Goal: Task Accomplishment & Management: Use online tool/utility

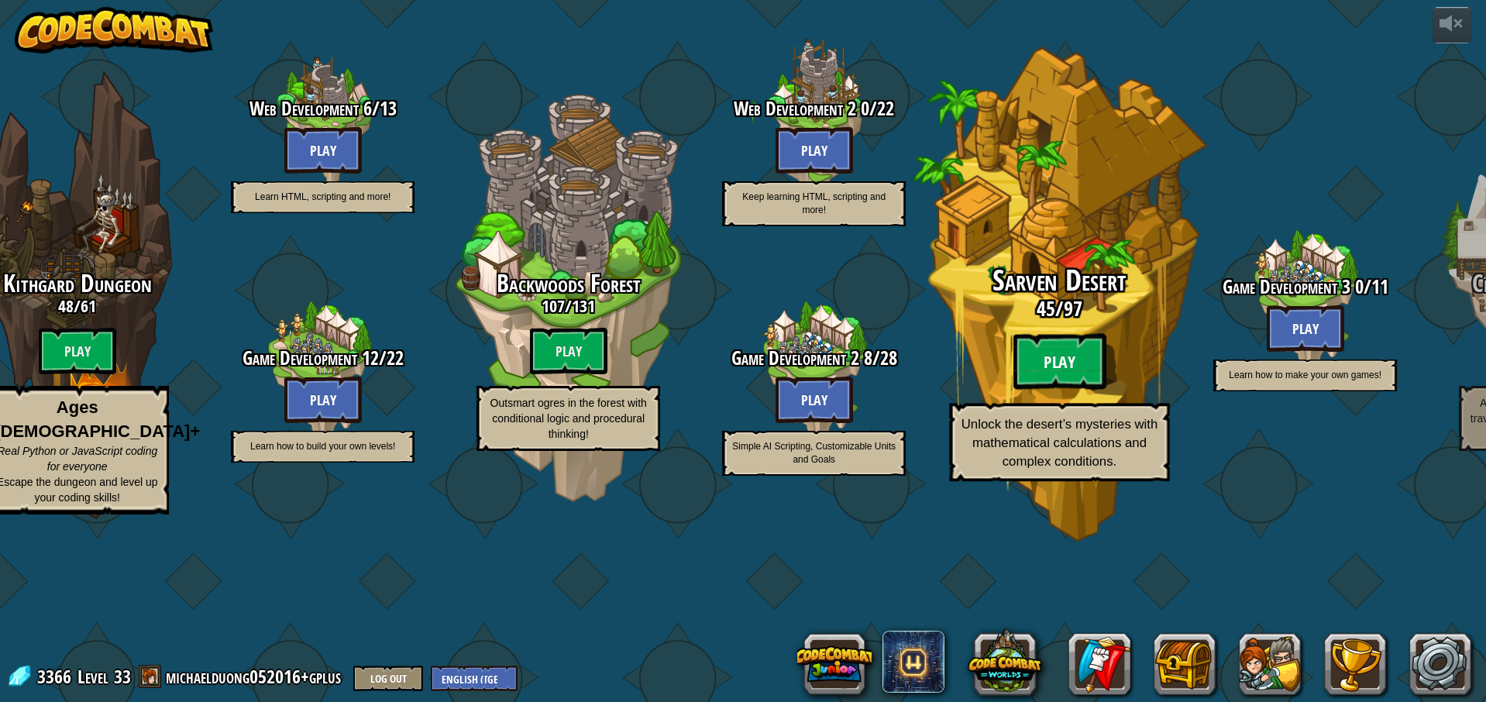
click at [1061, 390] on btn "Play" at bounding box center [1060, 362] width 93 height 56
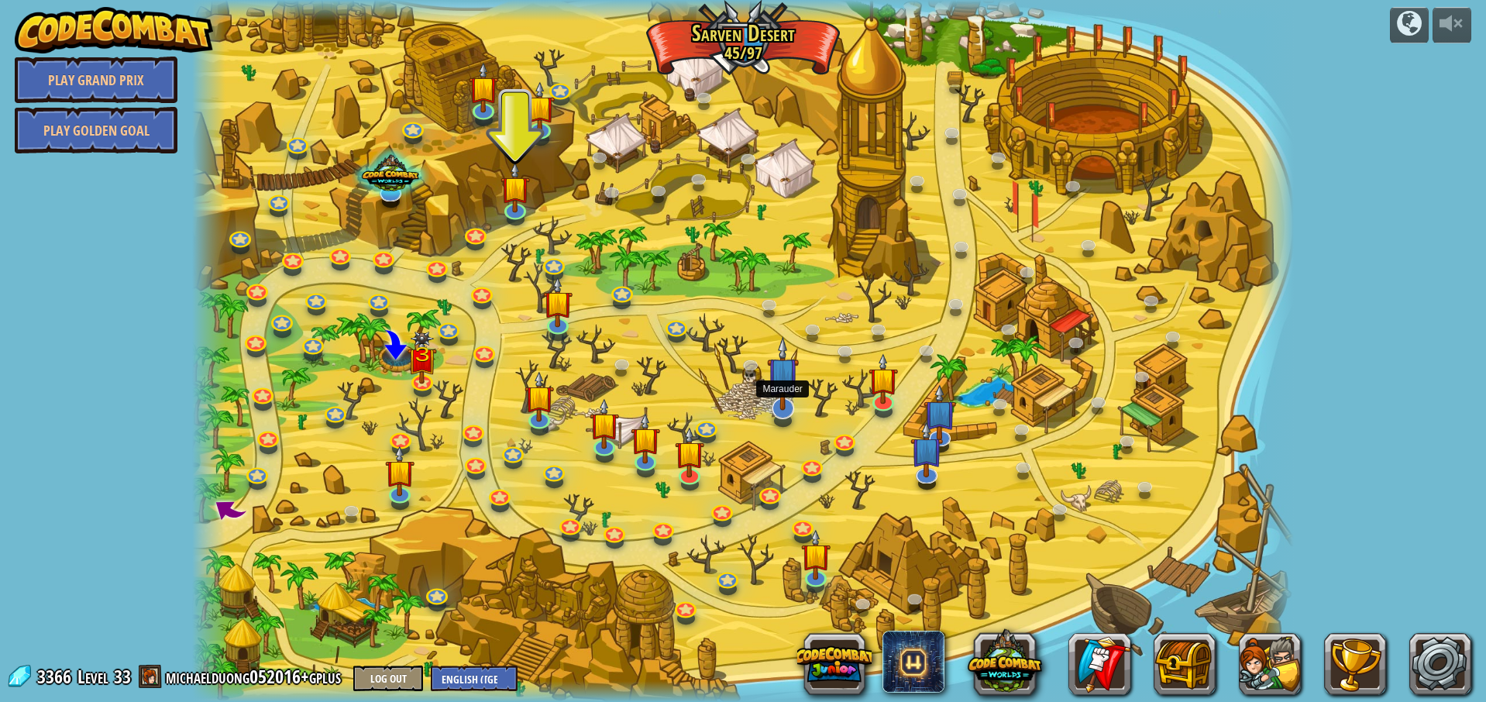
click at [774, 406] on img at bounding box center [783, 373] width 33 height 74
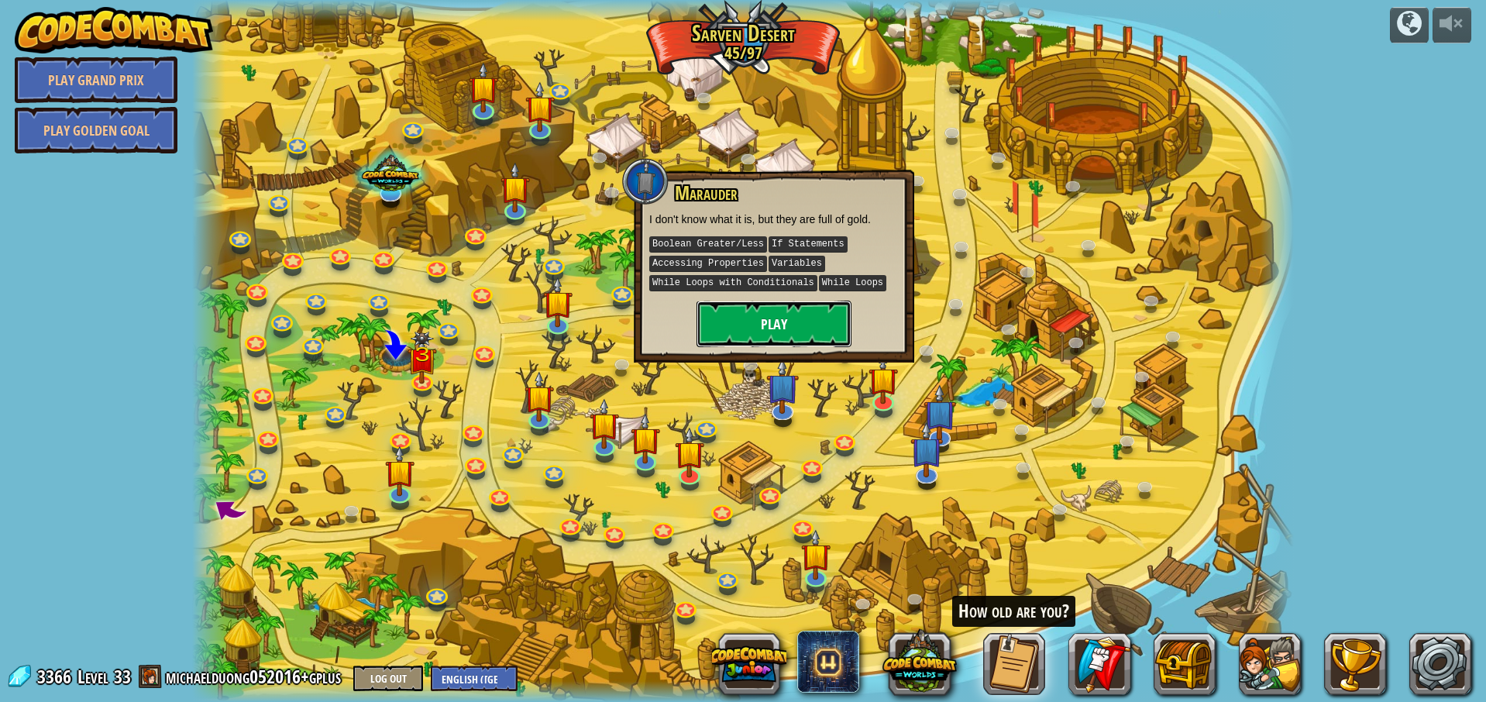
click at [756, 325] on button "Play" at bounding box center [774, 324] width 155 height 46
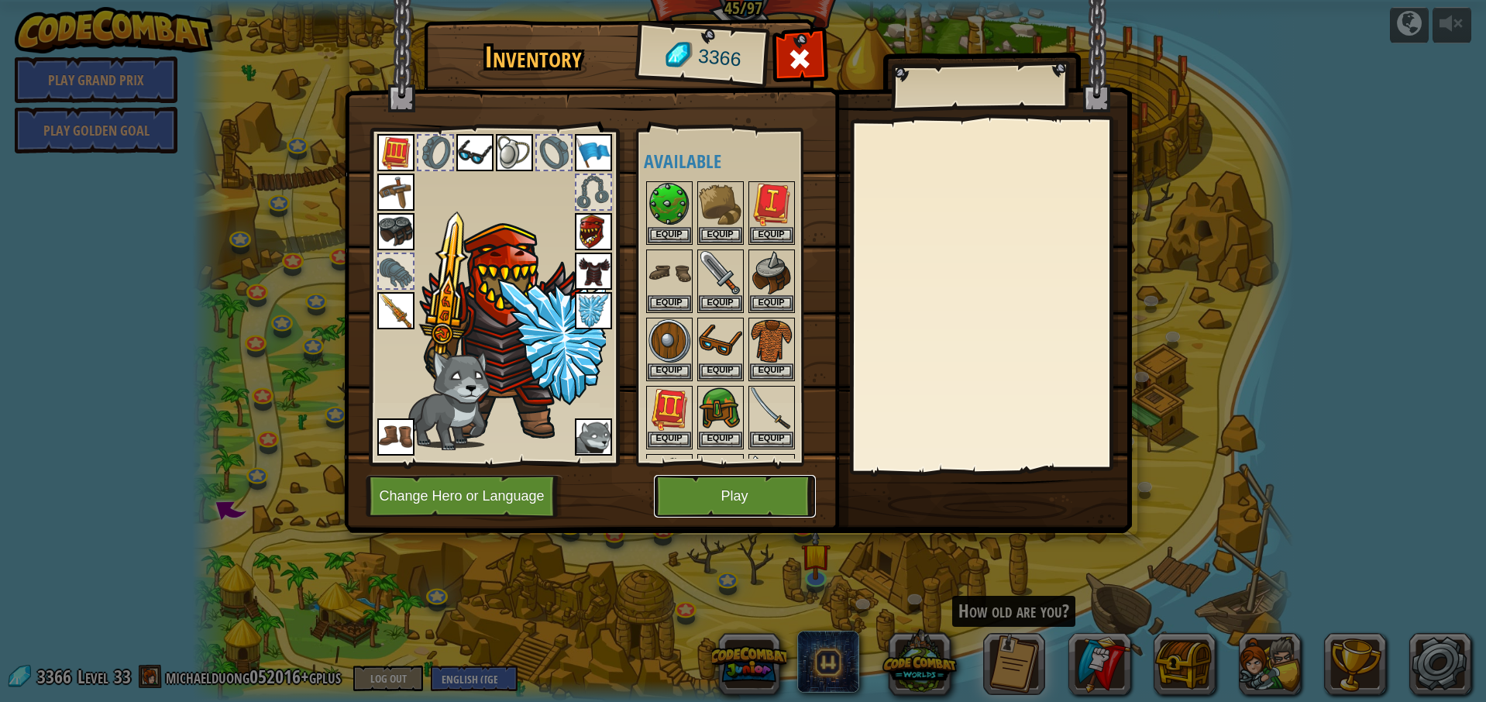
click at [739, 491] on button "Play" at bounding box center [735, 496] width 162 height 43
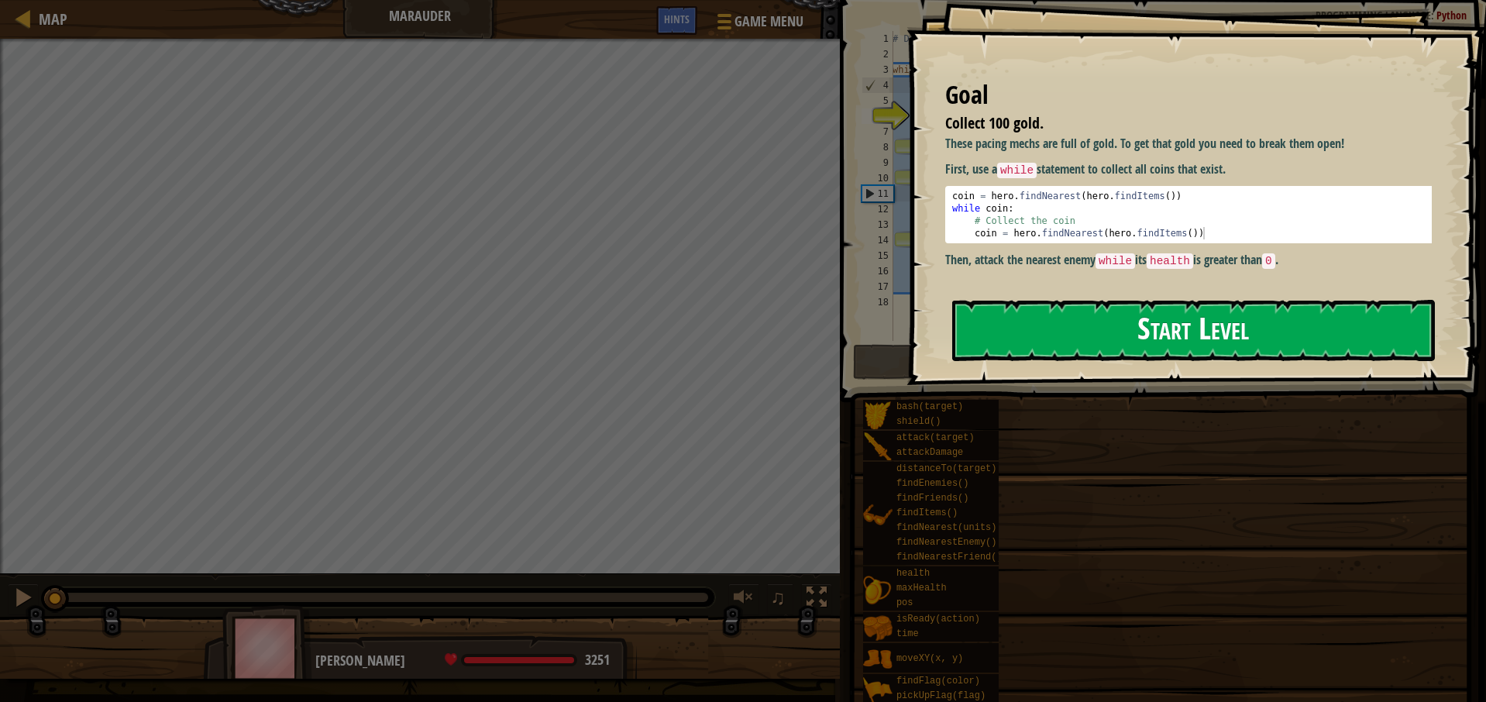
click at [1000, 328] on button "Start Level" at bounding box center [1193, 330] width 483 height 61
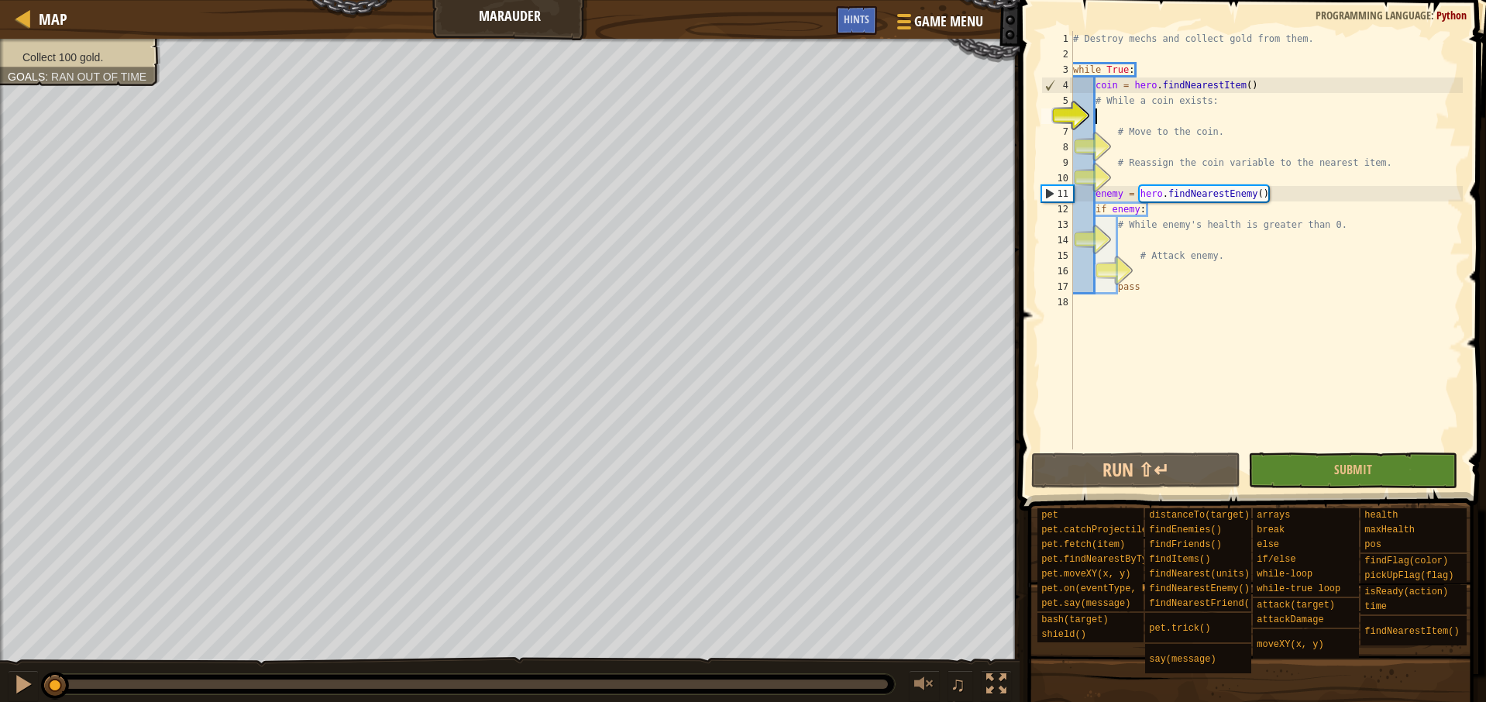
click at [1135, 243] on div "# Destroy mechs and collect gold from them. while True : coin = hero . findNear…" at bounding box center [1266, 255] width 393 height 449
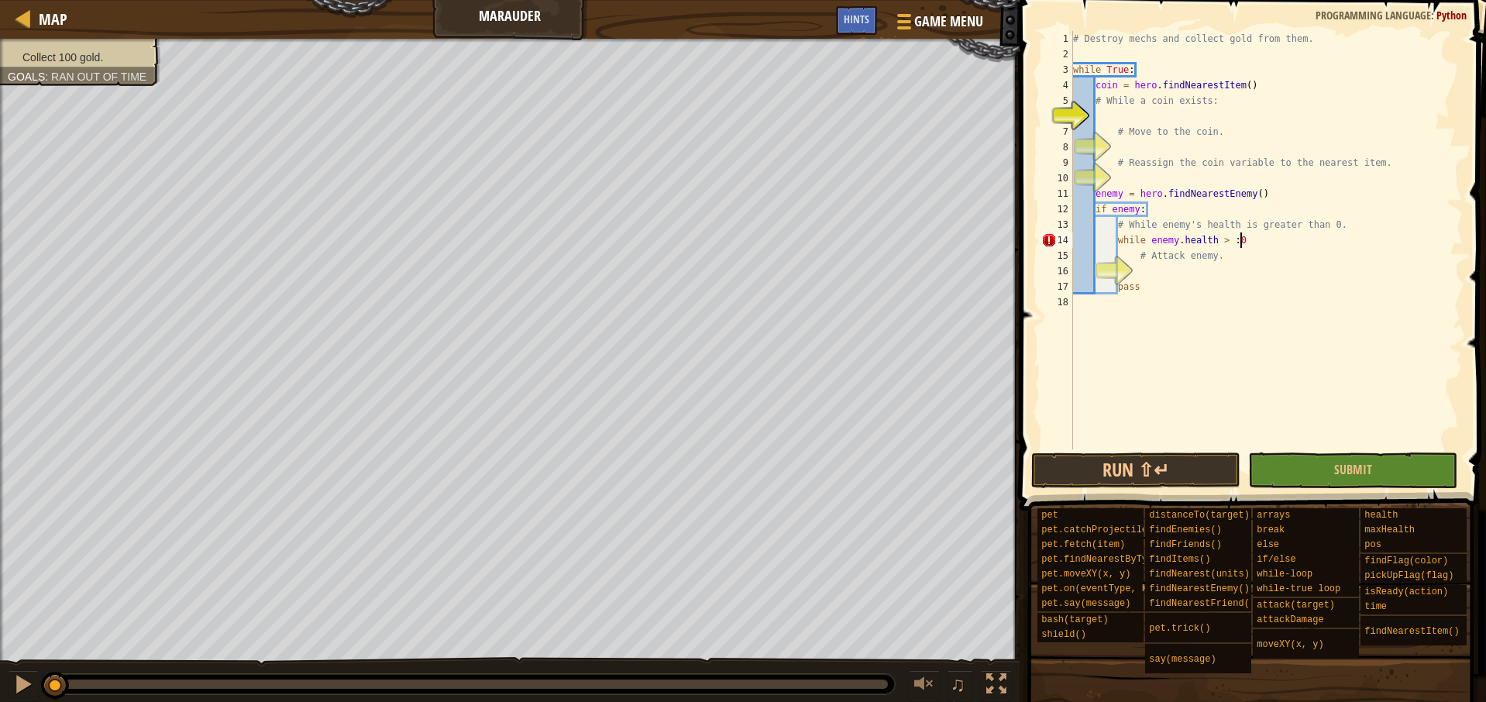
scroll to position [7, 13]
type textarea "while [DOMAIN_NAME] > 0:"
click at [1252, 301] on div "# Destroy mechs and collect gold from them. while True : coin = hero . findNear…" at bounding box center [1266, 255] width 393 height 449
type textarea "pass"
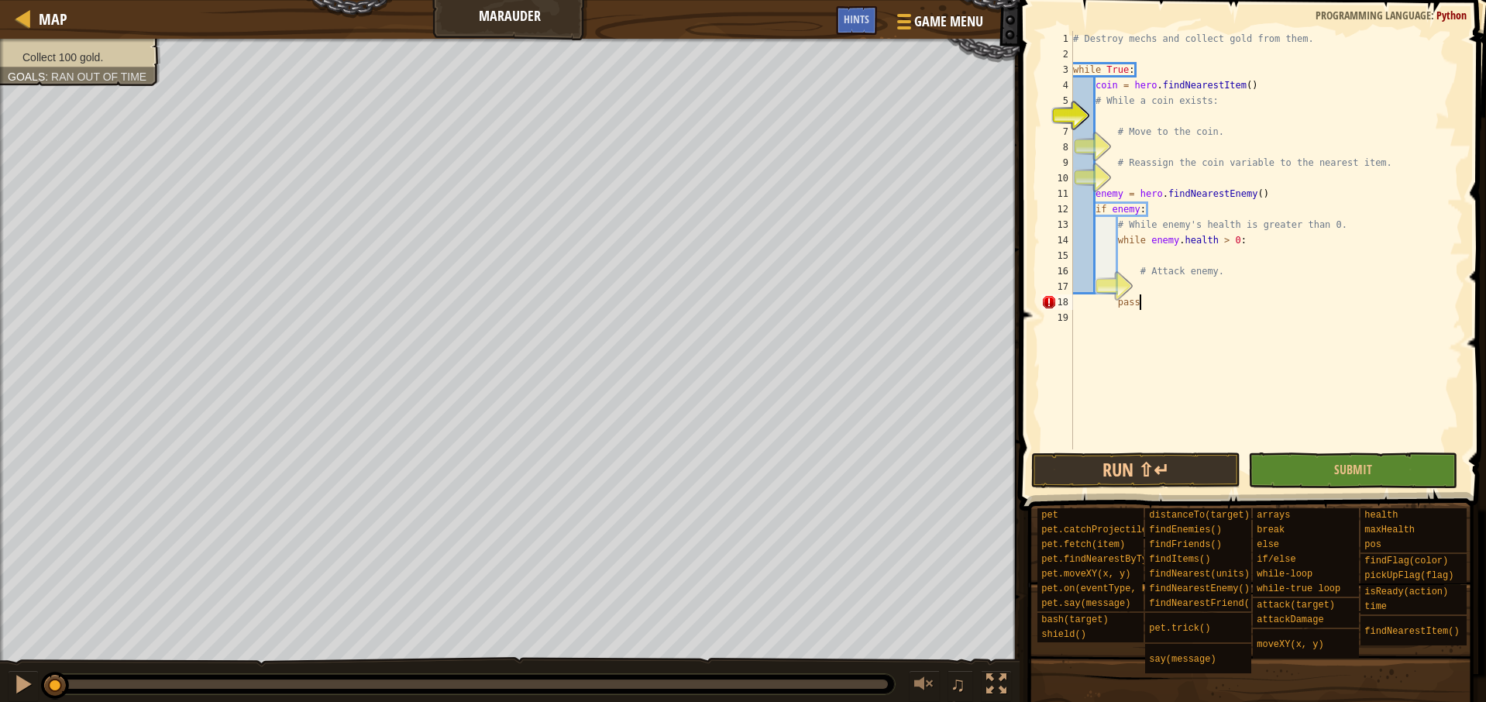
click at [1249, 295] on div "# Destroy mechs and collect gold from them. while True : coin = hero . findNear…" at bounding box center [1266, 255] width 393 height 449
click at [1239, 288] on div "# Destroy mechs and collect gold from them. while True : coin = hero . findNear…" at bounding box center [1266, 255] width 393 height 449
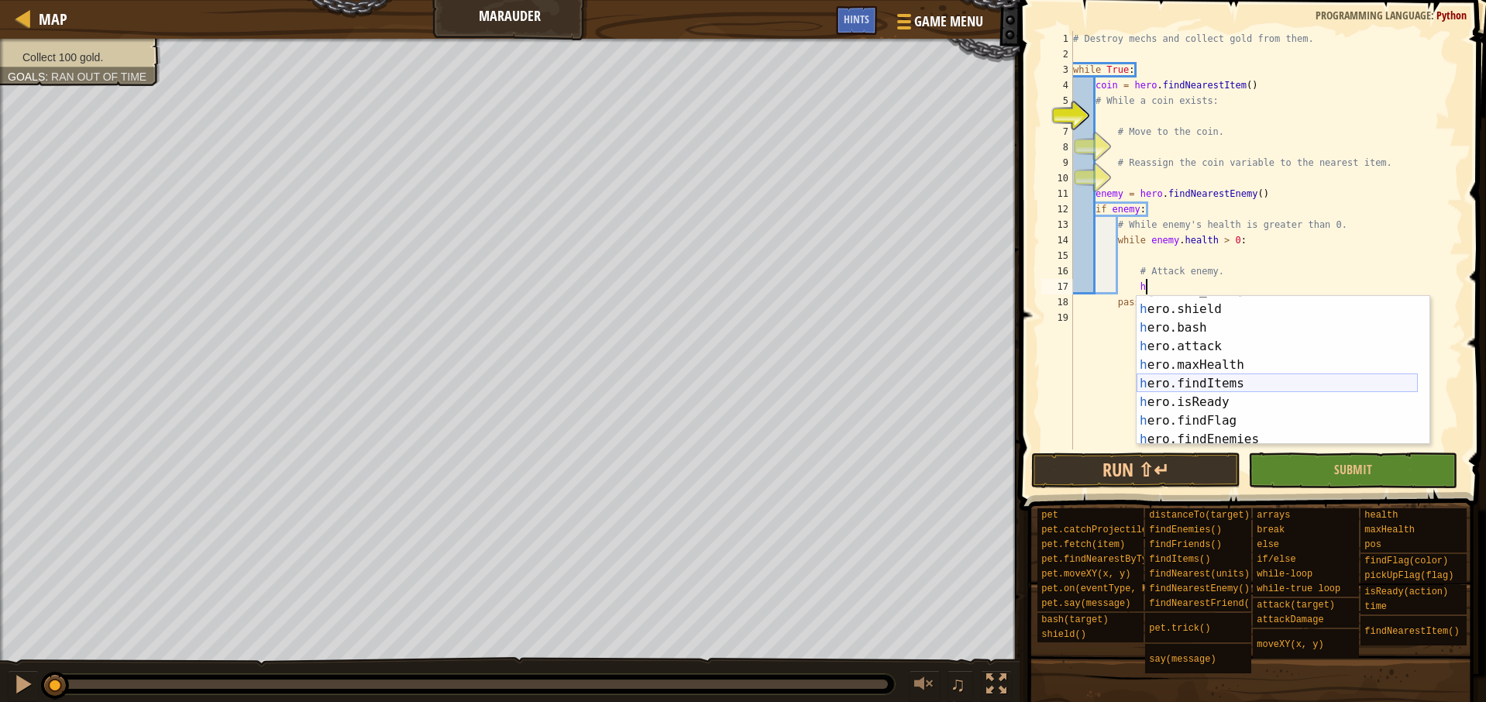
scroll to position [109, 0]
click at [1225, 341] on div "h [DOMAIN_NAME] press enter h ero.shield press enter h ero.bash press enter h e…" at bounding box center [1277, 373] width 281 height 186
type textarea "hero.attack(enemy)"
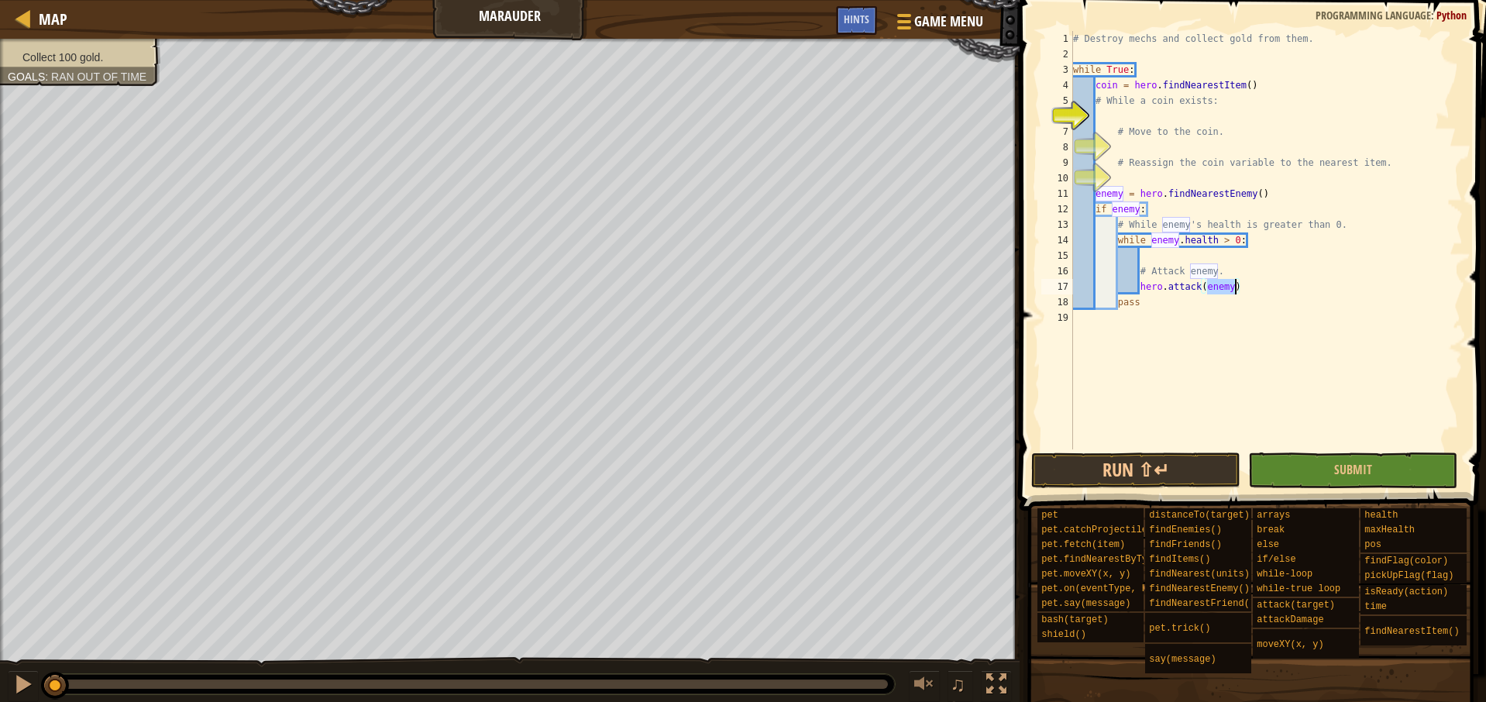
click at [1153, 115] on div "# Destroy mechs and collect gold from them. while True : coin = hero . findNear…" at bounding box center [1266, 255] width 393 height 449
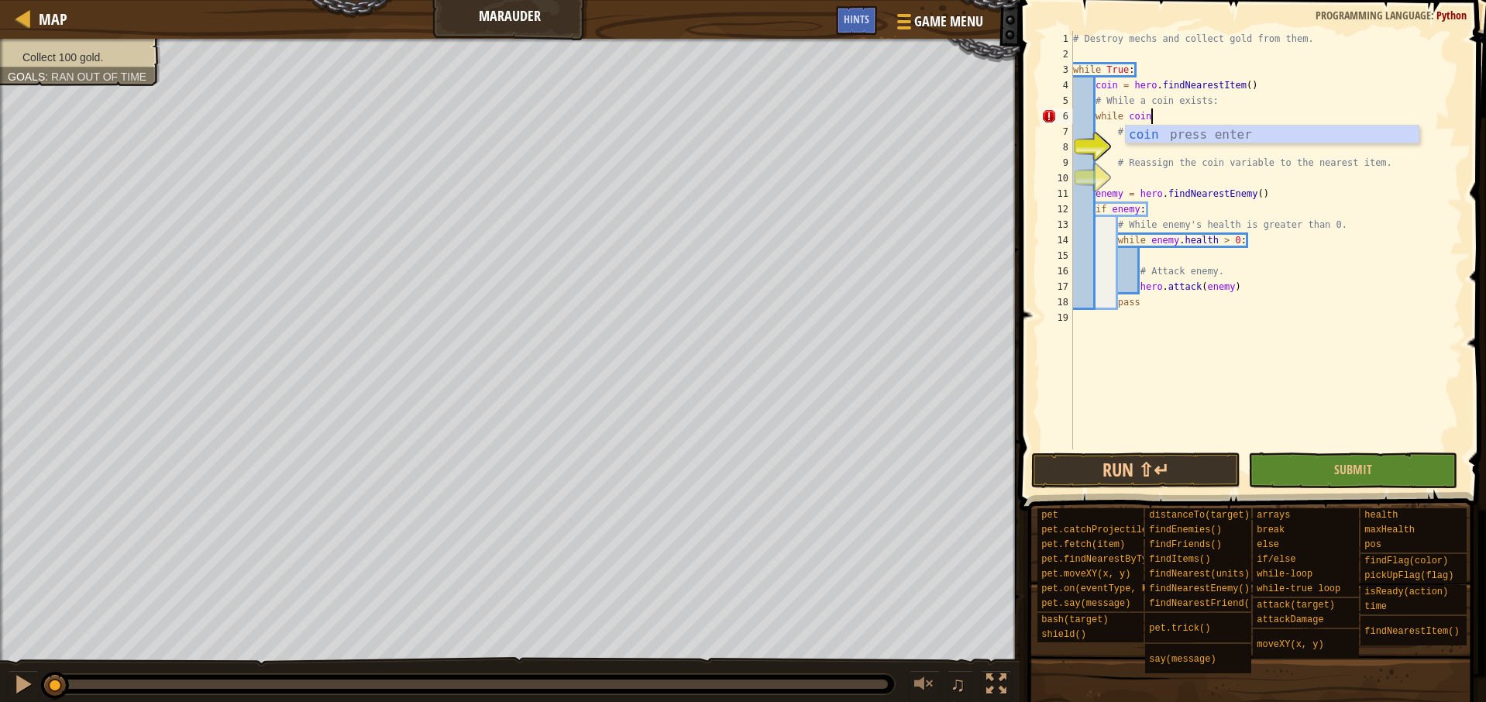
scroll to position [7, 5]
type textarea "while coin:"
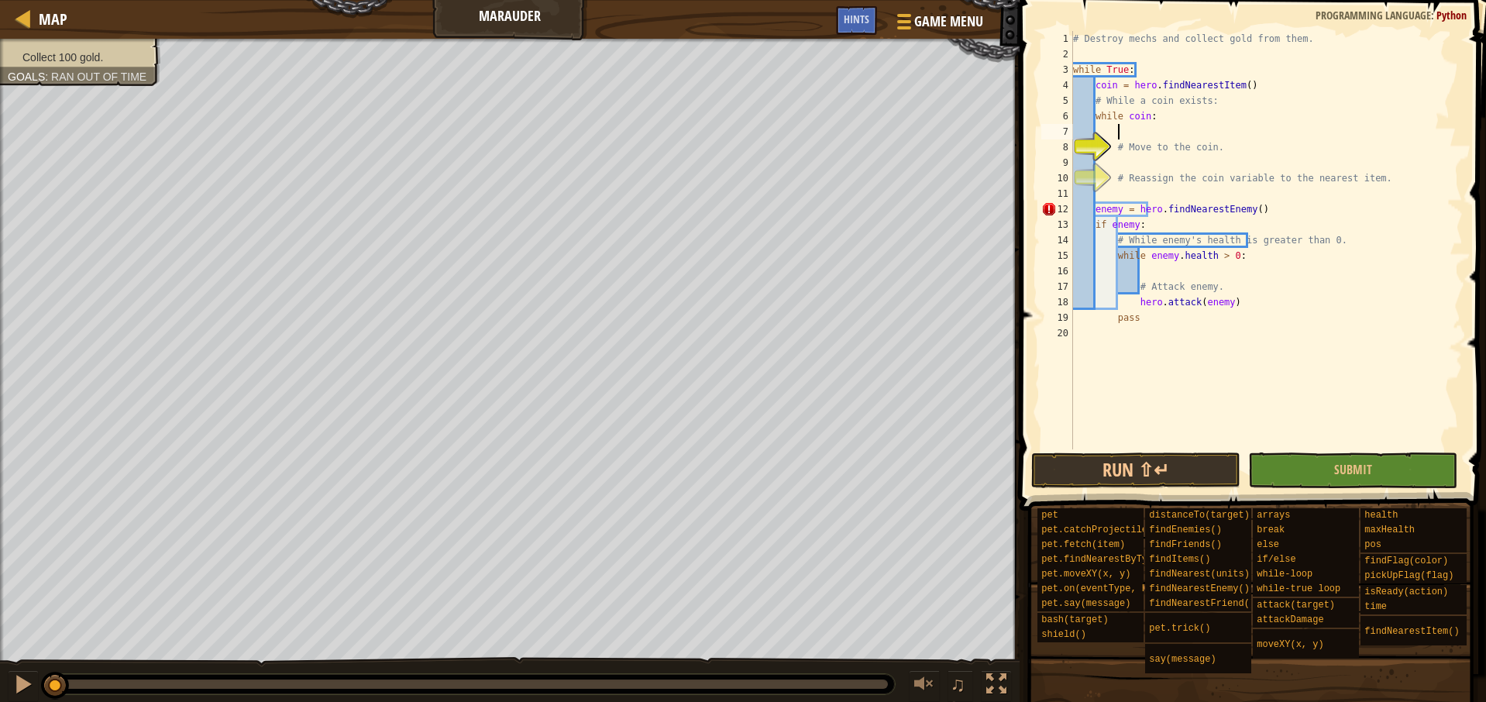
scroll to position [7, 3]
click at [1195, 158] on div "# Destroy mechs and collect gold from them. while True : coin = hero . findNear…" at bounding box center [1266, 255] width 393 height 449
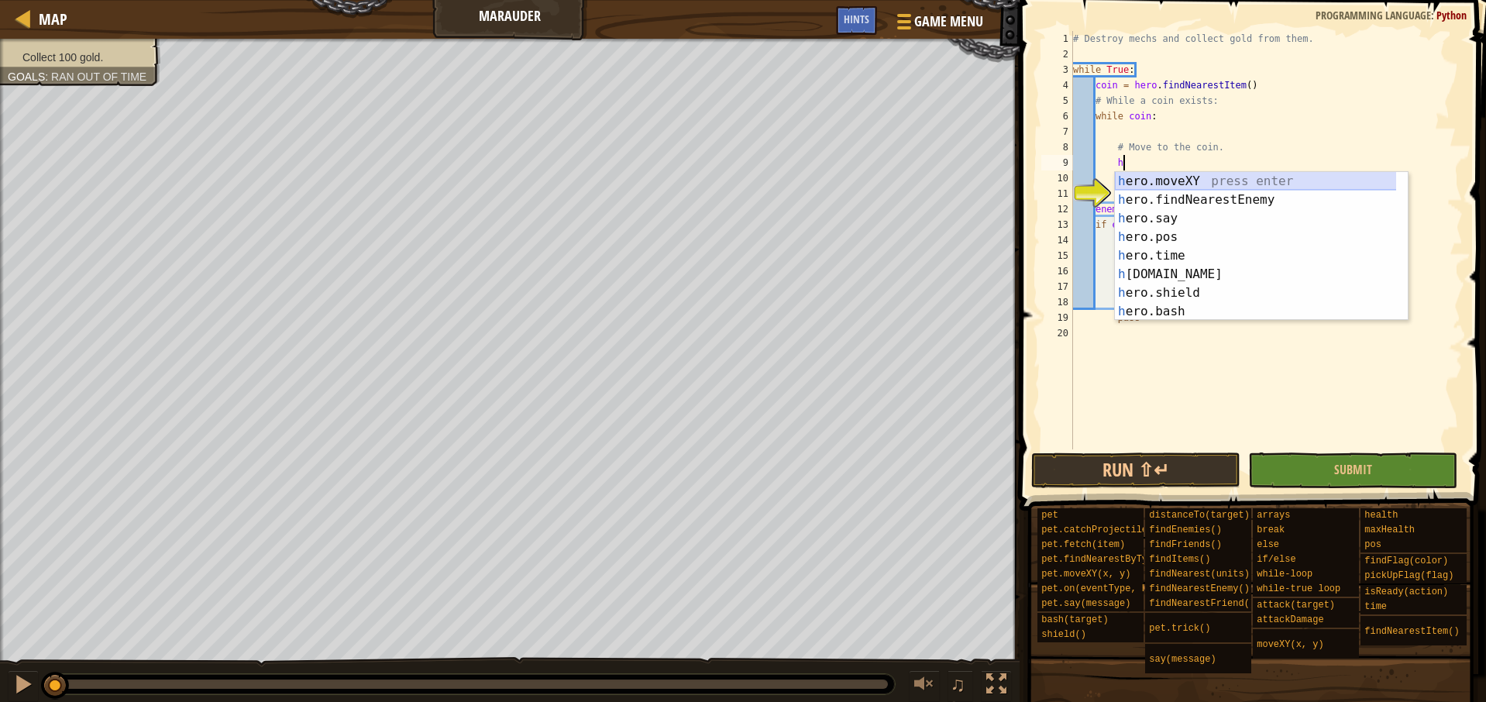
click at [1185, 179] on div "h ero.moveXY press enter h ero.findNearestEnemy press enter h ero.say press ent…" at bounding box center [1261, 265] width 293 height 186
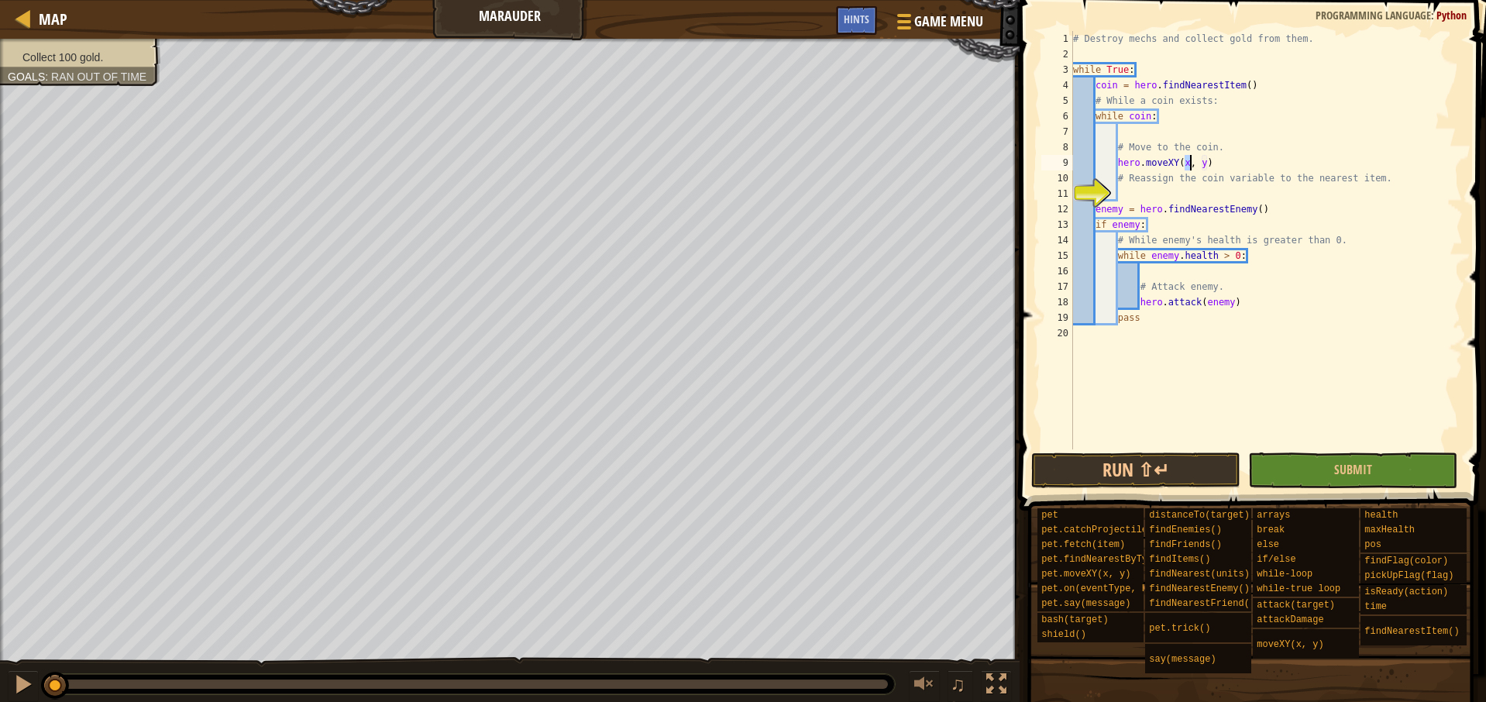
click at [1186, 163] on div "# Destroy mechs and collect gold from them. while True : coin = hero . findNear…" at bounding box center [1266, 255] width 393 height 449
click at [1235, 161] on div "# Destroy mechs and collect gold from them. while True : coin = hero . findNear…" at bounding box center [1266, 255] width 393 height 449
drag, startPoint x: 1235, startPoint y: 161, endPoint x: 1198, endPoint y: 162, distance: 36.4
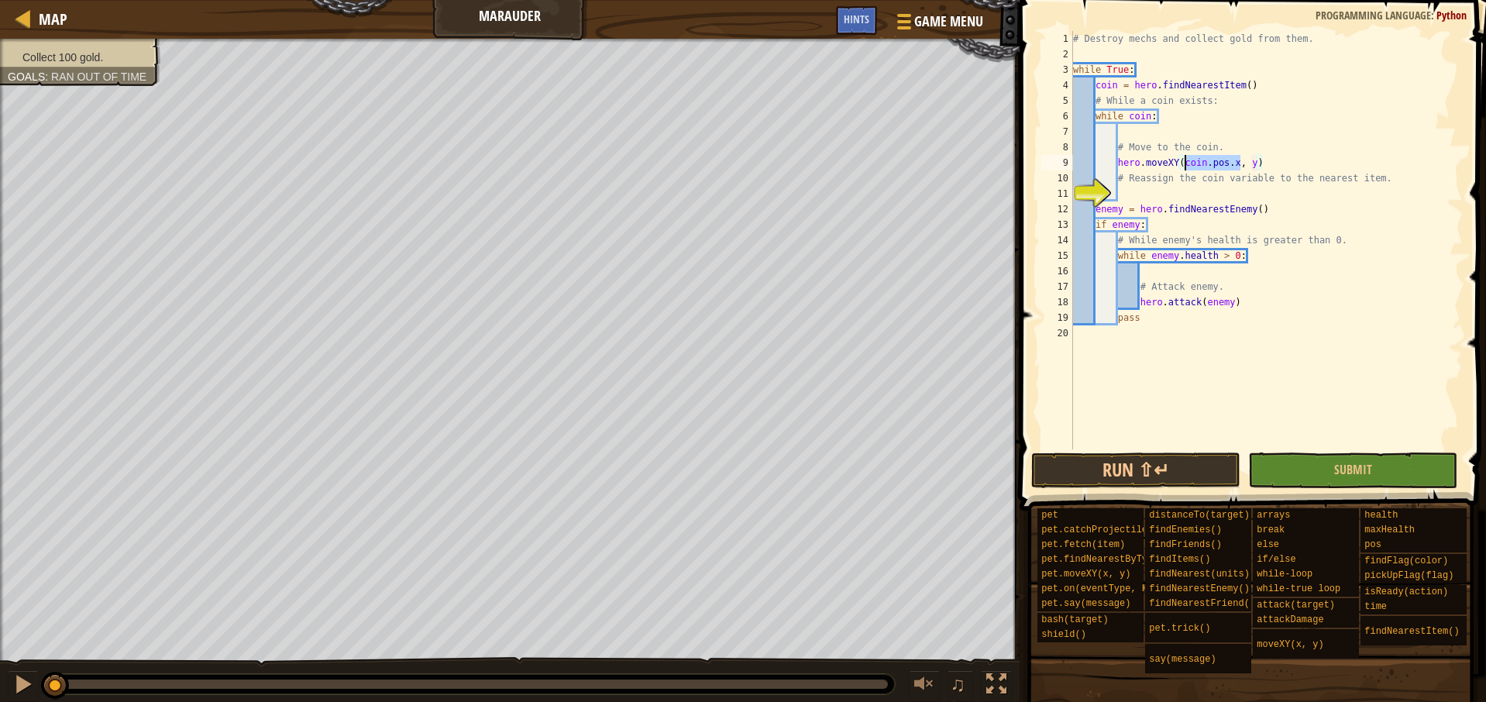
click at [1198, 162] on div "# Destroy mechs and collect gold from them. while True : coin = hero . findNear…" at bounding box center [1266, 255] width 393 height 449
click at [1228, 203] on div "# Destroy mechs and collect gold from them. while True : coin = hero . findNear…" at bounding box center [1266, 255] width 393 height 449
drag, startPoint x: 1235, startPoint y: 162, endPoint x: 1186, endPoint y: 162, distance: 48.8
click at [1186, 162] on div "# Destroy mechs and collect gold from them. while True : coin = hero . findNear…" at bounding box center [1266, 255] width 393 height 449
click at [1253, 163] on div "# Destroy mechs and collect gold from them. while True : coin = hero . findNear…" at bounding box center [1266, 255] width 393 height 449
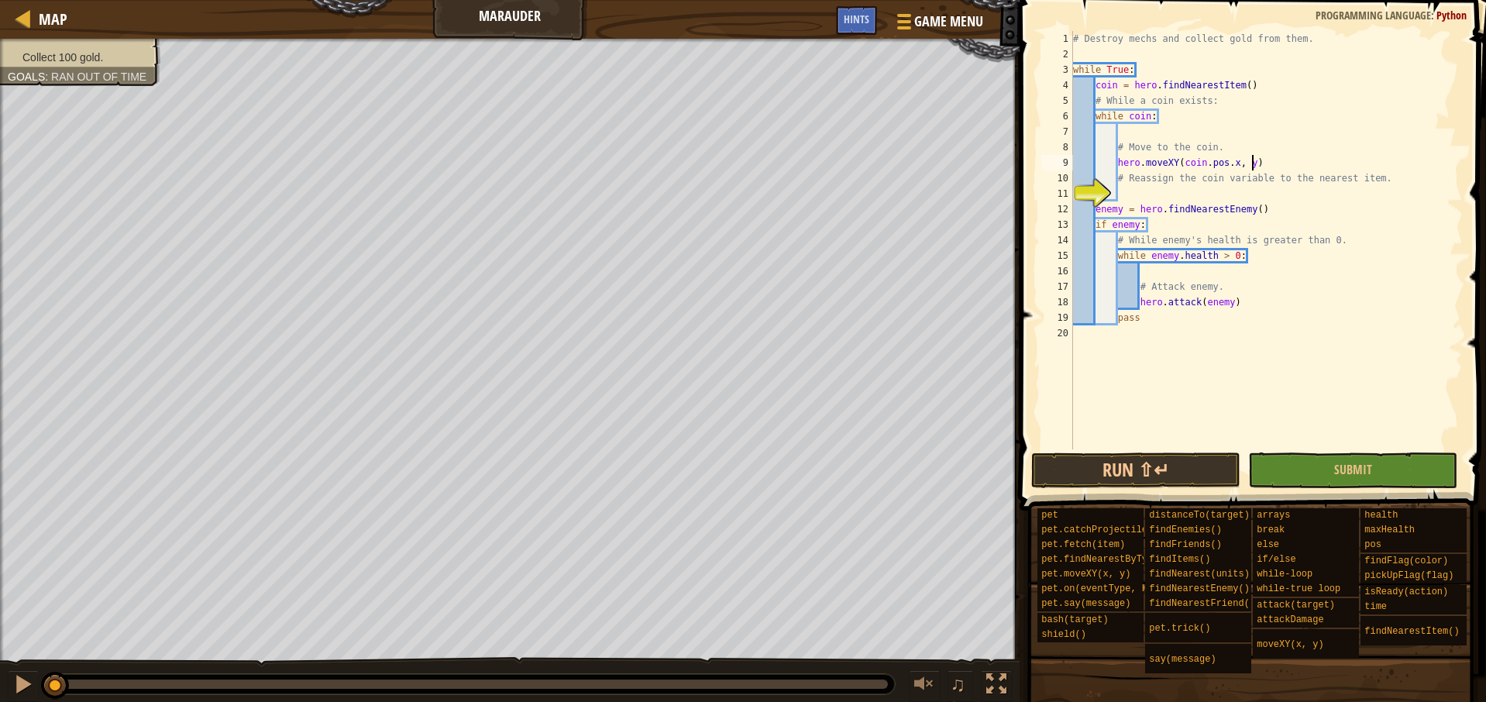
paste textarea "coin.pos."
type textarea "hero.moveXY(coin.pos.x, coin.pos.y)"
click at [1212, 186] on div "# Destroy mechs and collect gold from them. while True : coin = hero . findNear…" at bounding box center [1266, 255] width 393 height 449
drag, startPoint x: 1280, startPoint y: 85, endPoint x: 1094, endPoint y: 82, distance: 186.0
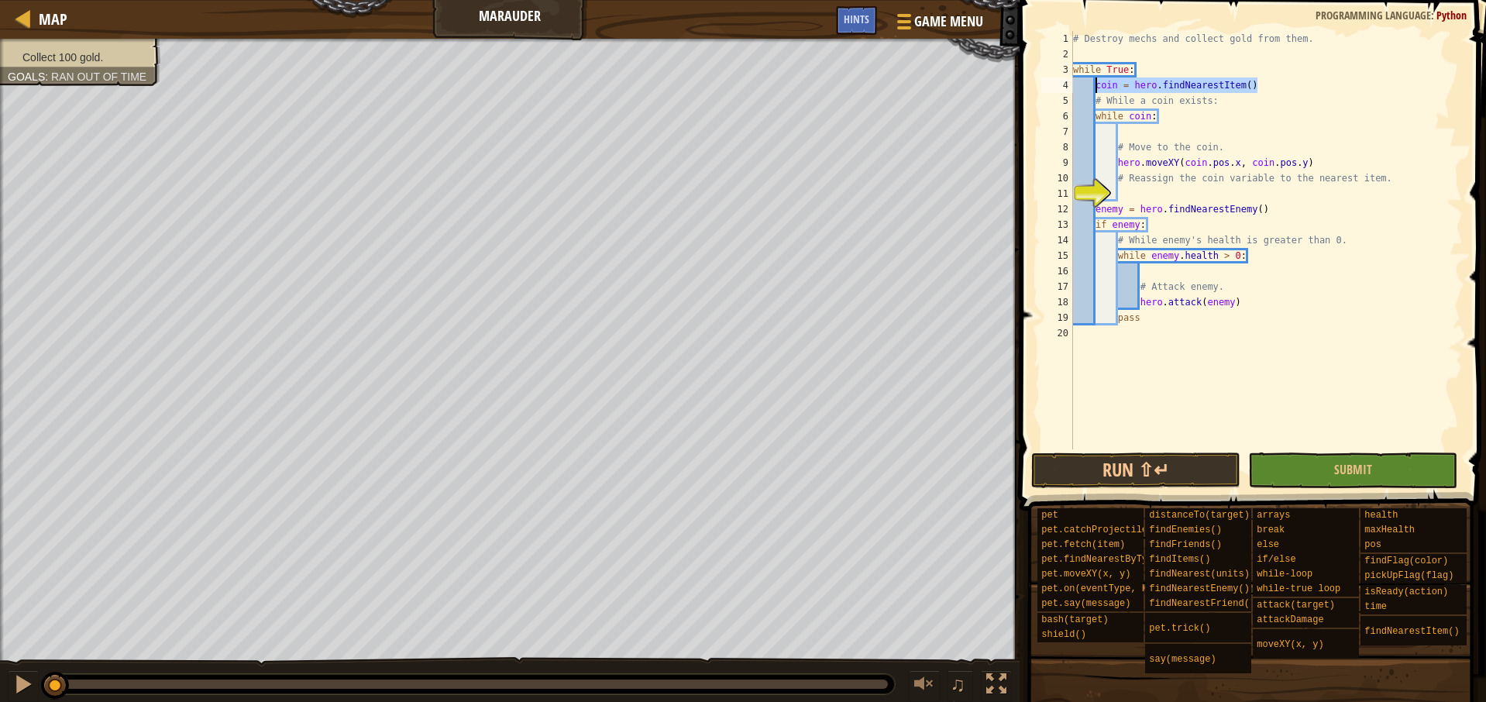
click at [1094, 82] on div "# Destroy mechs and collect gold from them. while True : coin = hero . findNear…" at bounding box center [1266, 255] width 393 height 449
type textarea "coin = hero.findNearestItem()"
click at [1146, 190] on div "# Destroy mechs and collect gold from them. while True : coin = hero . findNear…" at bounding box center [1266, 255] width 393 height 449
paste textarea "coin = hero.findNearestItem()"
type textarea "coin = hero.findNearestItem()"
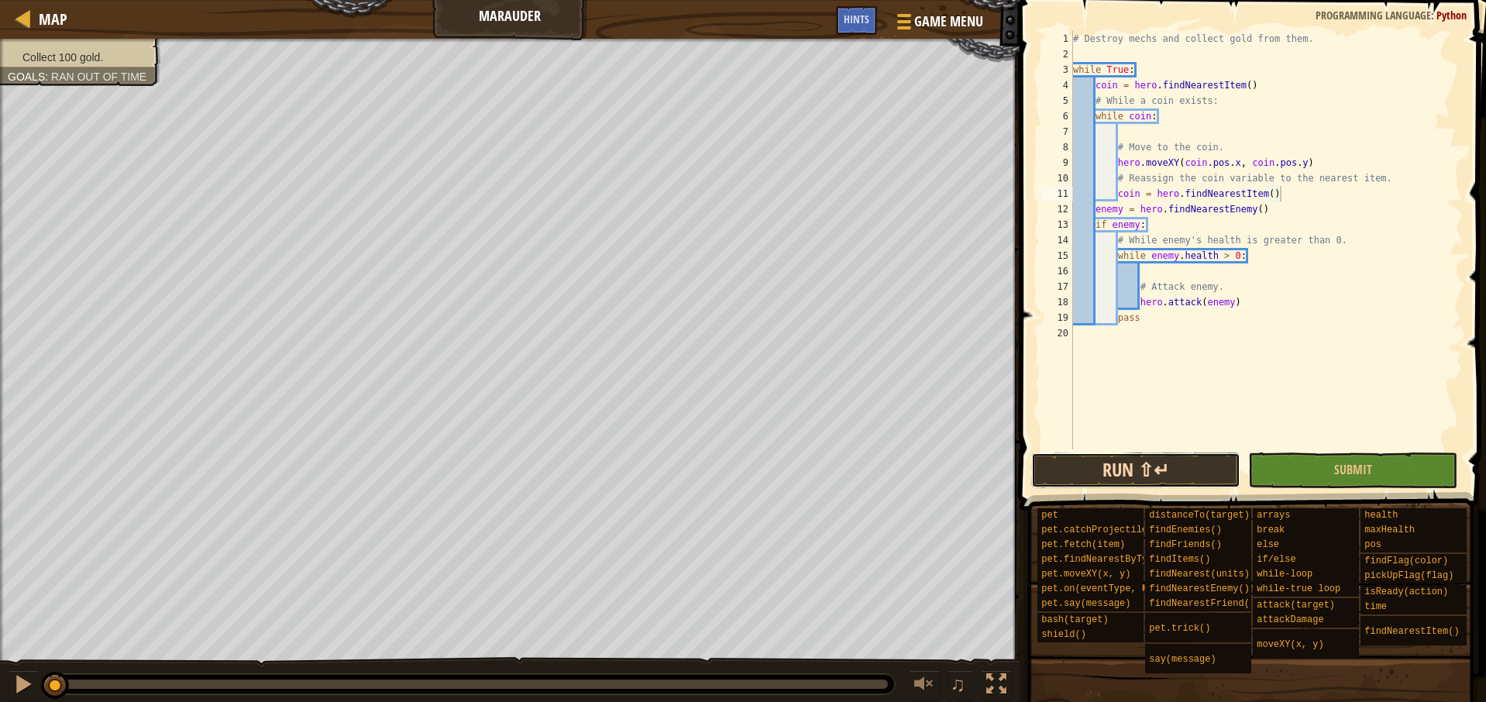
click at [1176, 475] on button "Run ⇧↵" at bounding box center [1135, 471] width 209 height 36
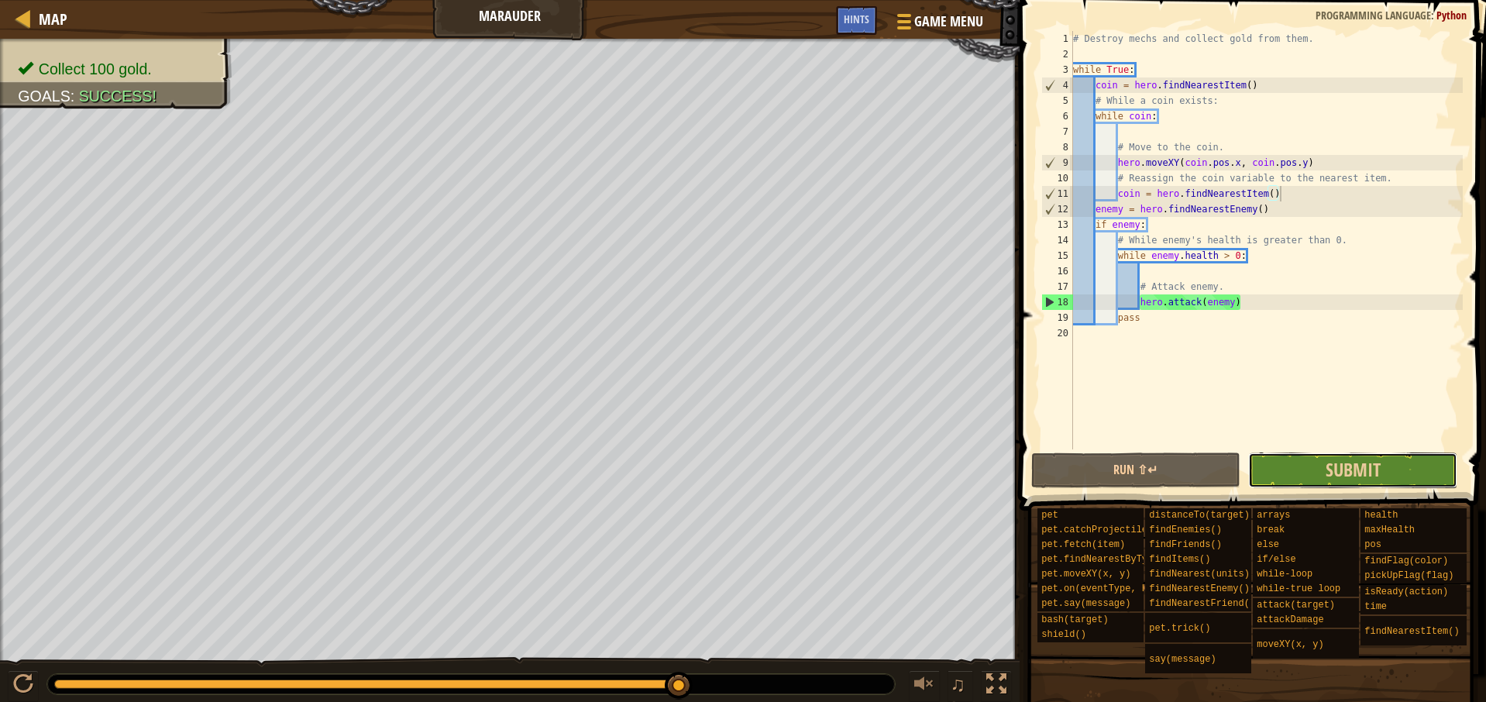
click at [1382, 467] on button "Submit" at bounding box center [1352, 471] width 209 height 36
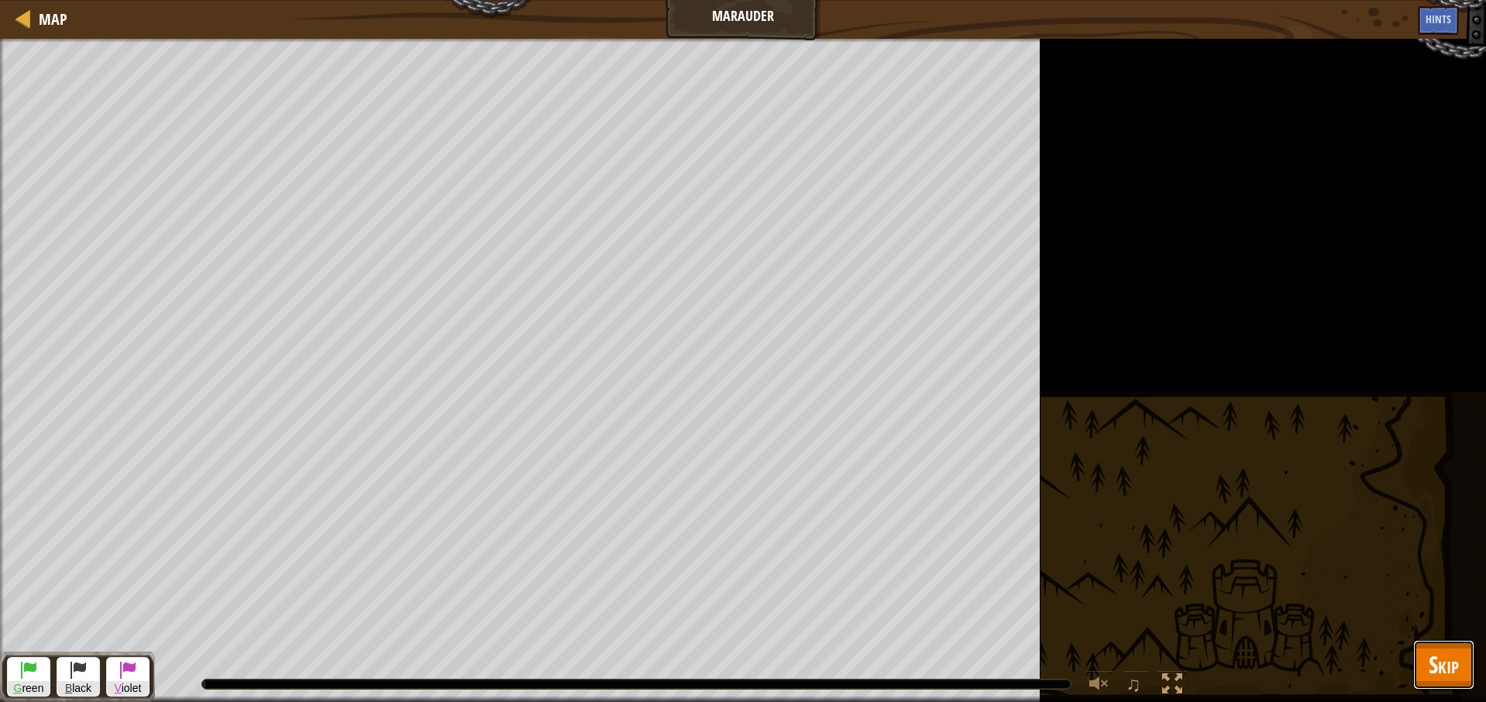
click at [1448, 666] on span "Skip" at bounding box center [1444, 665] width 30 height 32
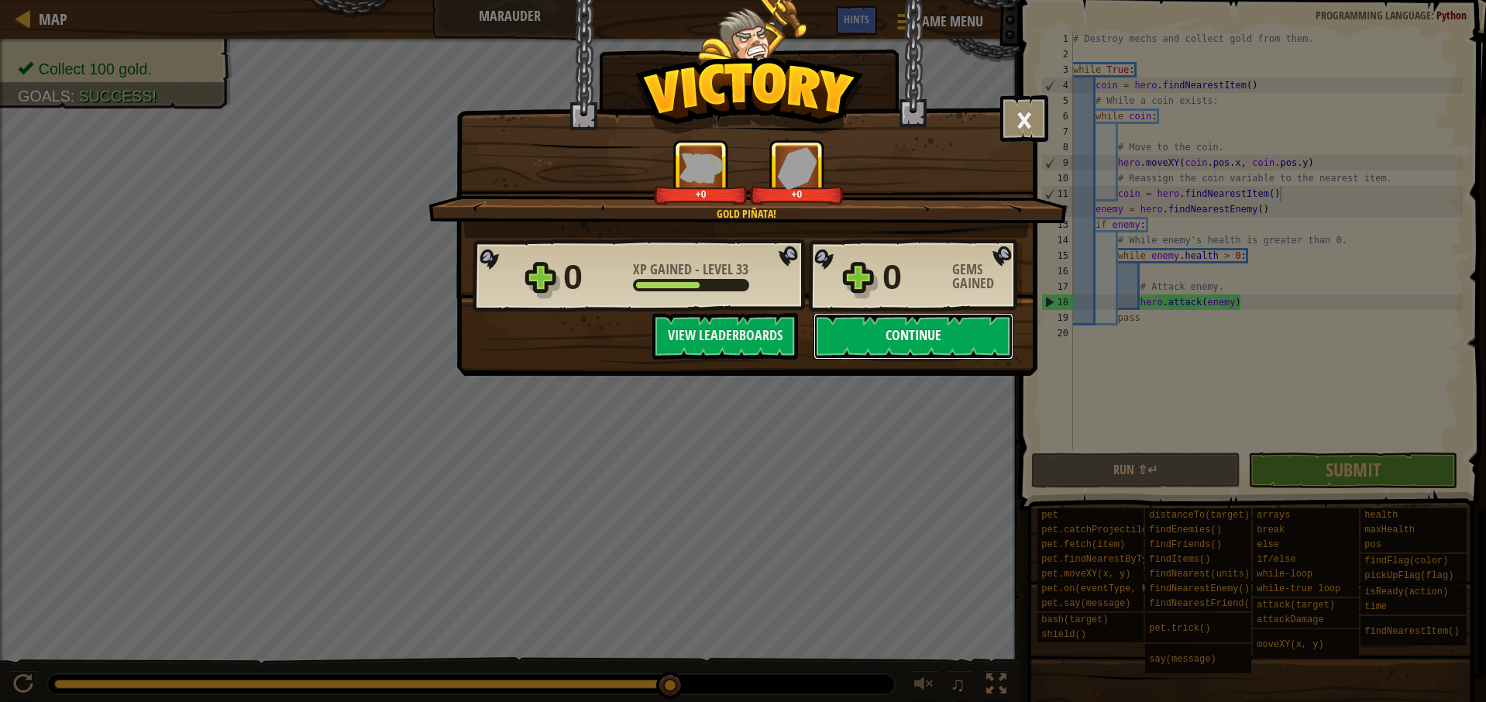
click at [866, 342] on button "Continue" at bounding box center [914, 336] width 200 height 46
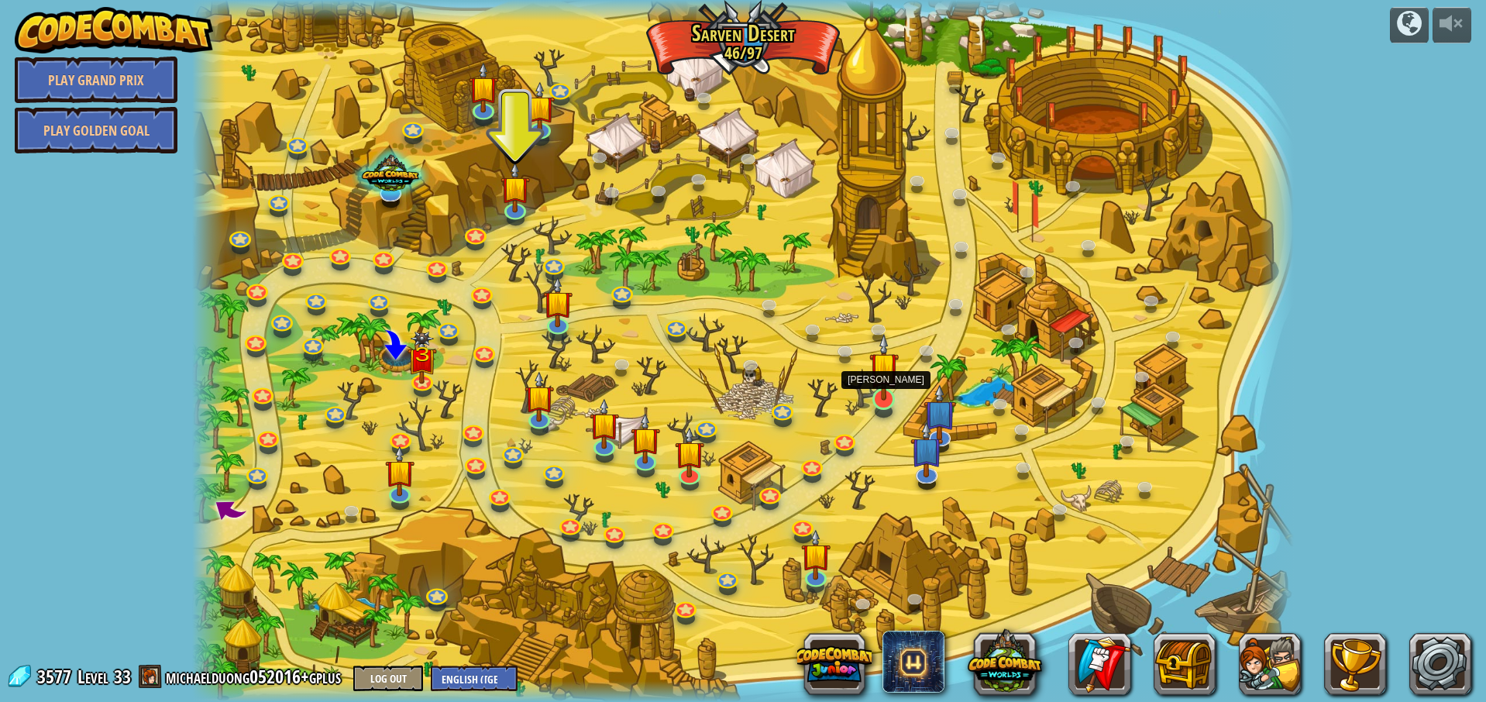
click at [880, 395] on img at bounding box center [884, 367] width 29 height 68
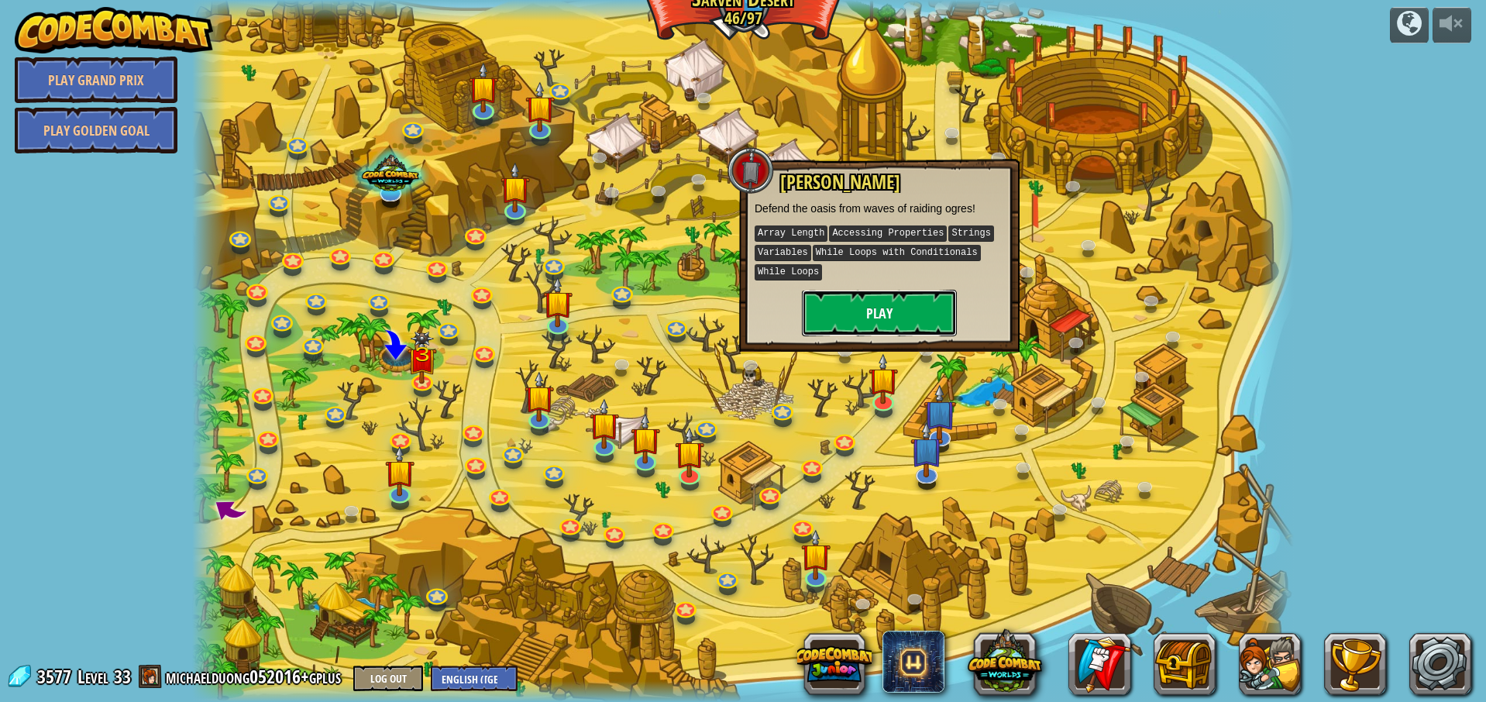
click at [873, 307] on button "Play" at bounding box center [879, 313] width 155 height 46
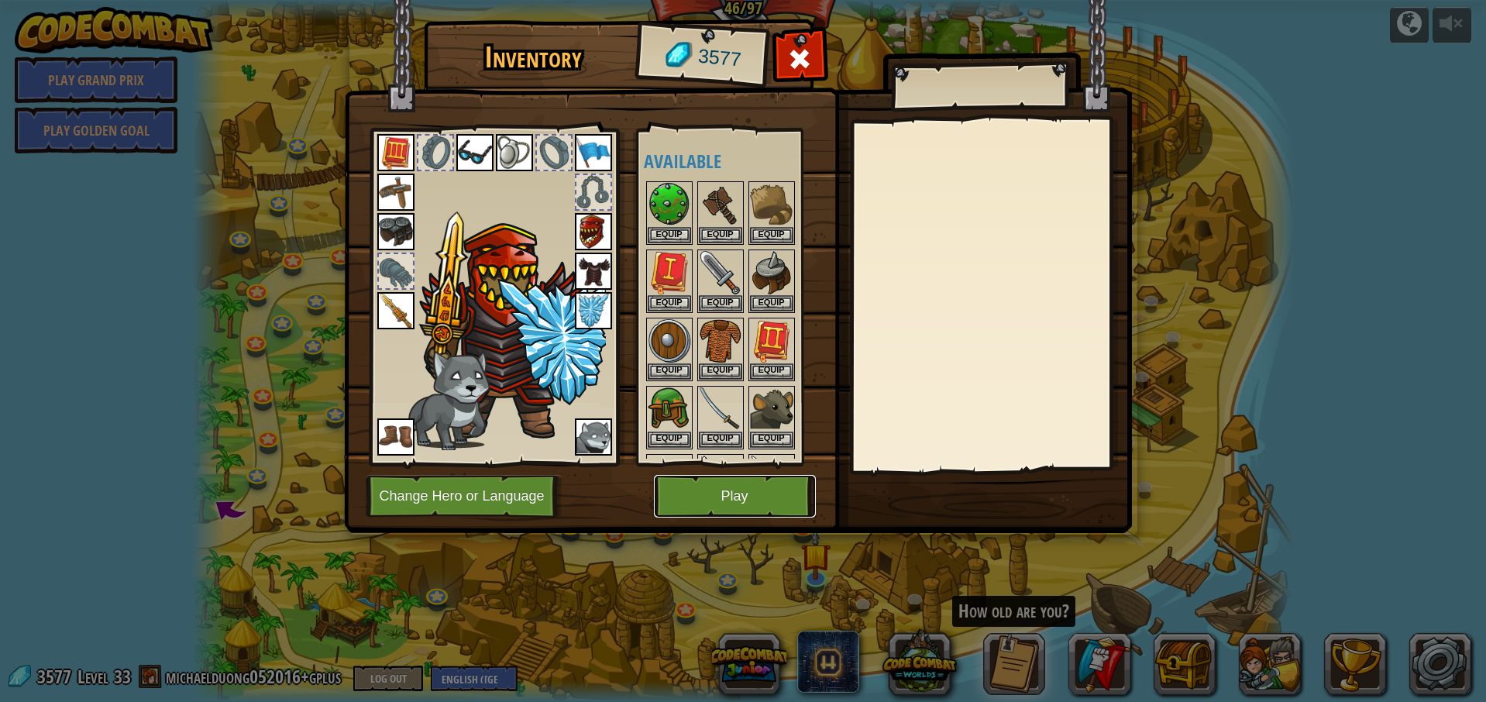
click at [708, 497] on button "Play" at bounding box center [735, 496] width 162 height 43
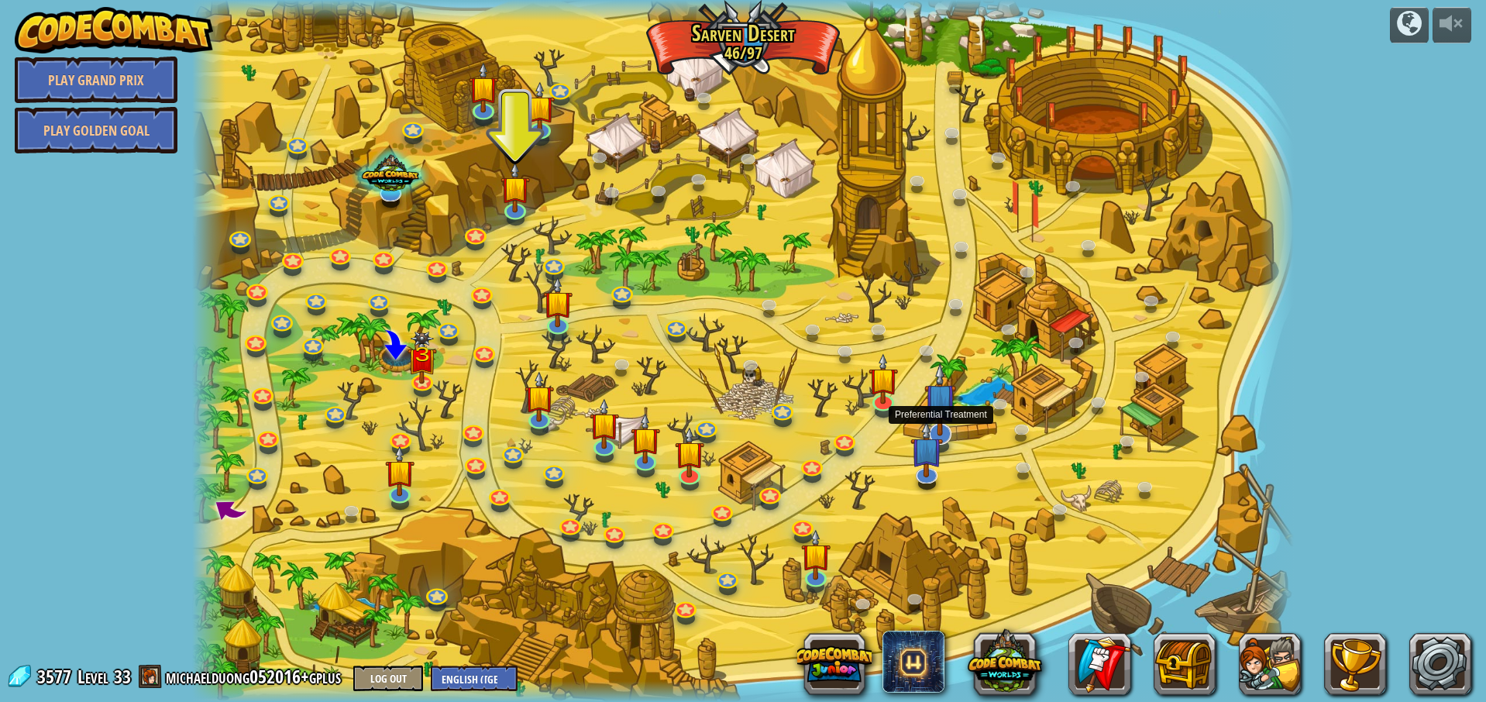
click at [940, 408] on img at bounding box center [941, 400] width 33 height 74
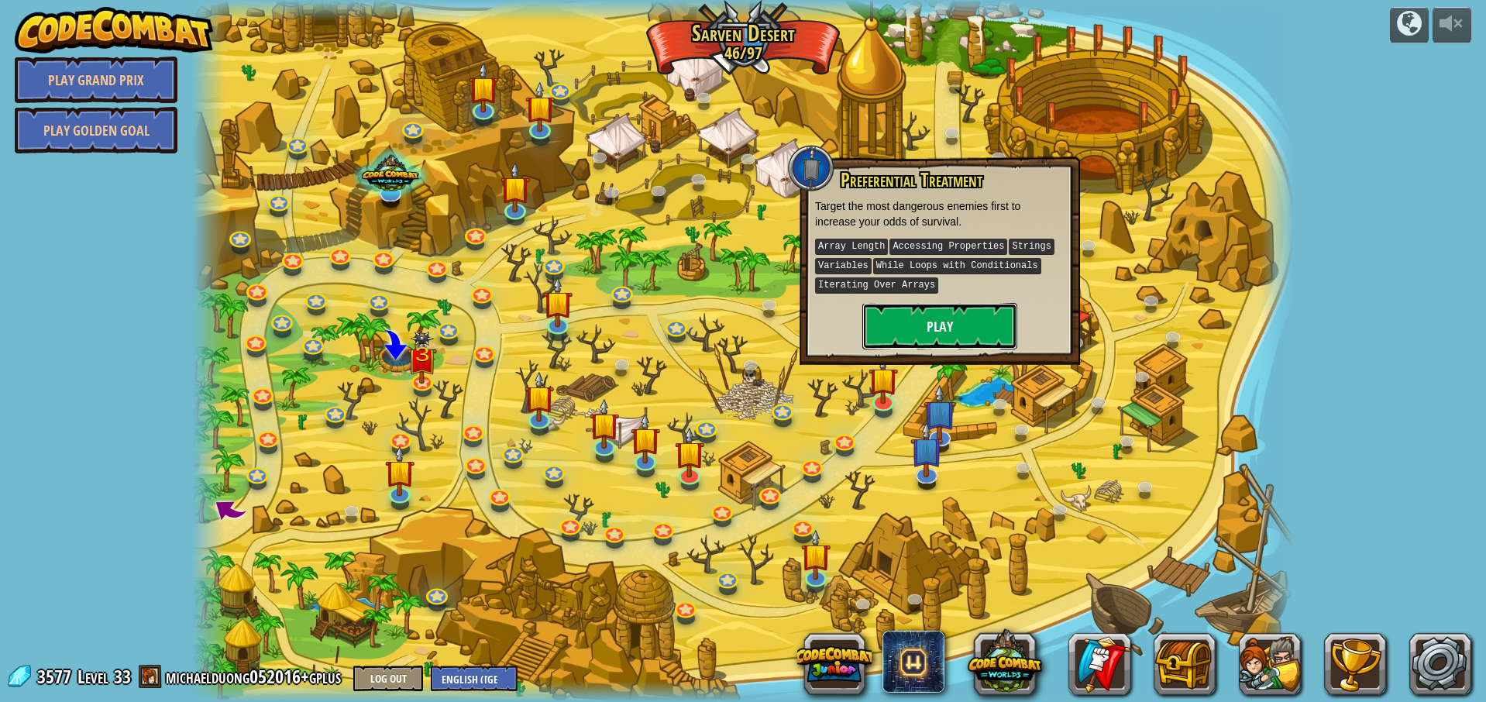
click at [921, 325] on button "Play" at bounding box center [940, 326] width 155 height 46
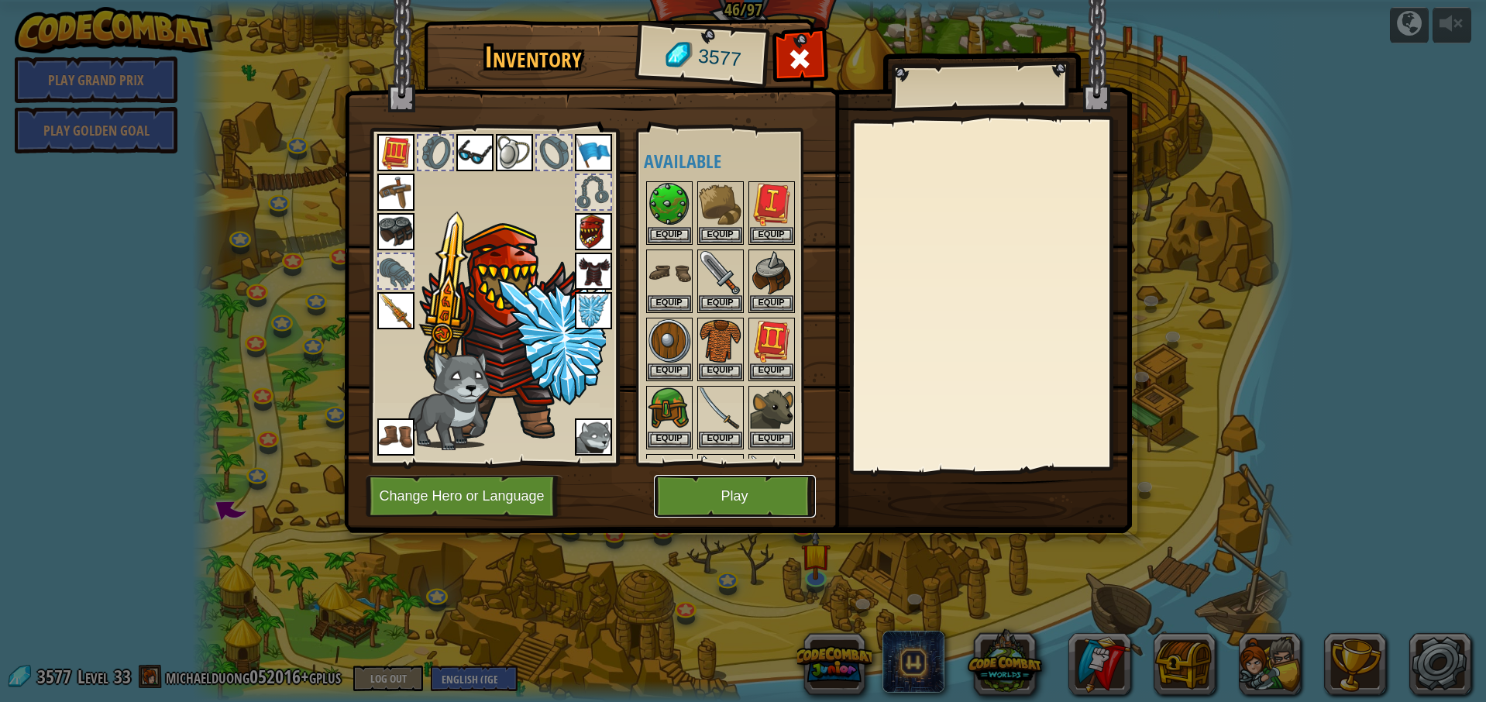
click at [761, 502] on button "Play" at bounding box center [735, 496] width 162 height 43
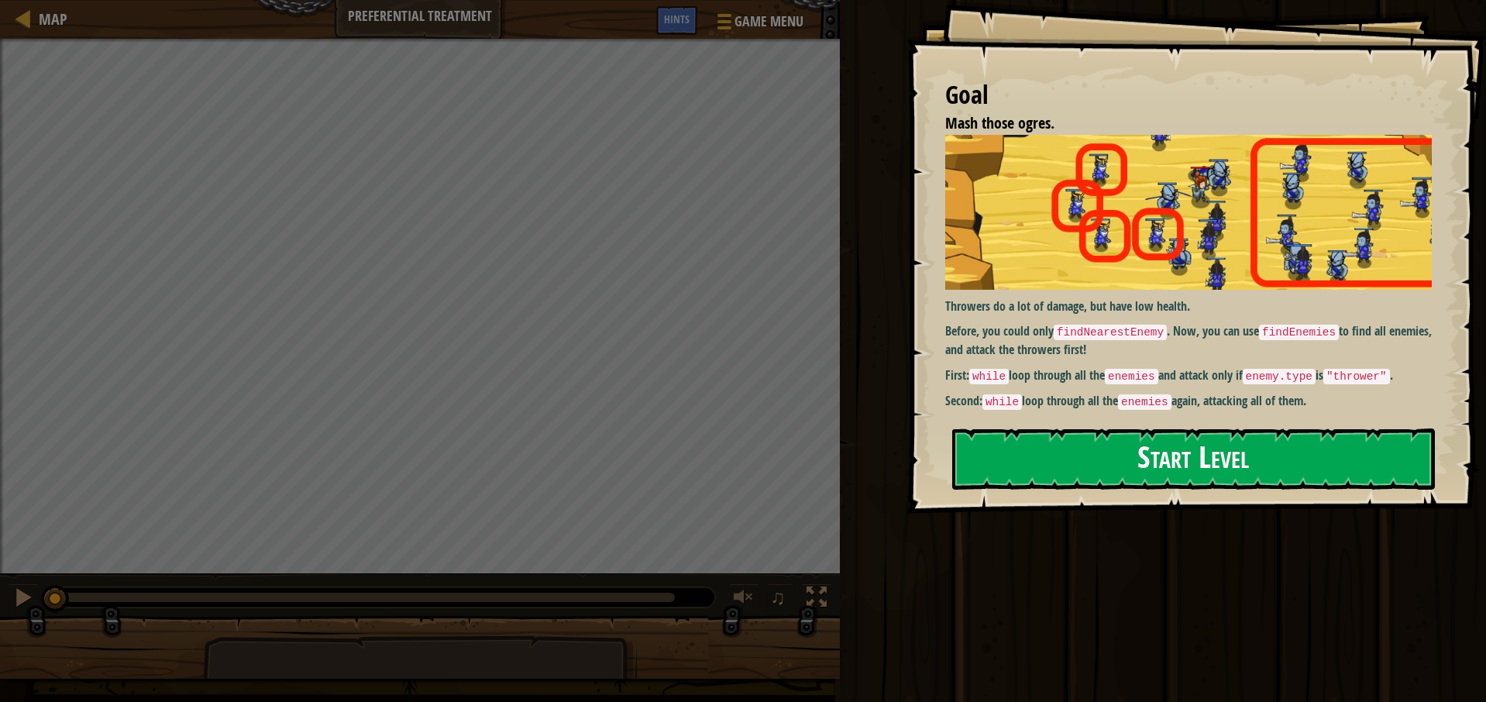
click at [1076, 461] on button "Start Level" at bounding box center [1193, 459] width 483 height 61
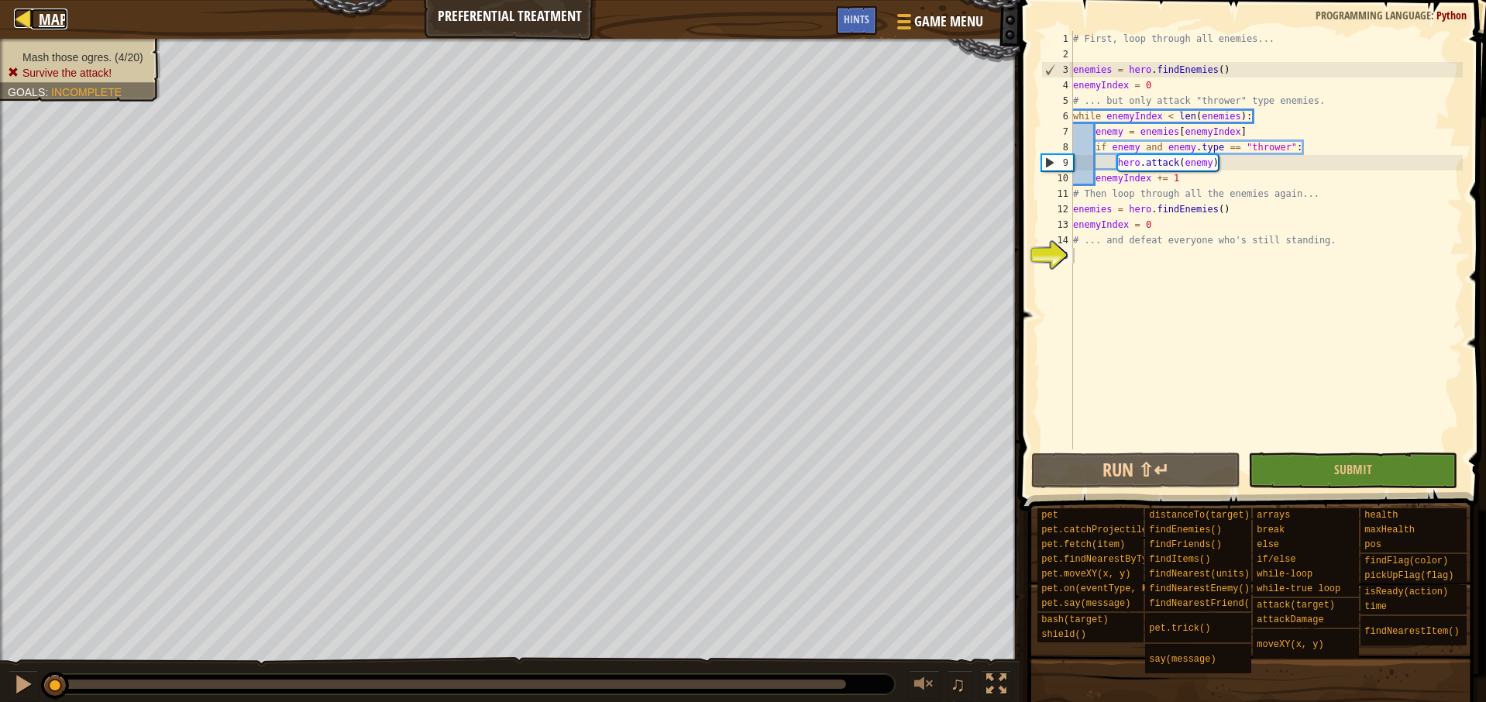
click at [58, 22] on span "Map" at bounding box center [53, 19] width 29 height 21
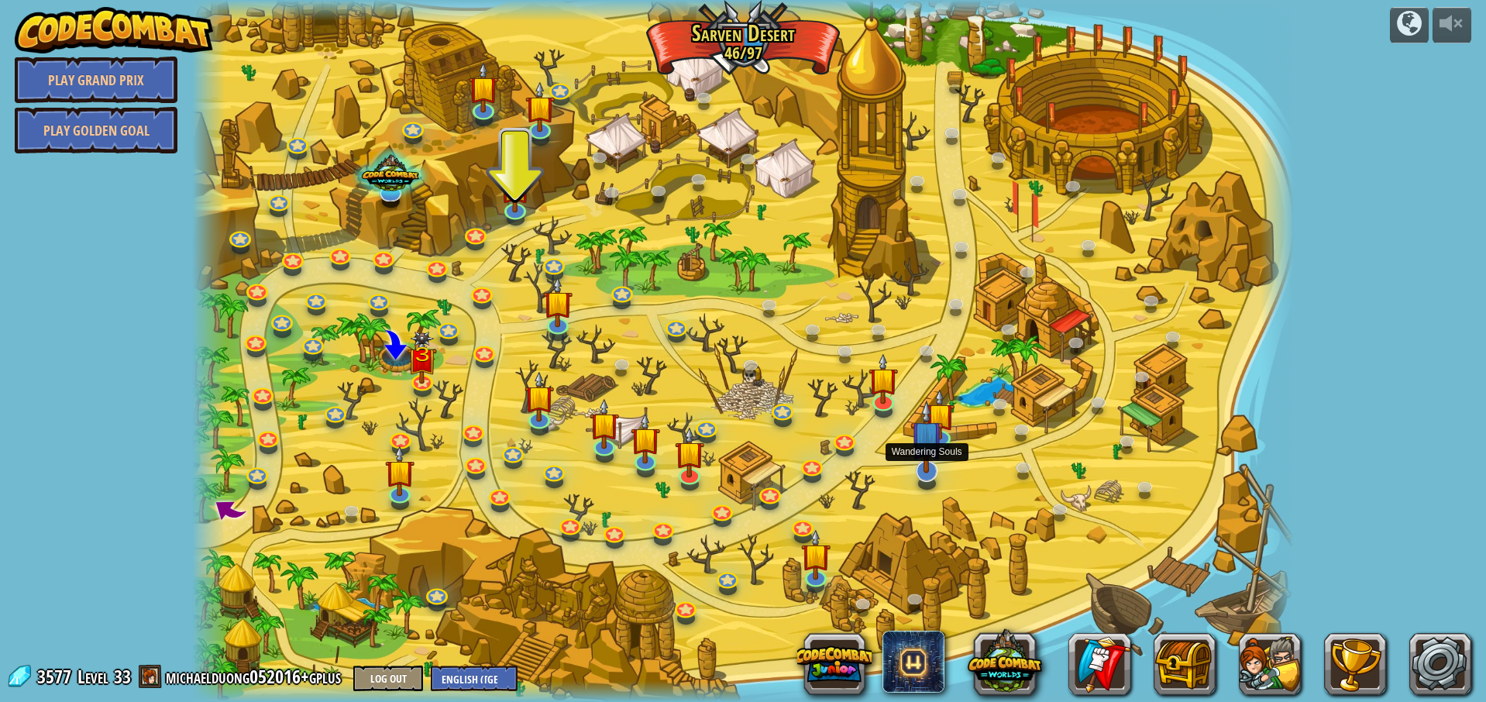
click at [929, 465] on img at bounding box center [927, 437] width 33 height 74
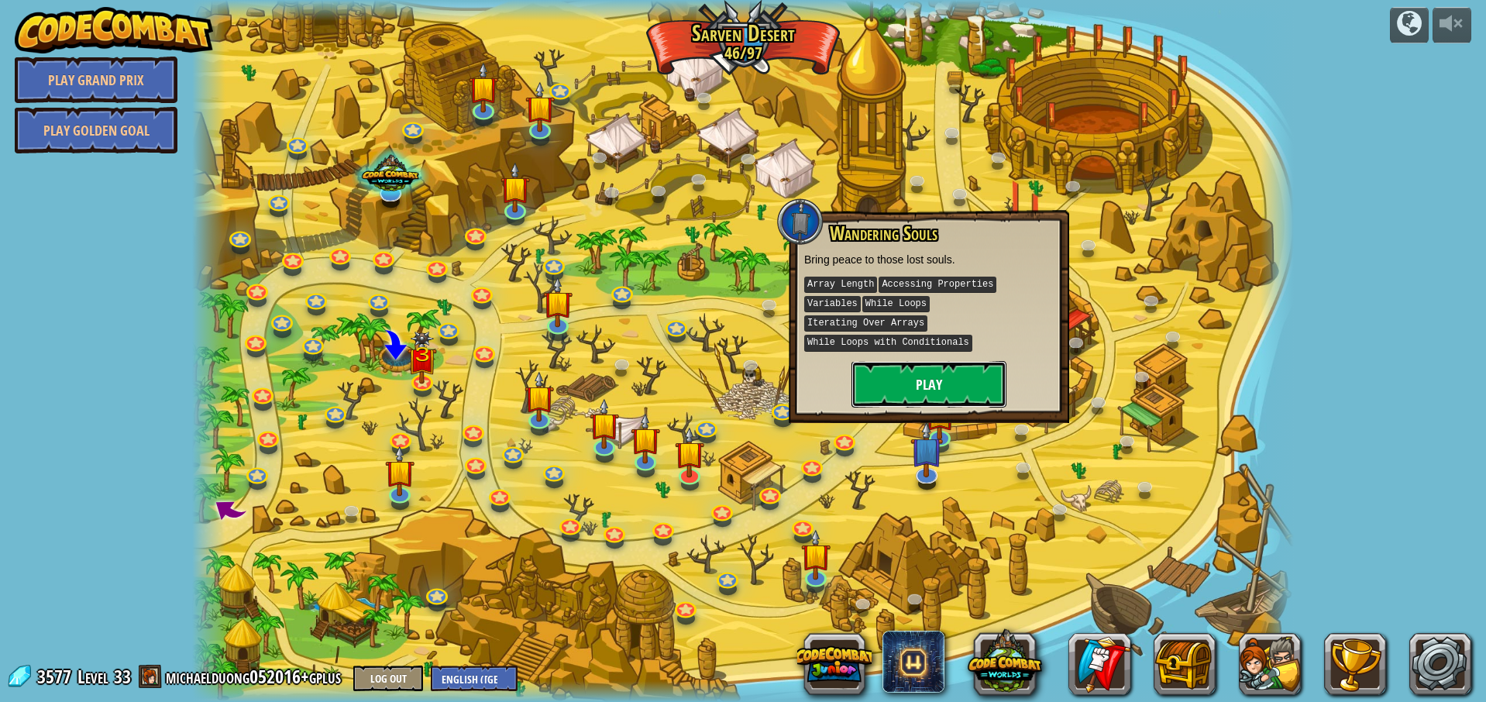
click at [895, 376] on button "Play" at bounding box center [929, 384] width 155 height 46
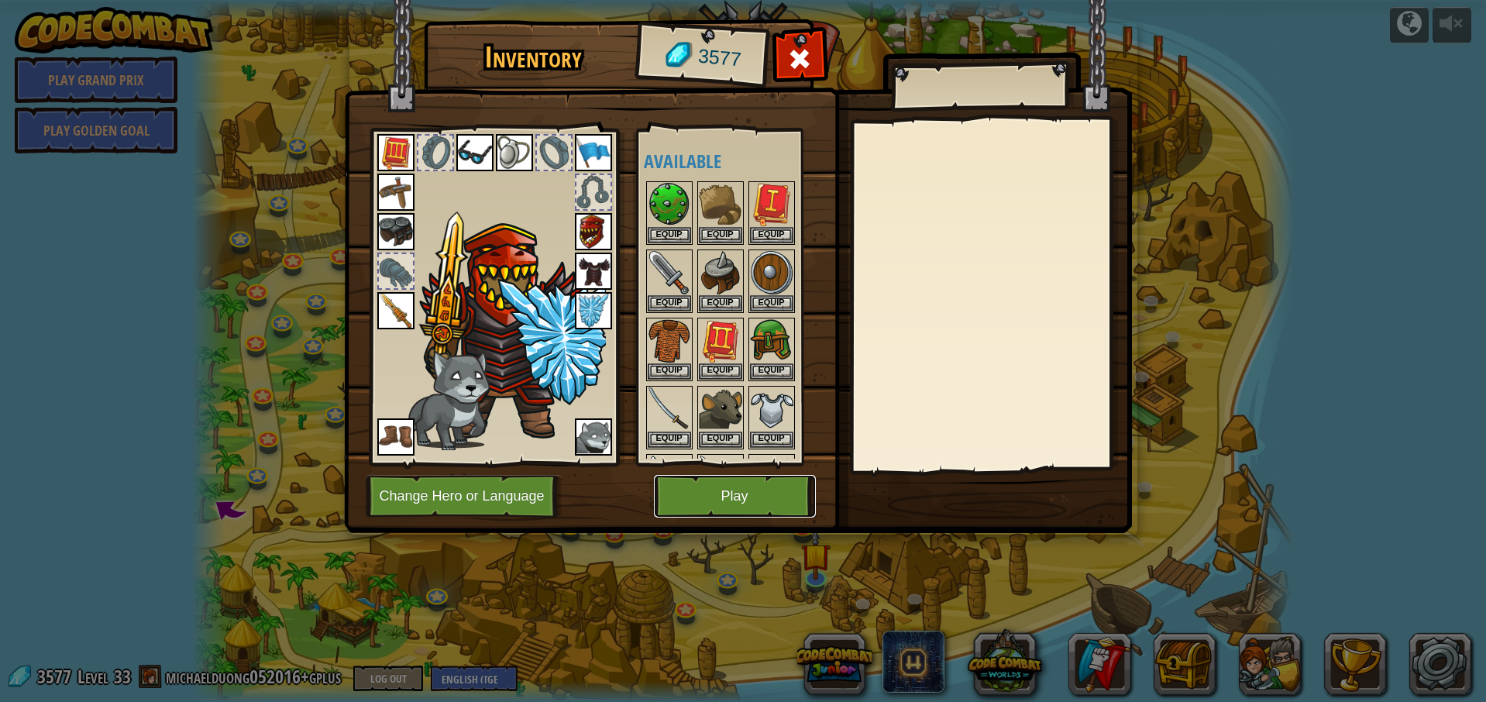
click at [759, 505] on button "Play" at bounding box center [735, 496] width 162 height 43
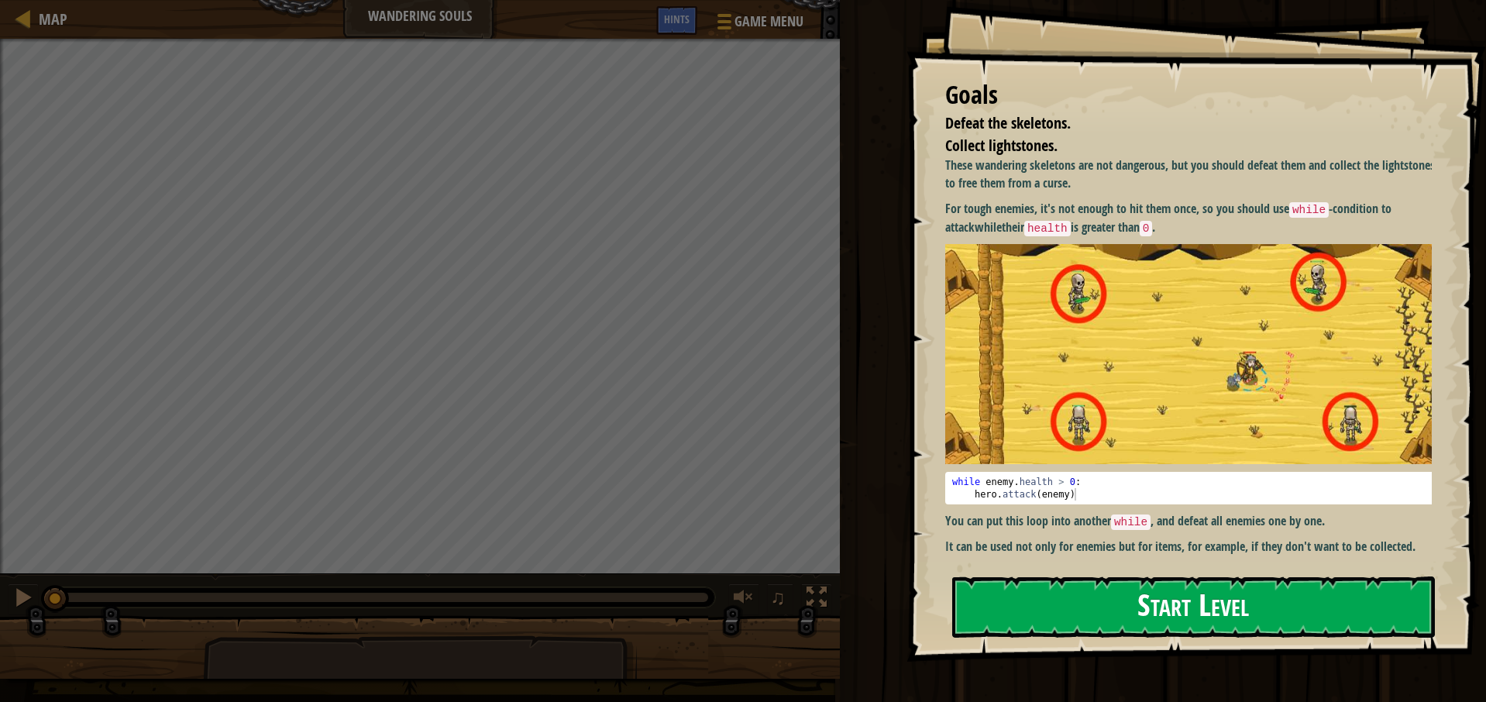
click at [1086, 614] on button "Start Level" at bounding box center [1193, 607] width 483 height 61
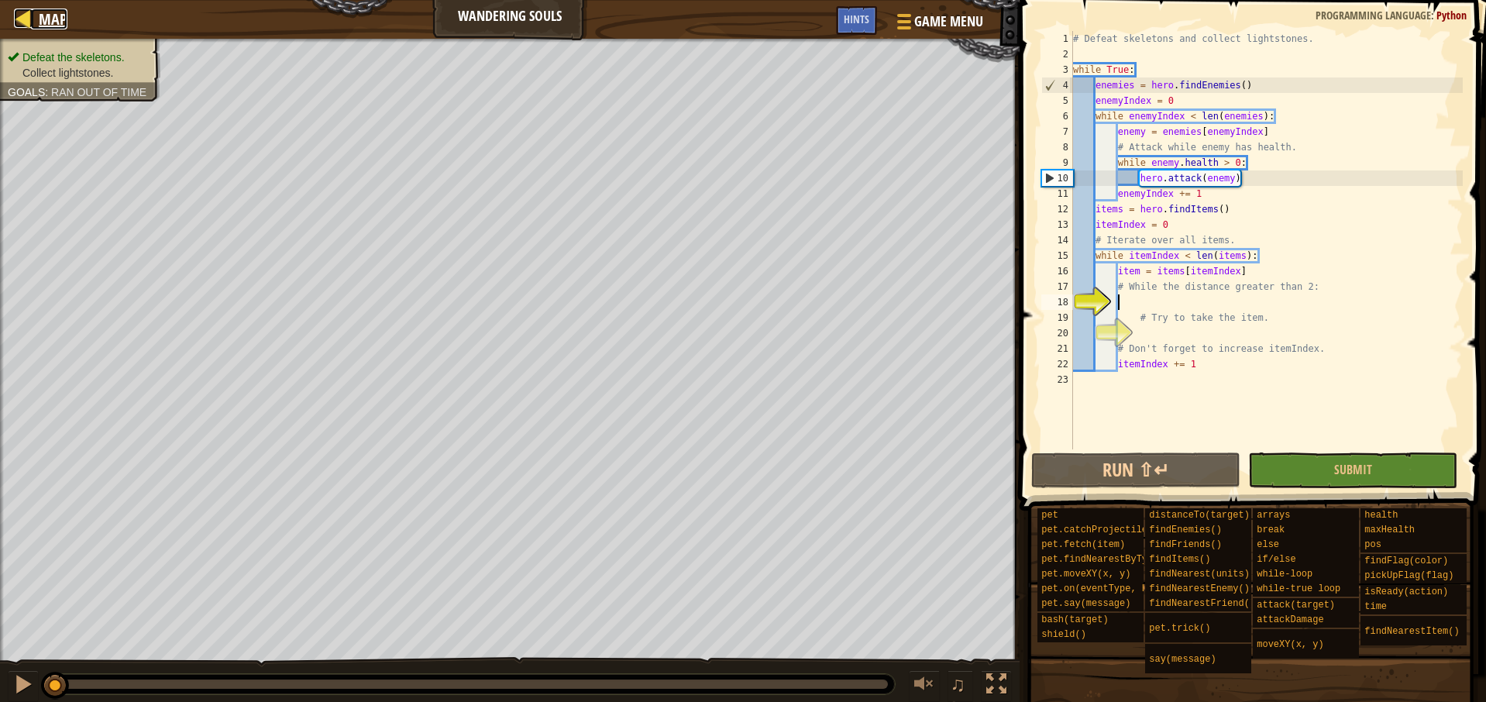
click at [36, 23] on link "Map" at bounding box center [49, 19] width 36 height 21
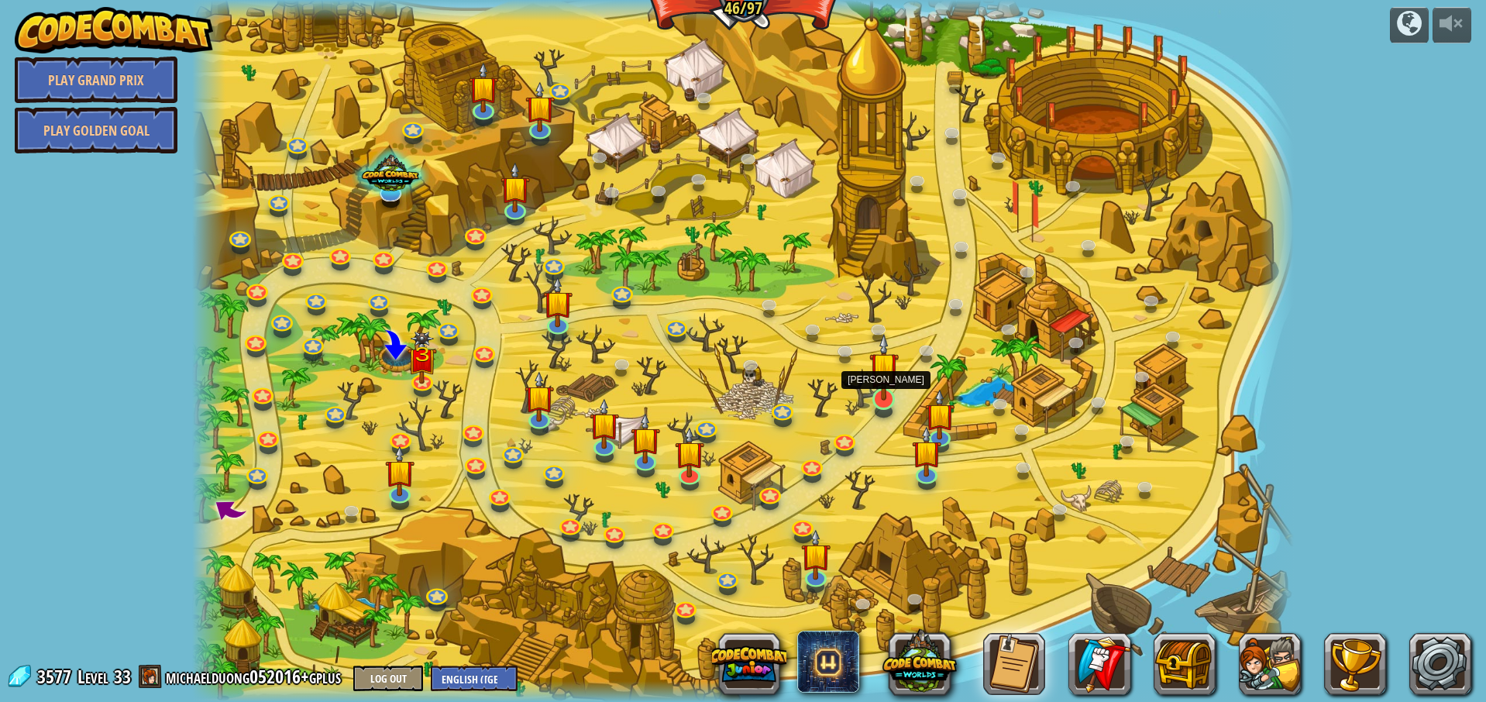
click at [880, 391] on img at bounding box center [884, 367] width 29 height 68
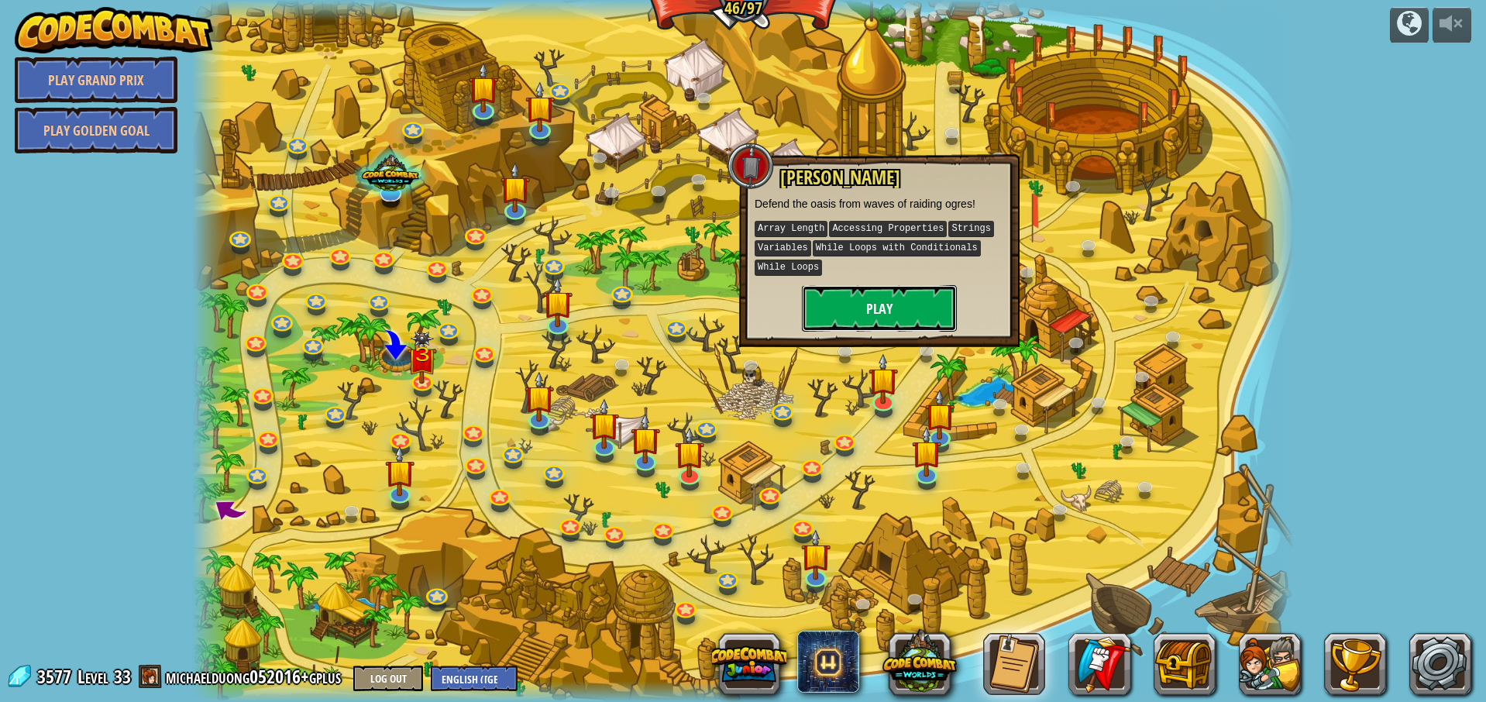
click at [875, 315] on button "Play" at bounding box center [879, 308] width 155 height 46
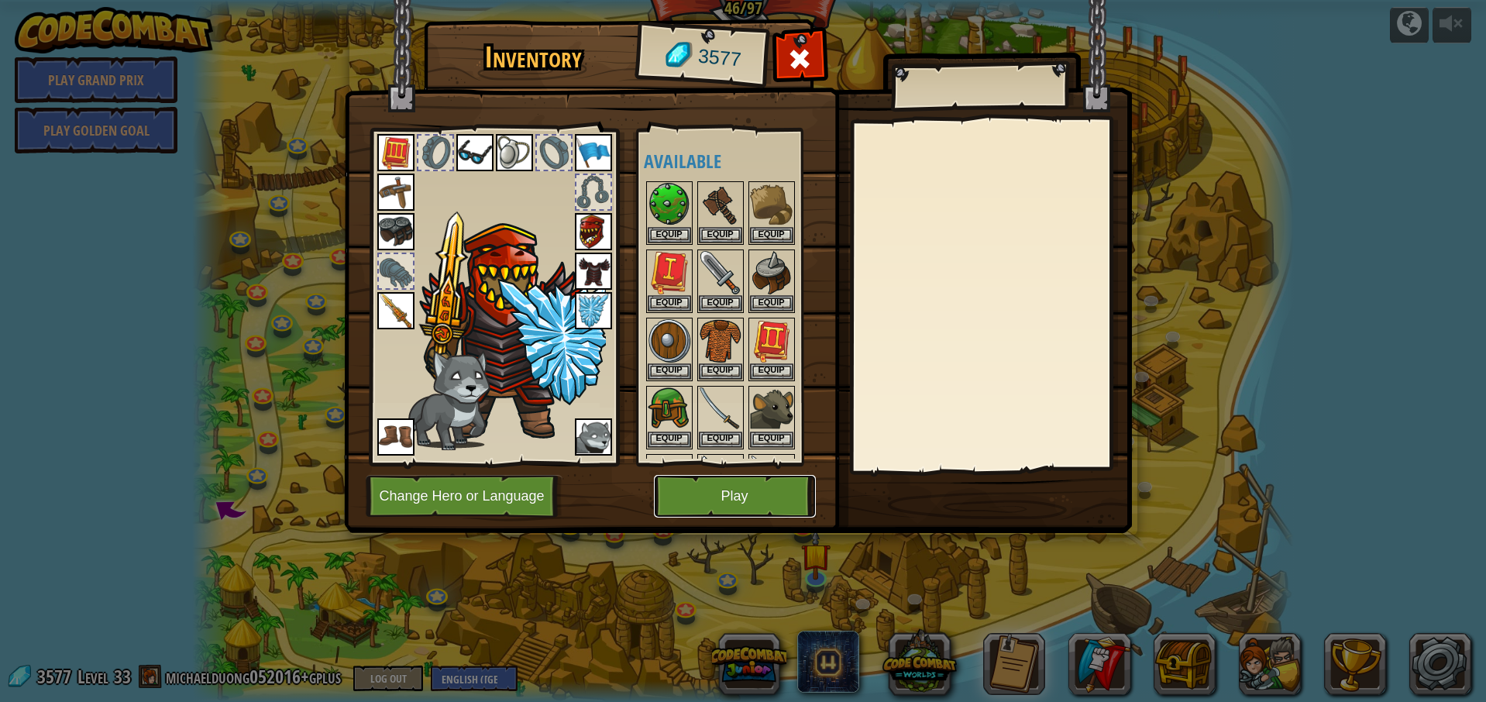
click at [760, 496] on button "Play" at bounding box center [735, 496] width 162 height 43
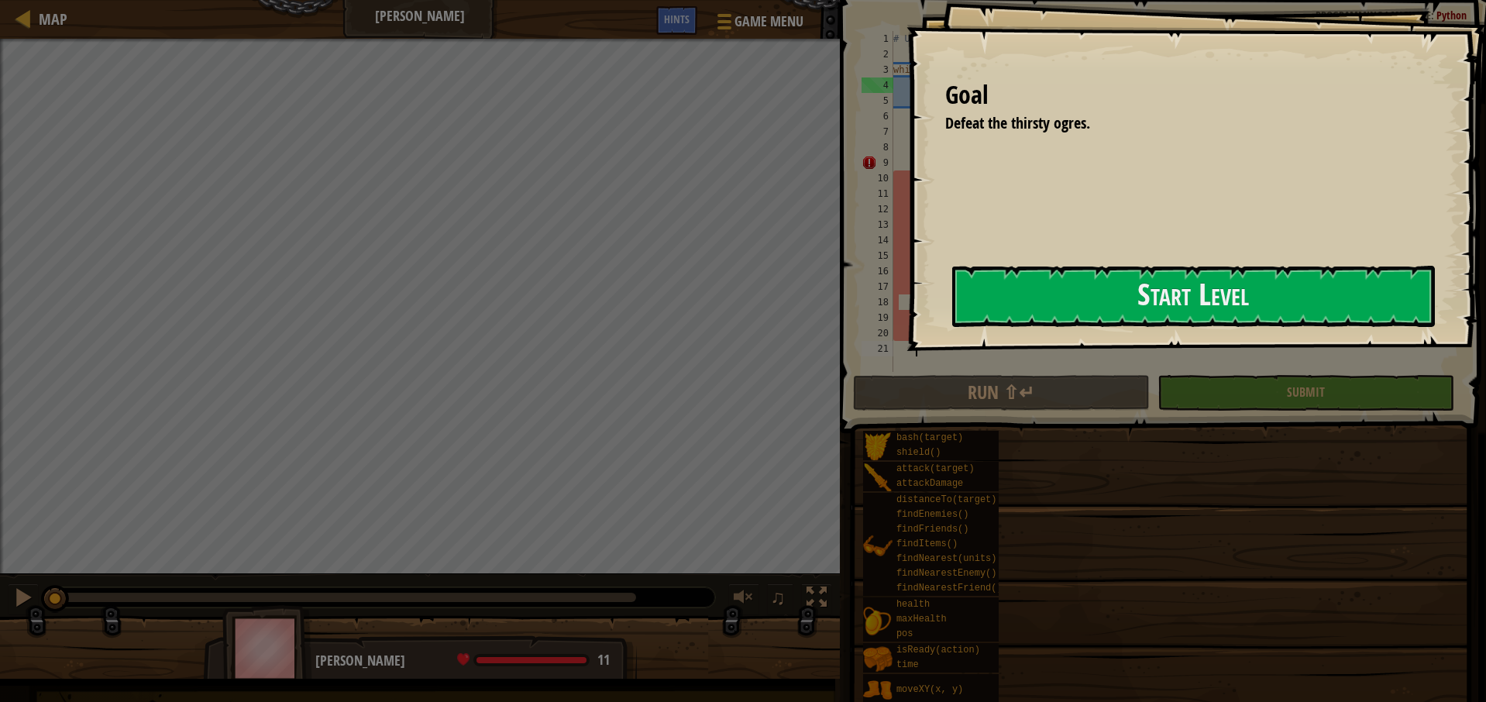
click at [952, 305] on button "Start Level" at bounding box center [1193, 296] width 483 height 61
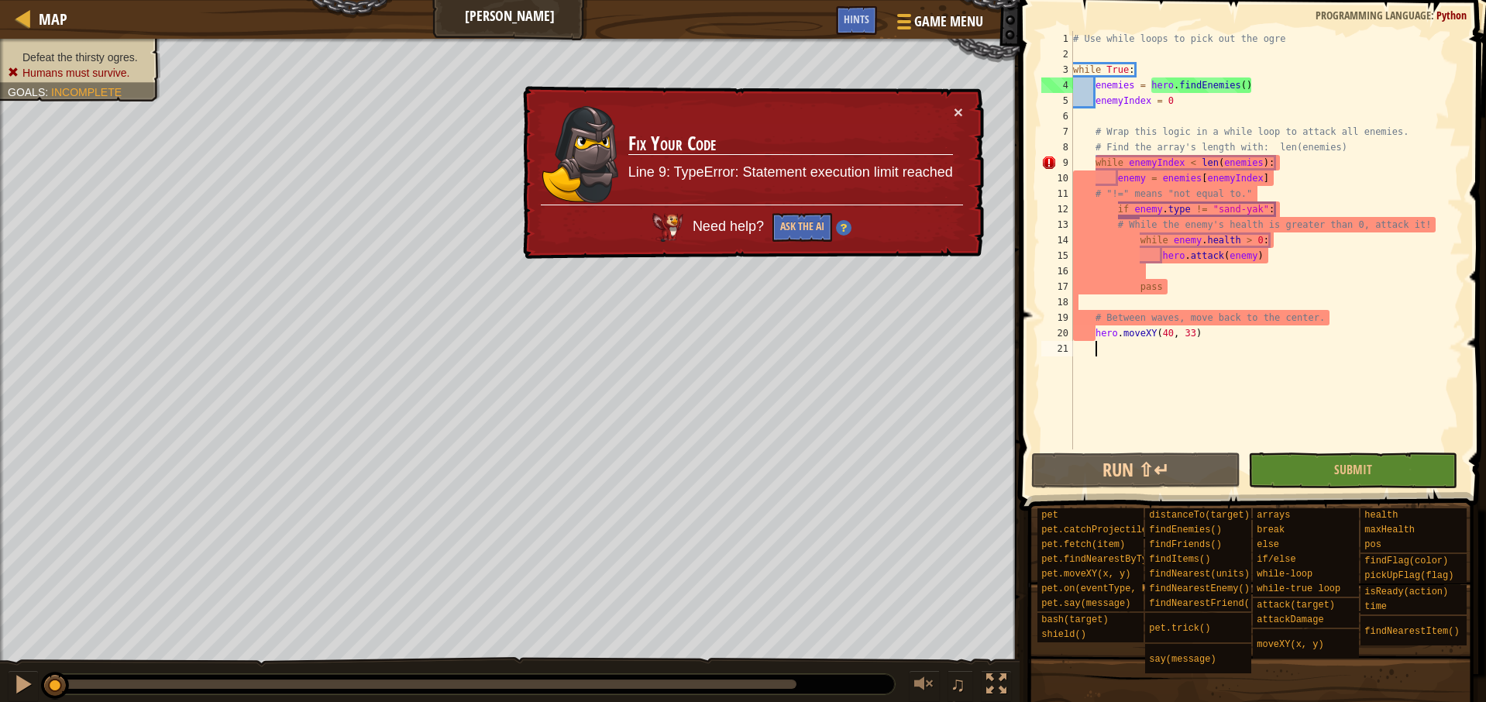
click at [1206, 295] on div "# Use while loops to pick out the ogre while True : enemies = hero . findEnemie…" at bounding box center [1266, 255] width 393 height 449
click at [1200, 290] on div "# Use while loops to pick out the ogre while True : enemies = hero . findEnemie…" at bounding box center [1266, 255] width 393 height 449
type textarea "pass"
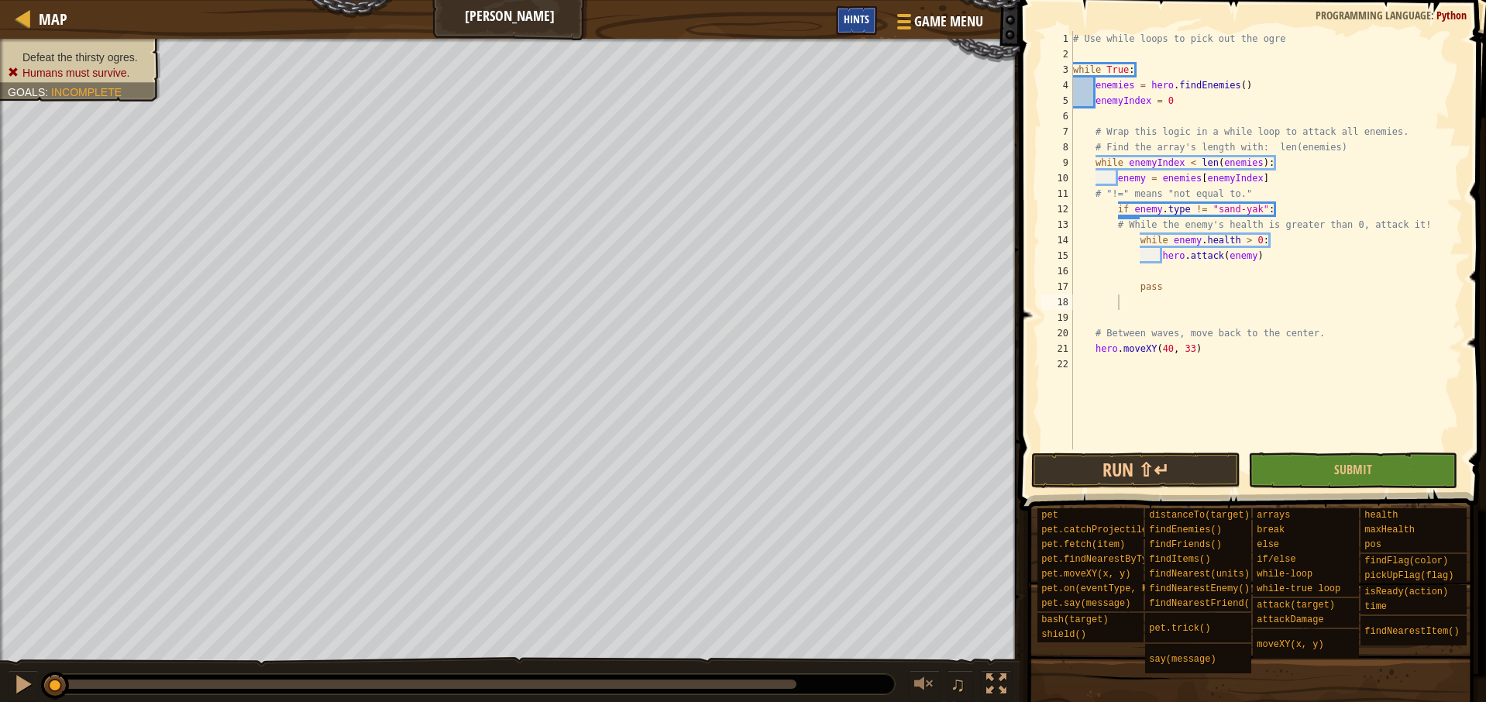
click at [869, 15] on span "Hints" at bounding box center [857, 19] width 26 height 15
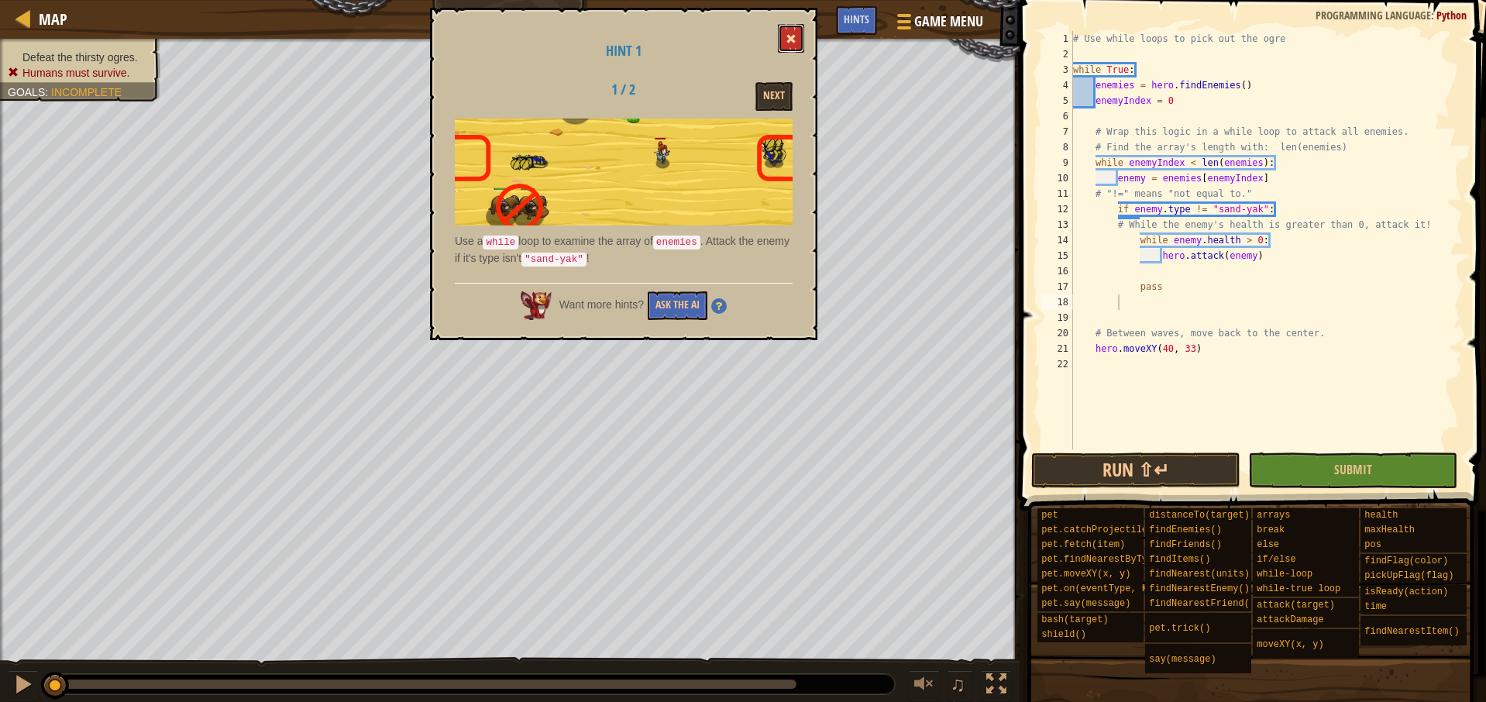
click at [797, 36] on button at bounding box center [791, 38] width 26 height 29
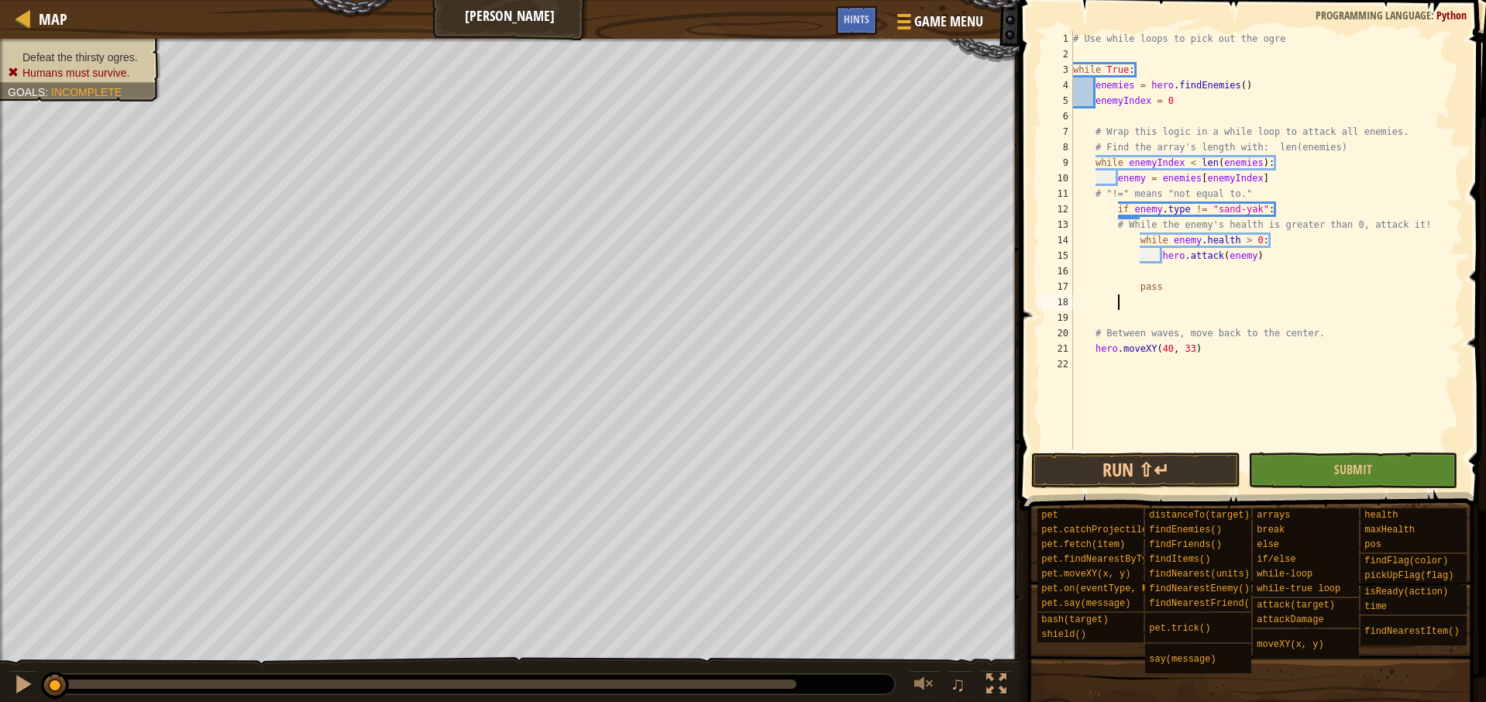
click at [1152, 298] on div "# Use while loops to pick out the ogre while True : enemies = hero . findEnemie…" at bounding box center [1266, 255] width 393 height 449
type textarea "pass"
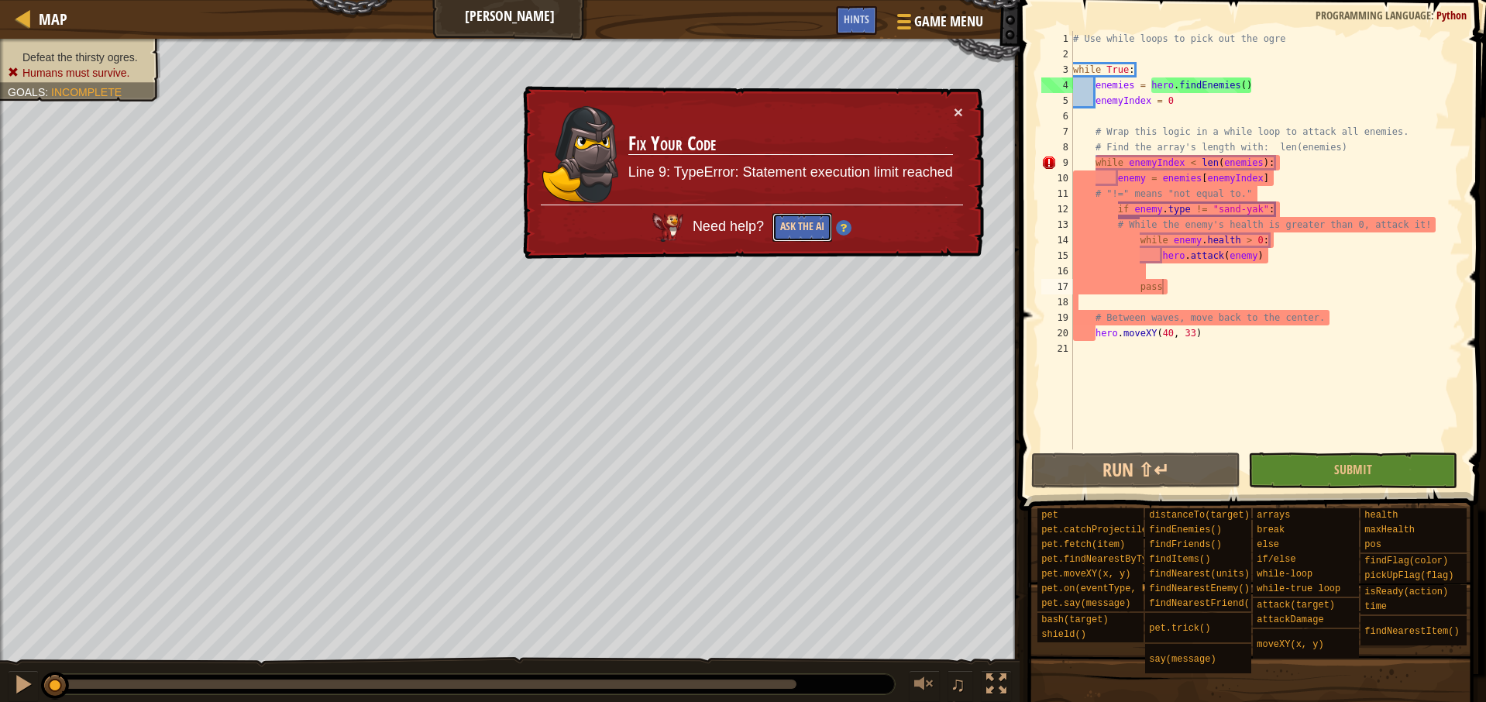
click at [813, 232] on button "Ask the AI" at bounding box center [802, 227] width 60 height 29
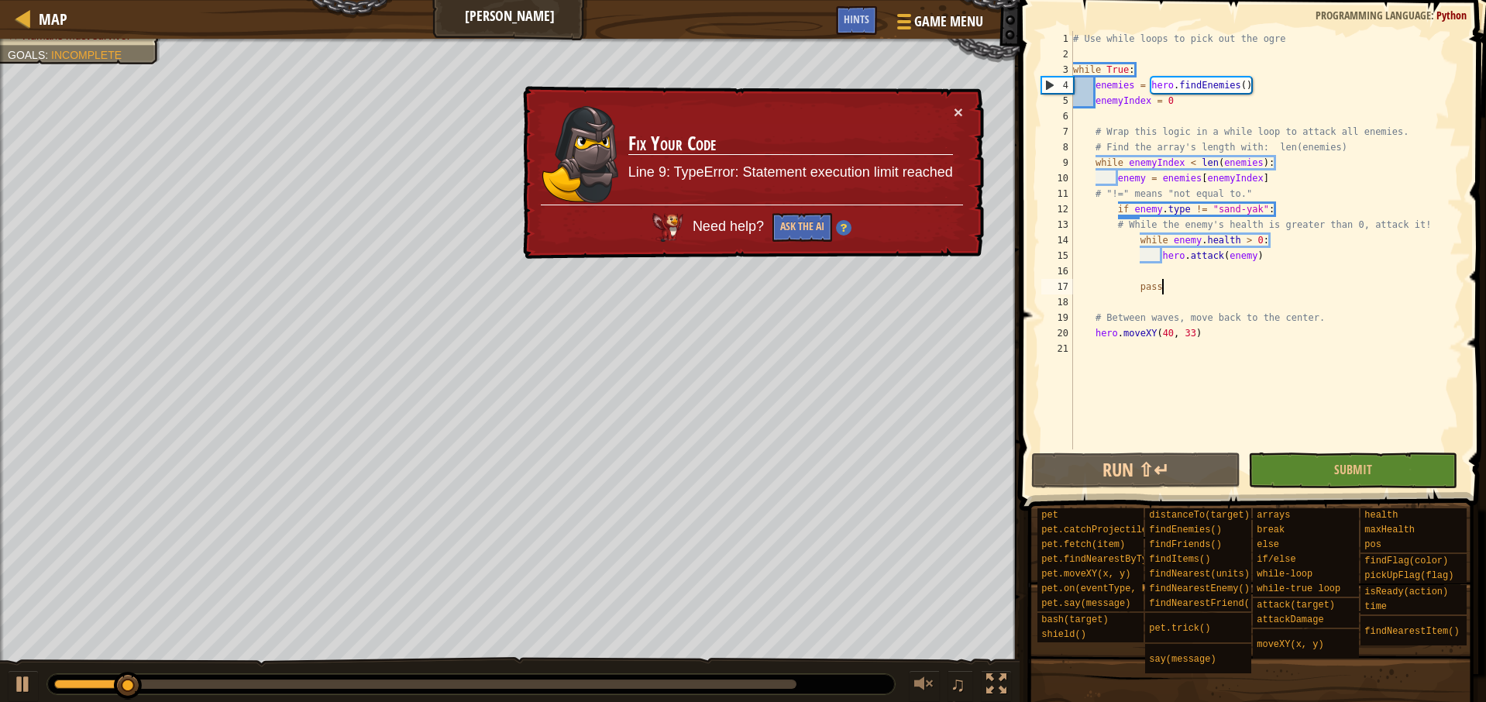
click at [842, 226] on img at bounding box center [843, 227] width 15 height 15
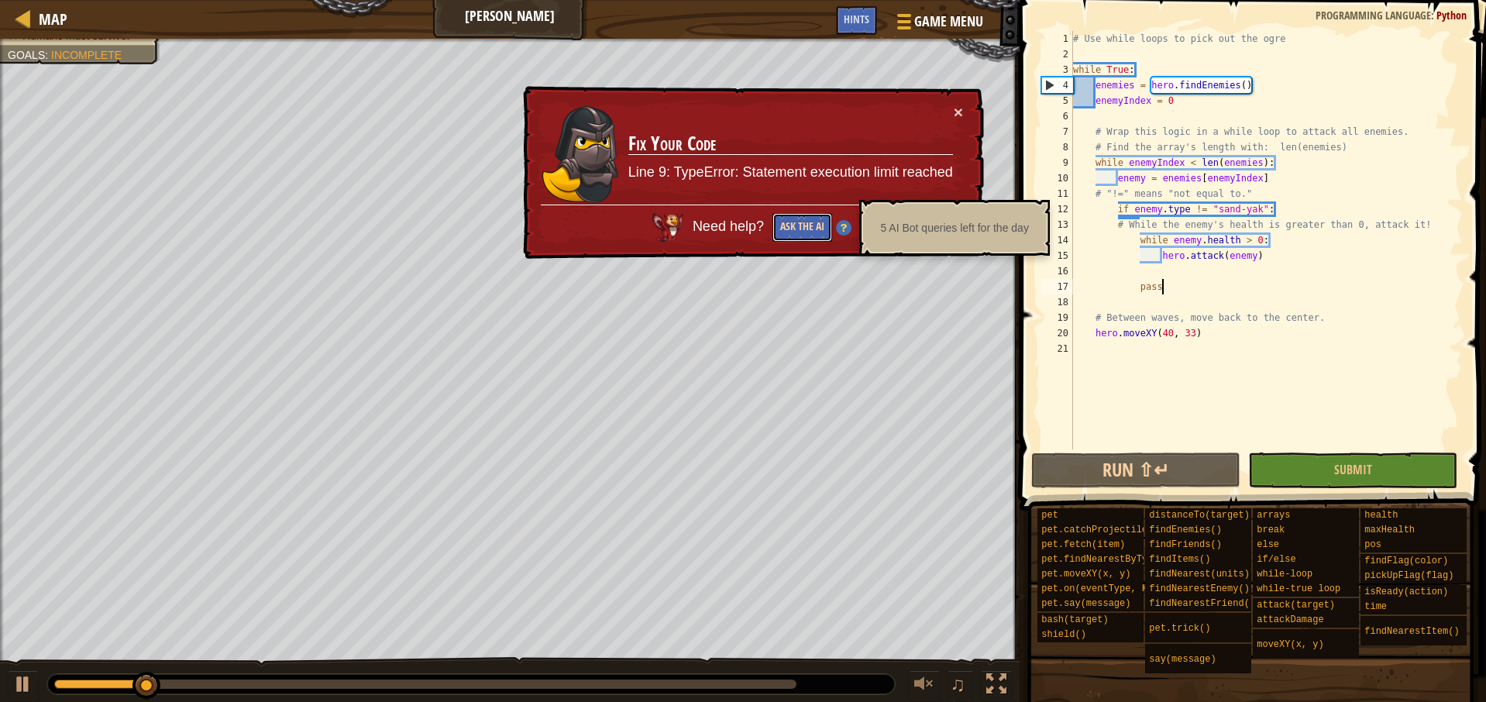
click at [809, 228] on button "Ask the AI" at bounding box center [803, 227] width 60 height 29
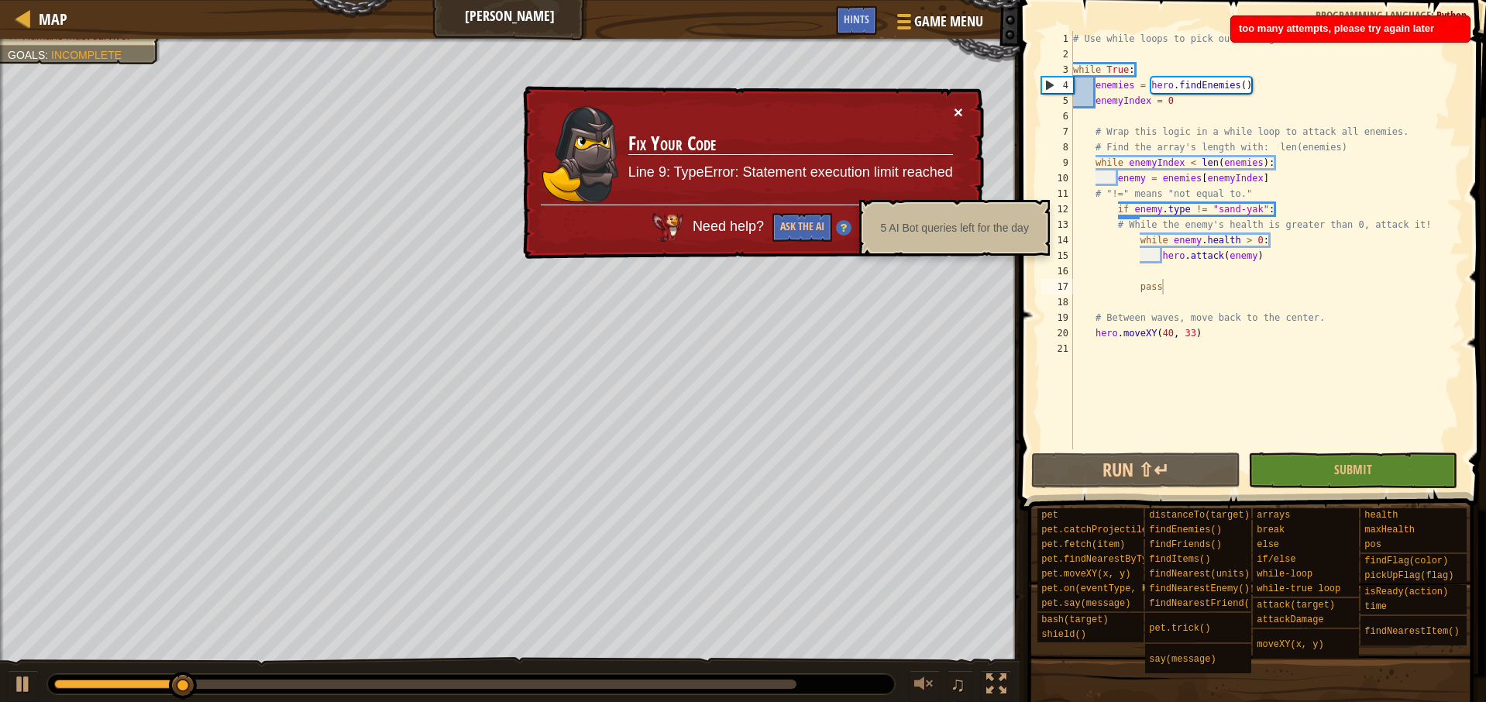
click at [958, 115] on button "×" at bounding box center [960, 115] width 10 height 16
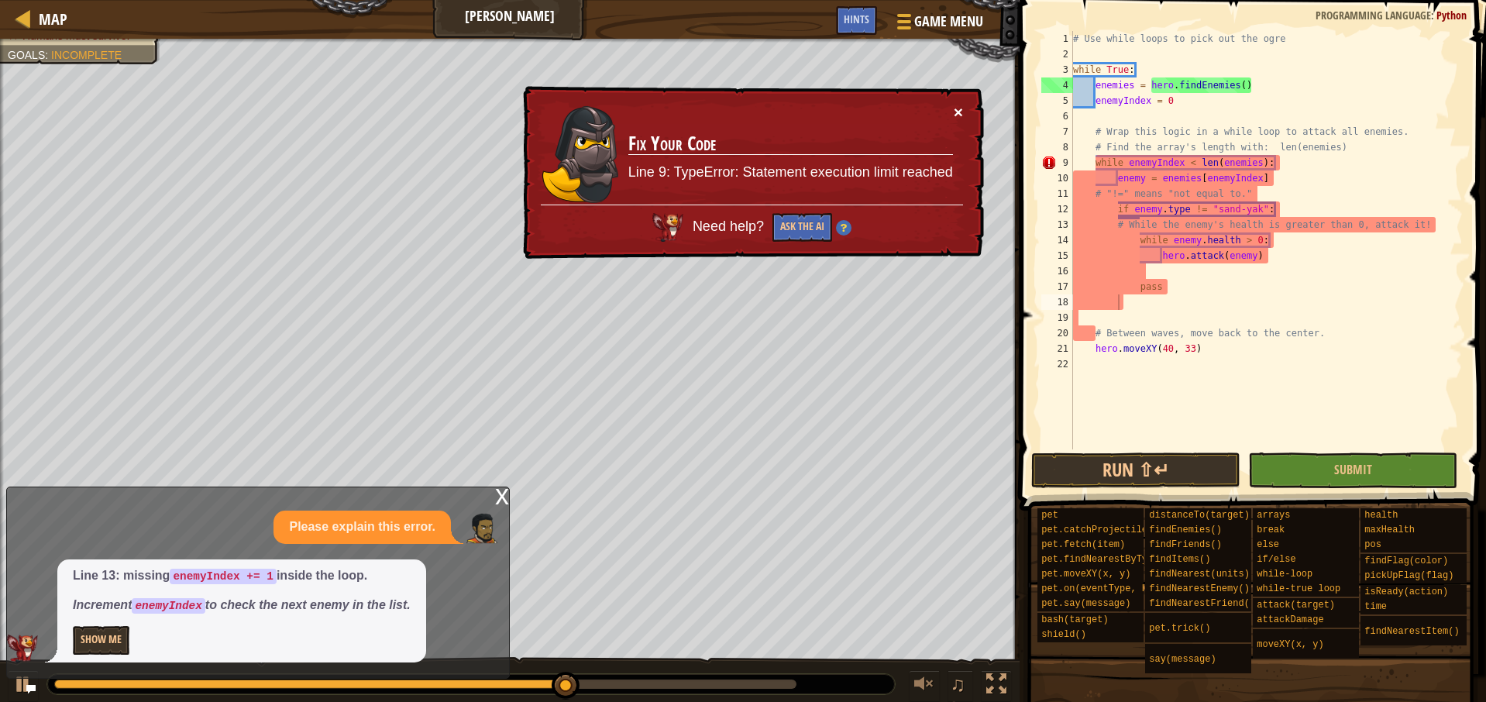
click at [960, 112] on button "×" at bounding box center [960, 116] width 10 height 16
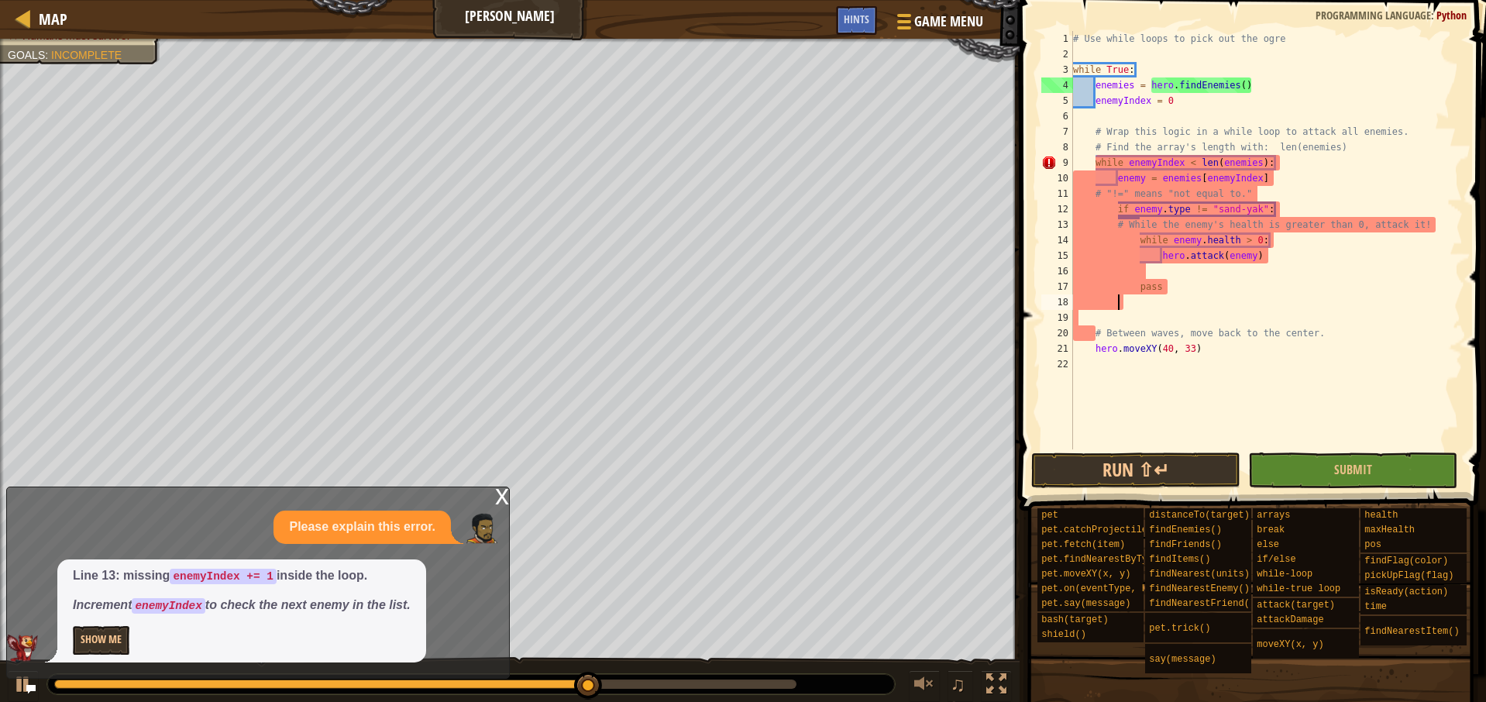
click at [501, 490] on div "x" at bounding box center [502, 494] width 14 height 15
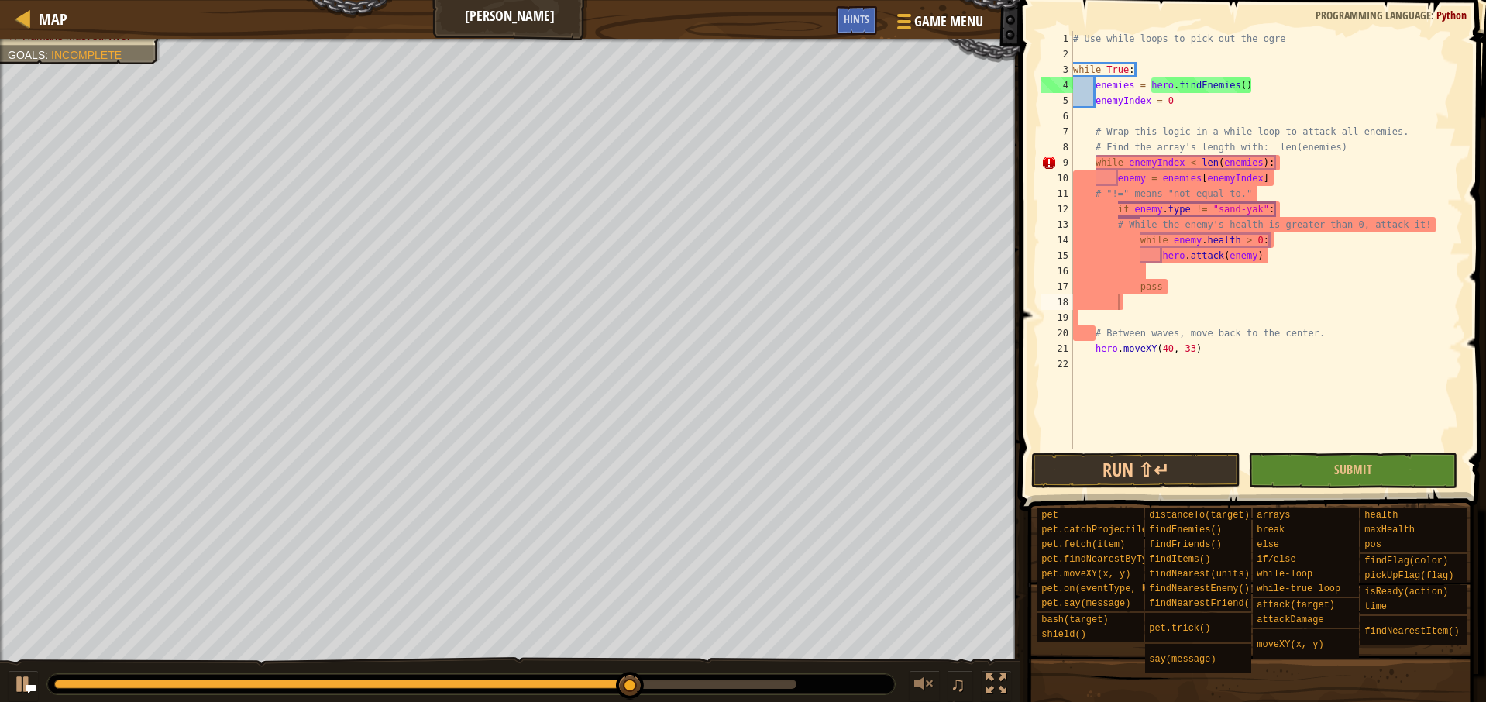
click at [1131, 303] on div "# Use while loops to pick out the ogre while True : enemies = hero . findEnemie…" at bounding box center [1266, 255] width 393 height 449
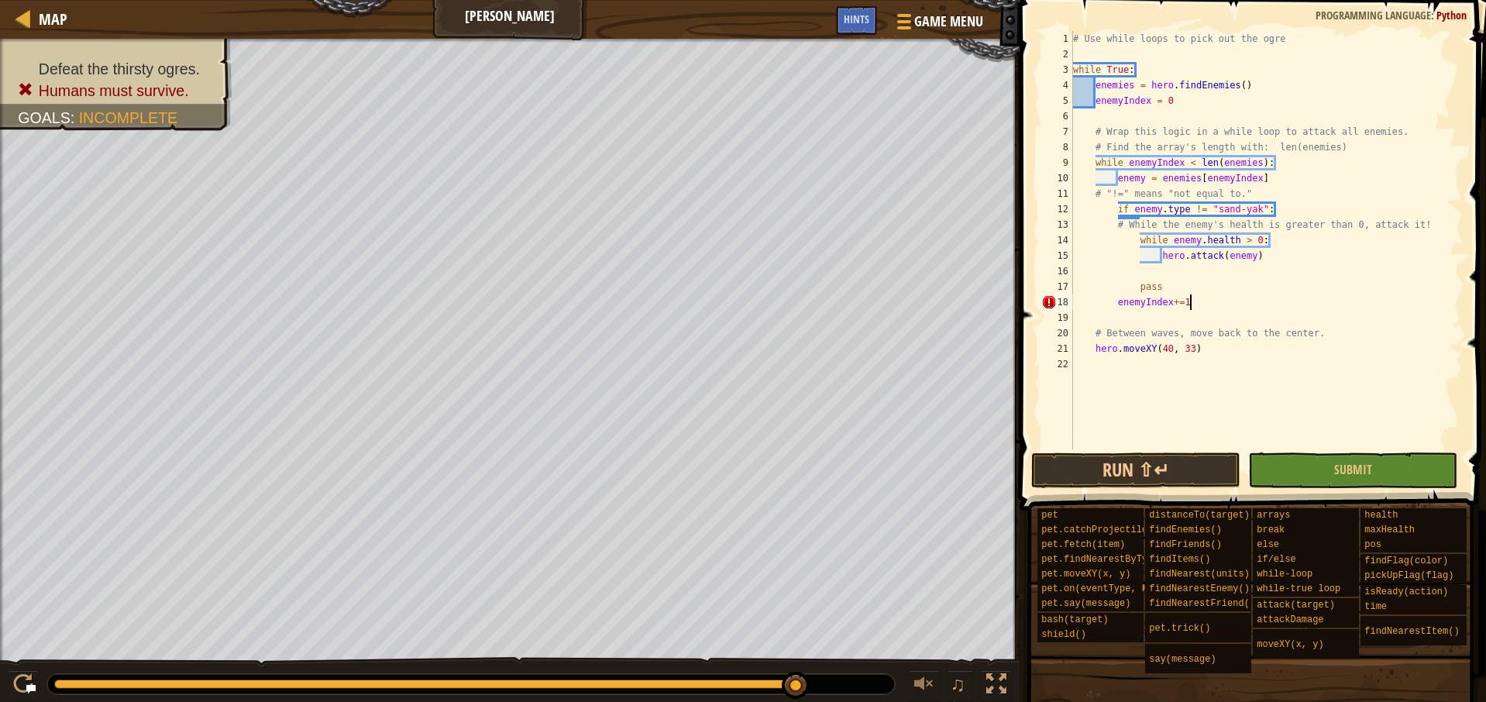
scroll to position [7, 9]
type textarea "enemyIndex += 1"
click at [1168, 461] on button "Run ⇧↵" at bounding box center [1135, 471] width 209 height 36
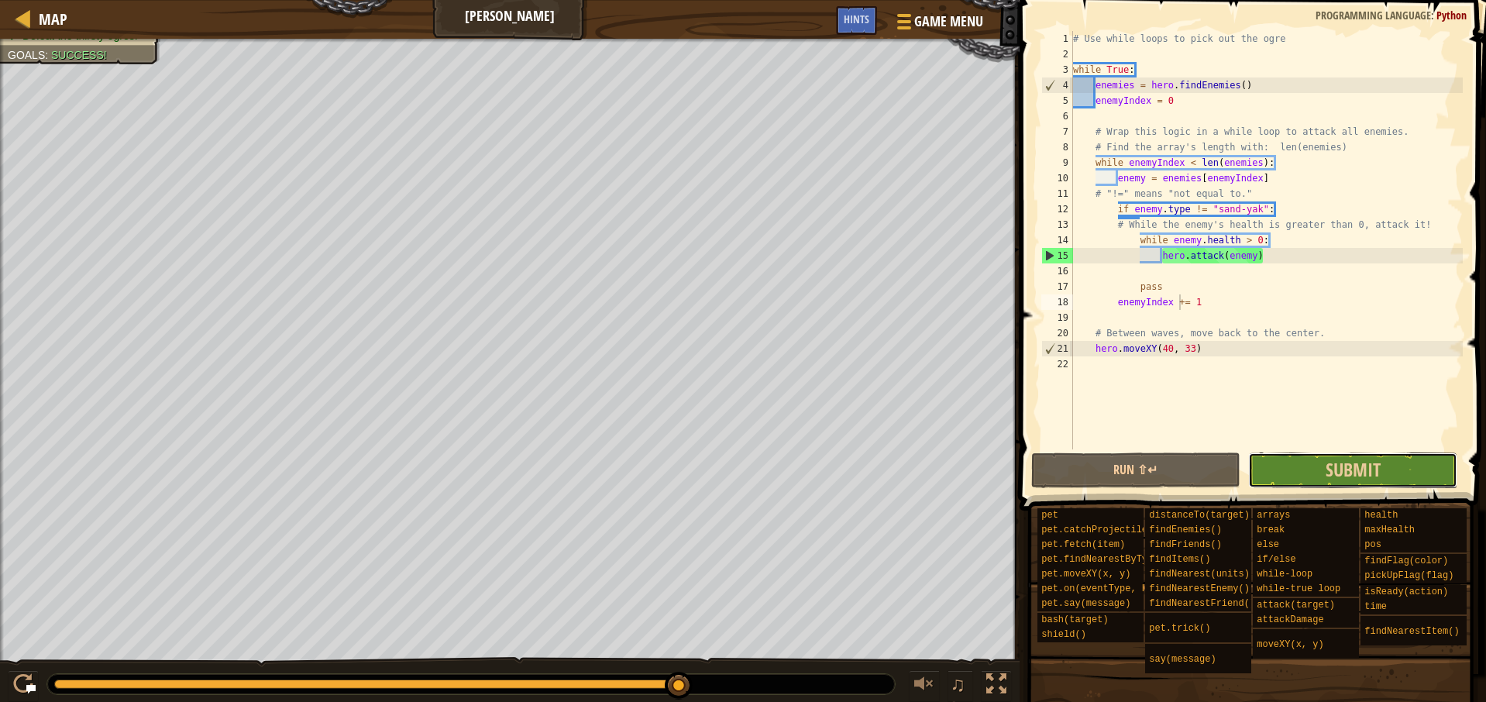
click at [1321, 458] on button "Submit" at bounding box center [1352, 471] width 209 height 36
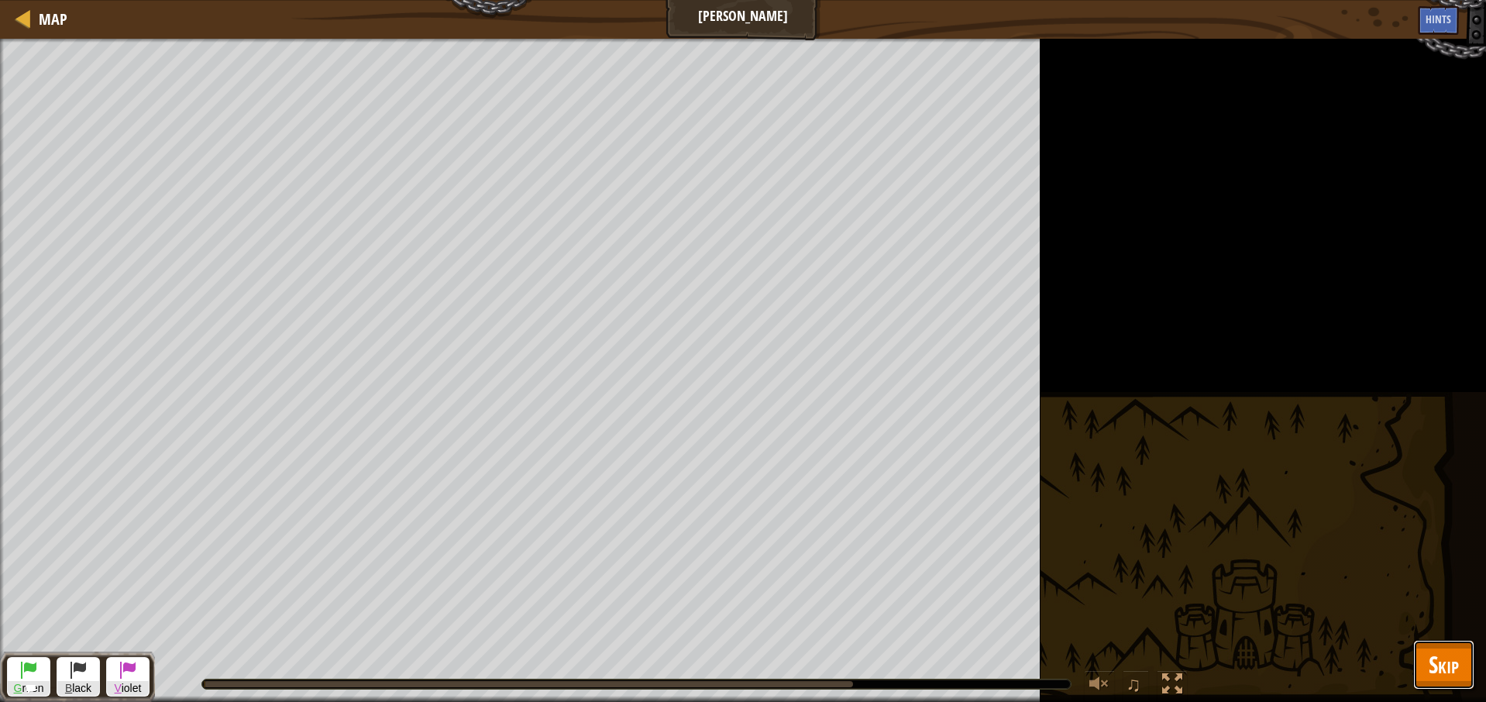
click at [1444, 664] on span "Skip" at bounding box center [1444, 665] width 30 height 32
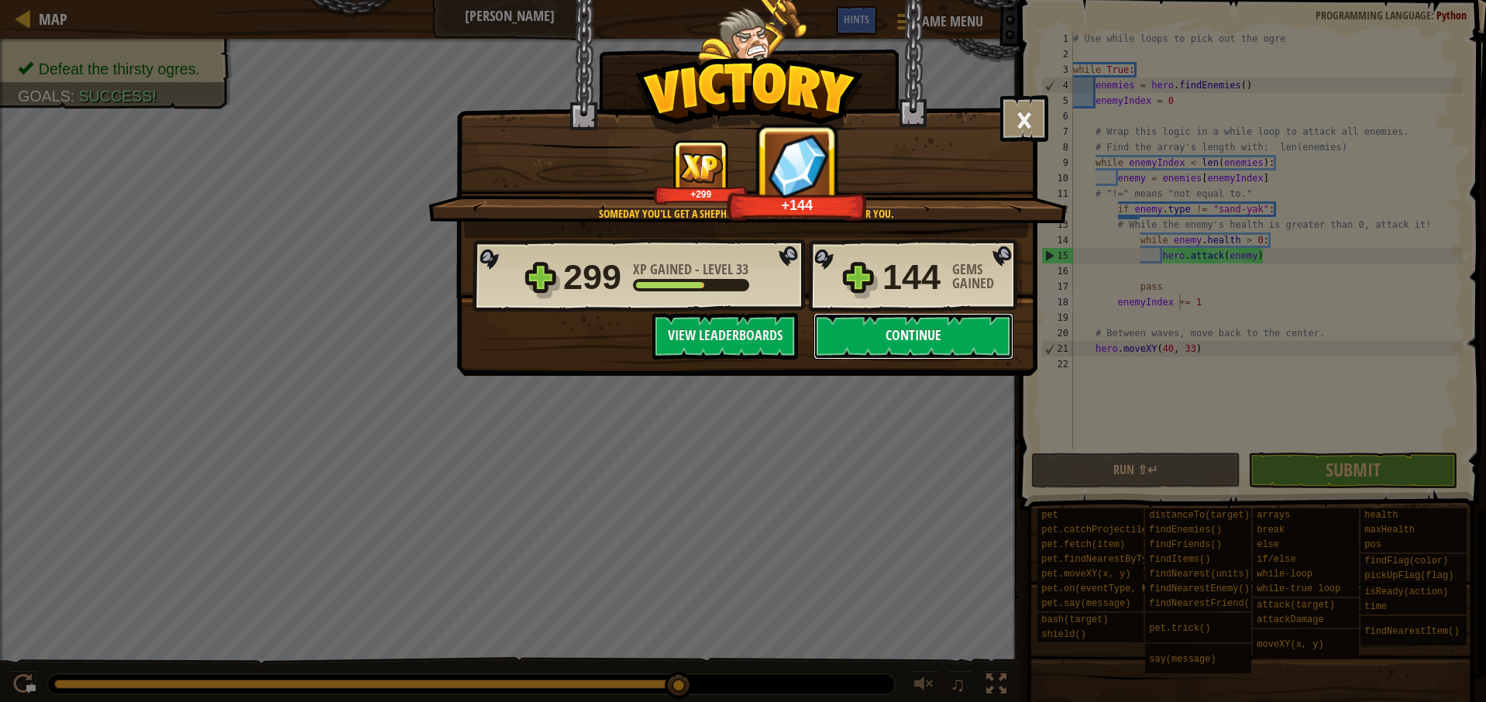
click at [937, 331] on button "Continue" at bounding box center [914, 336] width 200 height 46
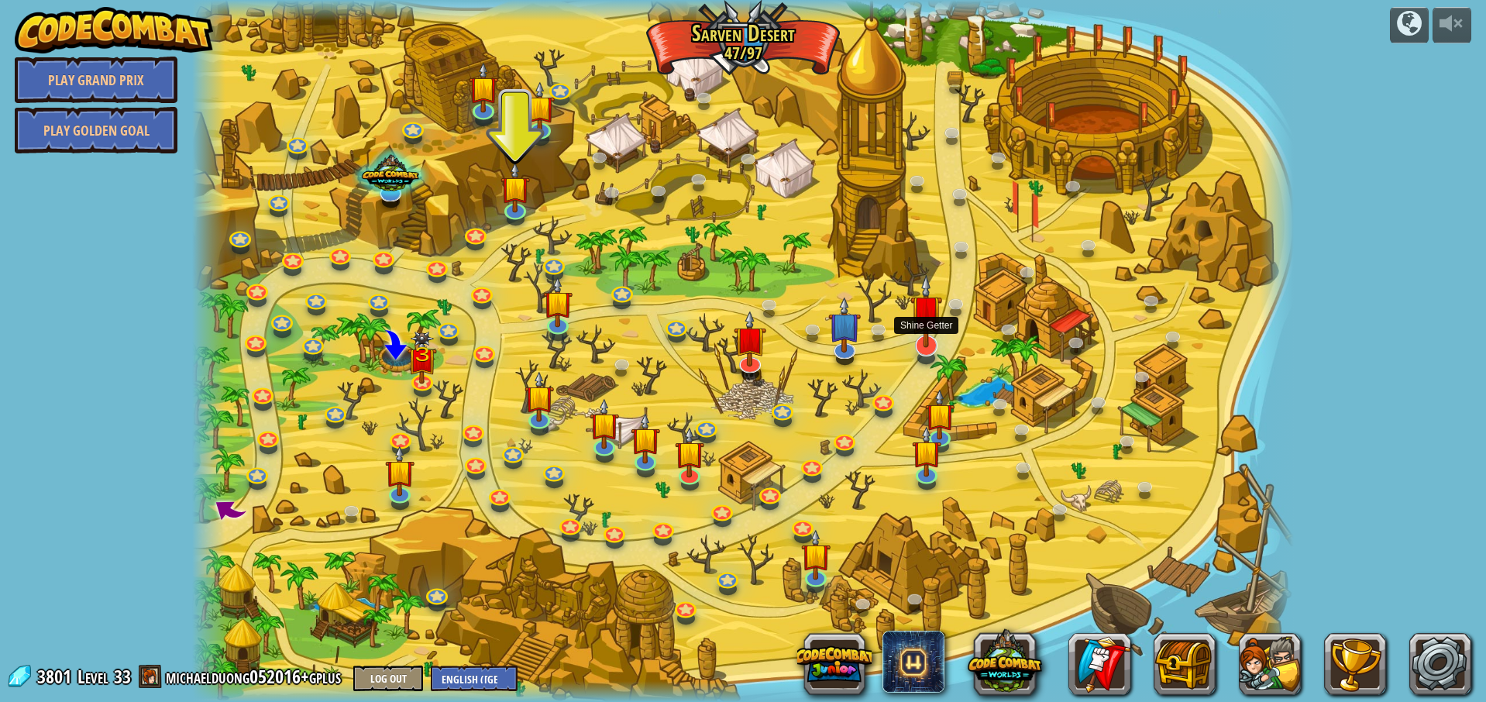
click at [931, 340] on img at bounding box center [927, 311] width 33 height 74
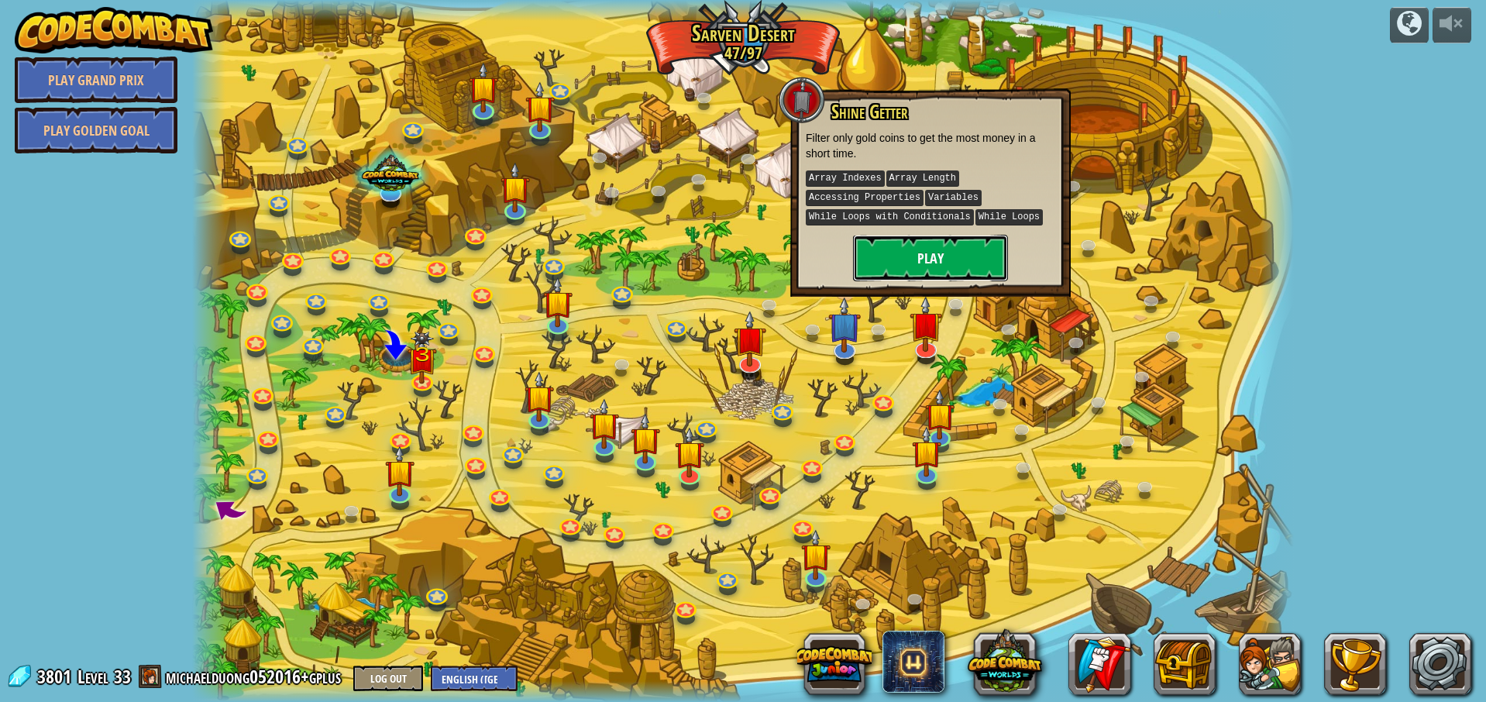
click at [912, 260] on button "Play" at bounding box center [930, 258] width 155 height 46
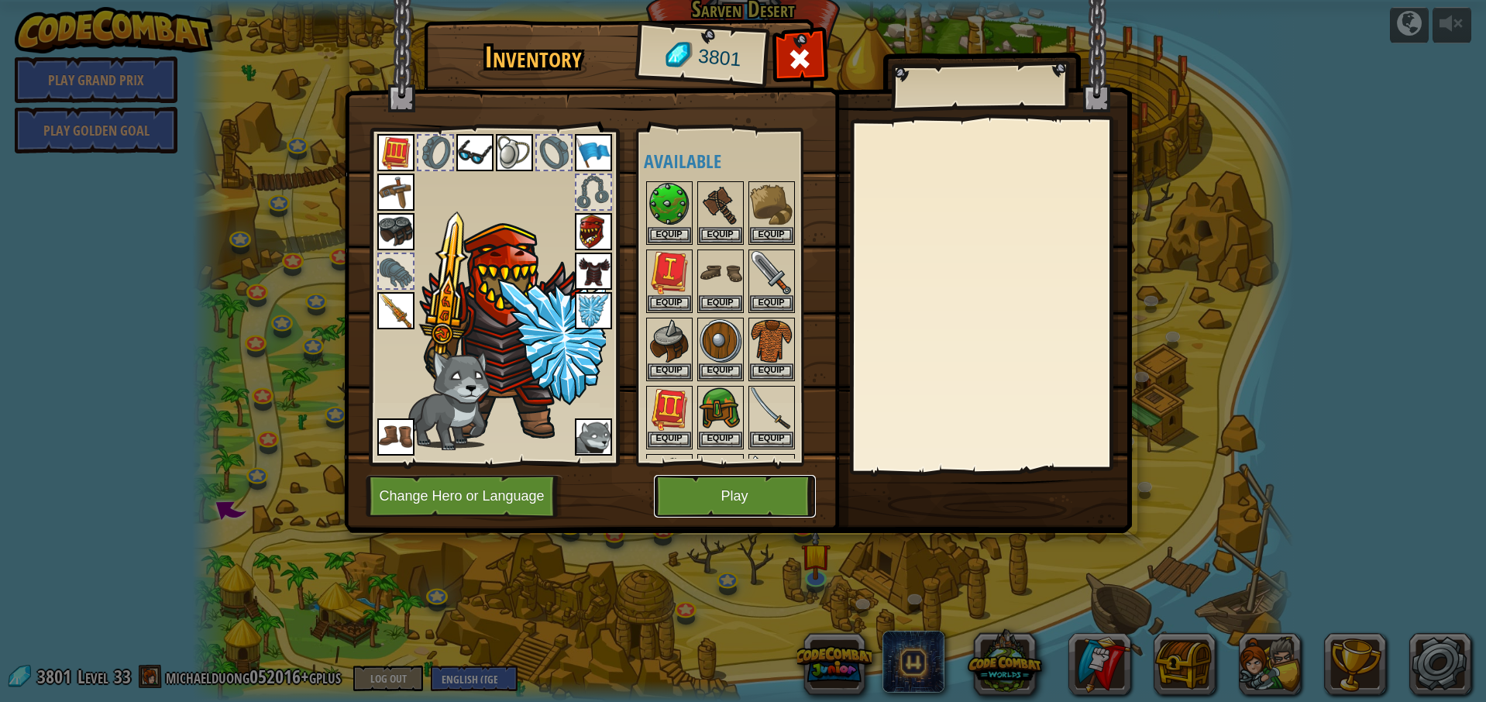
click at [751, 488] on button "Play" at bounding box center [735, 496] width 162 height 43
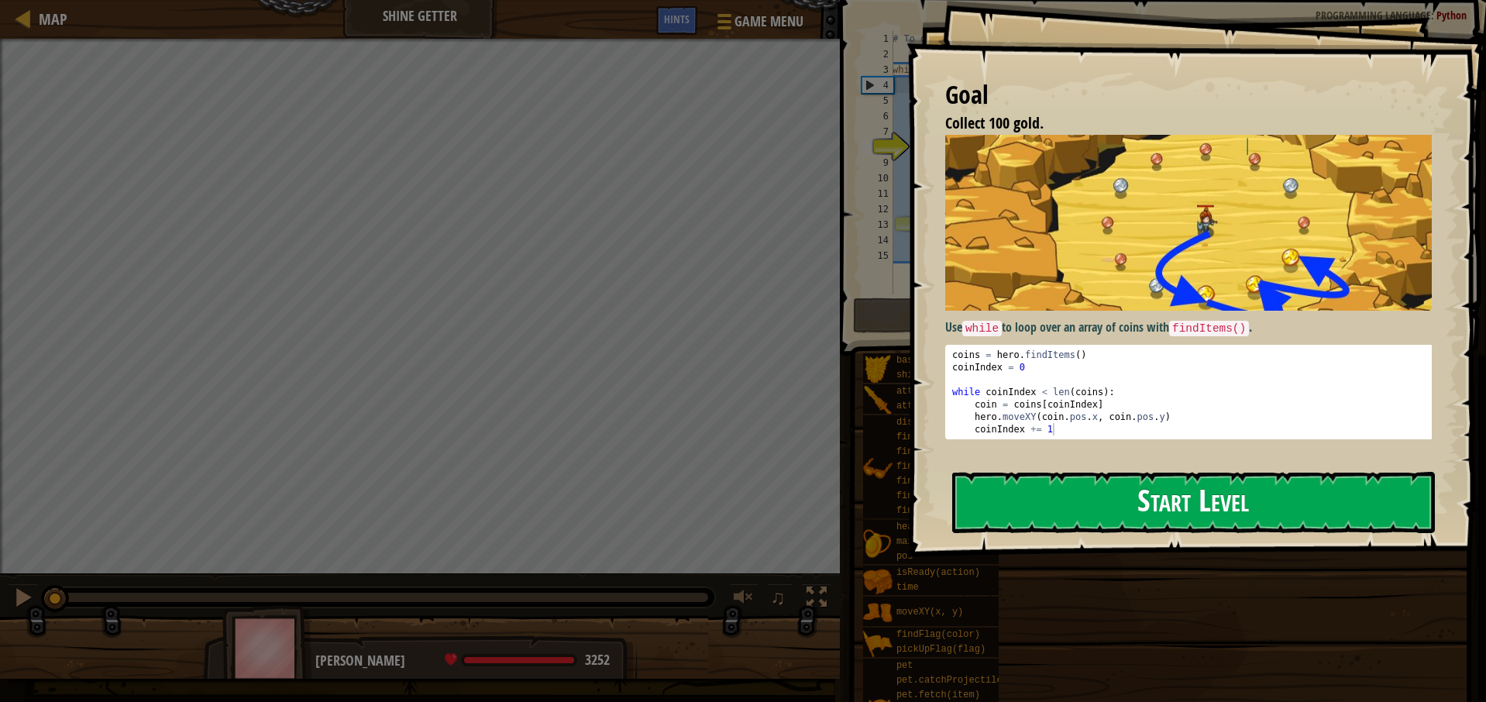
click at [1090, 498] on button "Start Level" at bounding box center [1193, 502] width 483 height 61
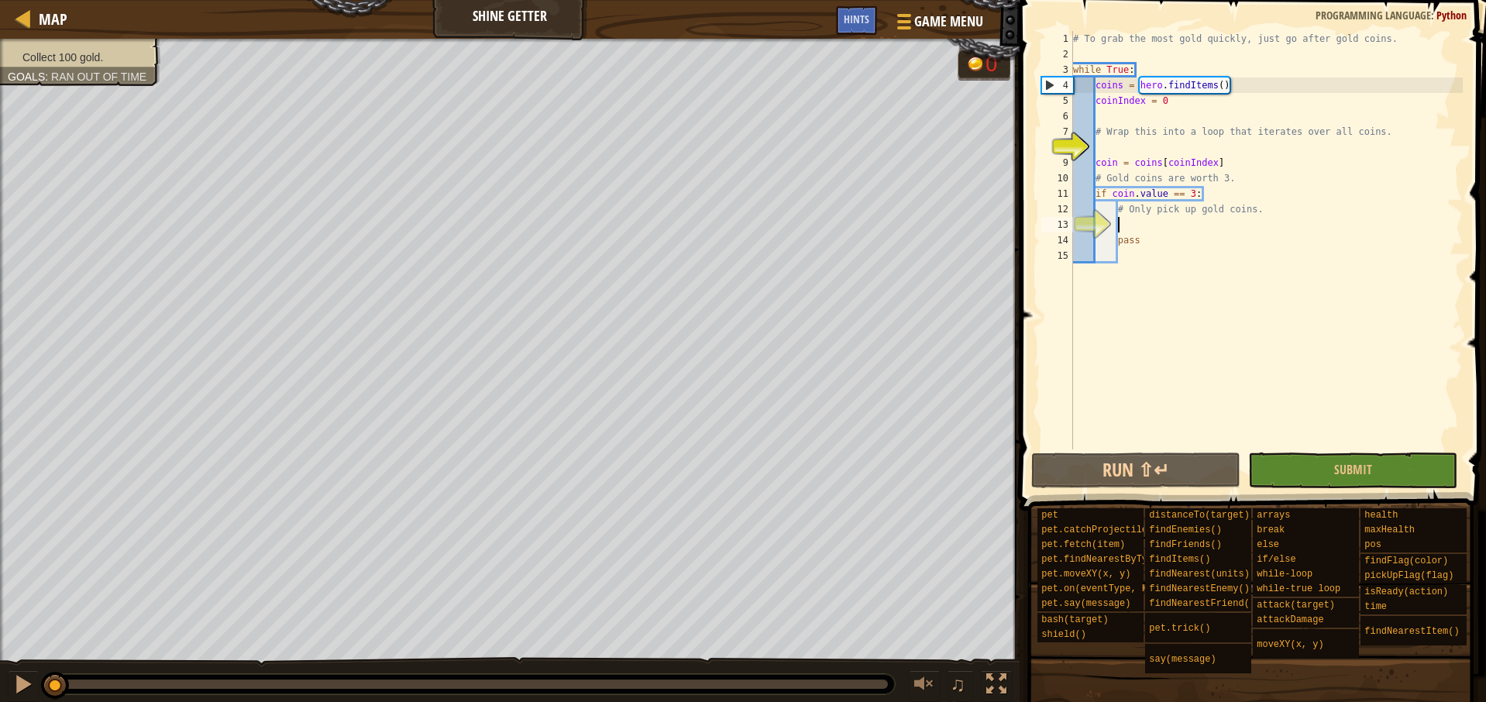
click at [1152, 222] on div "# To grab the most gold quickly, just go after gold coins. while True : coins =…" at bounding box center [1266, 255] width 393 height 449
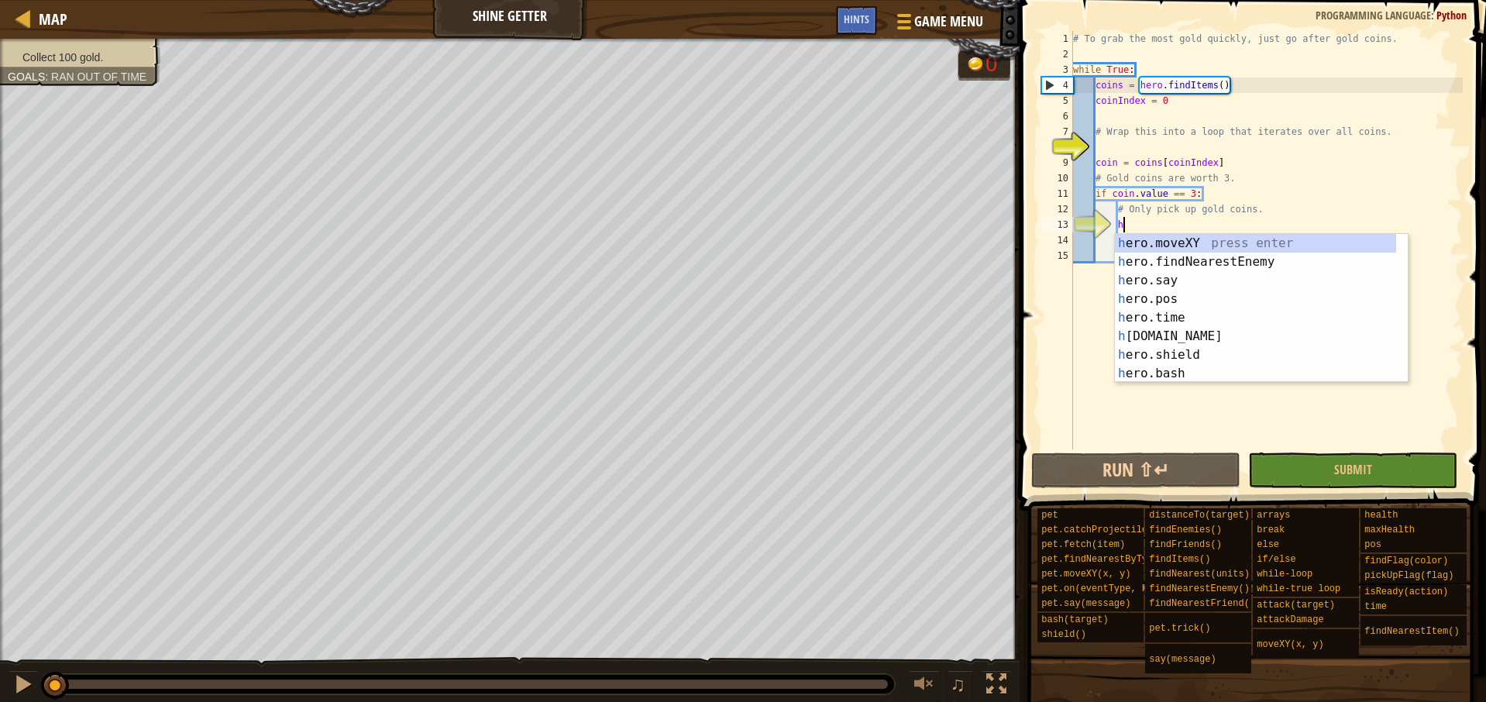
scroll to position [7, 3]
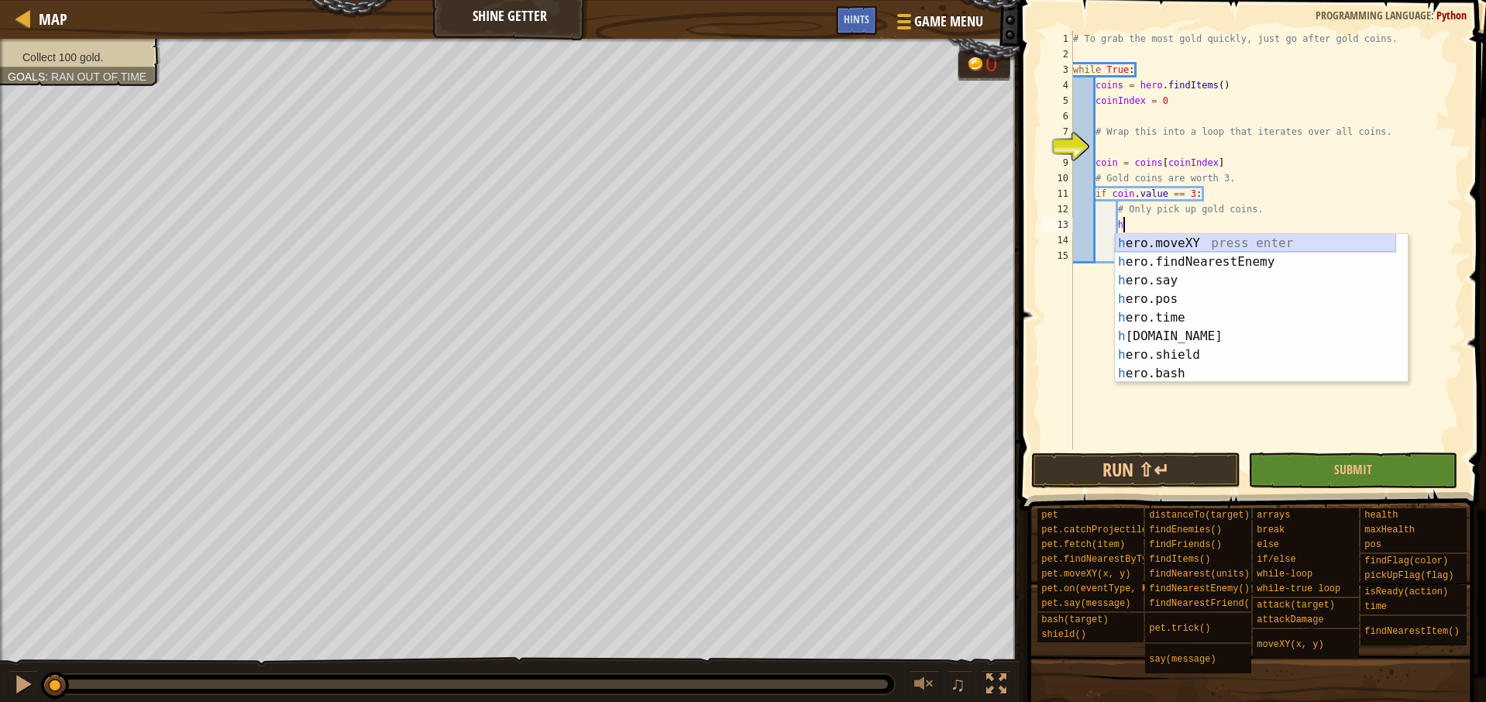
click at [1164, 244] on div "h ero.moveXY press enter h ero.findNearestEnemy press enter h ero.say press ent…" at bounding box center [1255, 327] width 281 height 186
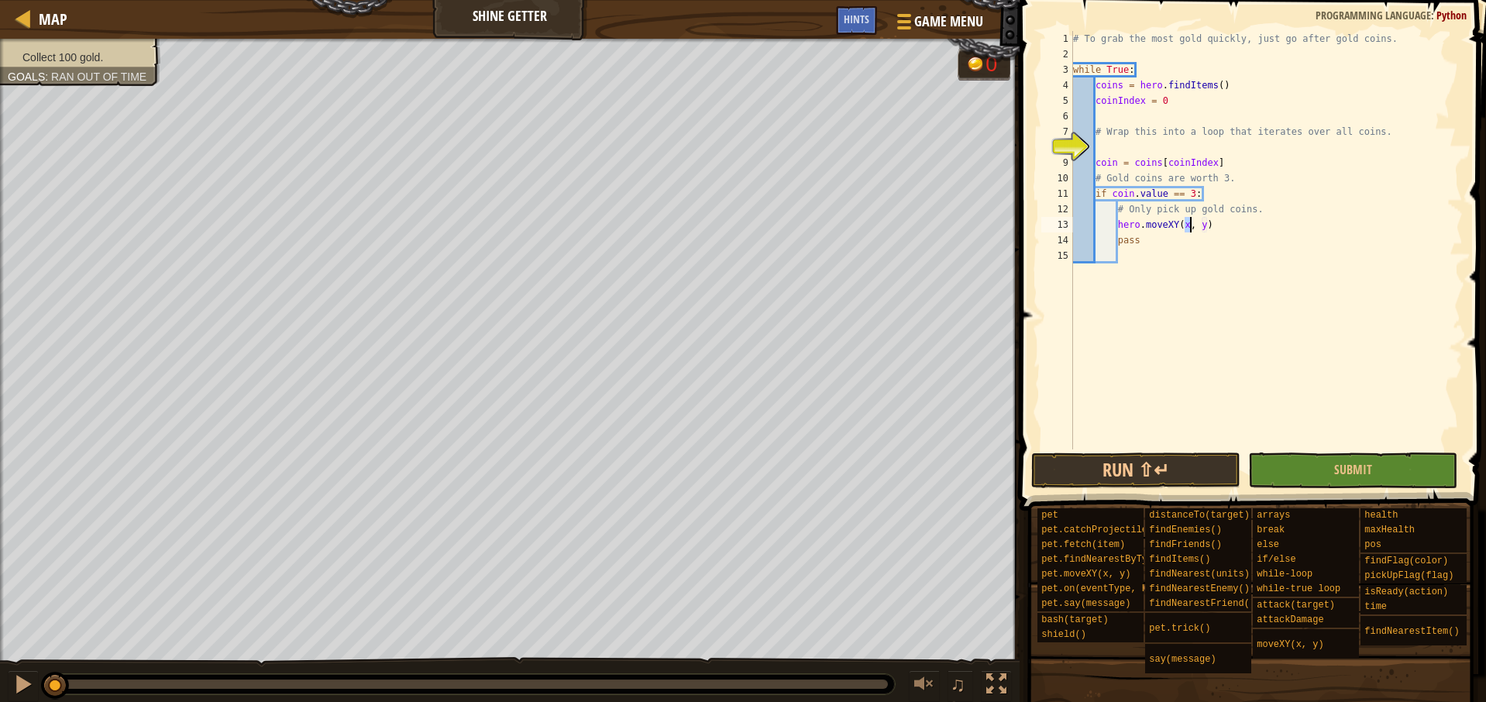
type textarea "hero.moveXY(x, y)"
click at [1184, 223] on div "# To grab the most gold quickly, just go after gold coins. while True : coins =…" at bounding box center [1266, 255] width 393 height 449
click at [1128, 144] on div "# To grab the most gold quickly, just go after gold coins. while True : coins =…" at bounding box center [1266, 255] width 393 height 449
type textarea "while coins:"
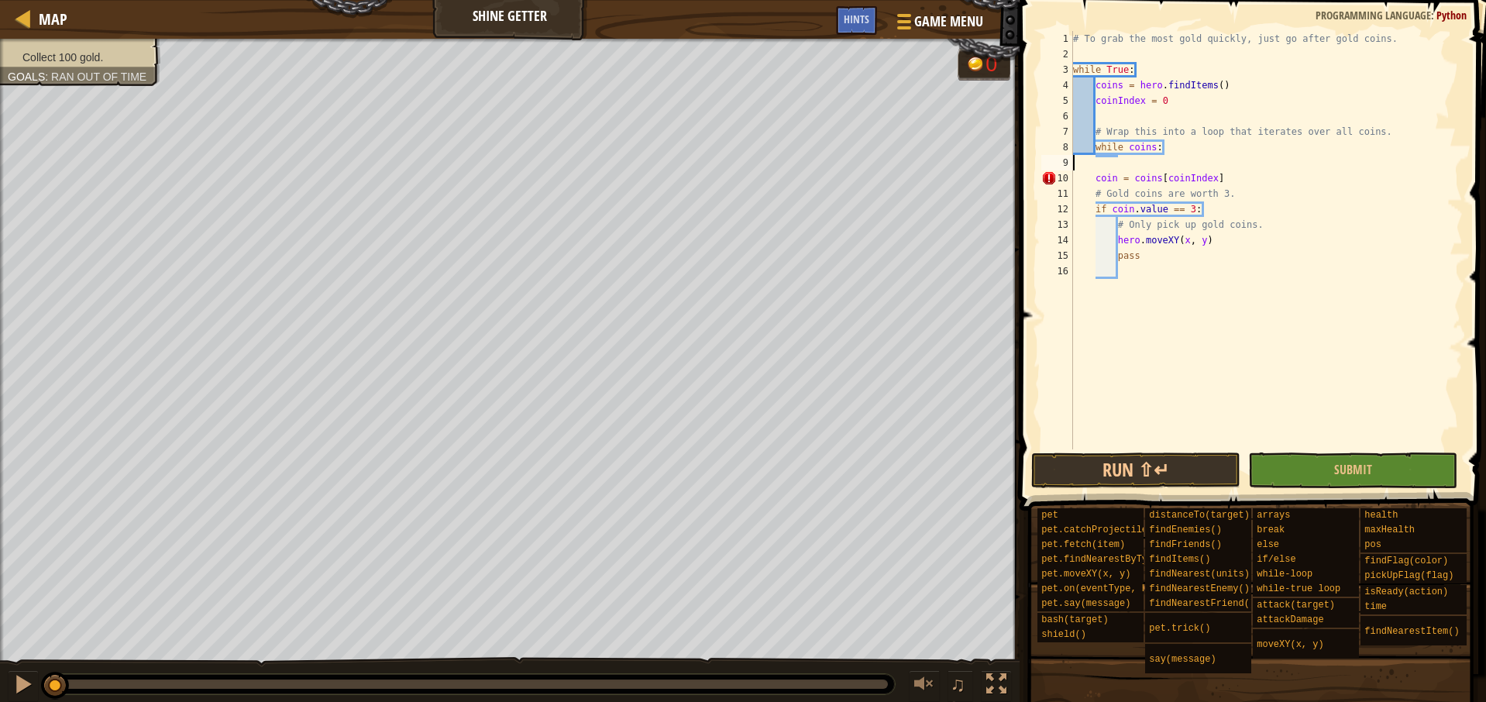
scroll to position [7, 0]
click at [1097, 163] on div "# To grab the most gold quickly, just go after gold coins. while True : coins =…" at bounding box center [1266, 255] width 393 height 449
click at [1096, 193] on div "# To grab the most gold quickly, just go after gold coins. while True : coins =…" at bounding box center [1266, 255] width 393 height 449
click at [1119, 225] on div "# To grab the most gold quickly, just go after gold coins. while True : coins =…" at bounding box center [1266, 255] width 393 height 449
click at [1213, 226] on div "# To grab the most gold quickly, just go after gold coins. while True : coins =…" at bounding box center [1266, 255] width 393 height 449
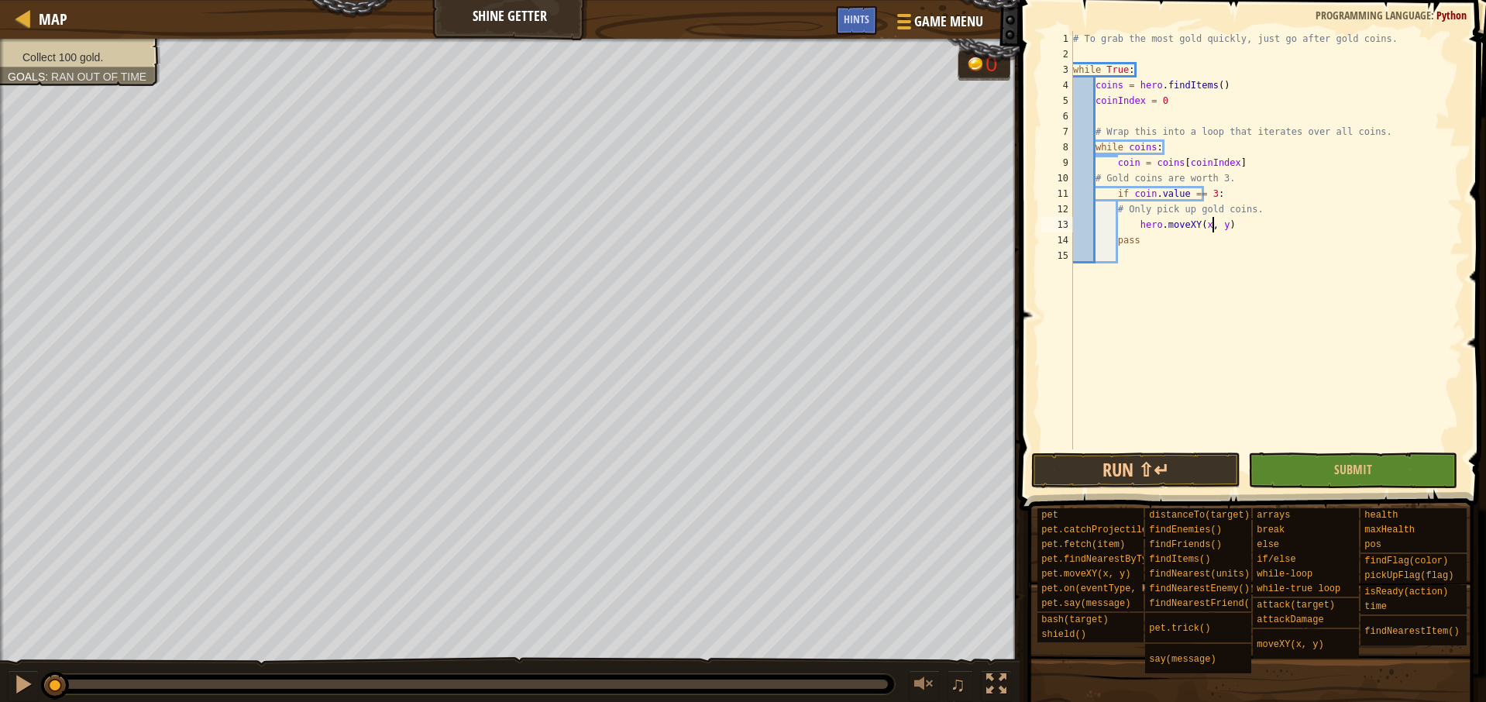
click at [1205, 224] on div "# To grab the most gold quickly, just go after gold coins. while True : coins =…" at bounding box center [1266, 255] width 393 height 449
drag, startPoint x: 1256, startPoint y: 225, endPoint x: 1207, endPoint y: 226, distance: 48.8
click at [1207, 226] on div "# To grab the most gold quickly, just go after gold coins. while True : coins =…" at bounding box center [1266, 255] width 393 height 449
click at [1274, 226] on div "# To grab the most gold quickly, just go after gold coins. while True : coins =…" at bounding box center [1266, 255] width 393 height 449
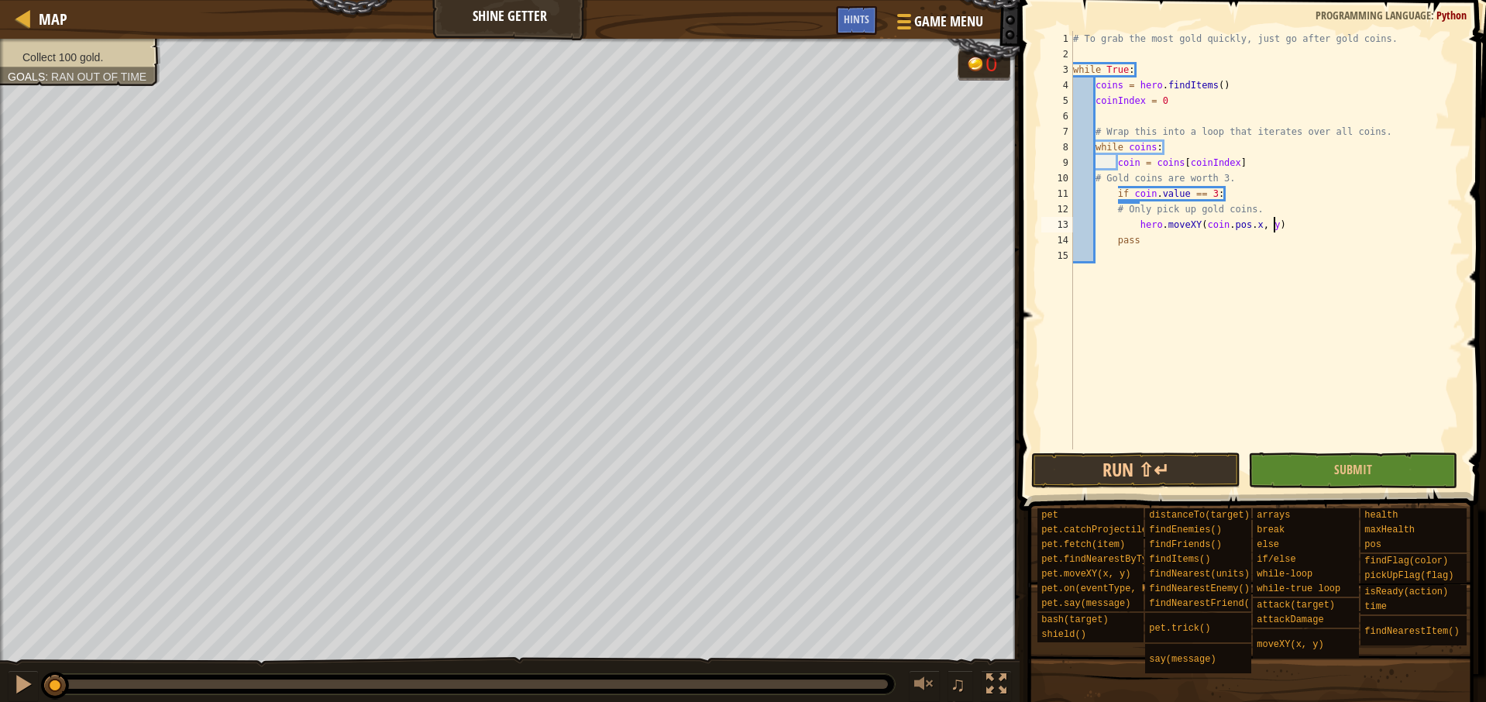
paste textarea "coin.pos."
type textarea "hero.moveXY(coin.pos.x, coin.pos.y)"
click at [1182, 463] on button "Run ⇧↵" at bounding box center [1135, 471] width 209 height 36
click at [1139, 466] on button "Running" at bounding box center [1135, 471] width 209 height 36
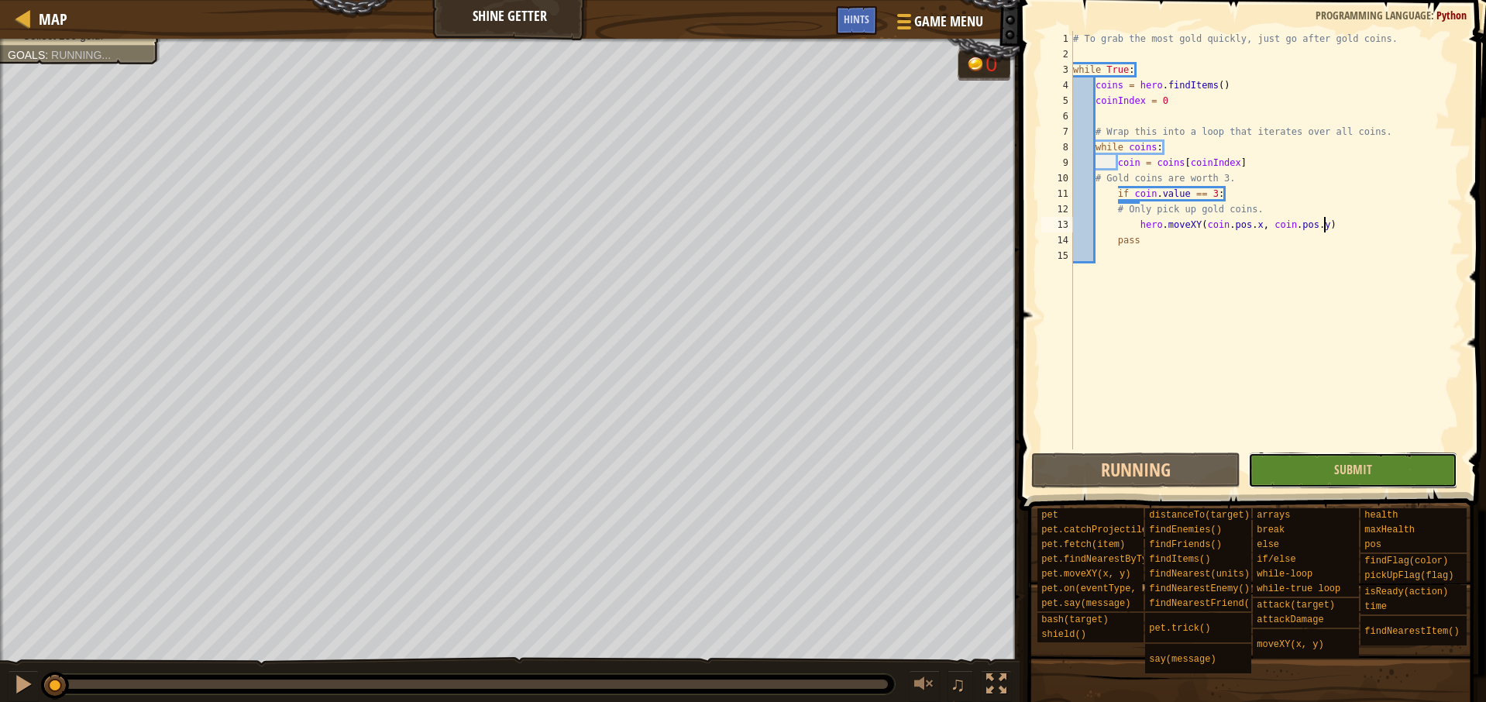
click at [1309, 458] on button "Submit" at bounding box center [1352, 471] width 209 height 36
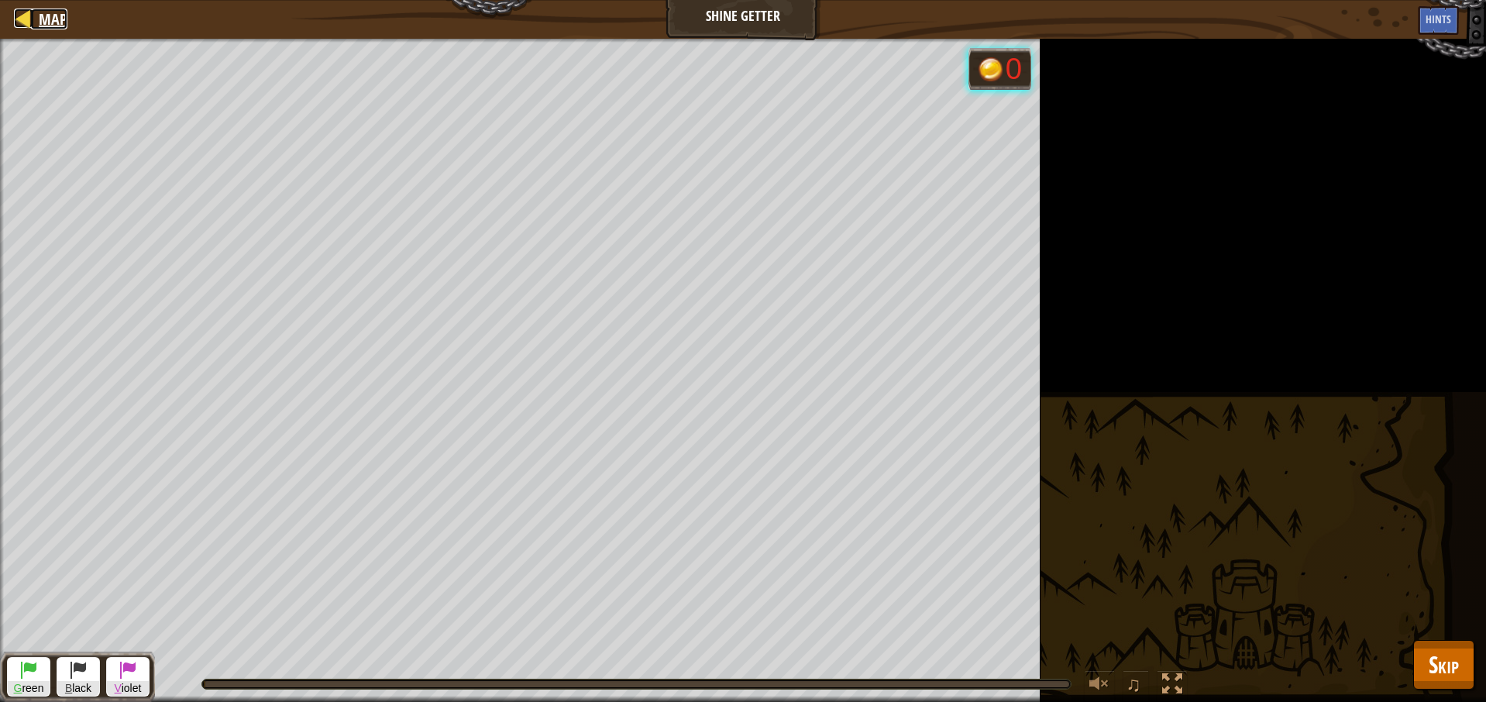
click at [53, 15] on span "Map" at bounding box center [53, 19] width 29 height 21
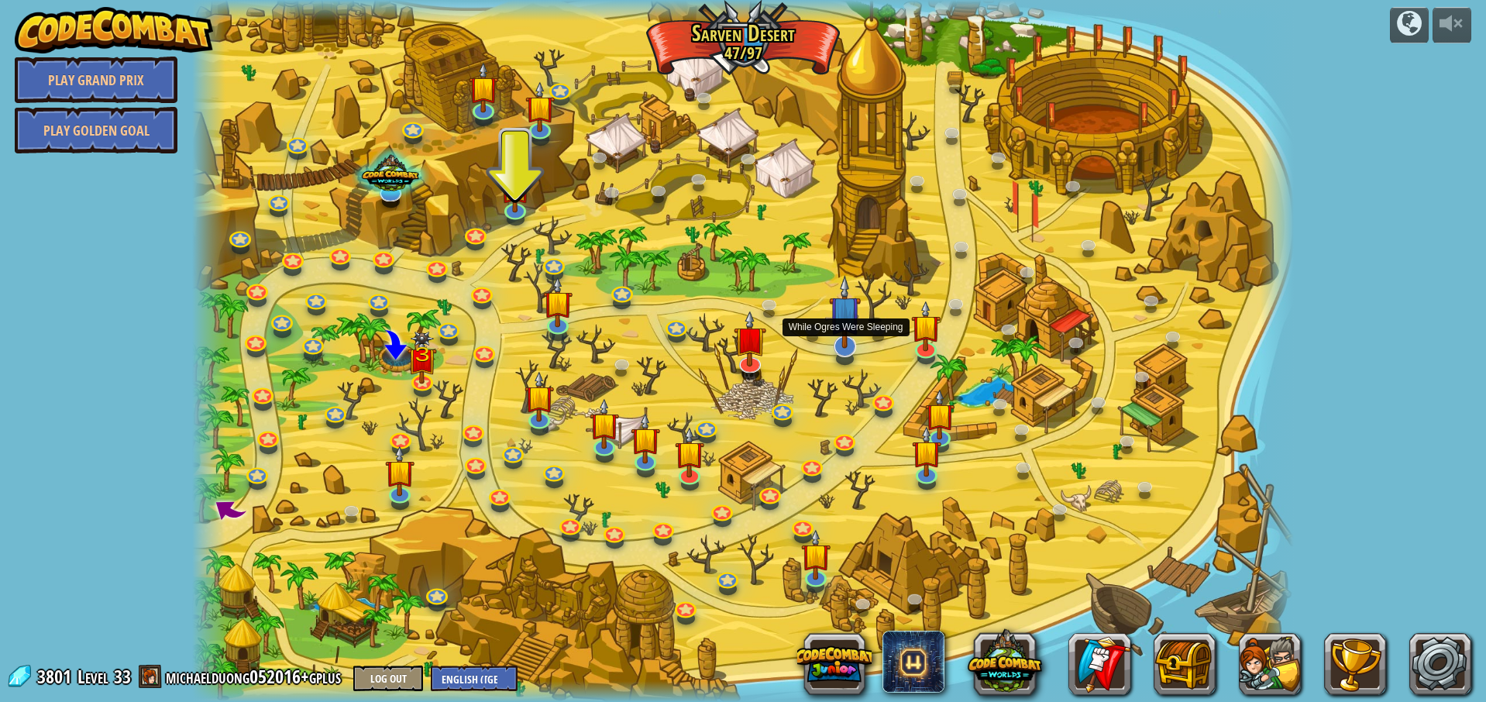
click at [842, 335] on img at bounding box center [845, 312] width 33 height 74
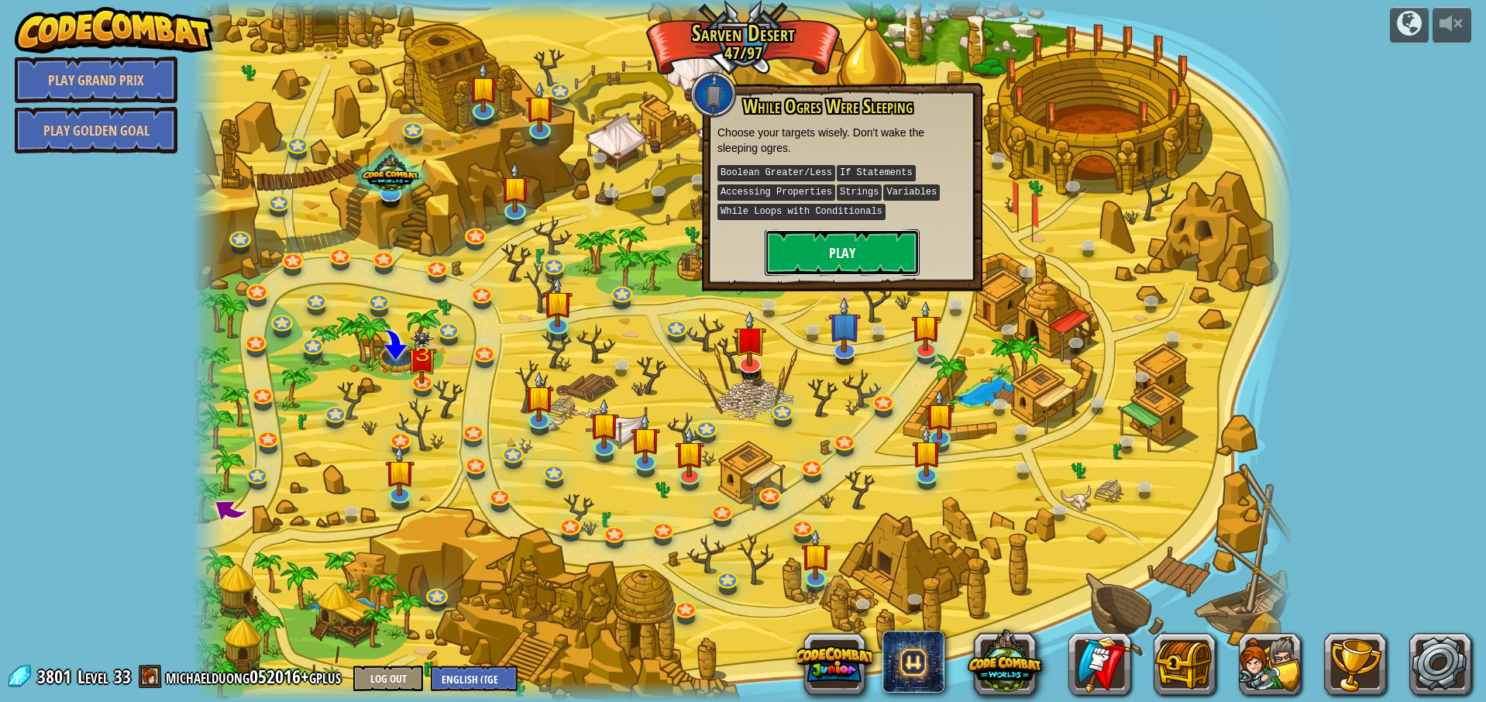
click at [859, 249] on button "Play" at bounding box center [842, 252] width 155 height 46
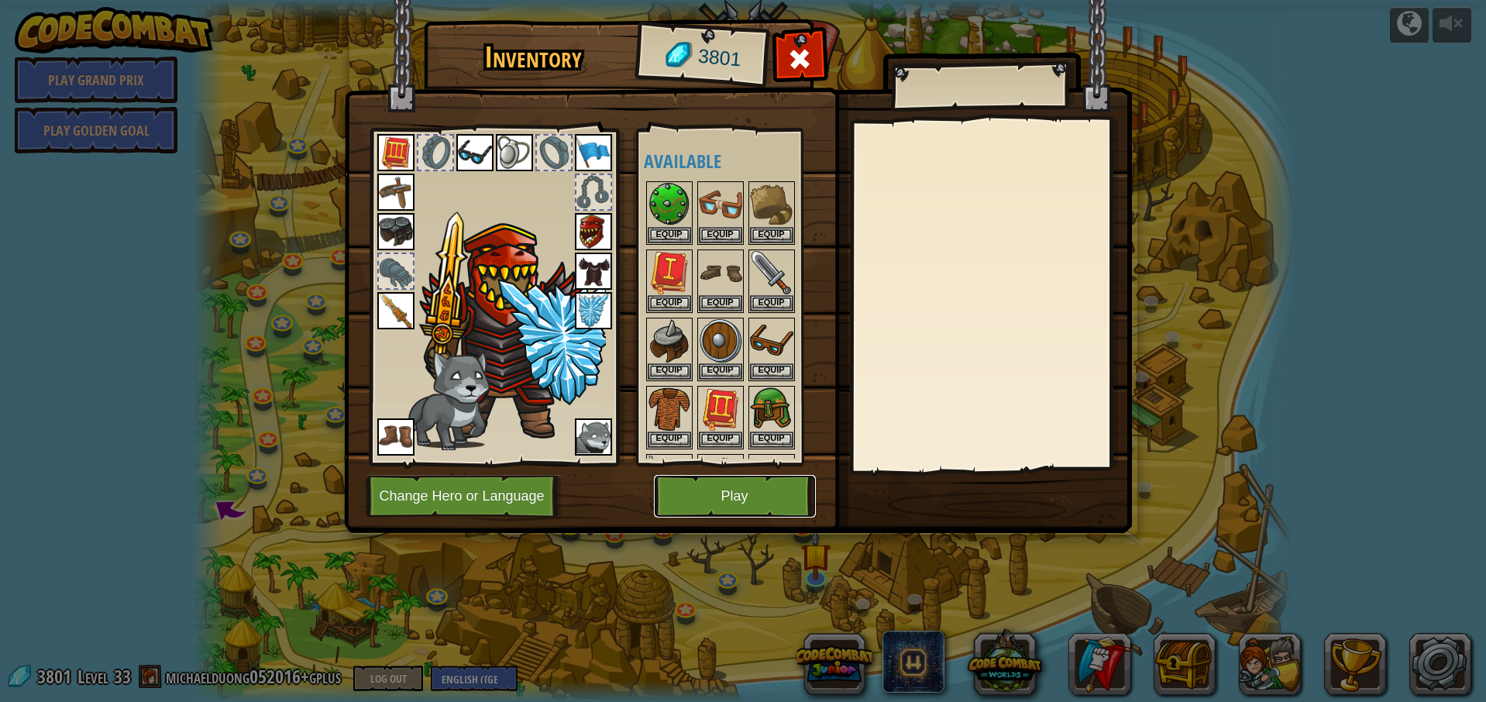
click at [730, 490] on button "Play" at bounding box center [735, 496] width 162 height 43
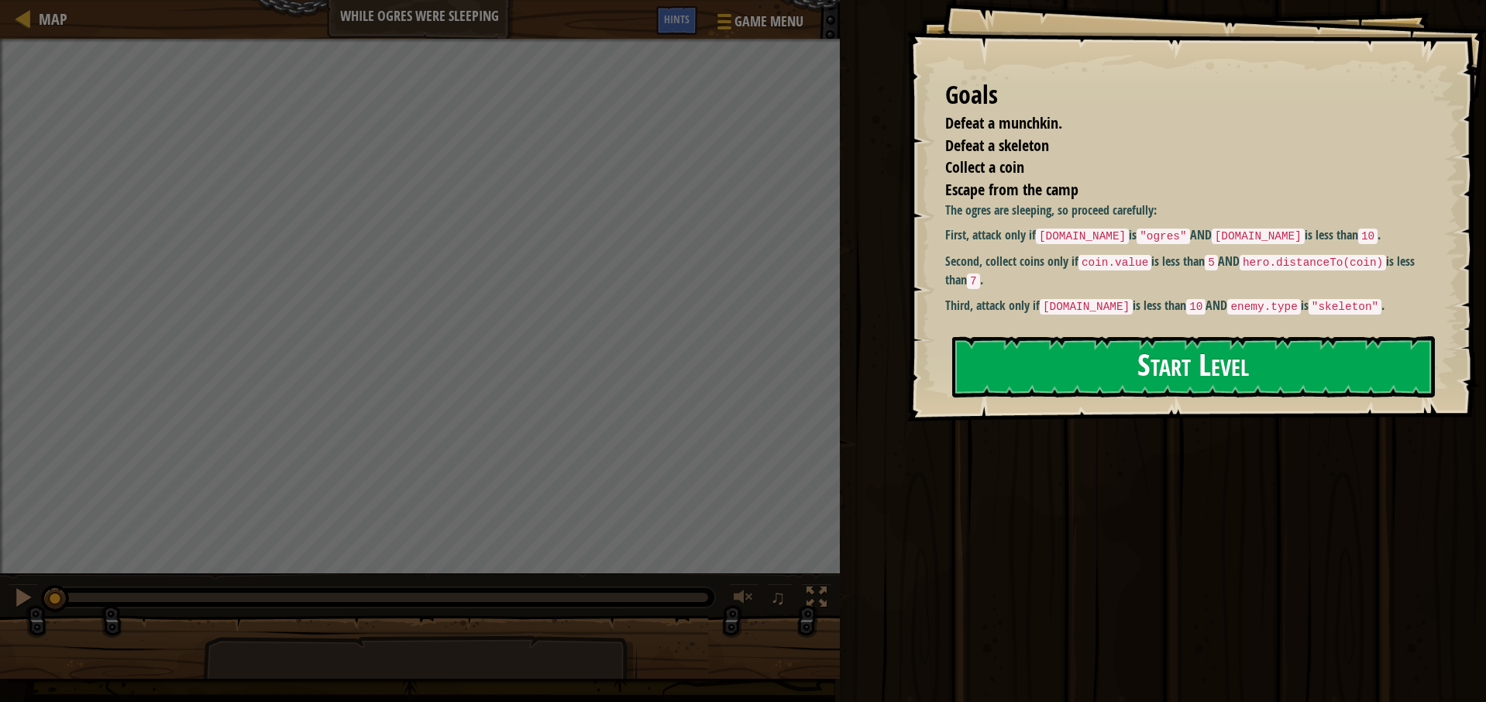
click at [1133, 357] on button "Start Level" at bounding box center [1193, 366] width 483 height 61
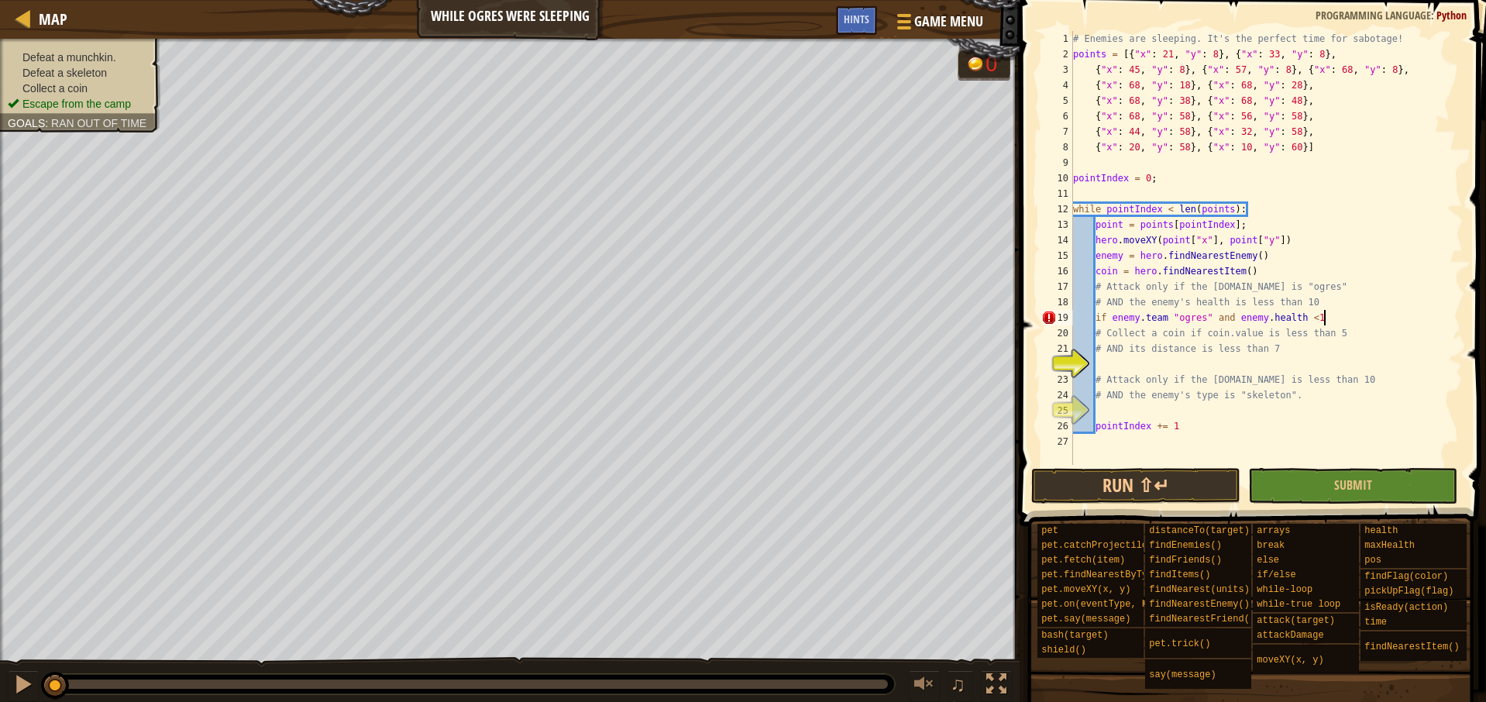
scroll to position [7, 20]
type textarea "if [DOMAIN_NAME] "ogres" and [DOMAIN_NAME] < 10:"
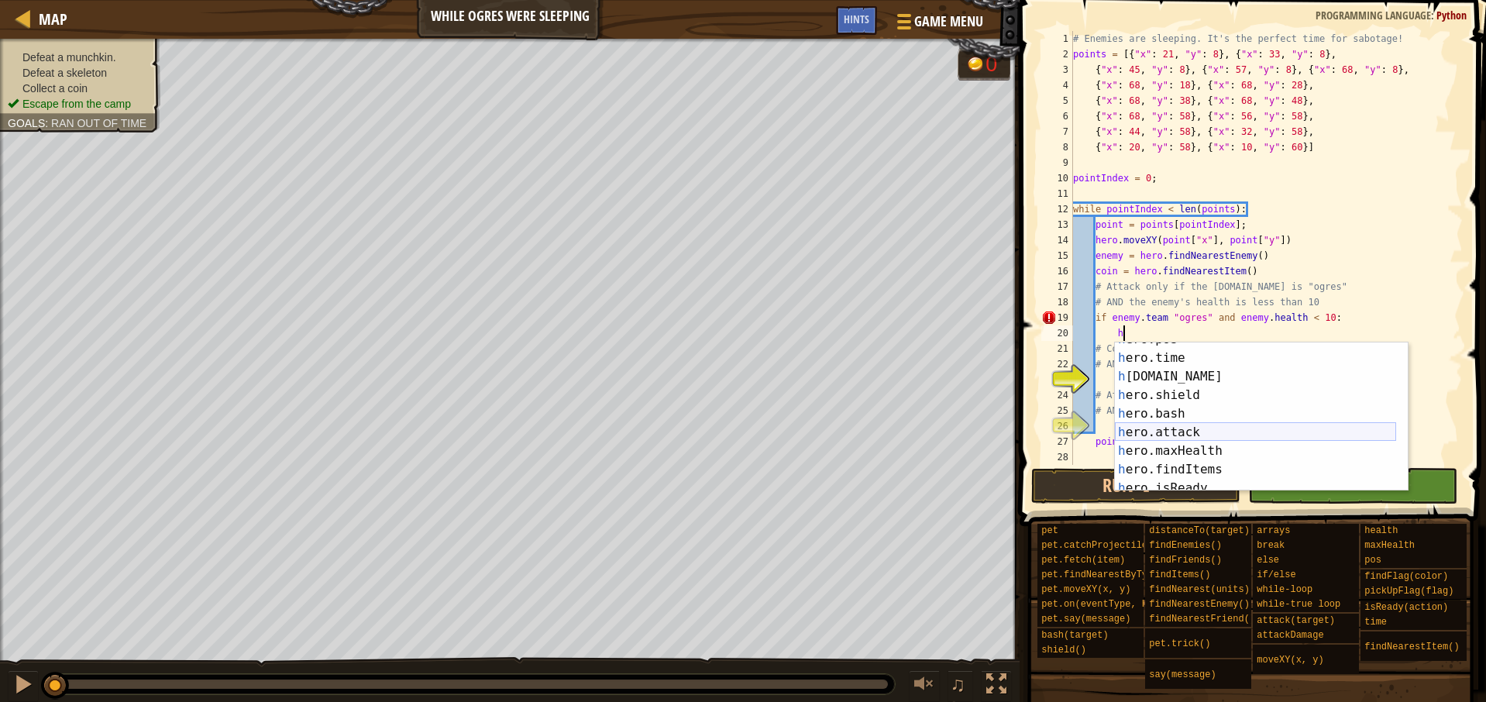
scroll to position [68, 0]
click at [1191, 428] on div "h ero.pos press enter h ero.time press enter h [DOMAIN_NAME] press enter h ero.…" at bounding box center [1255, 423] width 281 height 186
type textarea "hero.attack(enemy)"
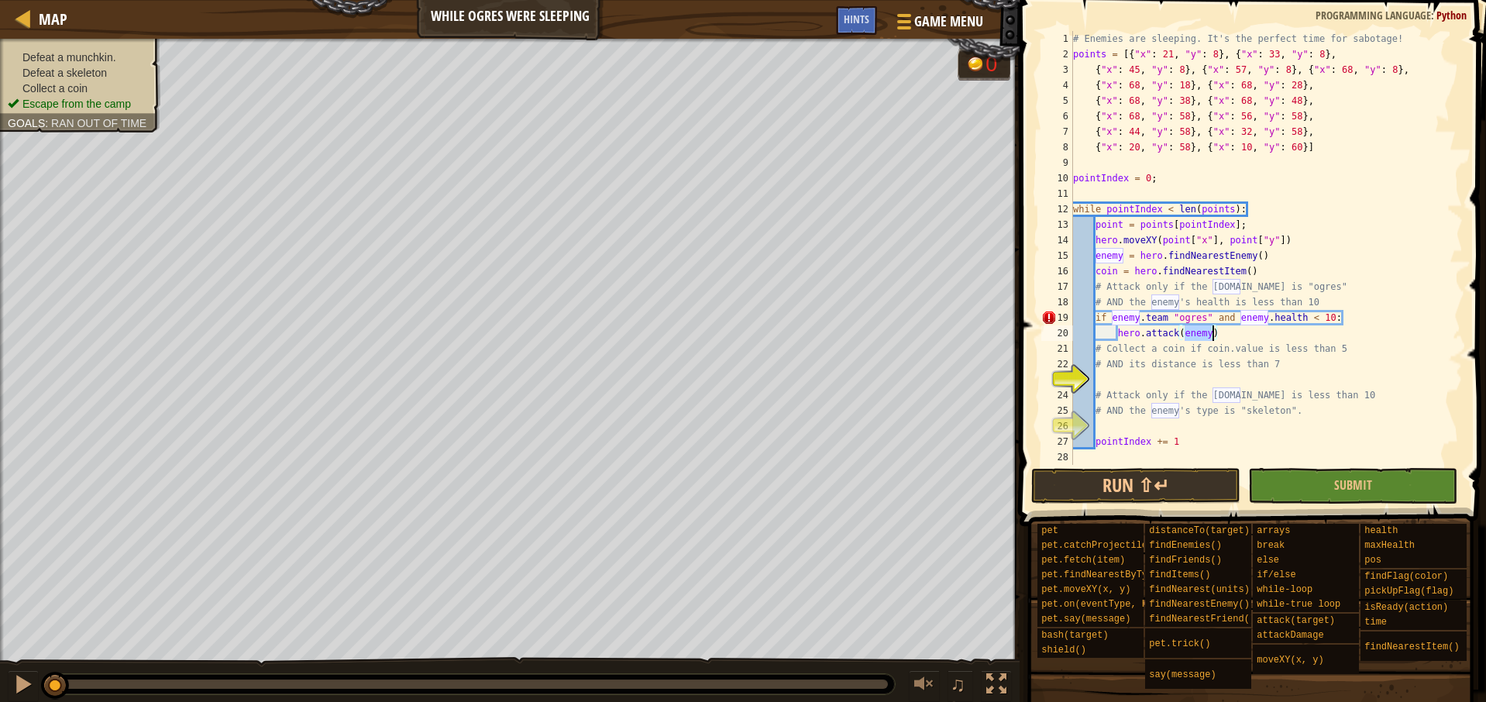
click at [1283, 380] on div "# Enemies are sleeping. It's the perfect time for sabotage! points = [{ "x" : 2…" at bounding box center [1266, 263] width 393 height 465
click at [1114, 316] on div "# Enemies are sleeping. It's the perfect time for sabotage! points = [{ "x" : 2…" at bounding box center [1266, 263] width 393 height 465
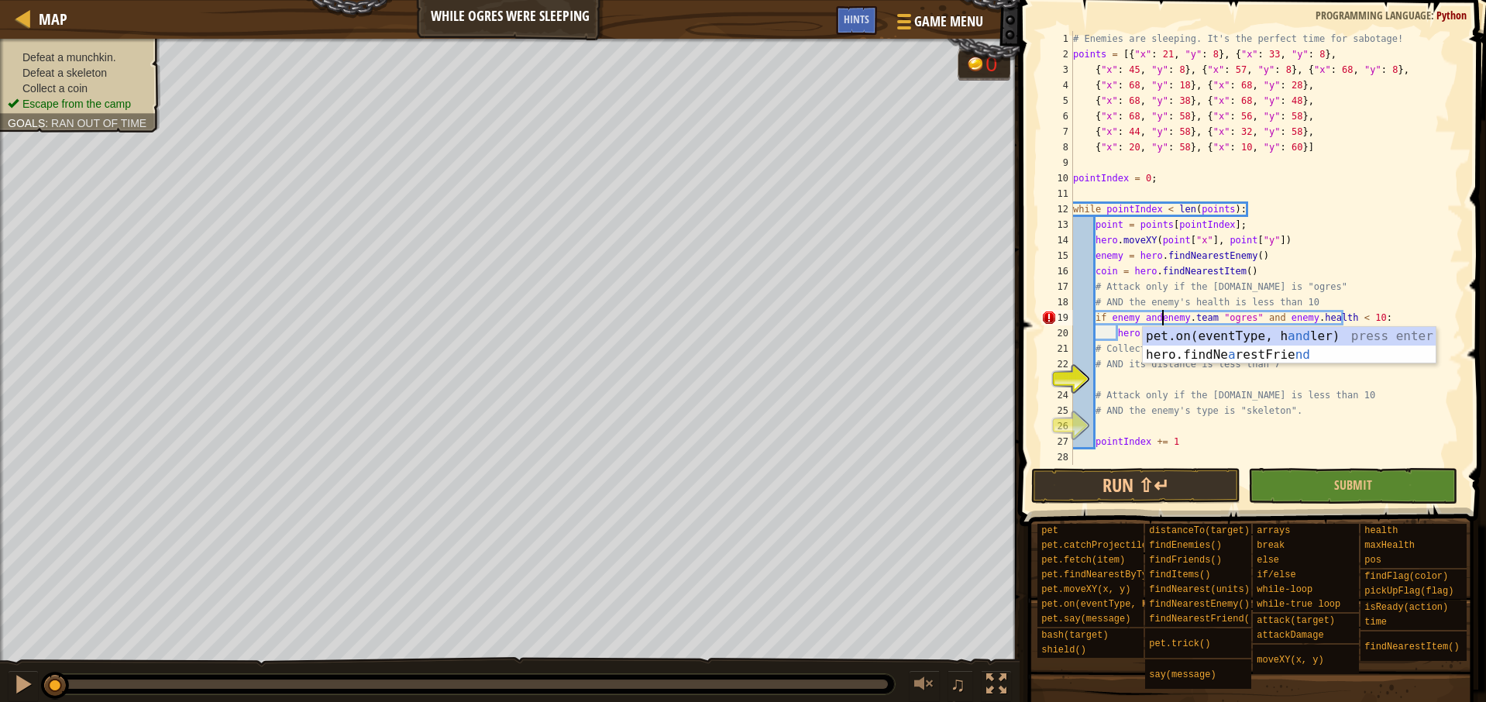
scroll to position [7, 7]
type textarea "if enemy and [DOMAIN_NAME] "ogres" and [DOMAIN_NAME] < 10:"
click at [1235, 381] on div "# Enemies are sleeping. It's the perfect time for sabotage! points = [{ "x" : 2…" at bounding box center [1266, 263] width 393 height 465
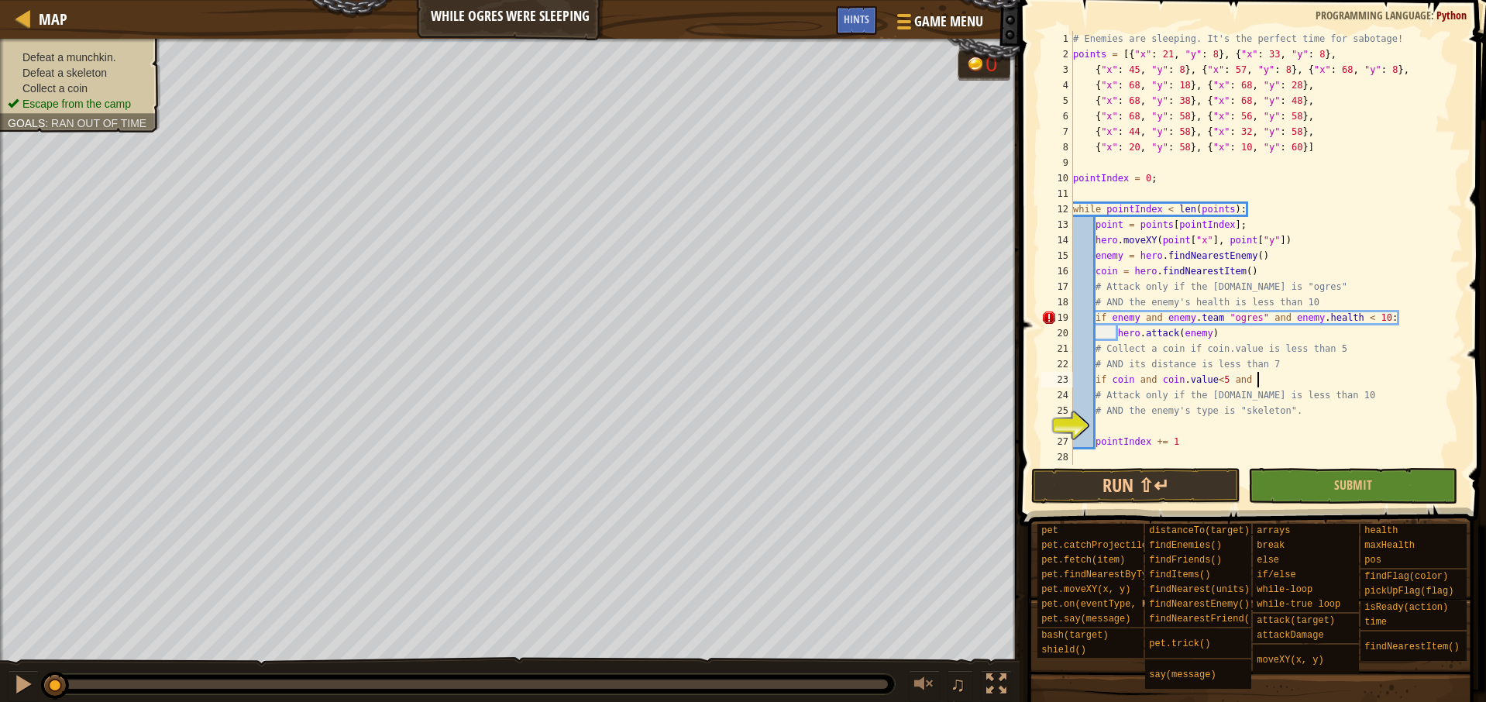
scroll to position [7, 15]
click at [1286, 271] on div "# Enemies are sleeping. It's the perfect time for sabotage! points = [{ "x" : 2…" at bounding box center [1266, 263] width 393 height 465
type textarea "coin = hero.findNearestItem()"
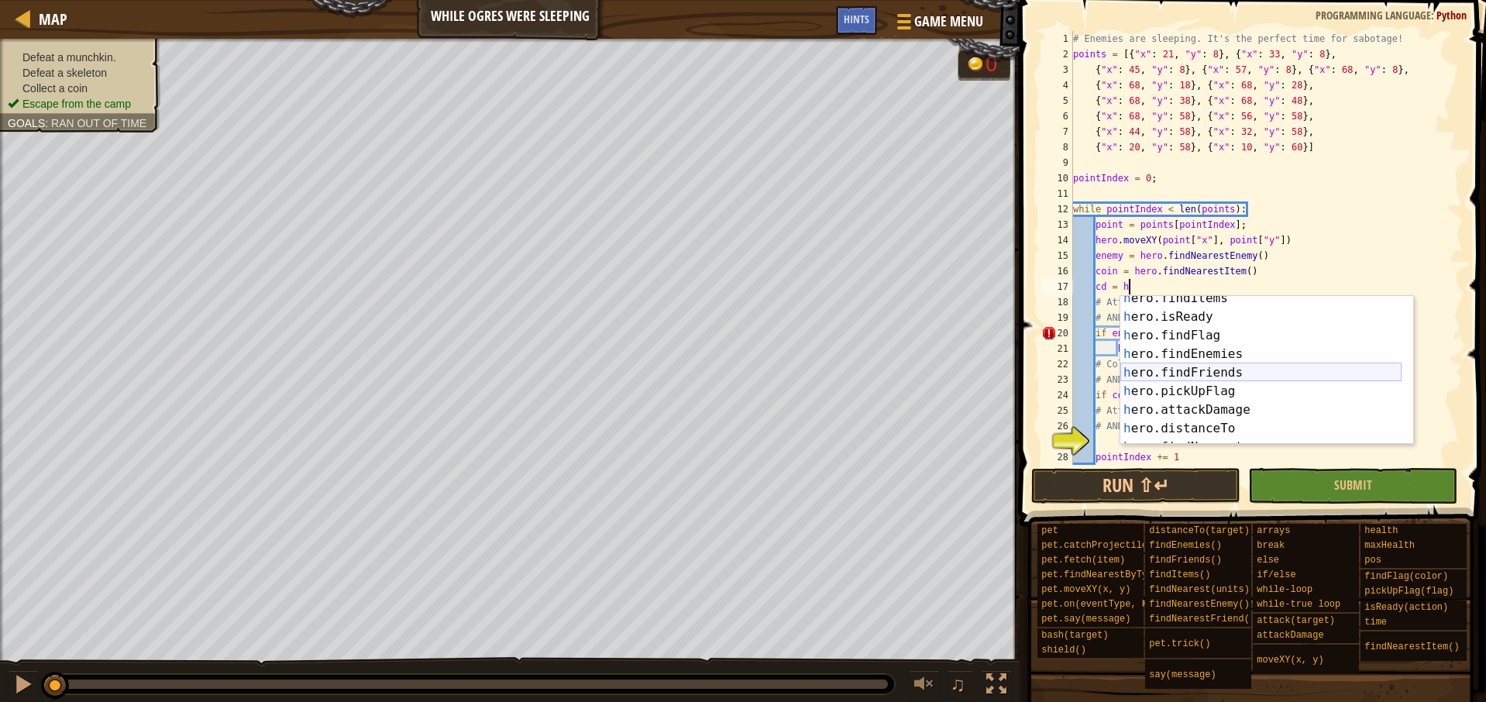
scroll to position [212, 0]
click at [1224, 429] on div "h ero.findItems press enter h ero.isReady press enter h ero.findFlag press ente…" at bounding box center [1261, 382] width 281 height 186
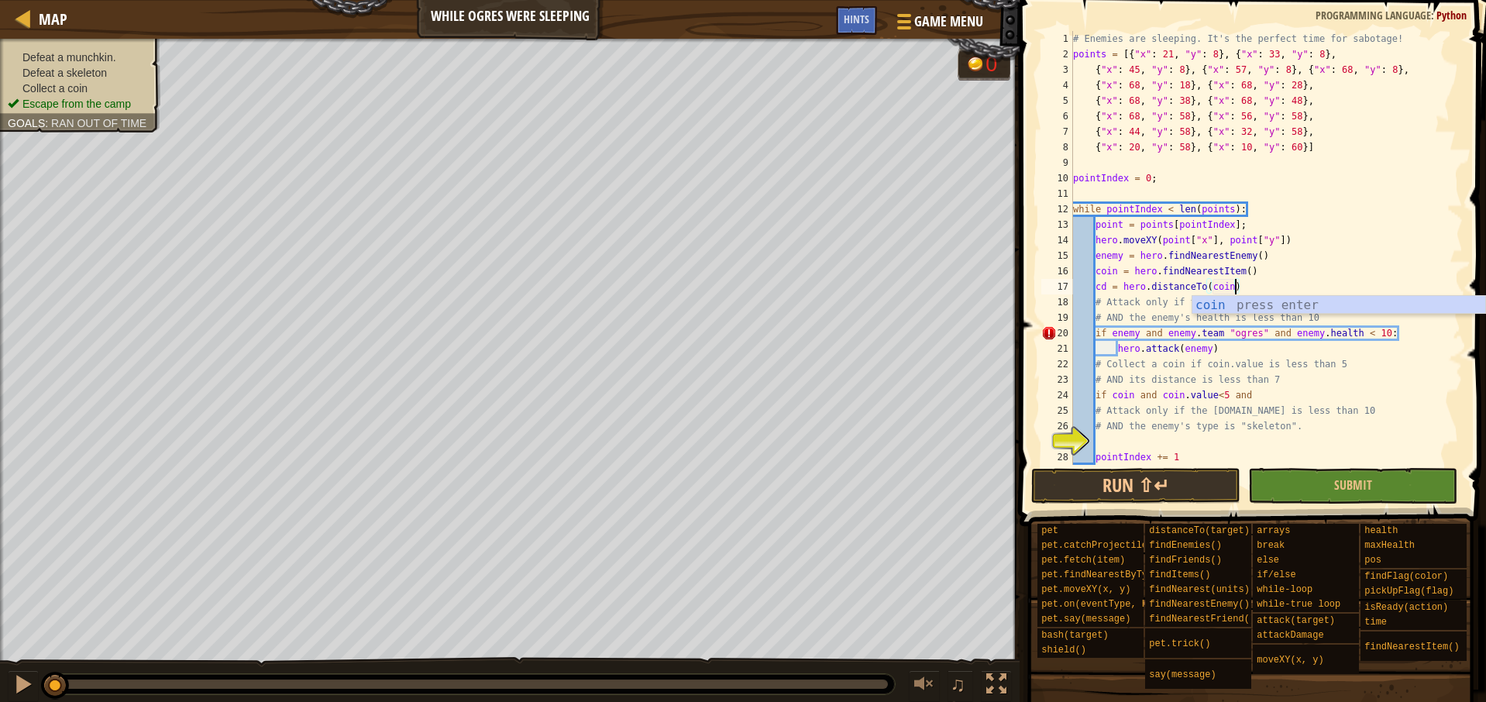
scroll to position [7, 13]
click at [1269, 398] on div "# Enemies are sleeping. It's the perfect time for sabotage! points = [{ "x" : 2…" at bounding box center [1260, 263] width 381 height 465
click at [1334, 391] on div "# Enemies are sleeping. It's the perfect time for sabotage! points = [{ "x" : 2…" at bounding box center [1260, 263] width 381 height 465
type textarea "if coin and coin.value<5 and cd < 7:"
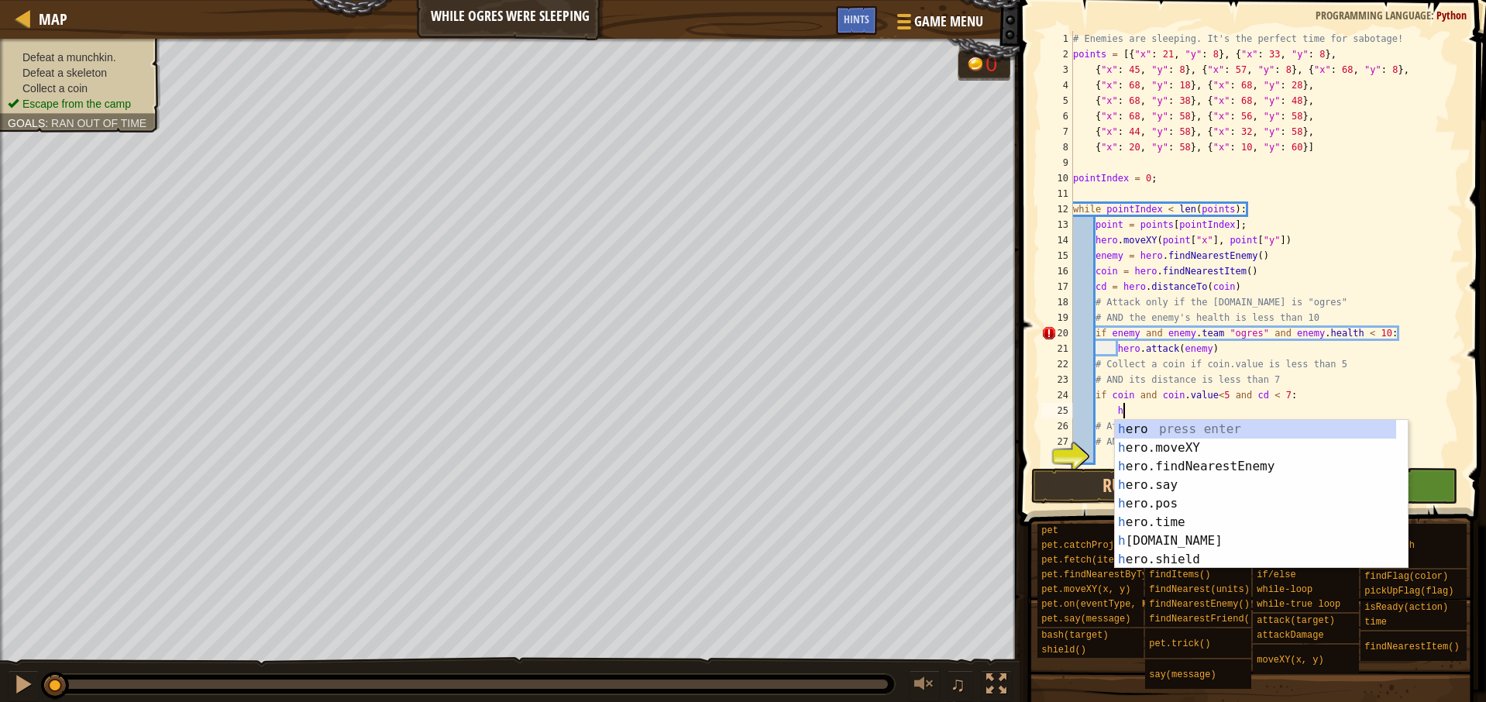
scroll to position [0, 0]
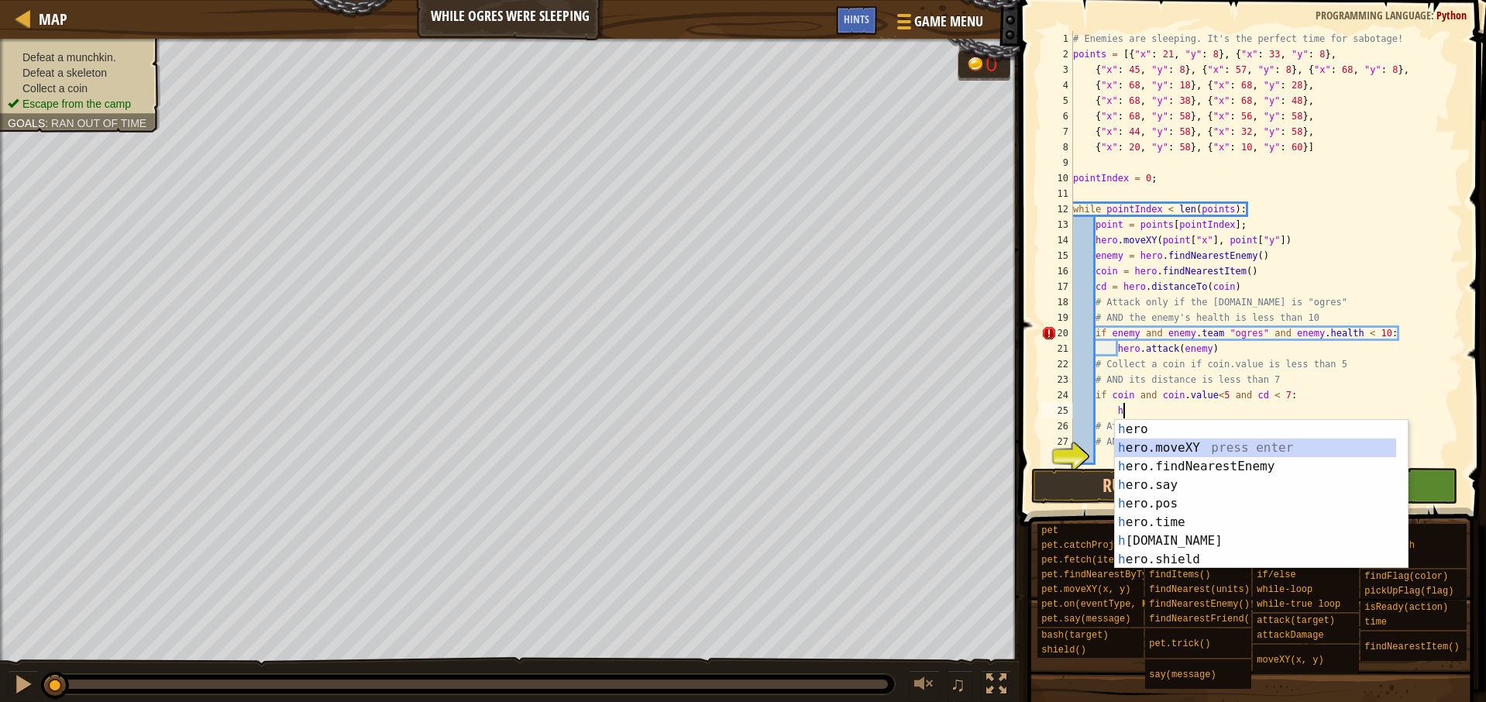
click at [1184, 447] on div "h ero press enter h ero.moveXY press enter h ero.findNearestEnemy press enter h…" at bounding box center [1261, 513] width 293 height 186
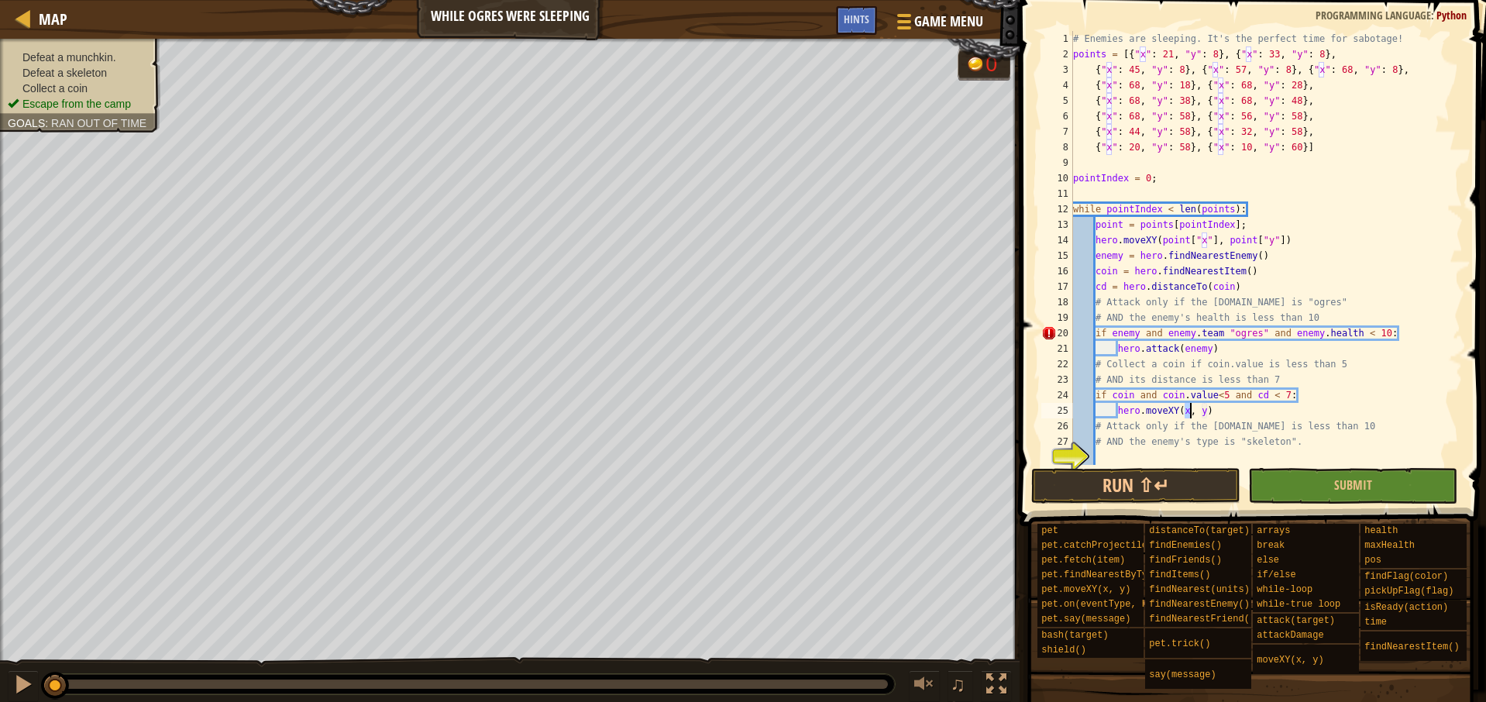
click at [1185, 412] on div "# Enemies are sleeping. It's the perfect time for sabotage! points = [{ "x" : 2…" at bounding box center [1260, 263] width 381 height 465
click at [1237, 409] on div "# Enemies are sleeping. It's the perfect time for sabotage! points = [{ "x" : 2…" at bounding box center [1260, 263] width 381 height 465
click at [1235, 410] on div "# Enemies are sleeping. It's the perfect time for sabotage! points = [{ "x" : 2…" at bounding box center [1260, 263] width 381 height 465
drag, startPoint x: 1235, startPoint y: 410, endPoint x: 1184, endPoint y: 410, distance: 51.1
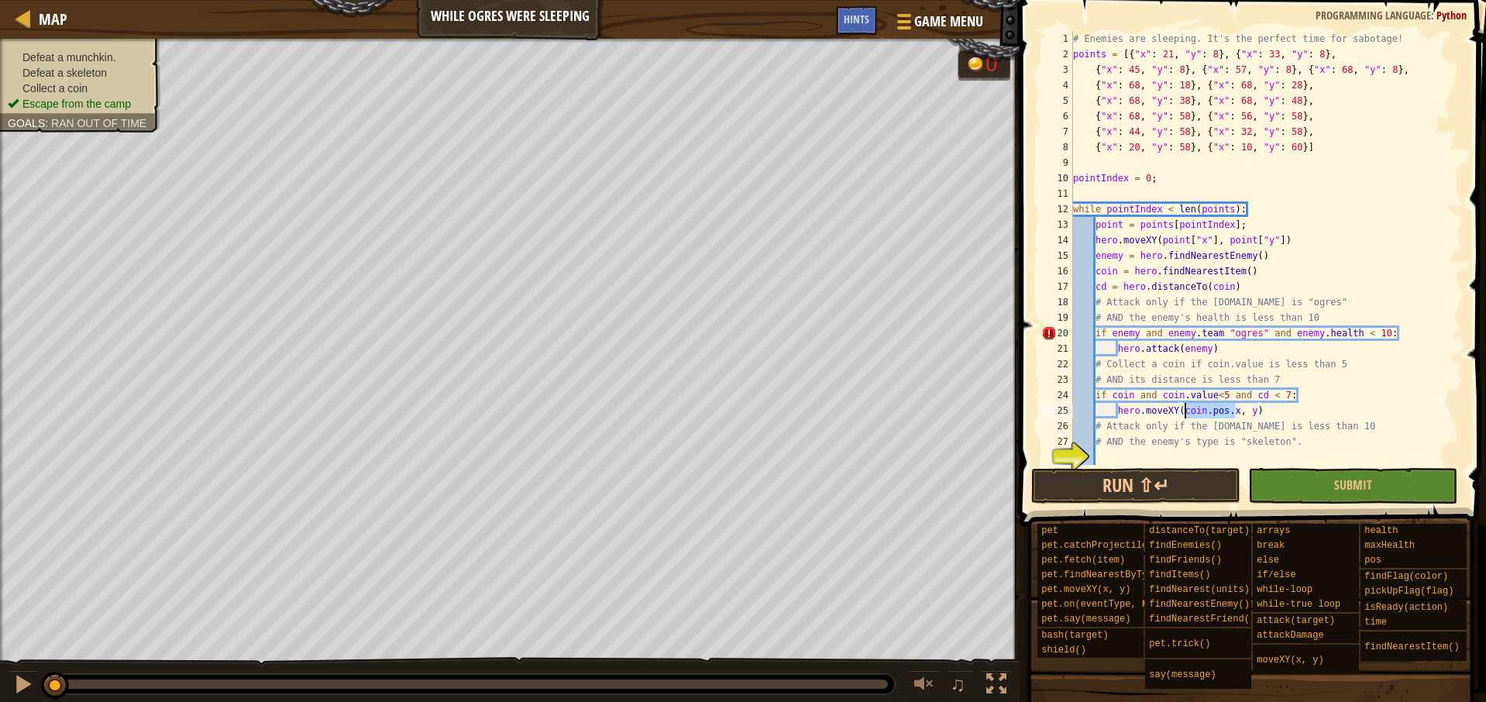
click at [1184, 410] on div "# Enemies are sleeping. It's the perfect time for sabotage! points = [{ "x" : 2…" at bounding box center [1260, 263] width 381 height 465
click at [1252, 409] on div "# Enemies are sleeping. It's the perfect time for sabotage! points = [{ "x" : 2…" at bounding box center [1260, 263] width 381 height 465
paste textarea "coin.pos."
type textarea "hero.moveXY(coin.pos.x, coin.pos.y)"
click at [1321, 449] on div "# Enemies are sleeping. It's the perfect time for sabotage! points = [{ "x" : 2…" at bounding box center [1260, 263] width 381 height 465
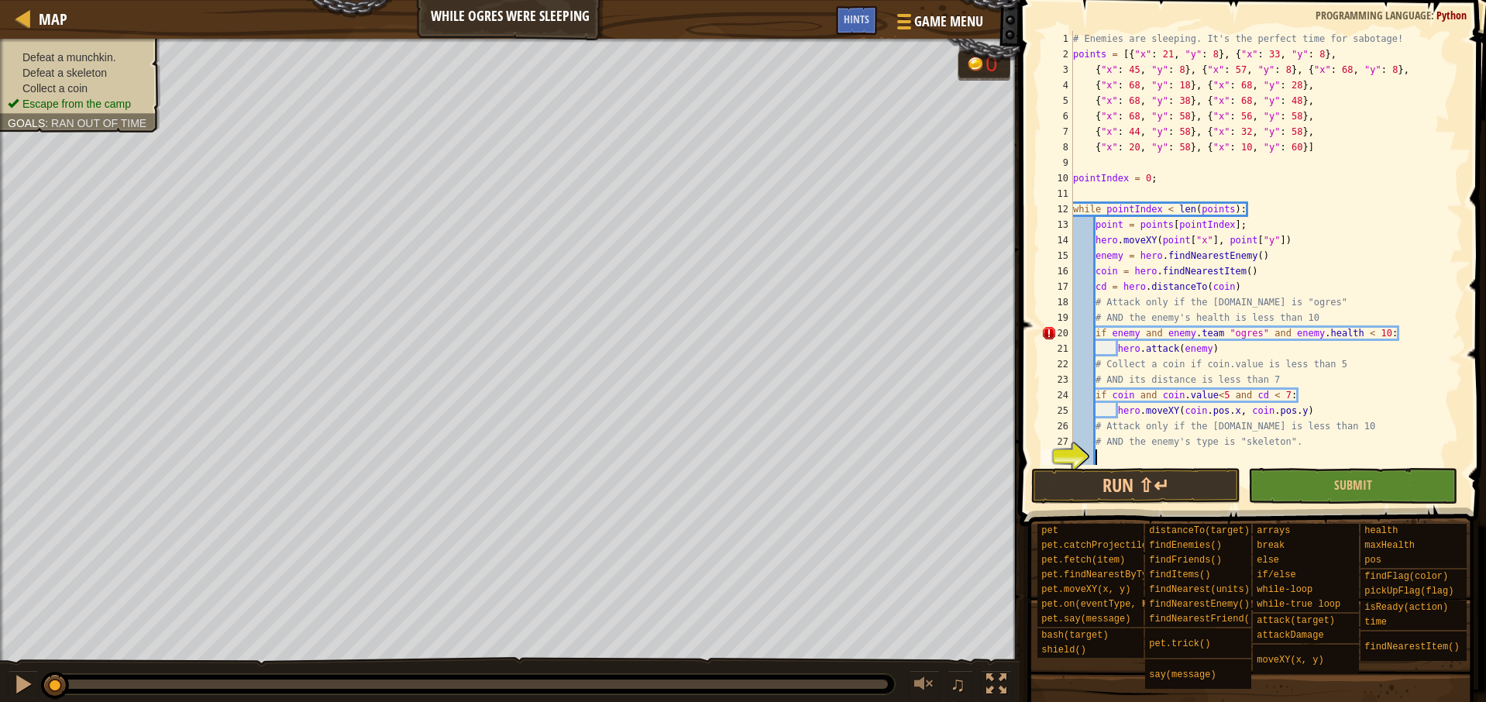
scroll to position [7, 1]
click at [1139, 487] on button "Run ⇧↵" at bounding box center [1135, 486] width 209 height 36
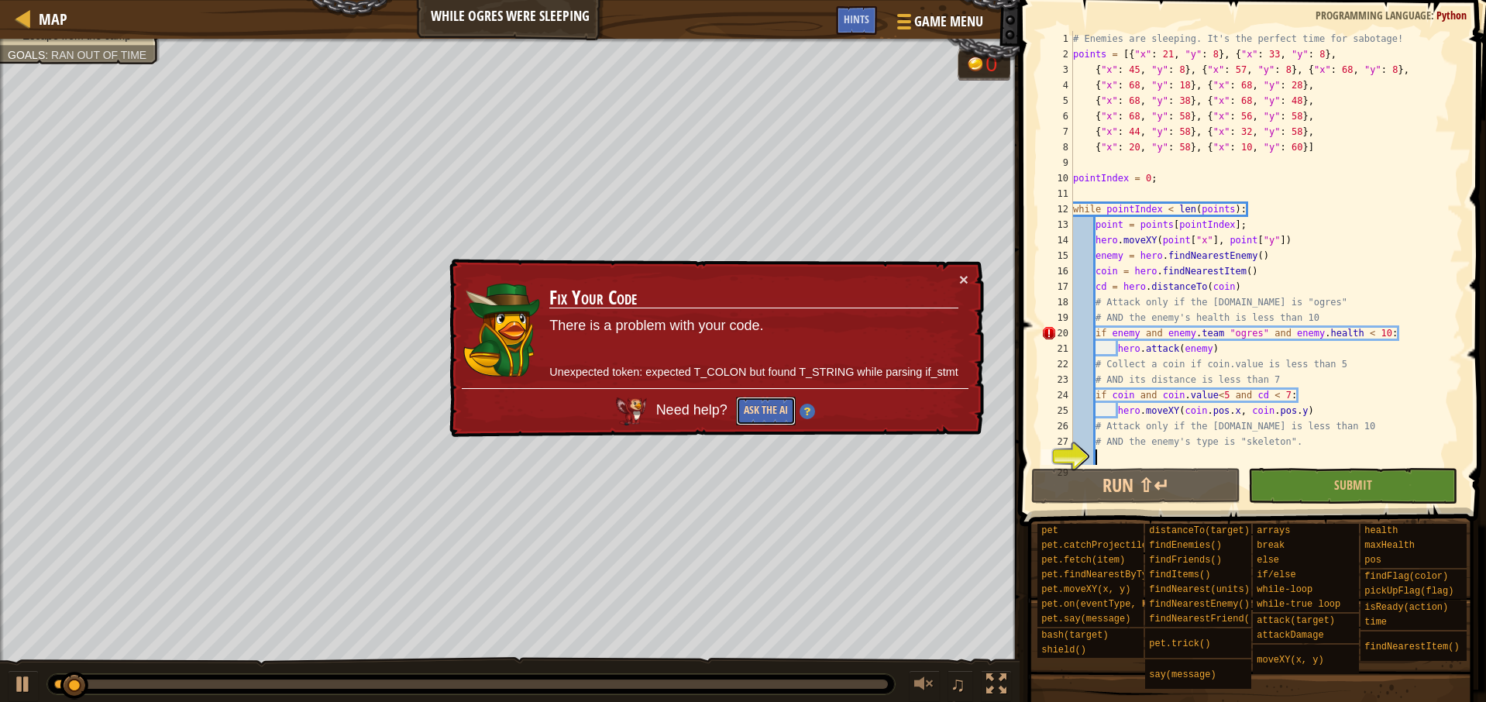
click at [763, 414] on button "Ask the AI" at bounding box center [766, 411] width 60 height 29
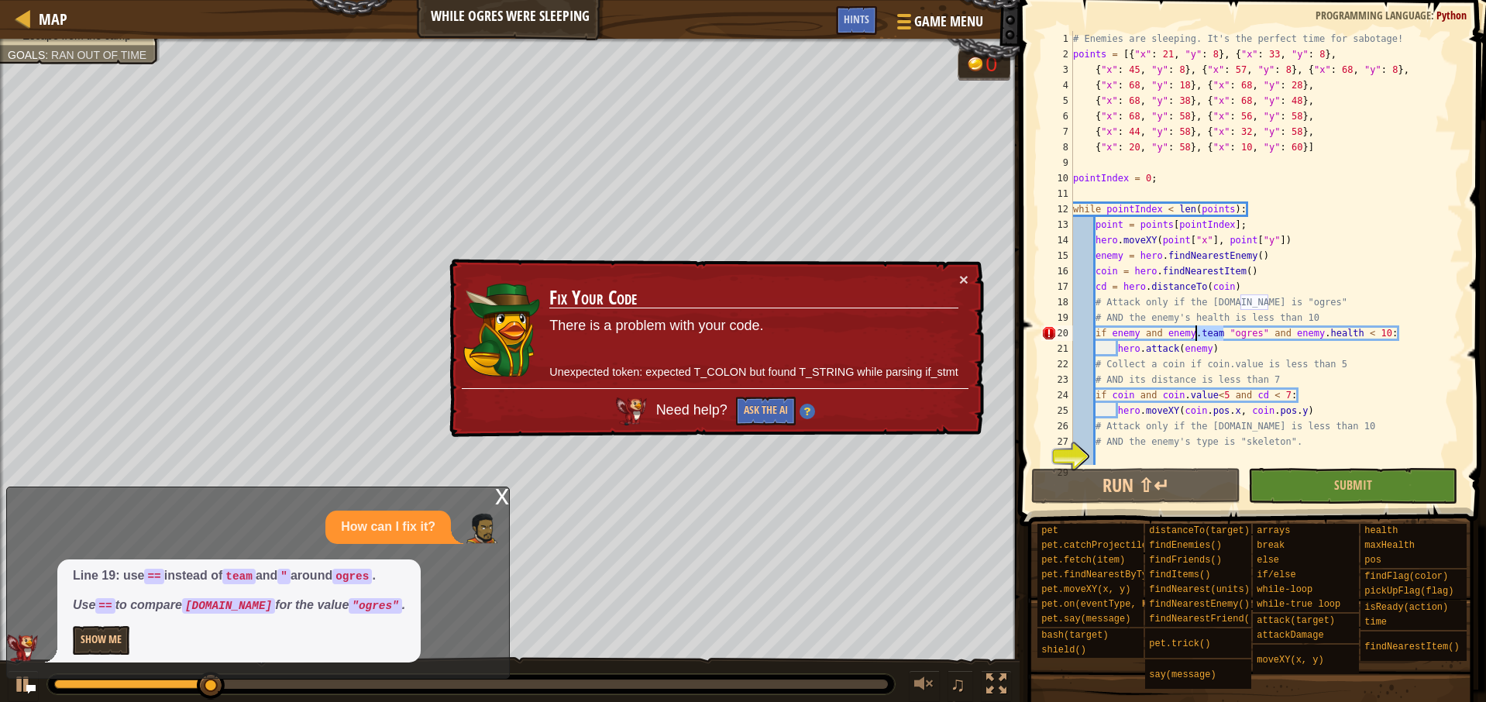
drag, startPoint x: 1226, startPoint y: 333, endPoint x: 1197, endPoint y: 333, distance: 29.4
click at [1197, 333] on div "# Enemies are sleeping. It's the perfect time for sabotage! points = [{ "x" : 2…" at bounding box center [1260, 263] width 381 height 465
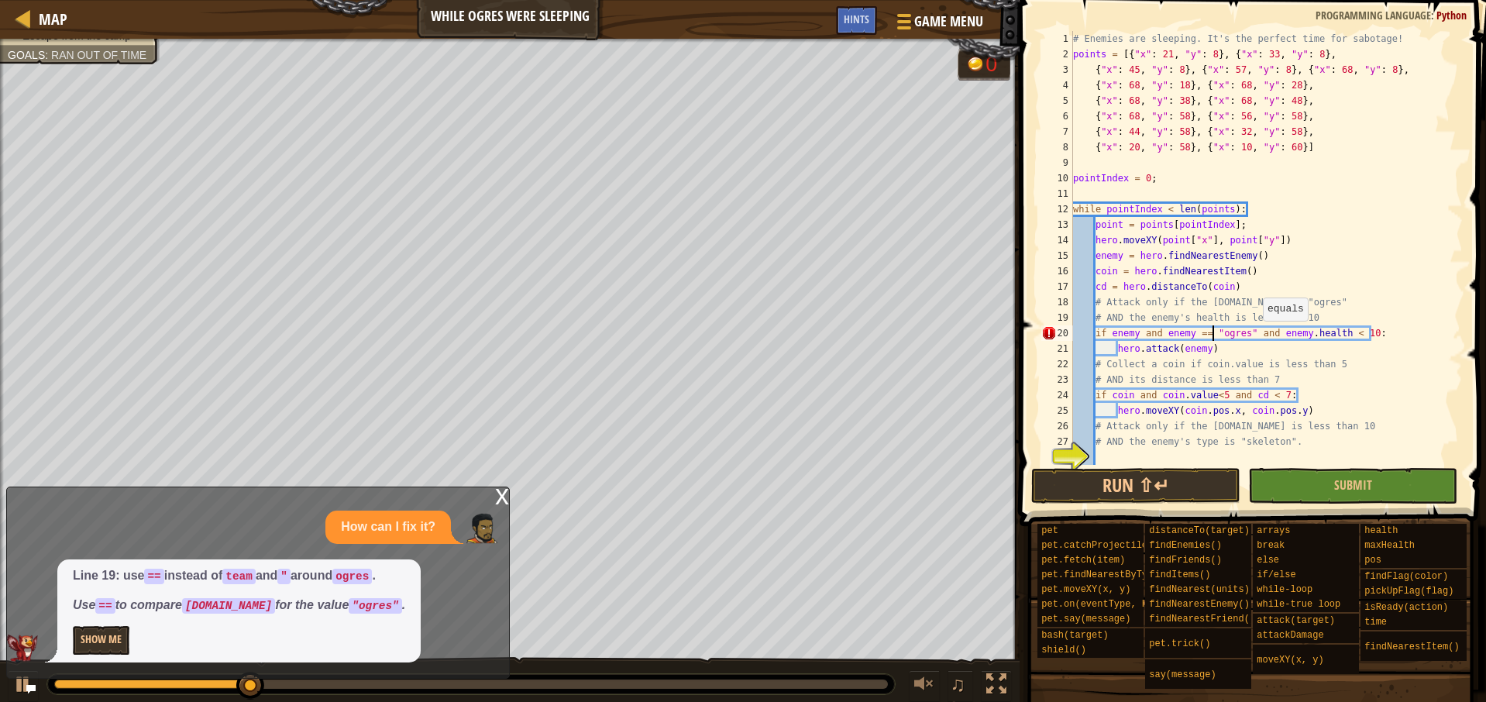
scroll to position [7, 11]
type textarea "if enemy and enemy == "ogres" and [DOMAIN_NAME] < 10:"
click at [500, 498] on div "x" at bounding box center [502, 494] width 14 height 15
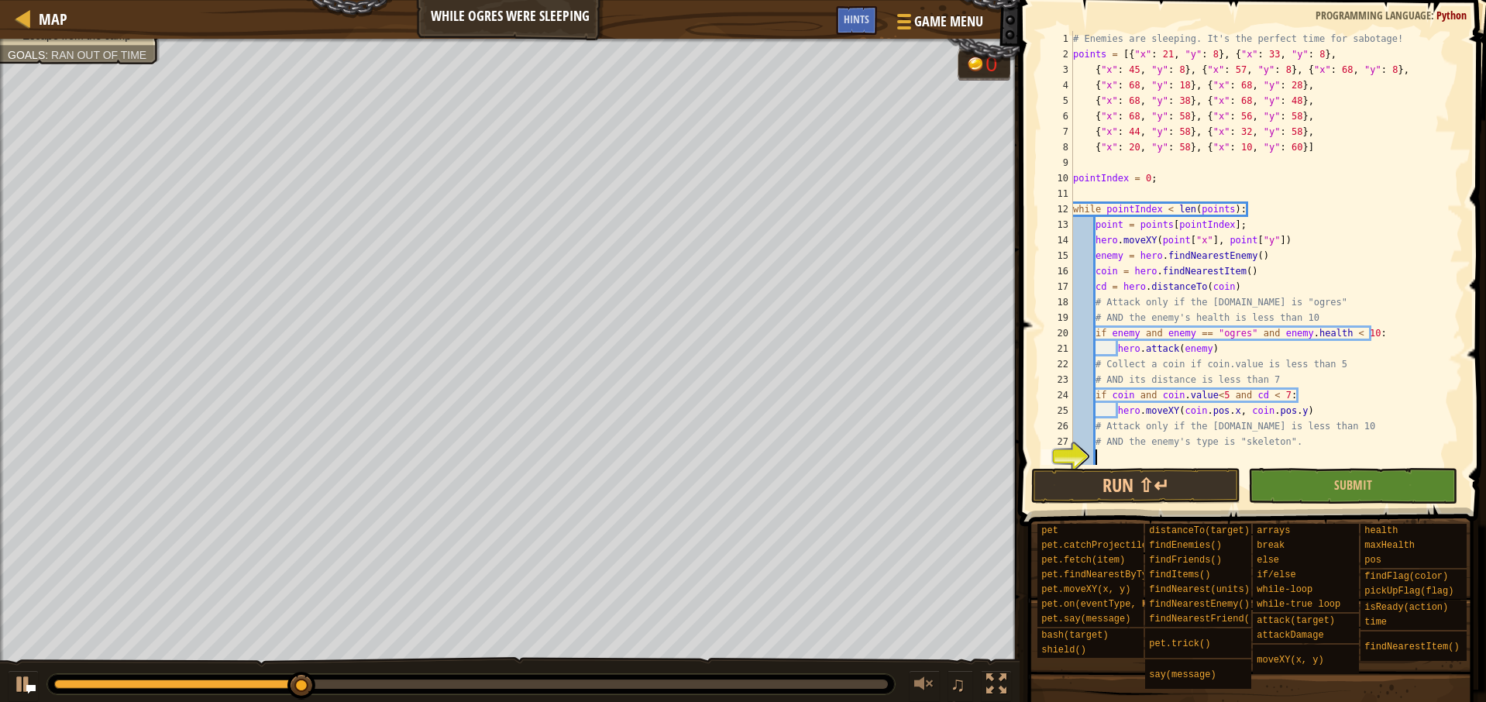
scroll to position [7, 1]
click at [1300, 455] on div "# Enemies are sleeping. It's the perfect time for sabotage! points = [{ "x" : 2…" at bounding box center [1260, 263] width 381 height 465
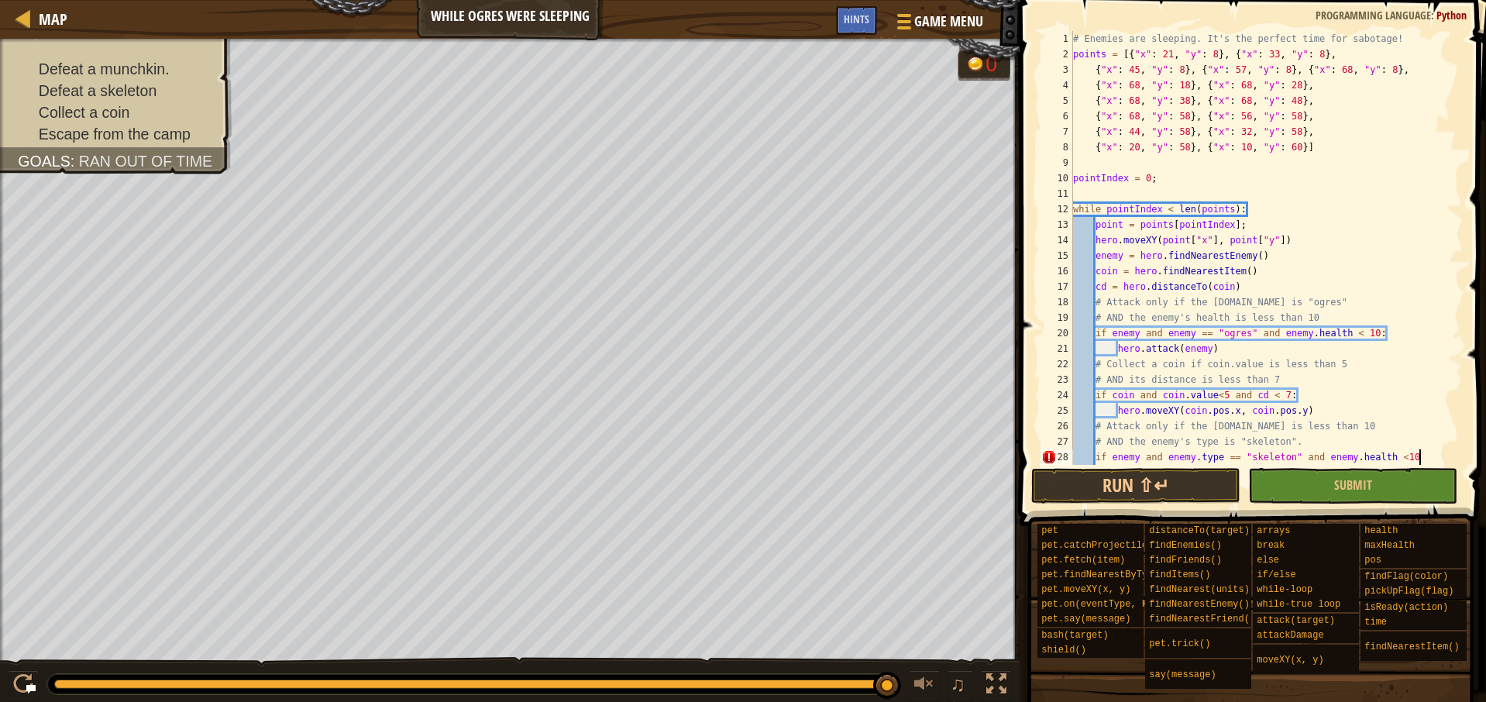
scroll to position [7, 28]
type textarea "if enemy and enemy.type == "skeleton" and [DOMAIN_NAME] < 10:"
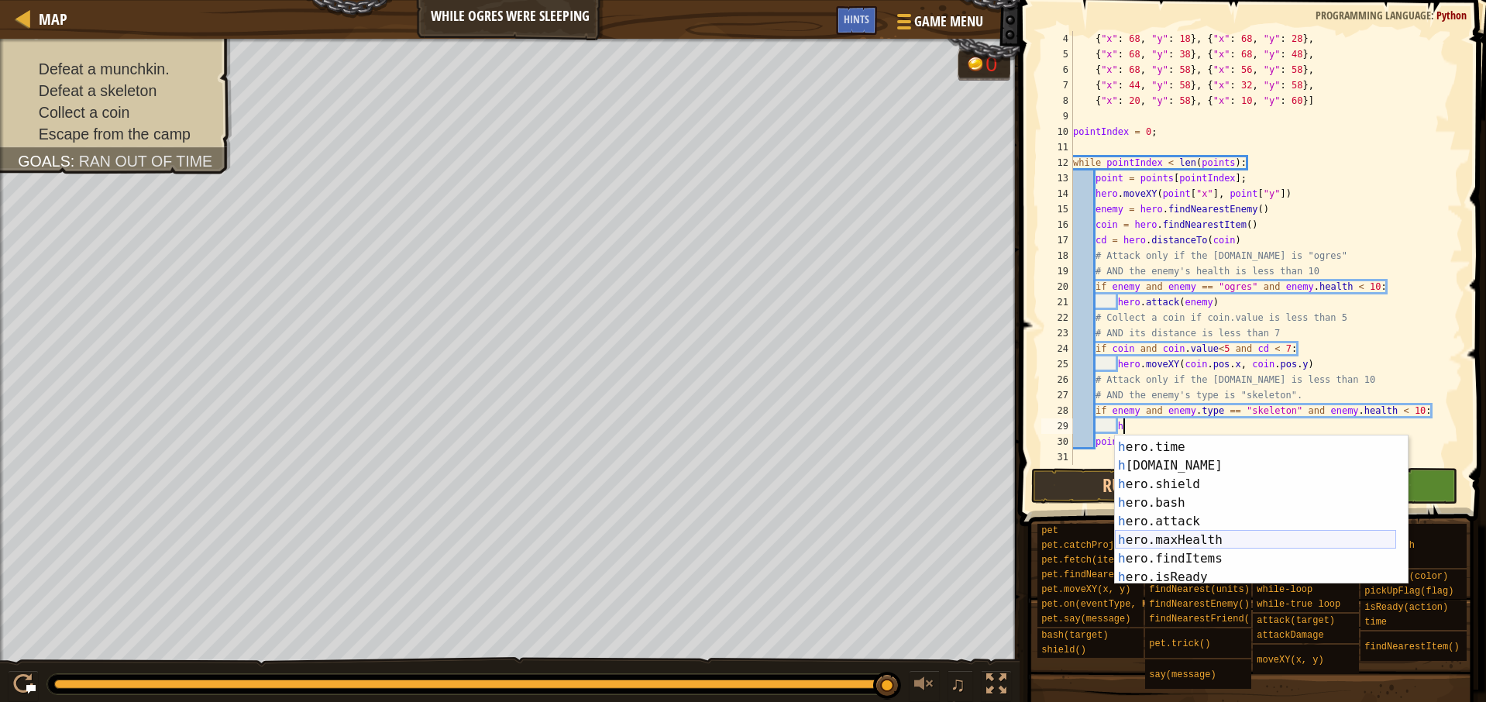
scroll to position [91, 0]
click at [1190, 515] on div "h ero.pos press enter h ero.time press enter h [DOMAIN_NAME] press enter h ero.…" at bounding box center [1255, 512] width 281 height 186
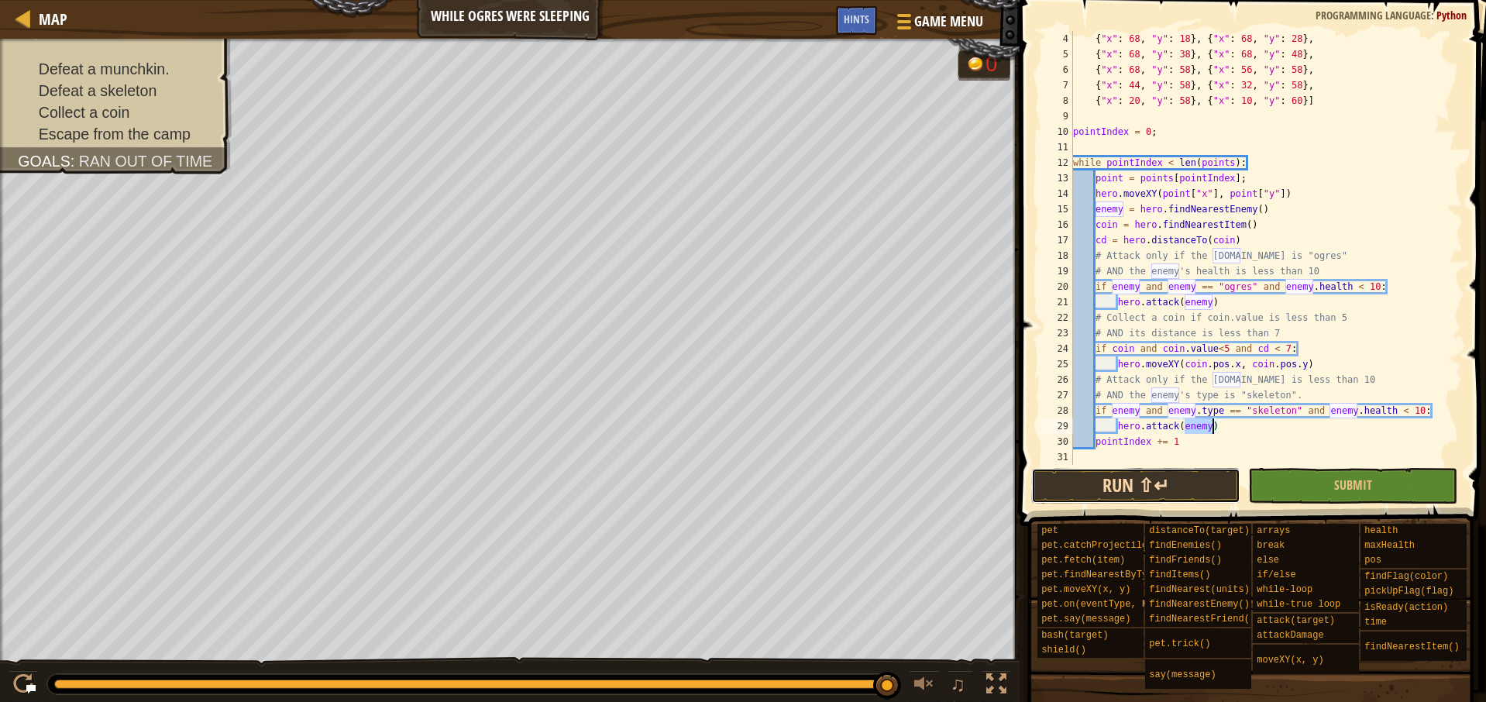
click at [1187, 481] on button "Run ⇧↵" at bounding box center [1135, 486] width 209 height 36
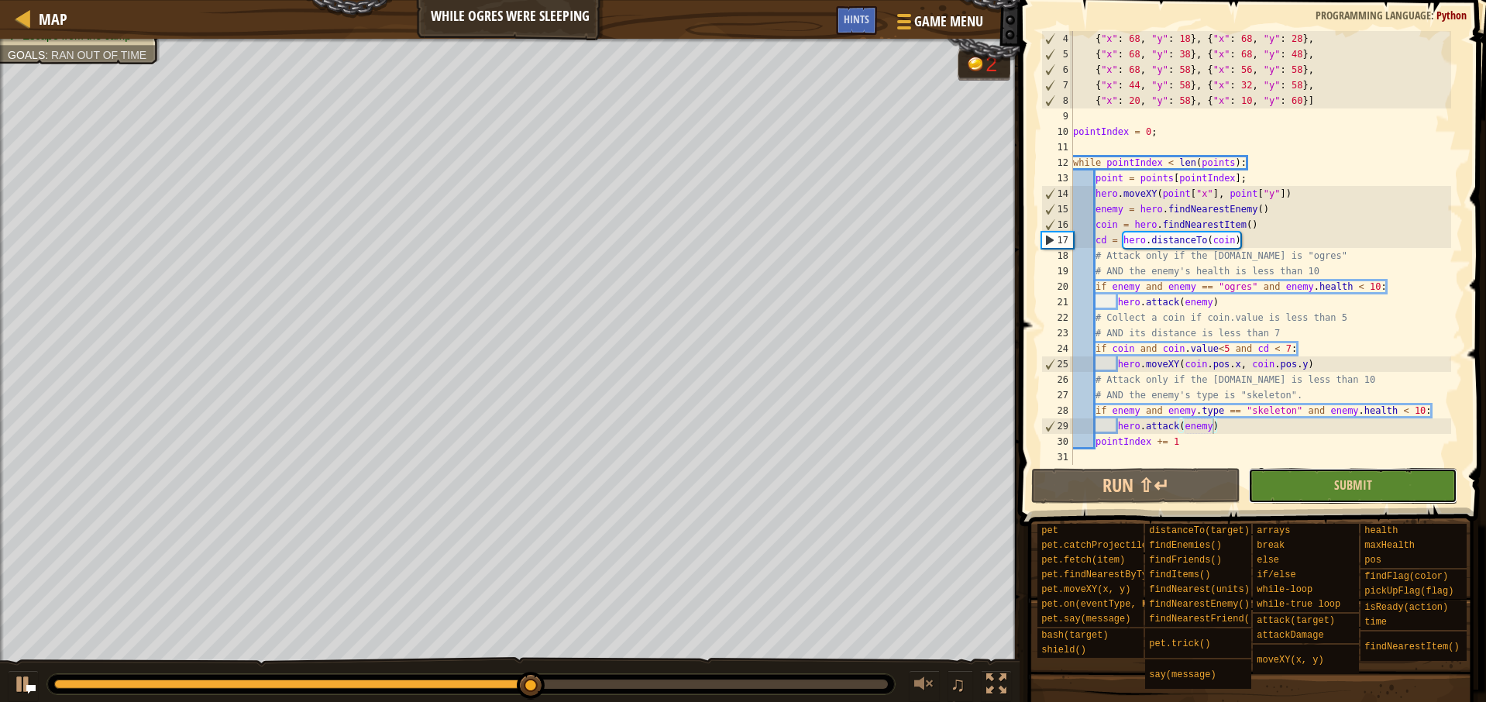
click at [1273, 485] on button "Submit" at bounding box center [1352, 486] width 209 height 36
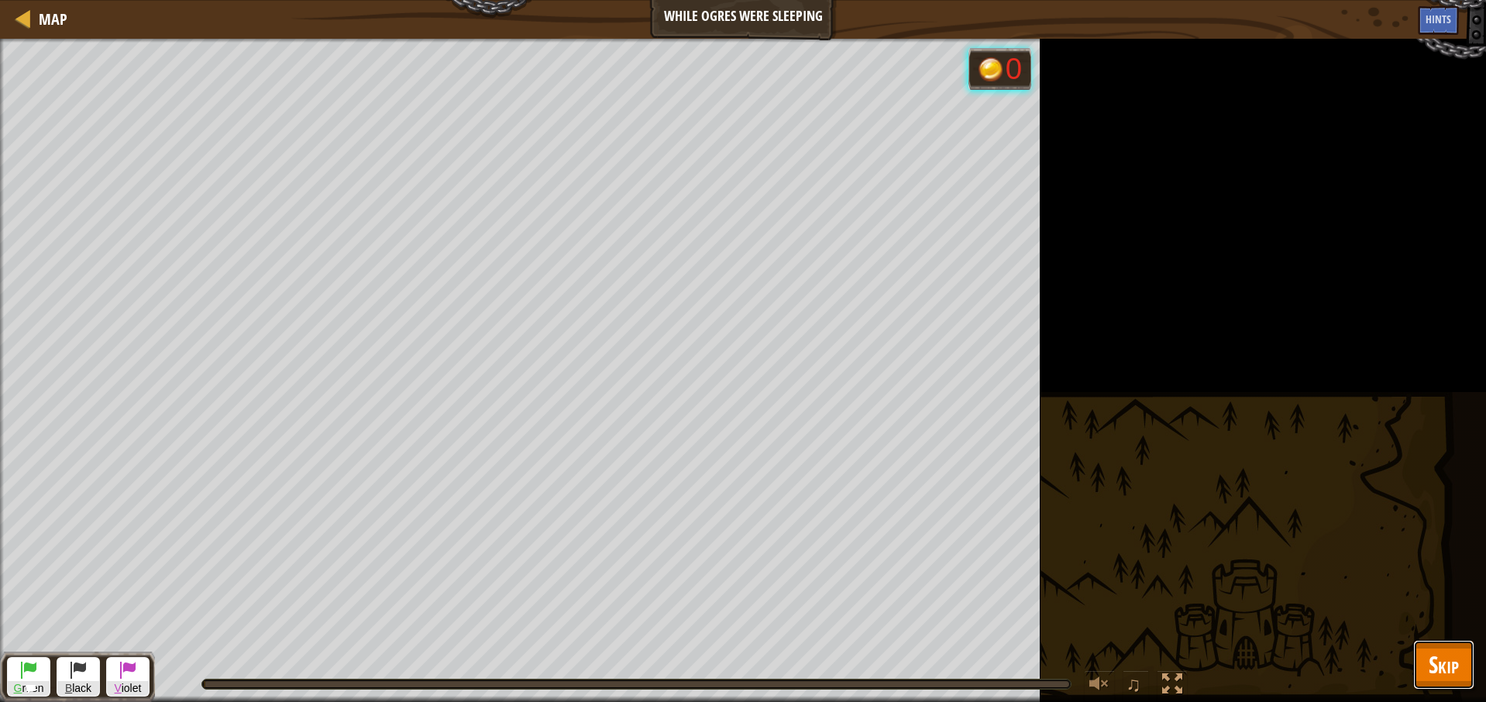
click at [1437, 663] on span "Skip" at bounding box center [1444, 665] width 30 height 32
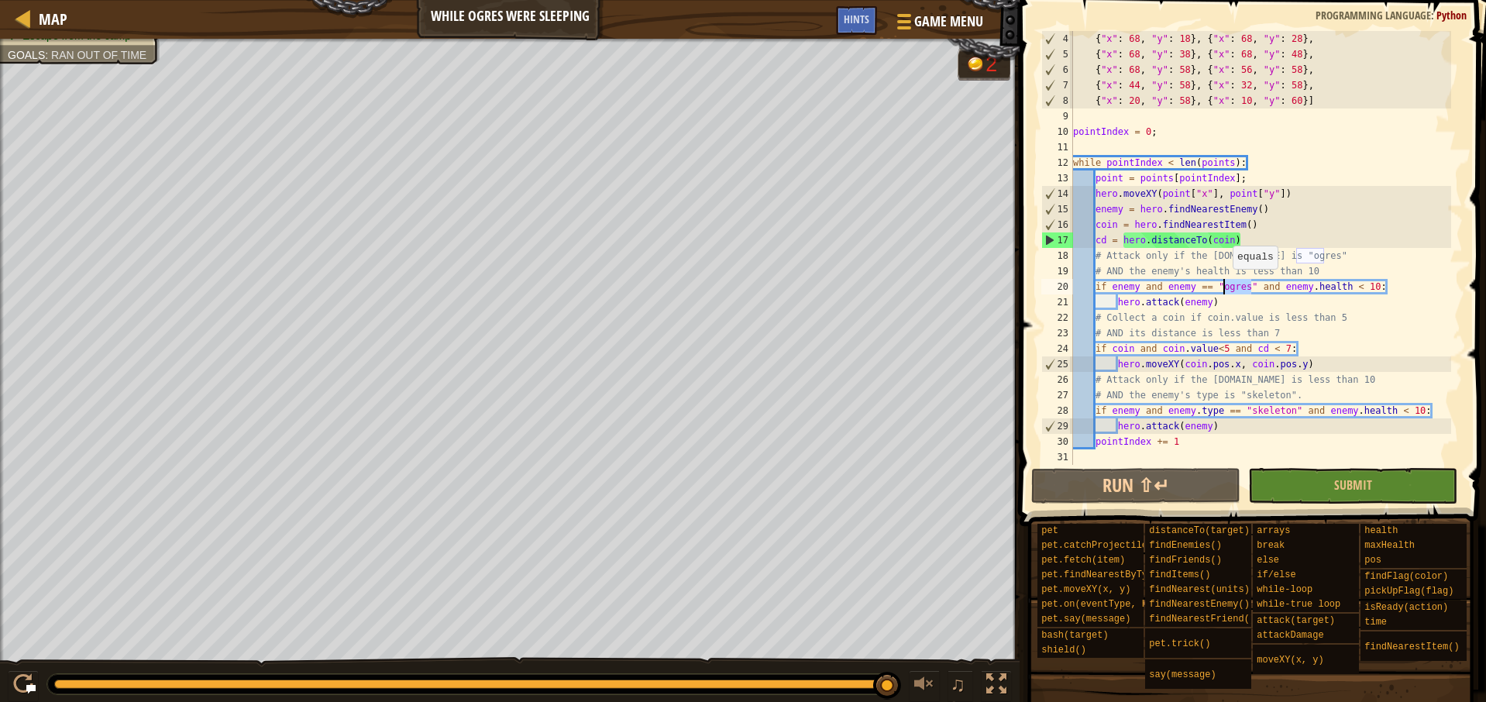
drag, startPoint x: 1253, startPoint y: 284, endPoint x: 1225, endPoint y: 284, distance: 27.9
click at [1225, 284] on div "{ "x" : 68 , "y" : 18 } , { "x" : 68 , "y" : 28 } , { "x" : 68 , "y" : 38 } , {…" at bounding box center [1260, 263] width 381 height 465
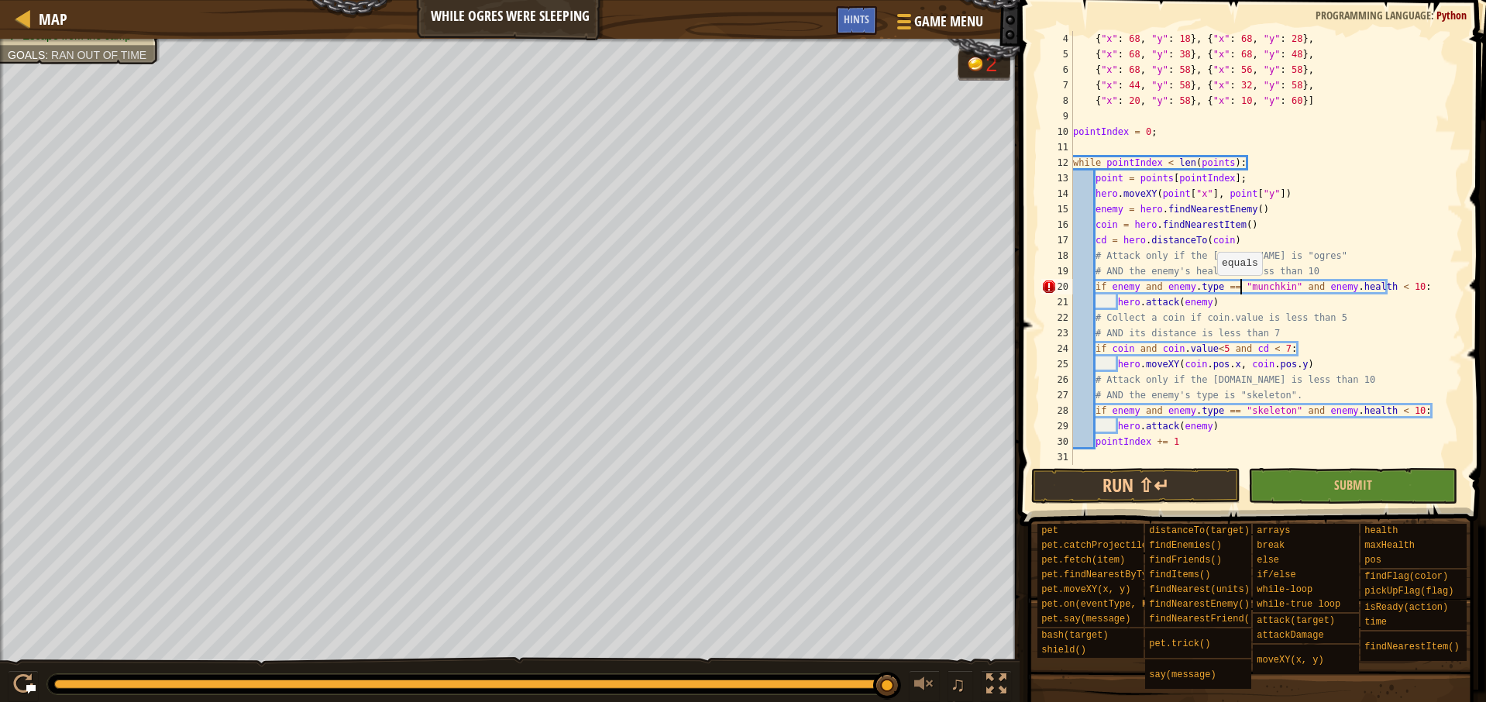
scroll to position [7, 13]
type textarea "if enemy and enemy.type == "munchkin" and [DOMAIN_NAME] < 10:"
click at [1142, 475] on button "Run ⇧↵" at bounding box center [1135, 486] width 209 height 36
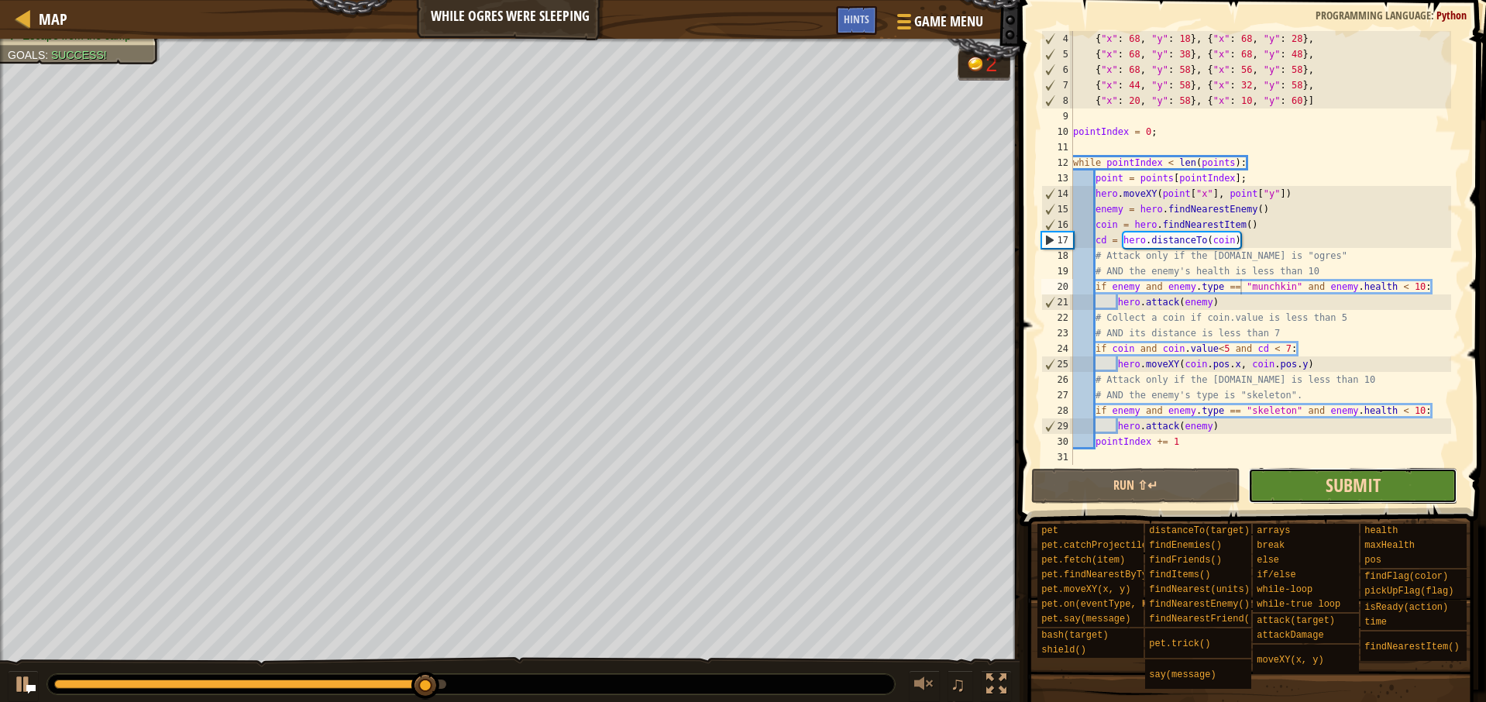
click at [1326, 487] on span "Submit" at bounding box center [1353, 485] width 55 height 25
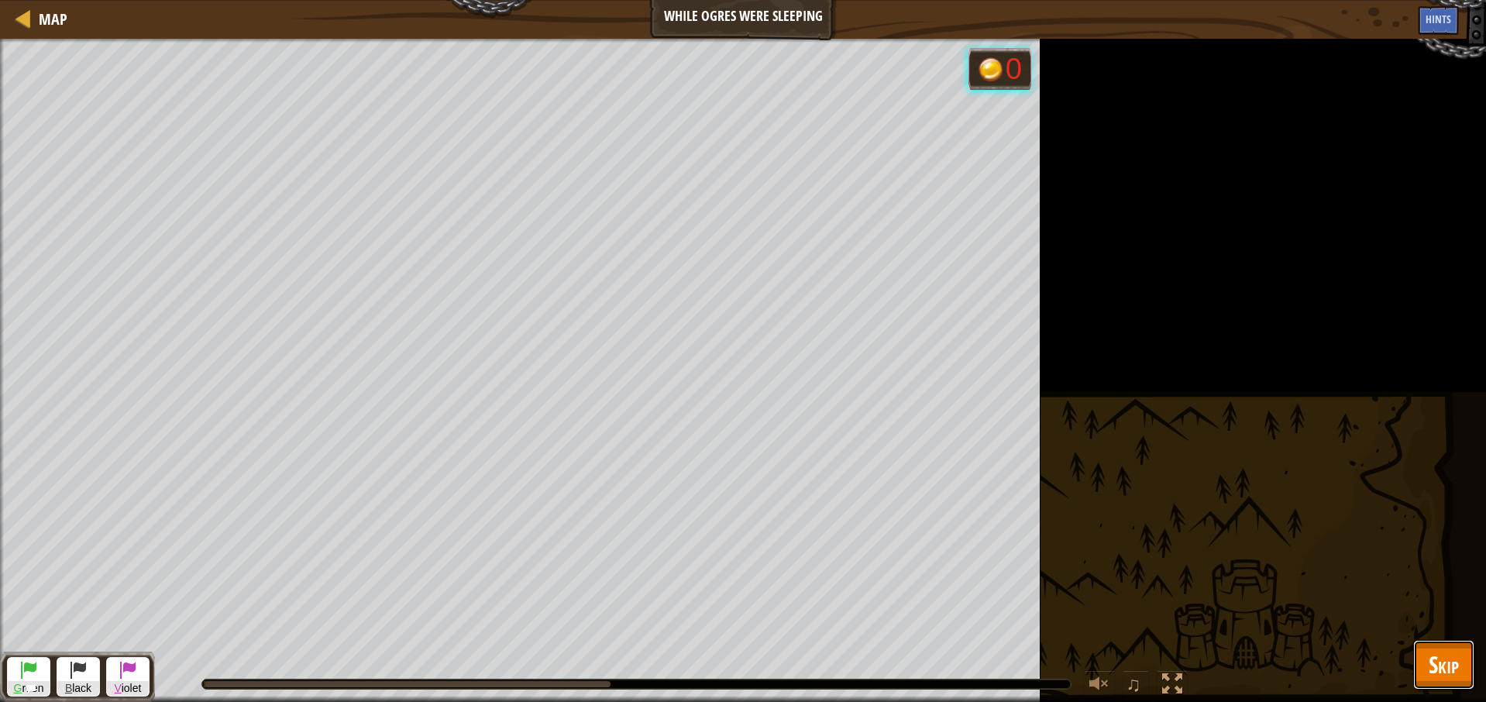
click at [1448, 657] on span "Skip" at bounding box center [1444, 665] width 30 height 32
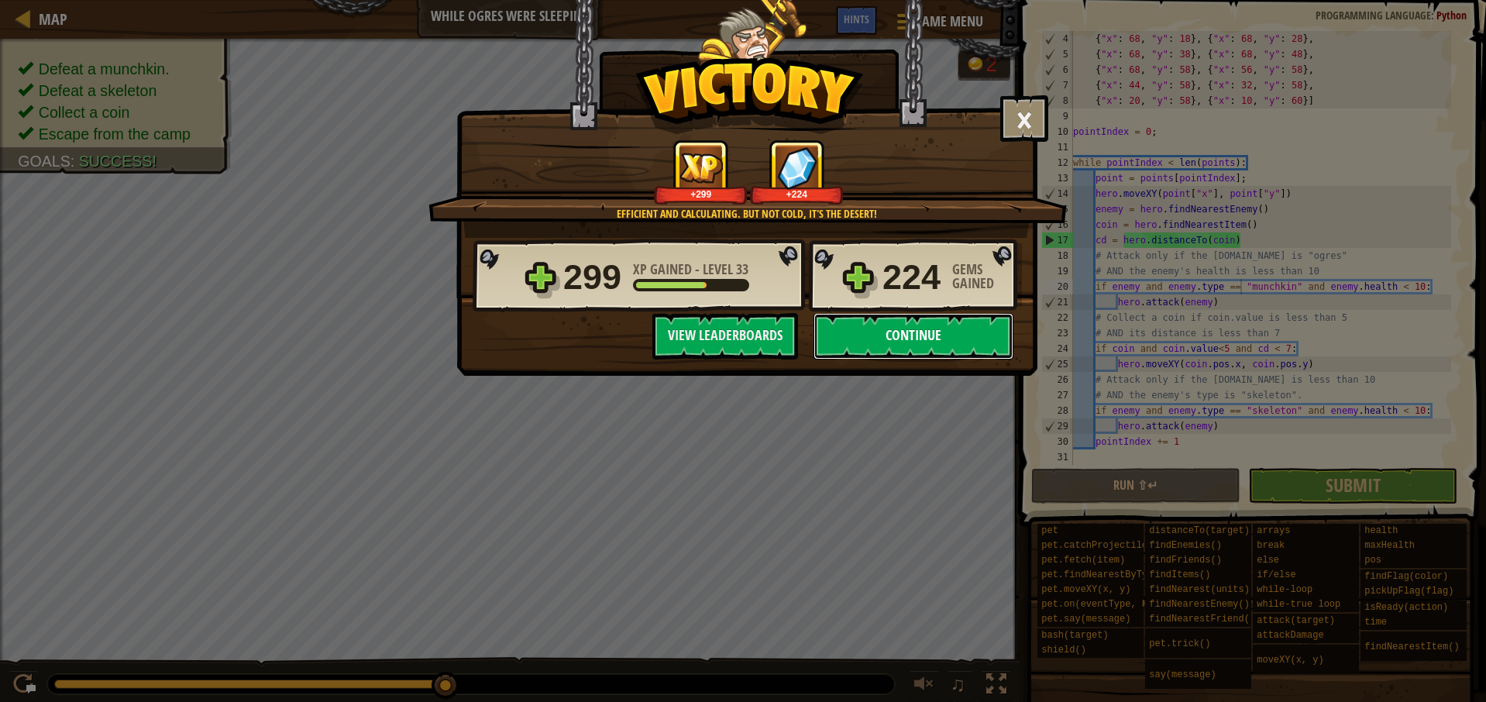
click at [897, 336] on button "Continue" at bounding box center [914, 336] width 200 height 46
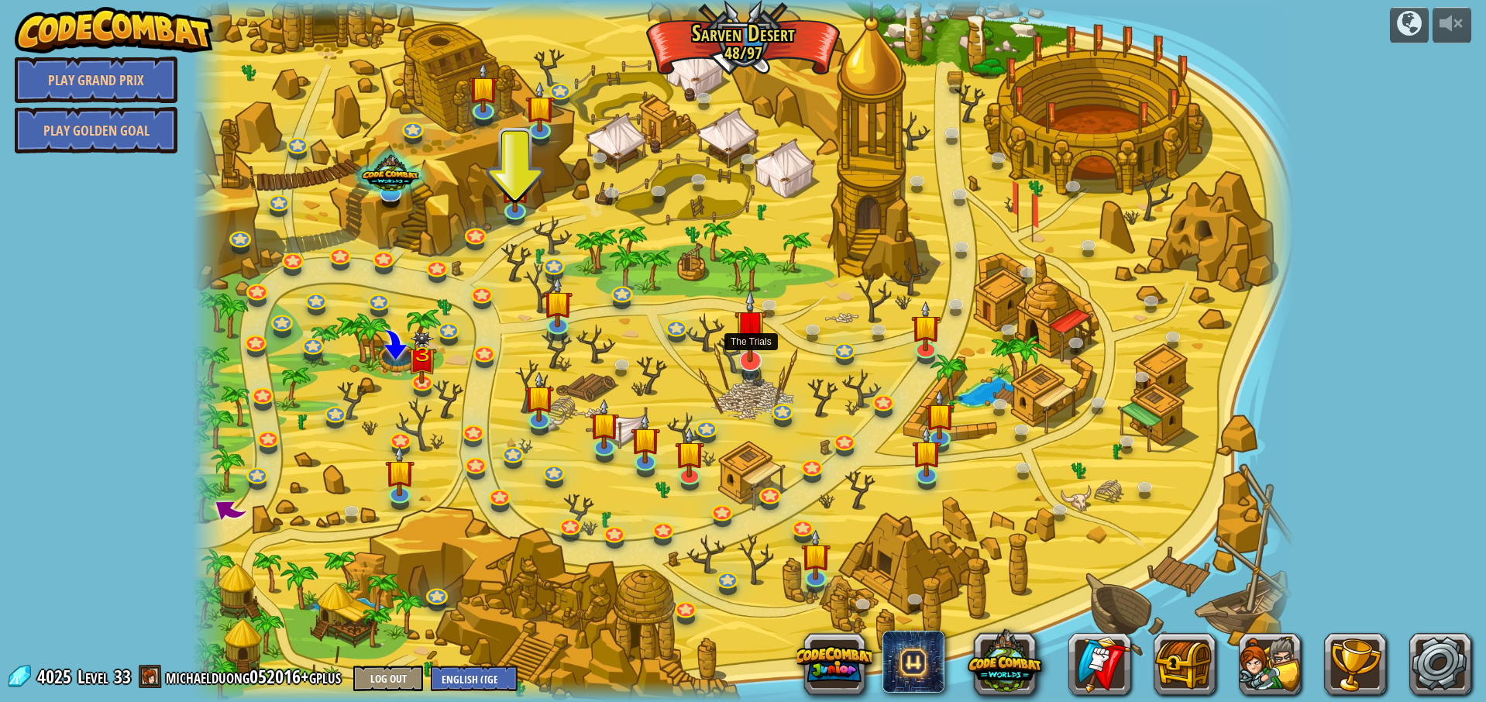
click at [749, 359] on img at bounding box center [751, 326] width 33 height 74
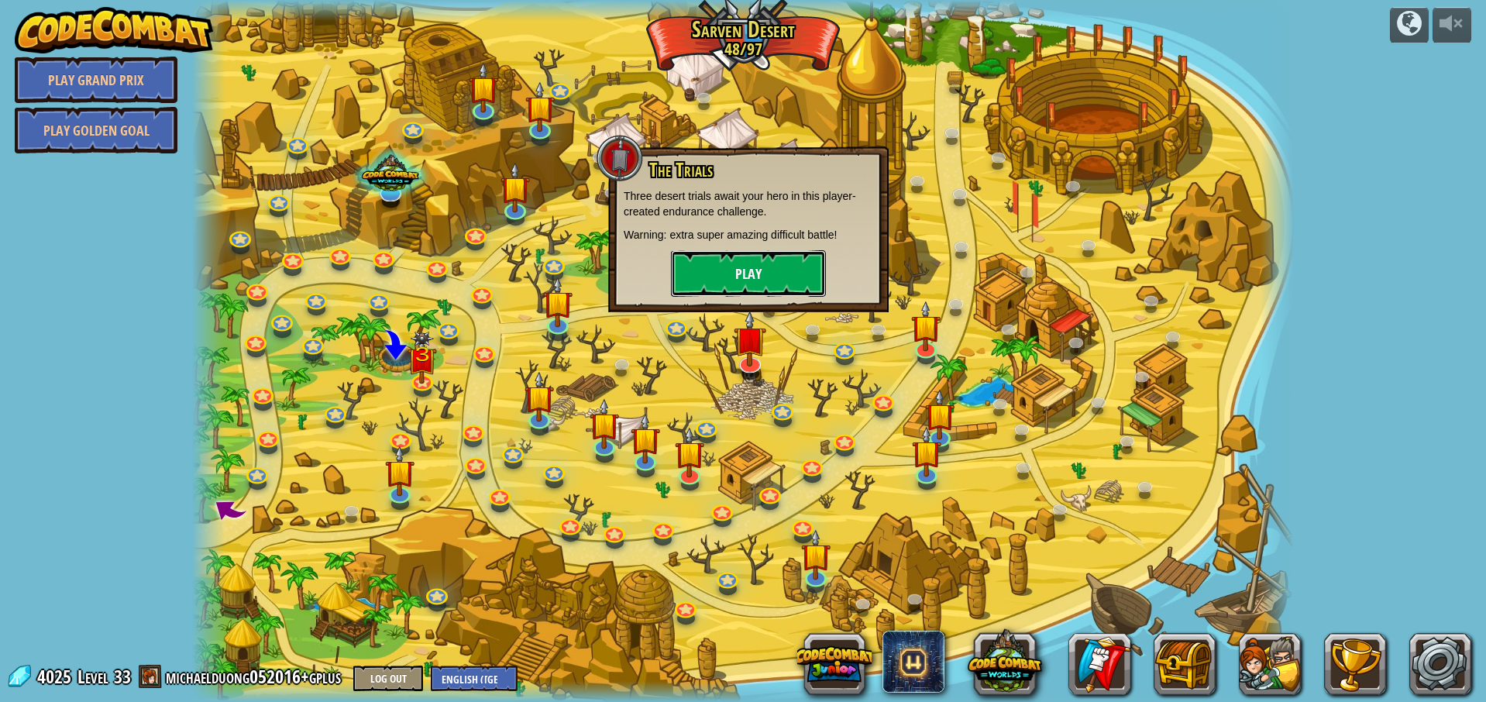
click at [747, 277] on button "Play" at bounding box center [748, 273] width 155 height 46
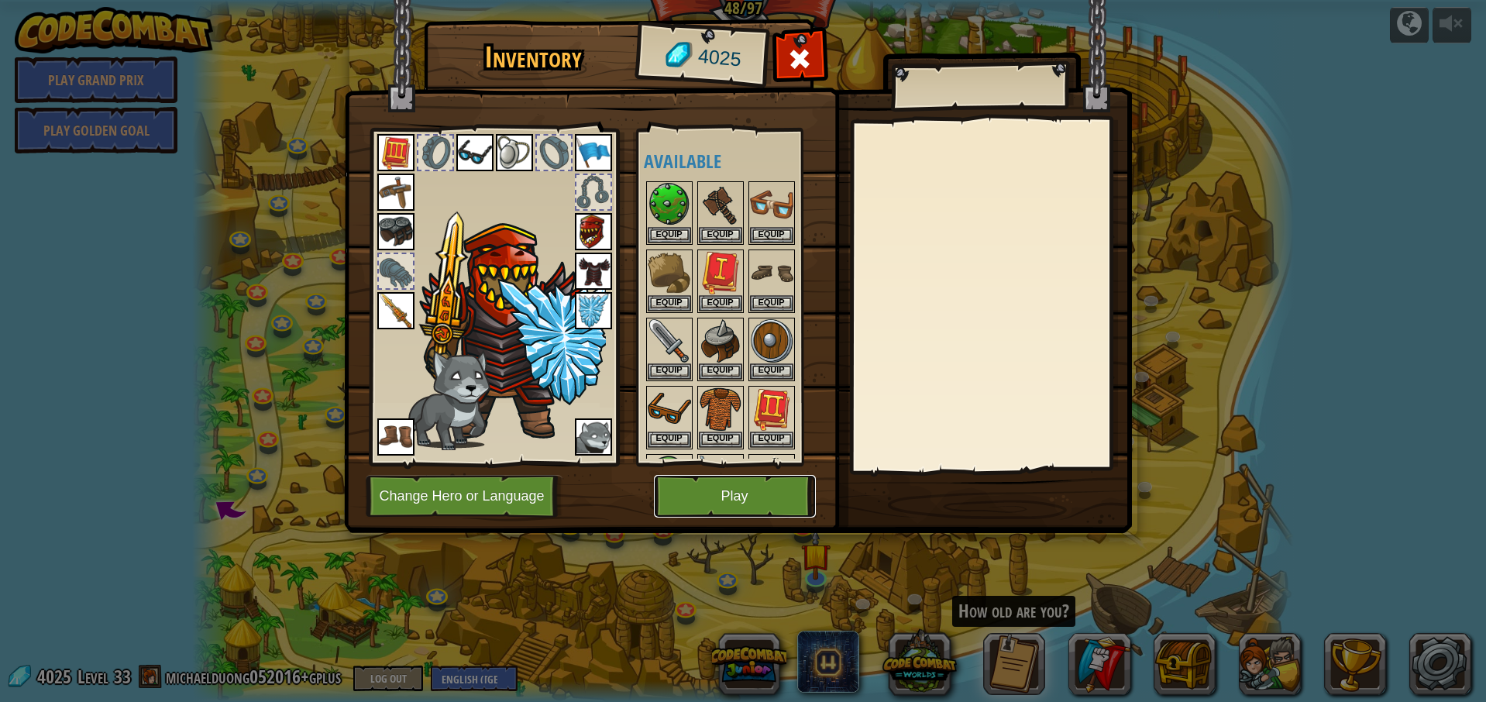
click at [756, 499] on button "Play" at bounding box center [735, 496] width 162 height 43
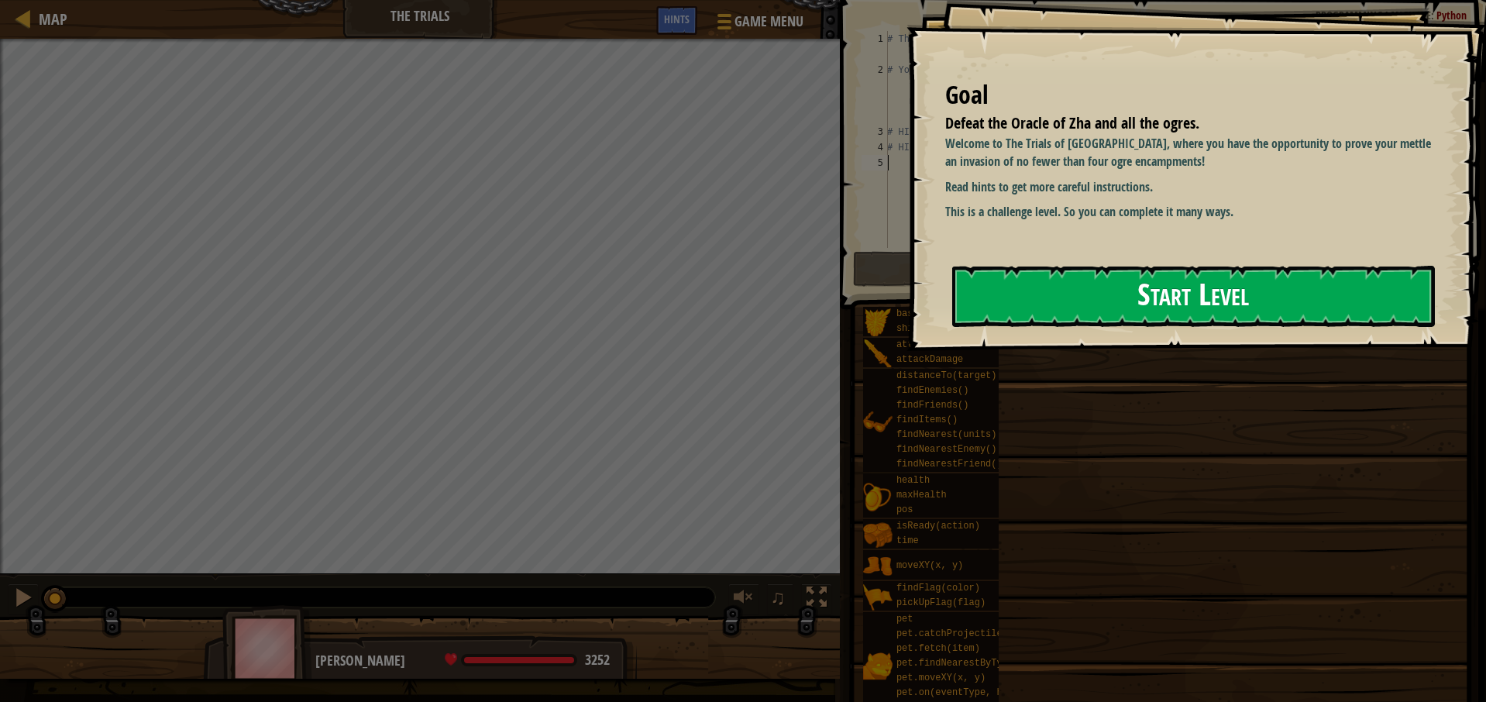
click at [1102, 301] on button "Start Level" at bounding box center [1193, 296] width 483 height 61
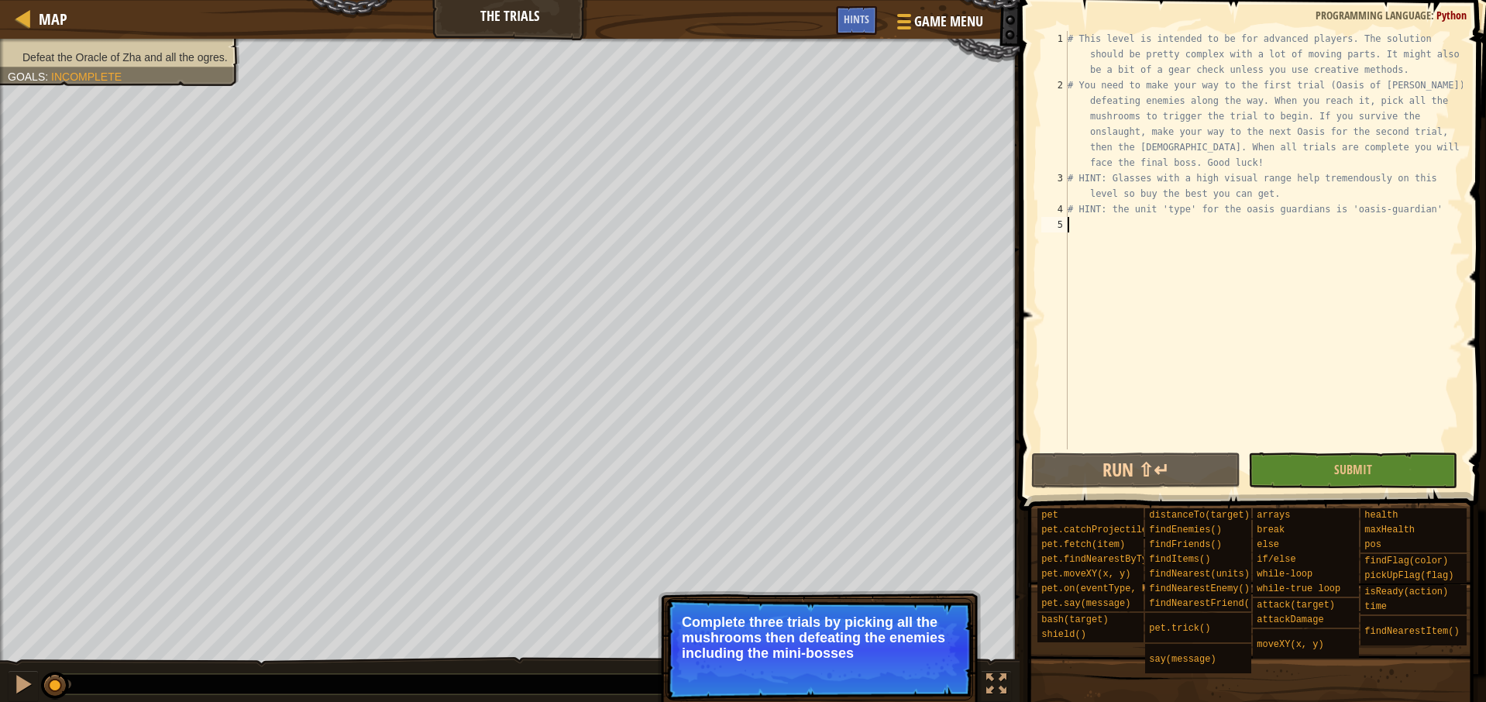
click at [828, 650] on p "Complete three trials by picking all the mushrooms then defeating the enemies i…" at bounding box center [819, 638] width 275 height 46
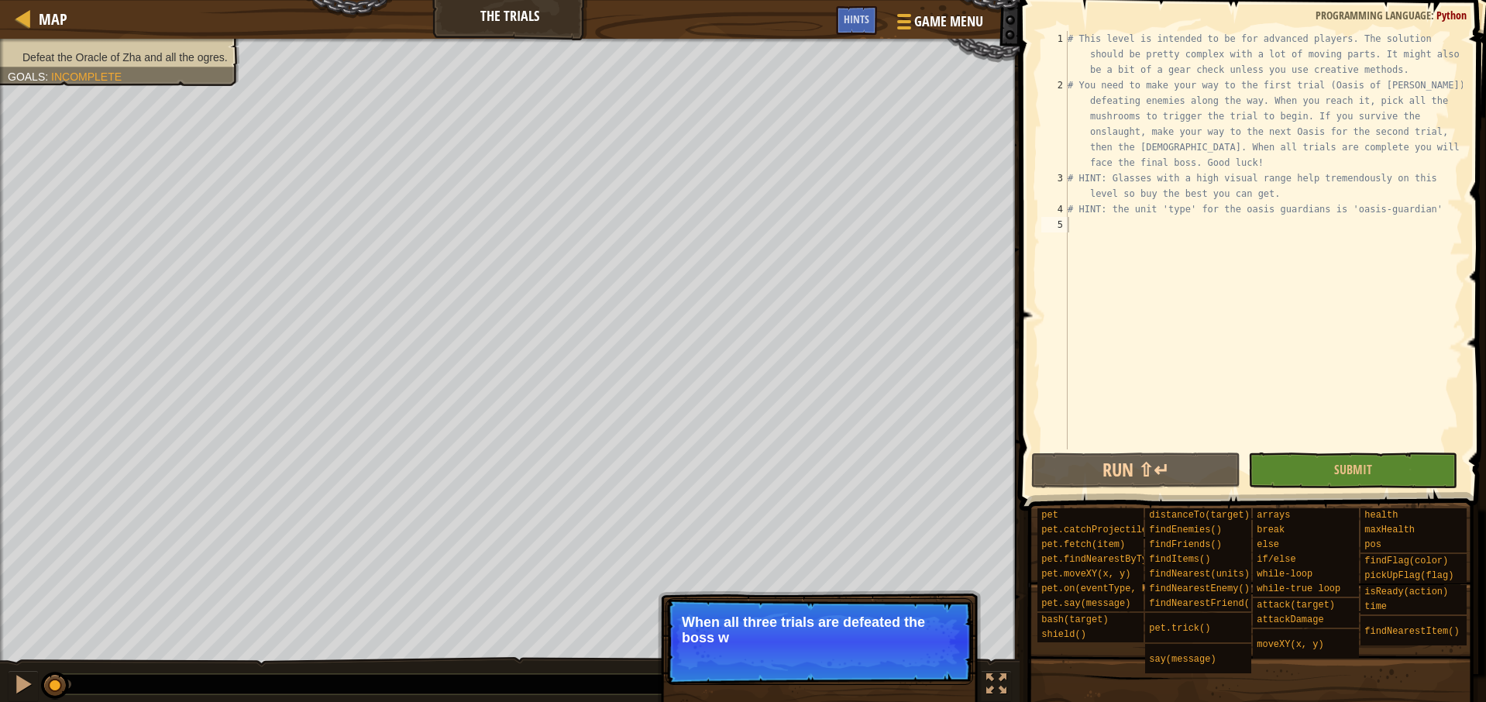
click at [765, 651] on p "When all three trials are defeated the boss w" at bounding box center [820, 641] width 308 height 87
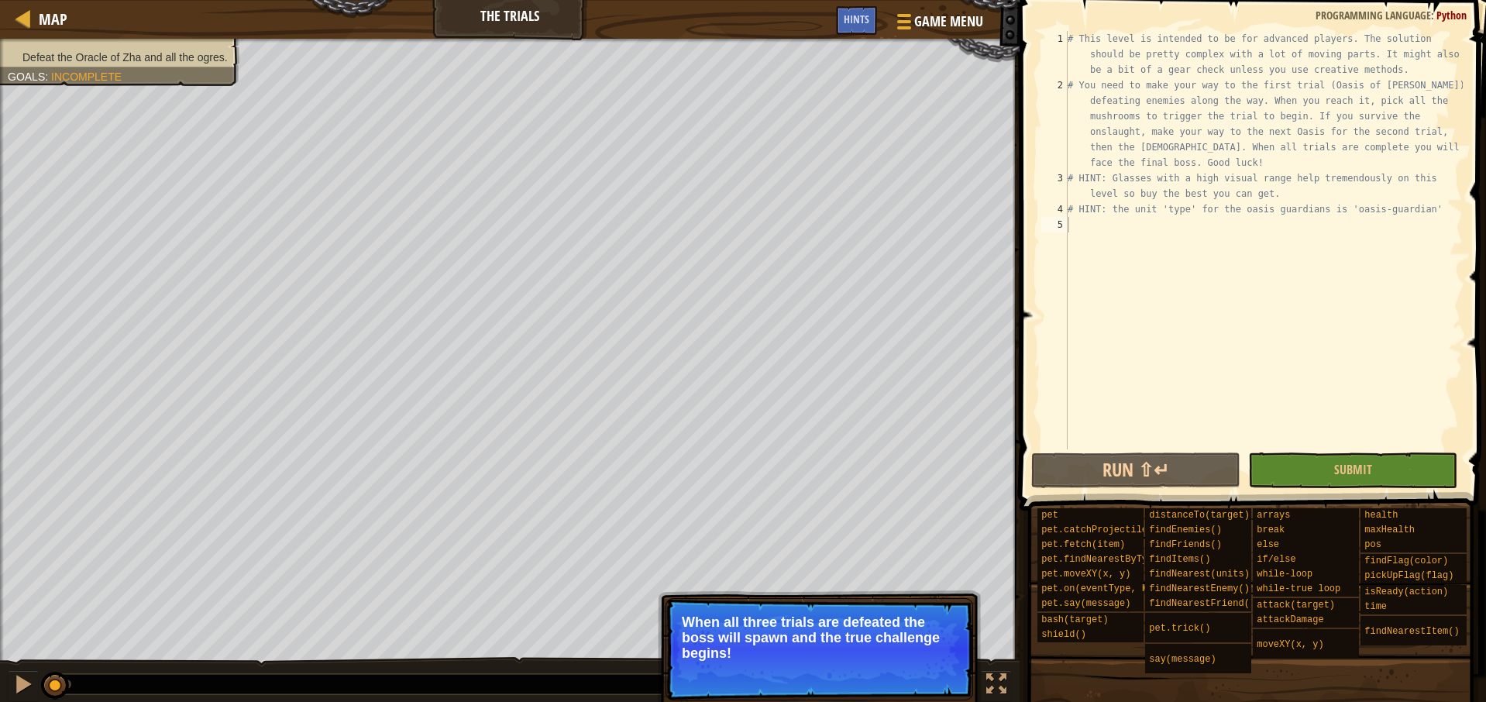
click at [793, 677] on p "When all three trials are defeated the boss will spawn and the true challenge b…" at bounding box center [820, 649] width 308 height 102
click at [784, 673] on p "When all three trials are defeated the boss will spawn and the true challenge b…" at bounding box center [820, 649] width 308 height 102
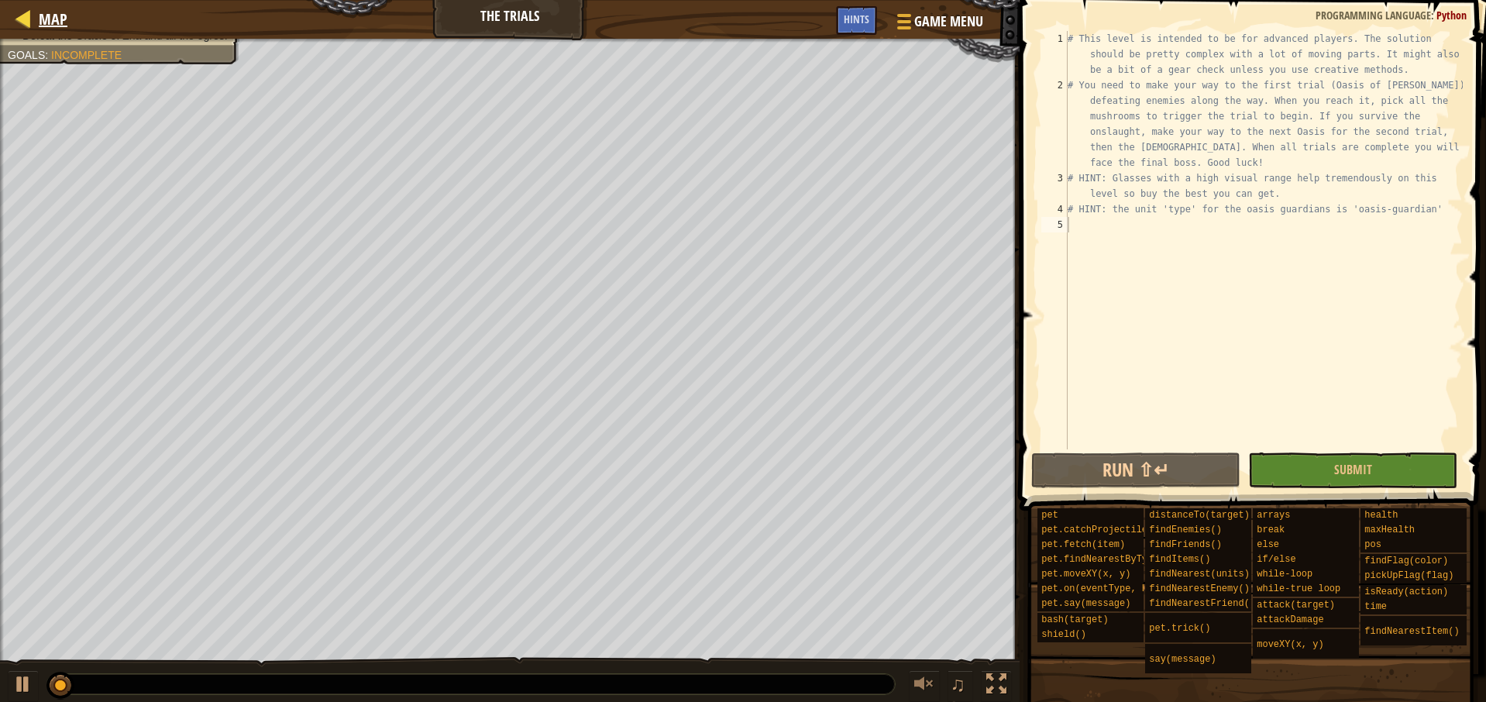
click at [33, 5] on div "Map" at bounding box center [49, 19] width 36 height 39
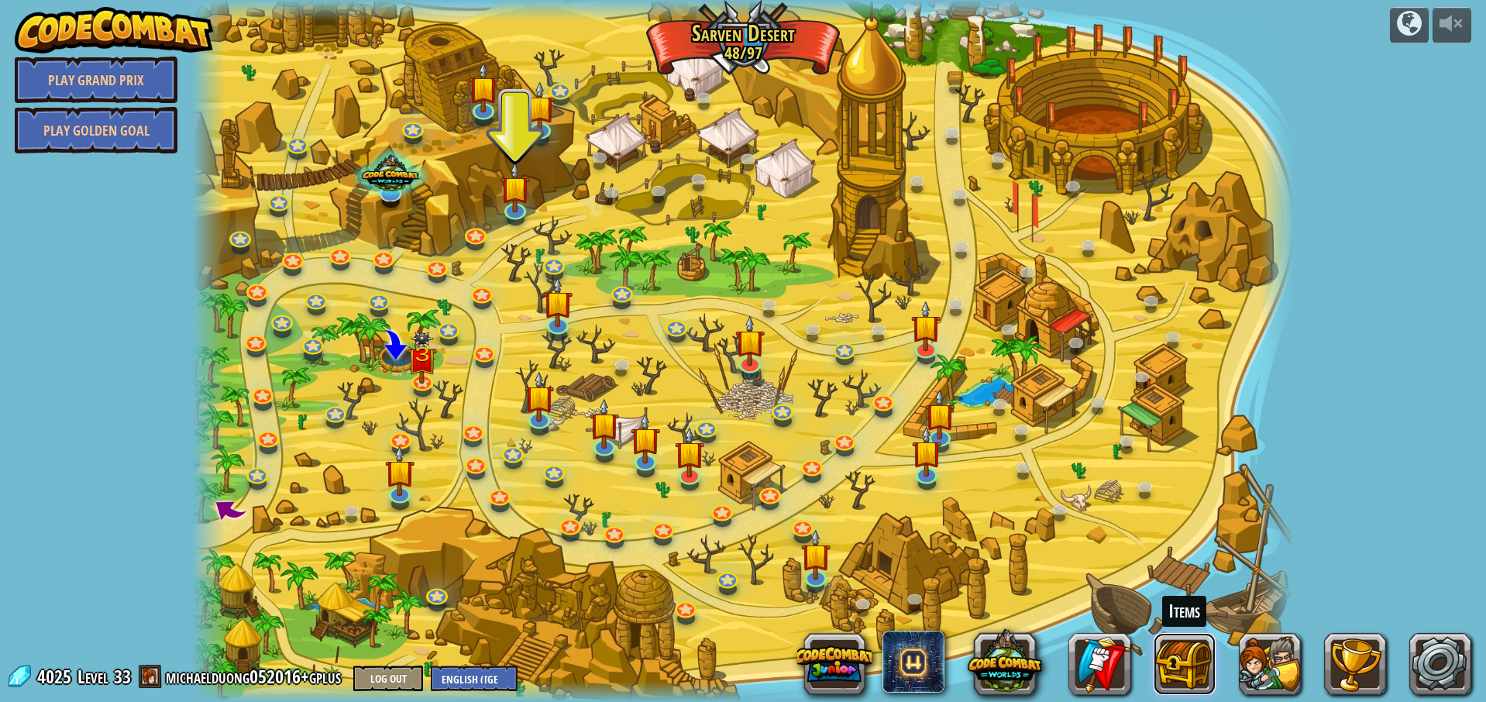
click at [1188, 666] on button at bounding box center [1185, 664] width 62 height 62
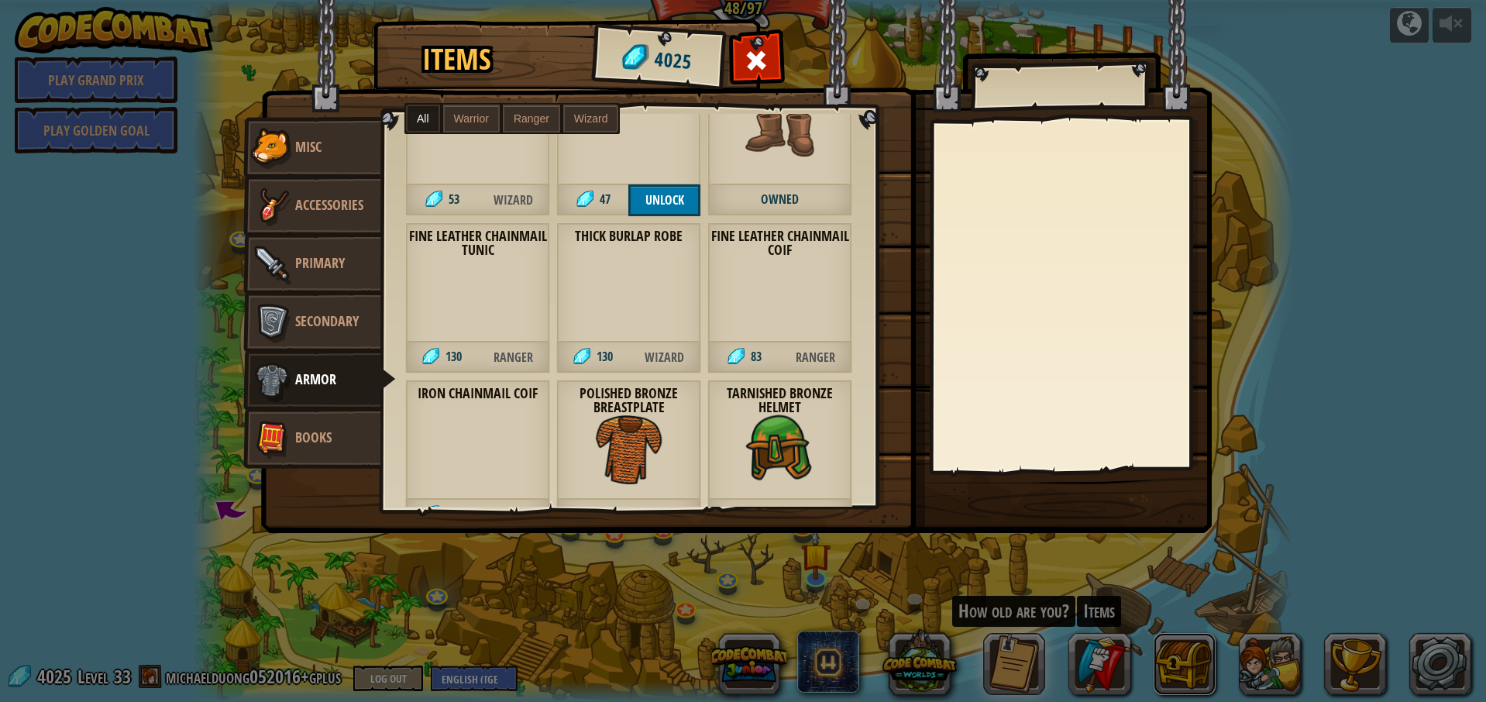
scroll to position [387, 0]
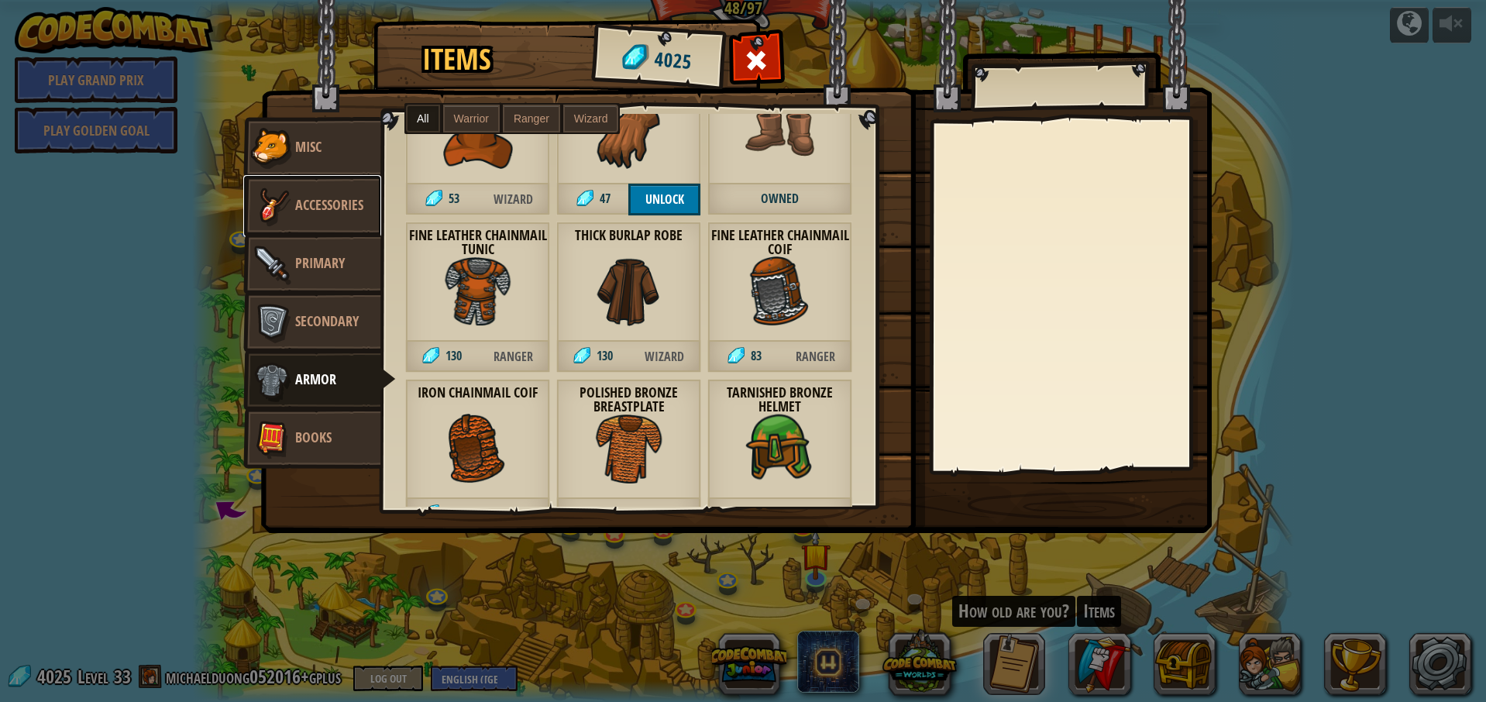
click at [317, 205] on span "Accessories" at bounding box center [329, 204] width 68 height 19
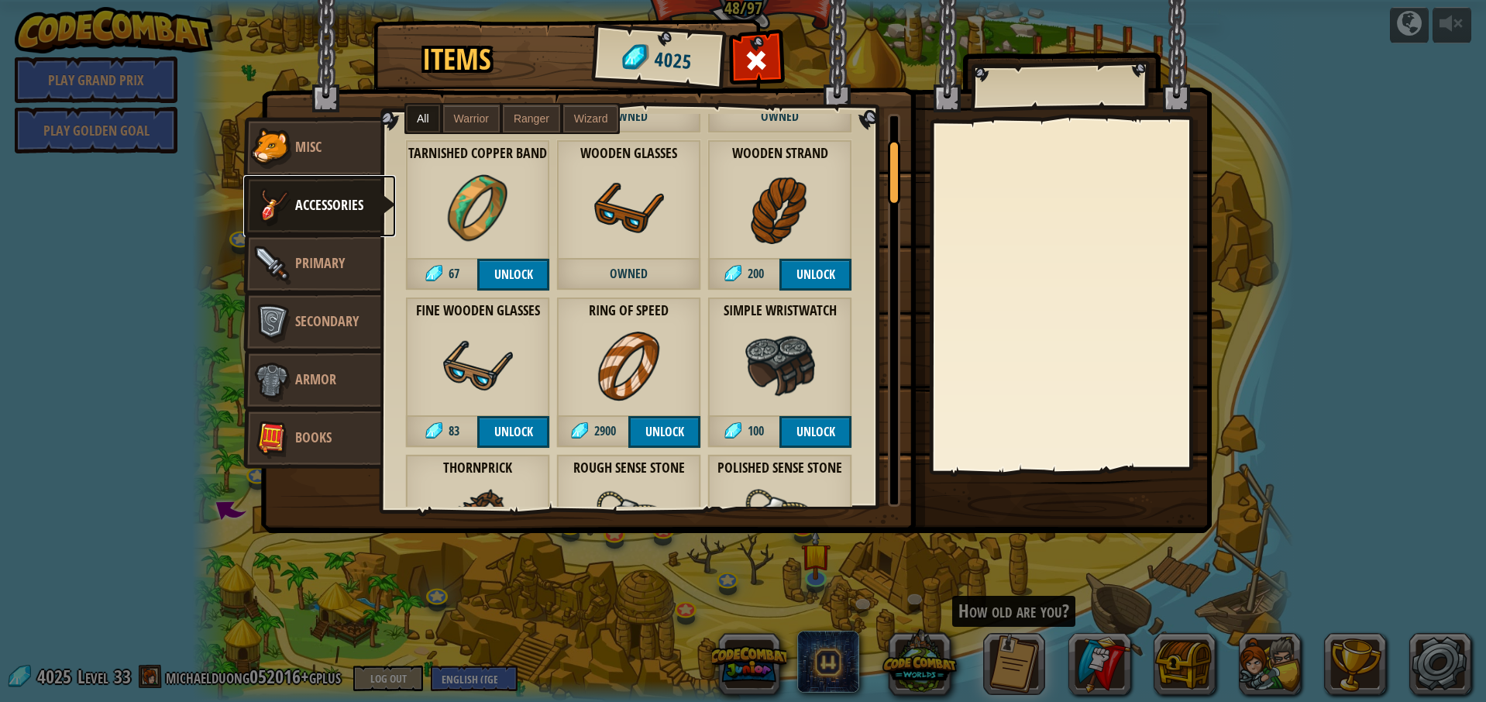
scroll to position [156, 0]
click at [495, 356] on img at bounding box center [478, 366] width 70 height 70
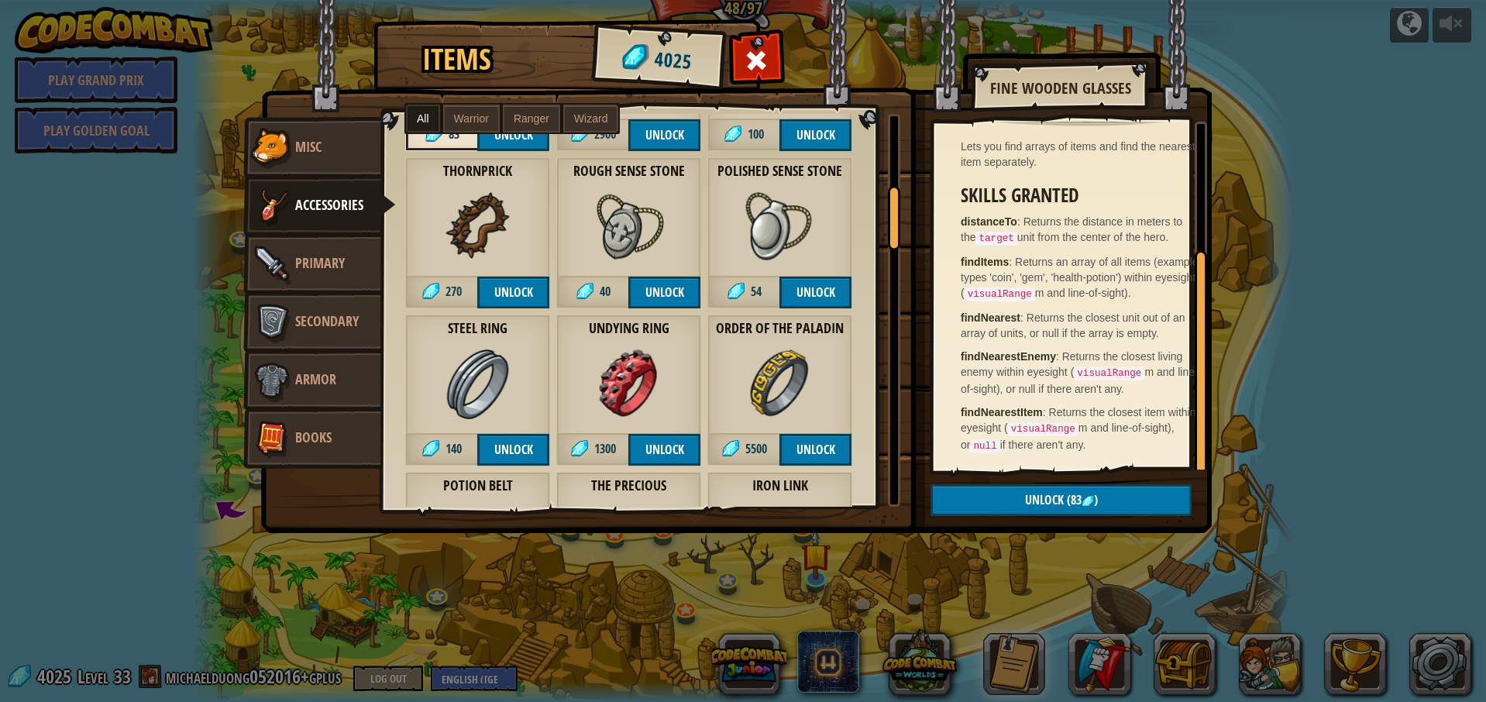
scroll to position [464, 0]
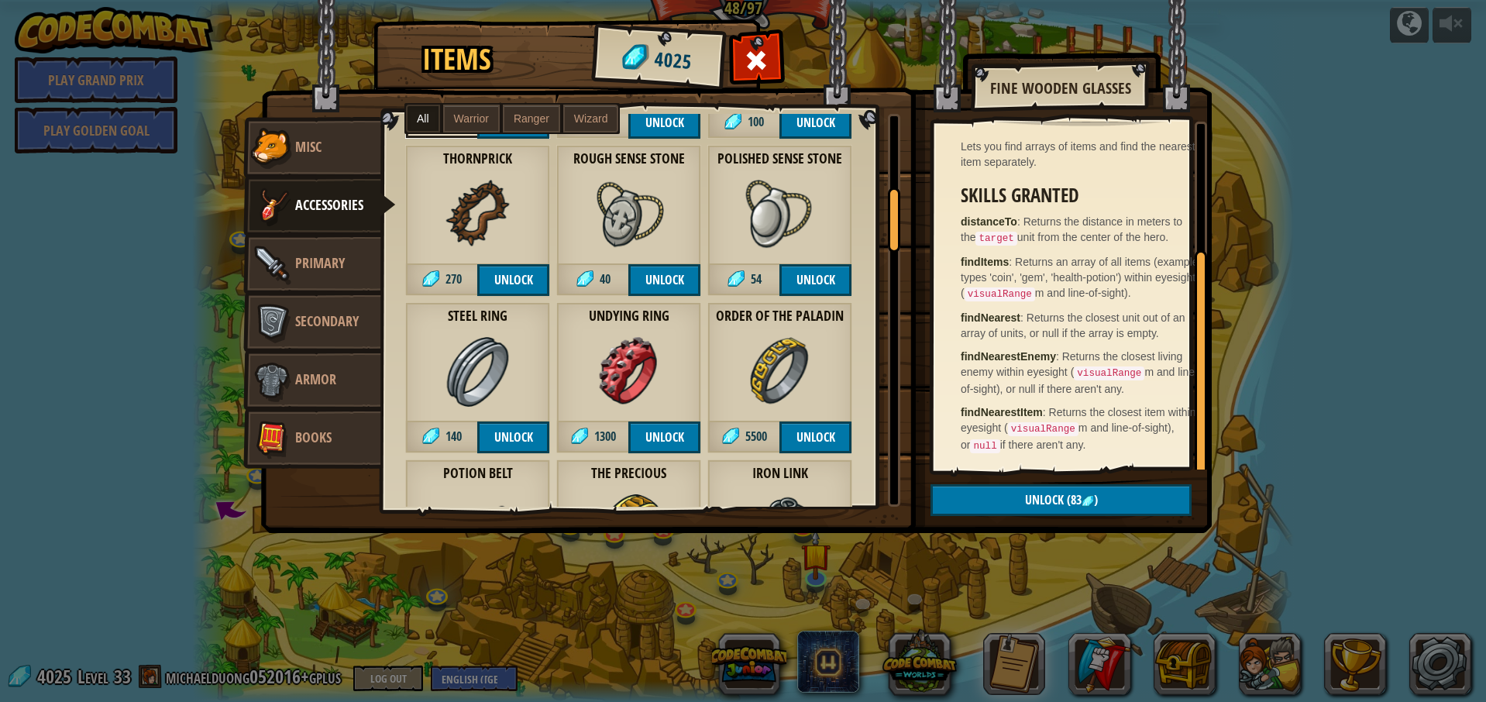
click at [629, 343] on img at bounding box center [629, 372] width 70 height 70
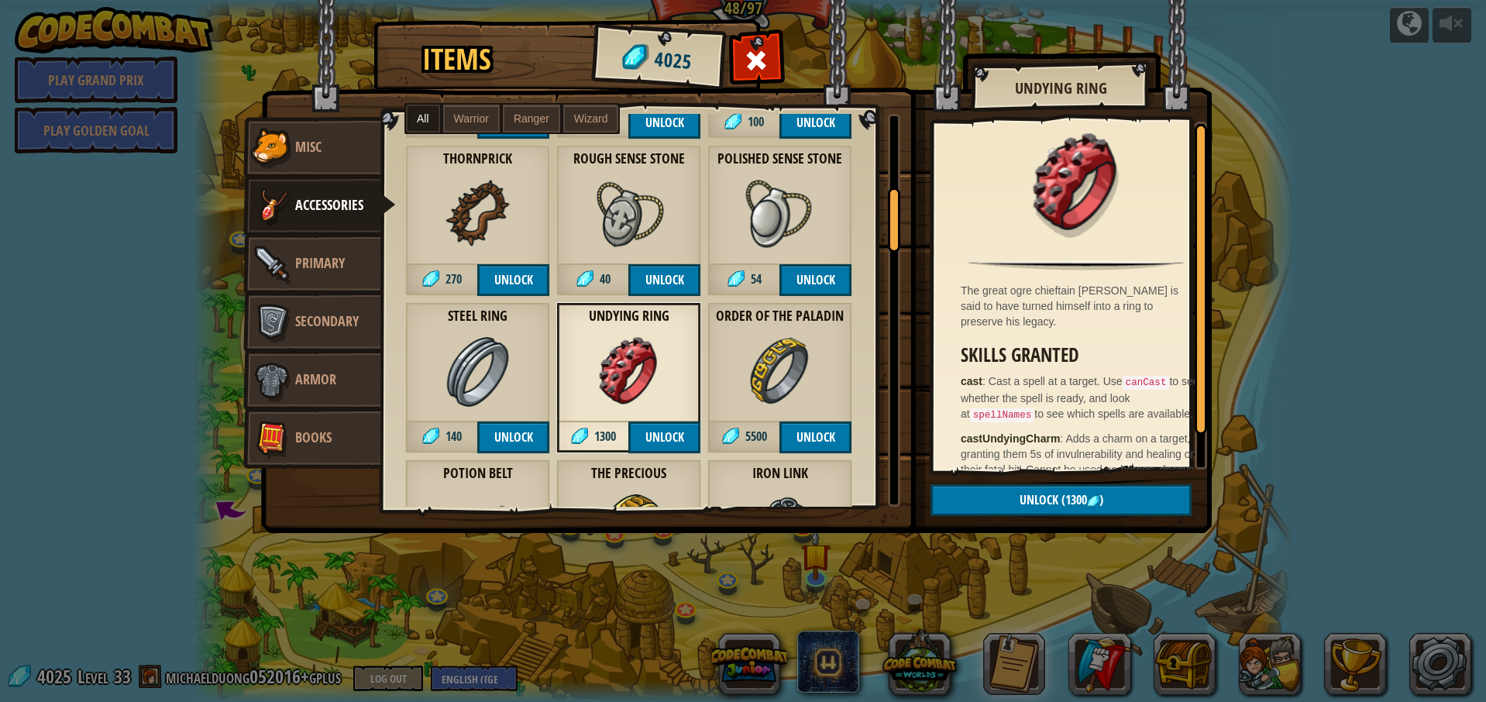
click at [812, 351] on img at bounding box center [781, 372] width 70 height 70
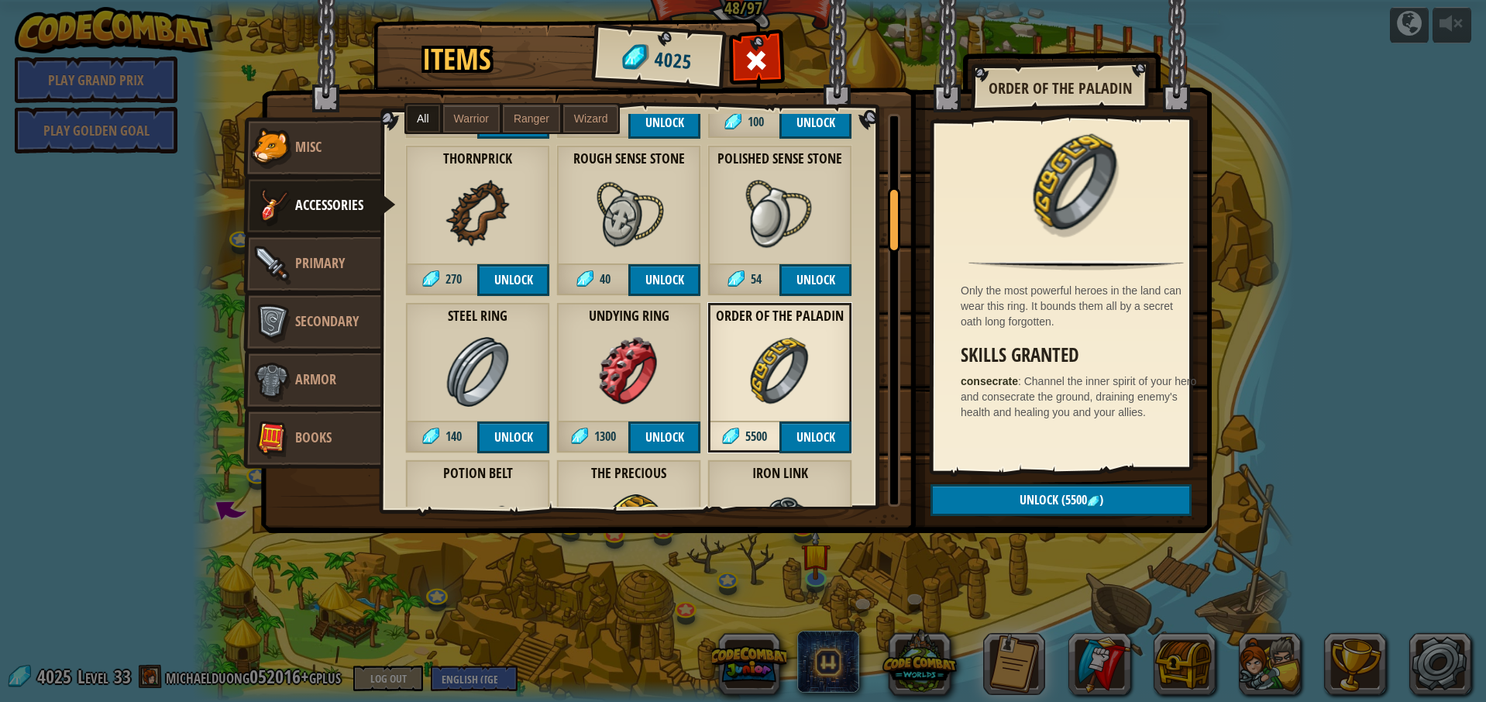
click at [498, 373] on img at bounding box center [478, 372] width 70 height 70
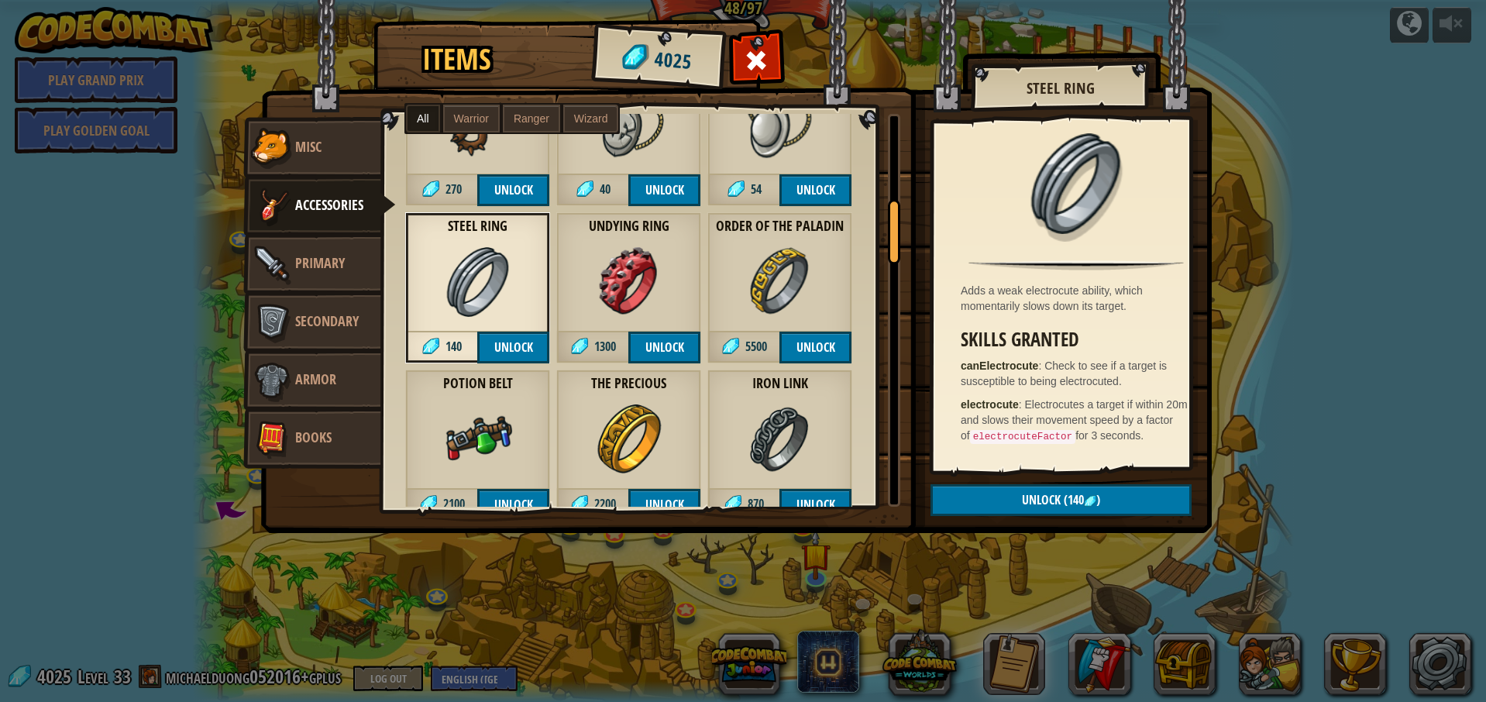
scroll to position [652, 0]
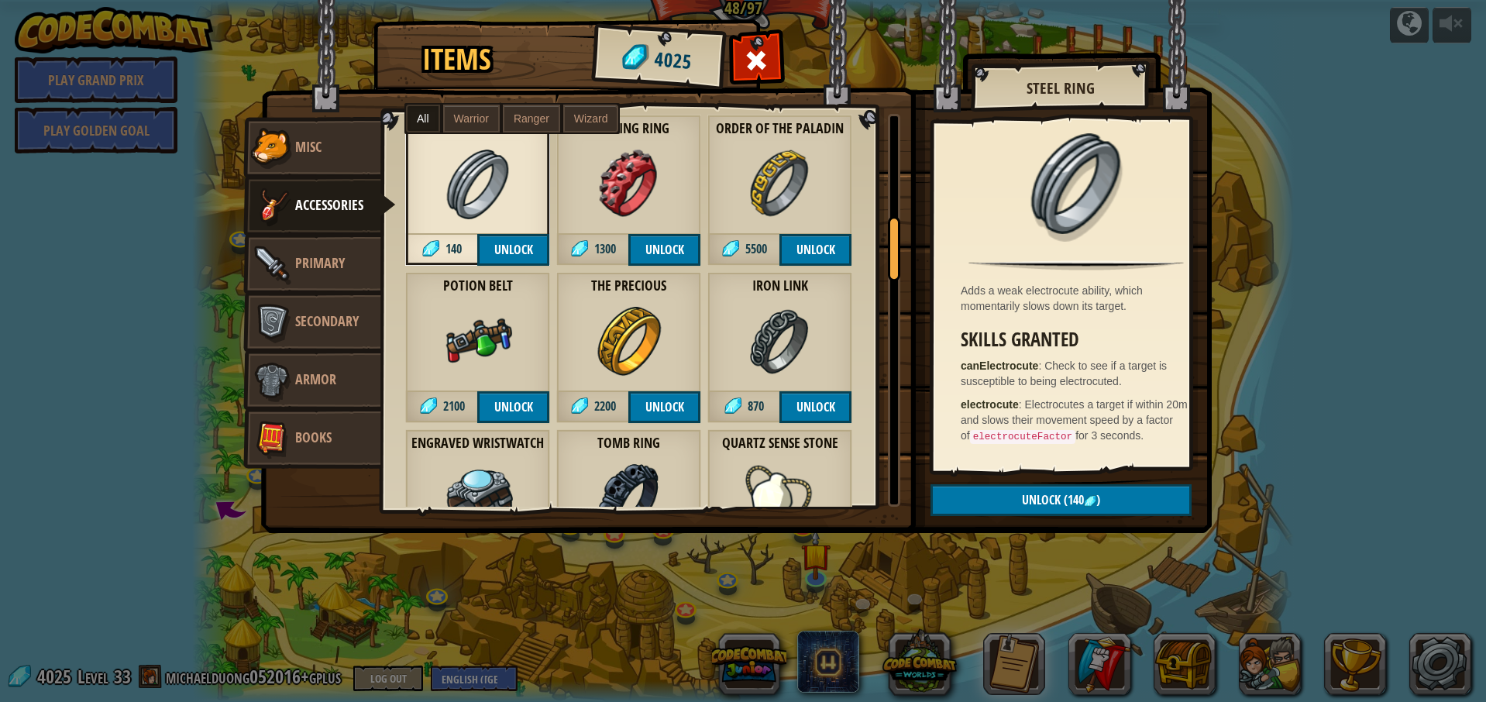
click at [619, 353] on img at bounding box center [629, 342] width 70 height 70
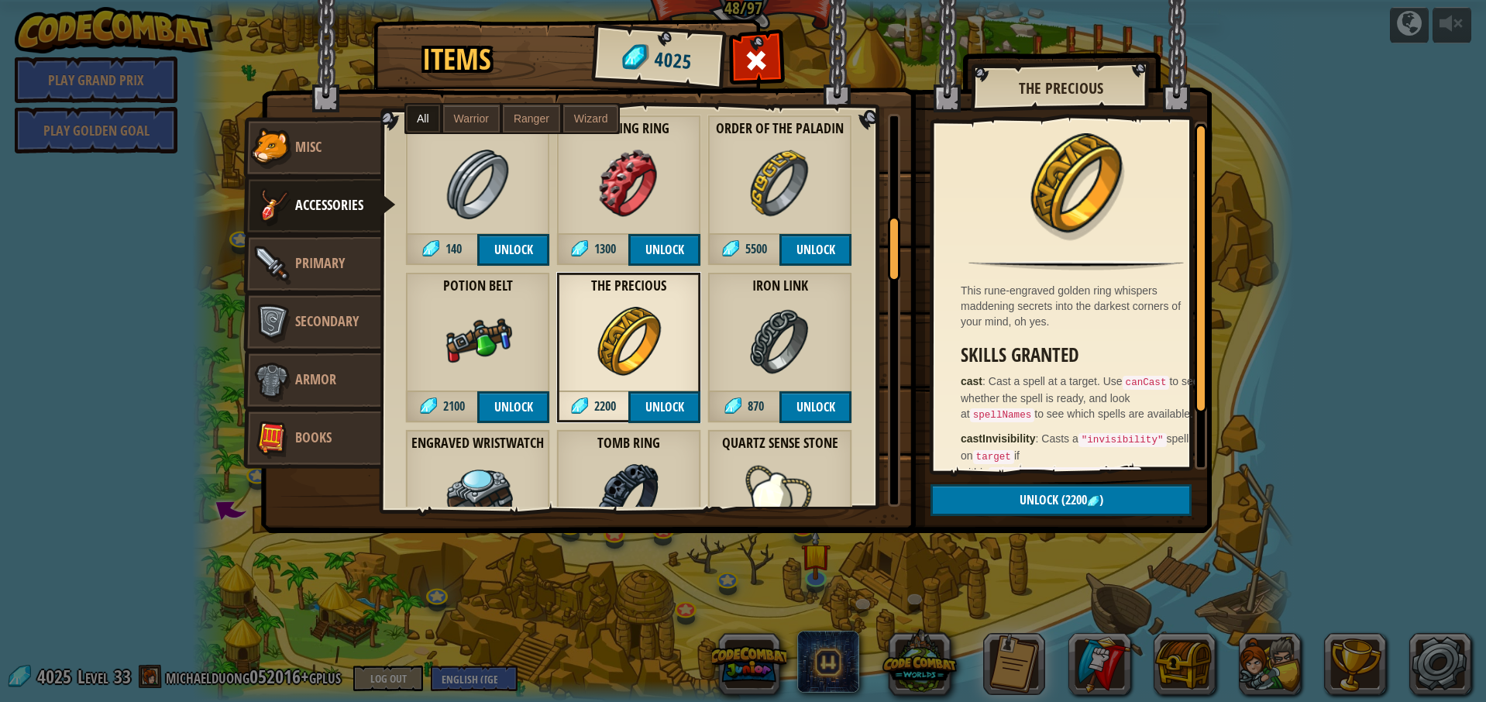
click at [770, 350] on img at bounding box center [781, 342] width 70 height 70
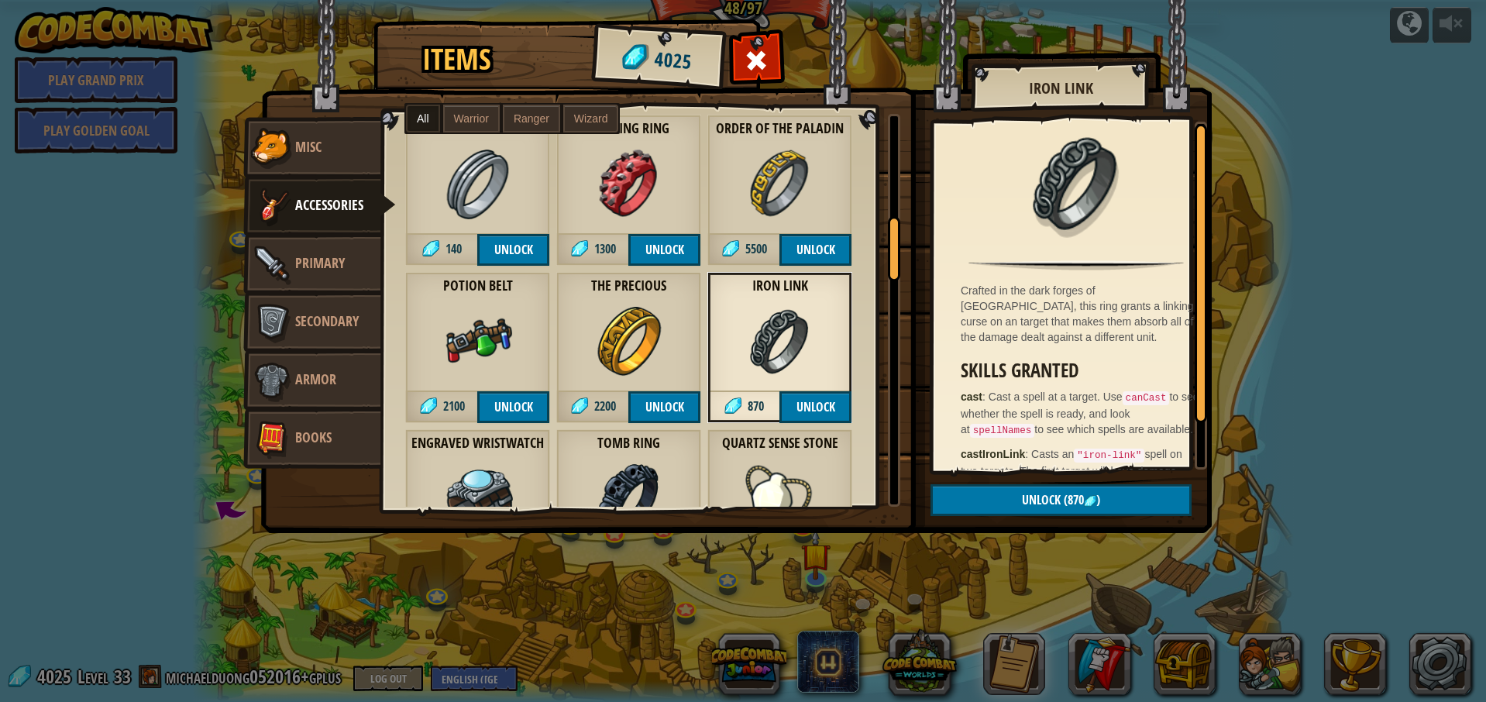
click at [511, 334] on img at bounding box center [478, 342] width 70 height 70
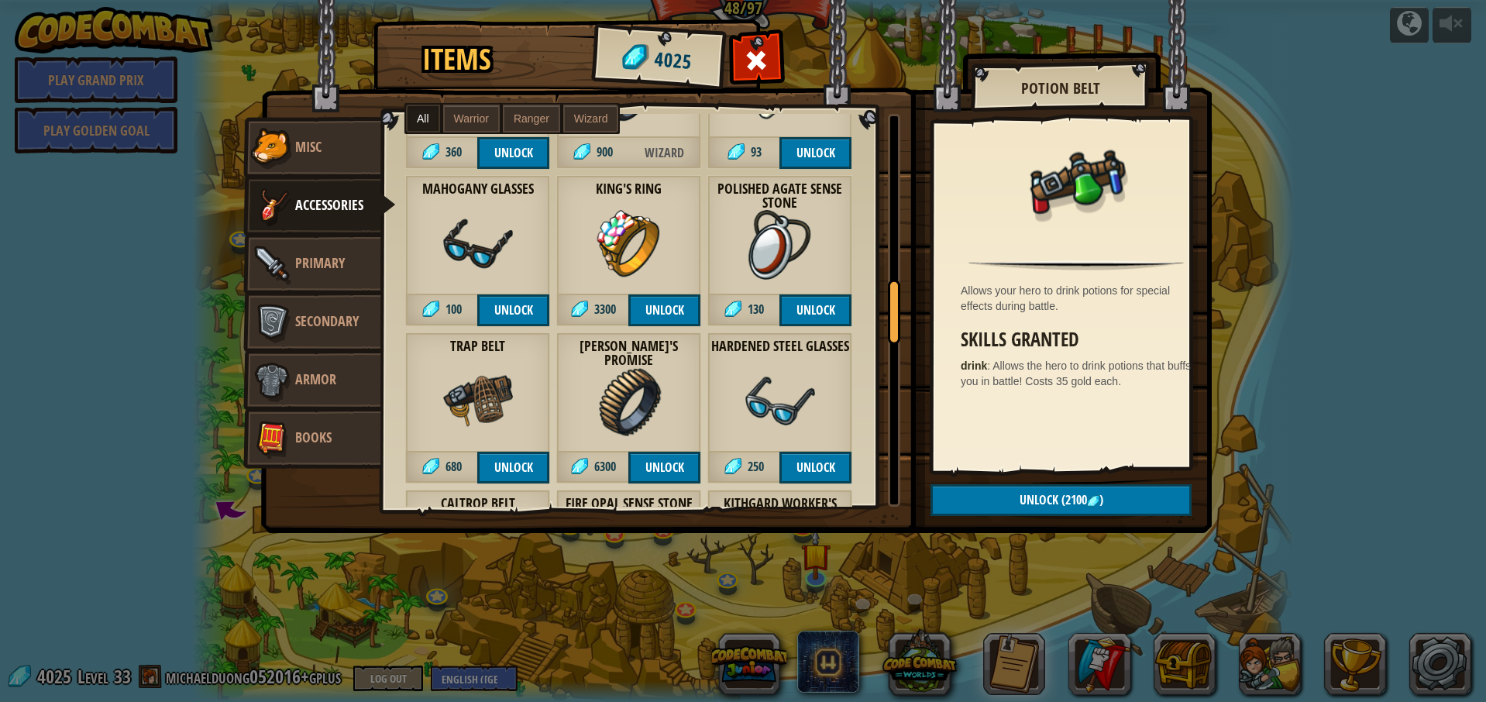
scroll to position [1064, 0]
click at [642, 395] on img at bounding box center [629, 402] width 70 height 70
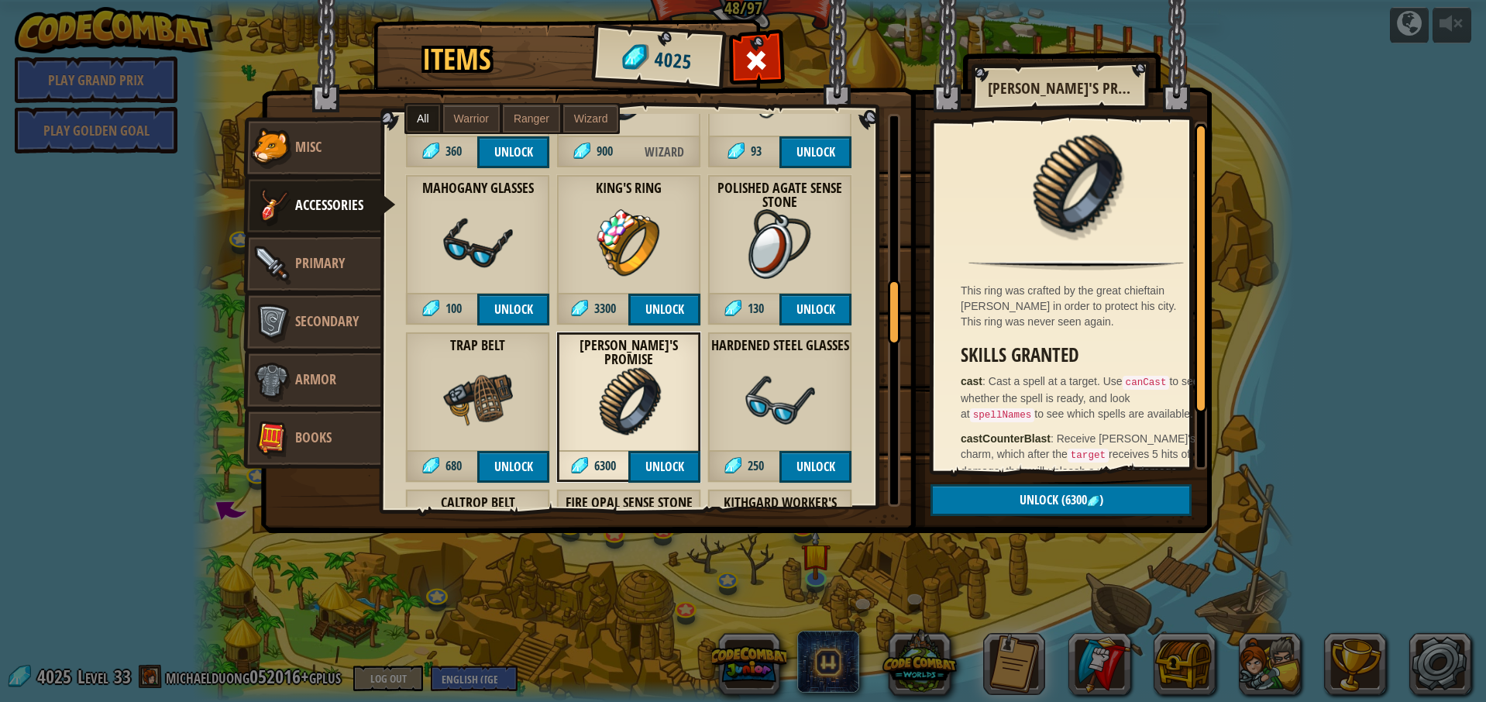
click at [782, 256] on img at bounding box center [781, 244] width 70 height 70
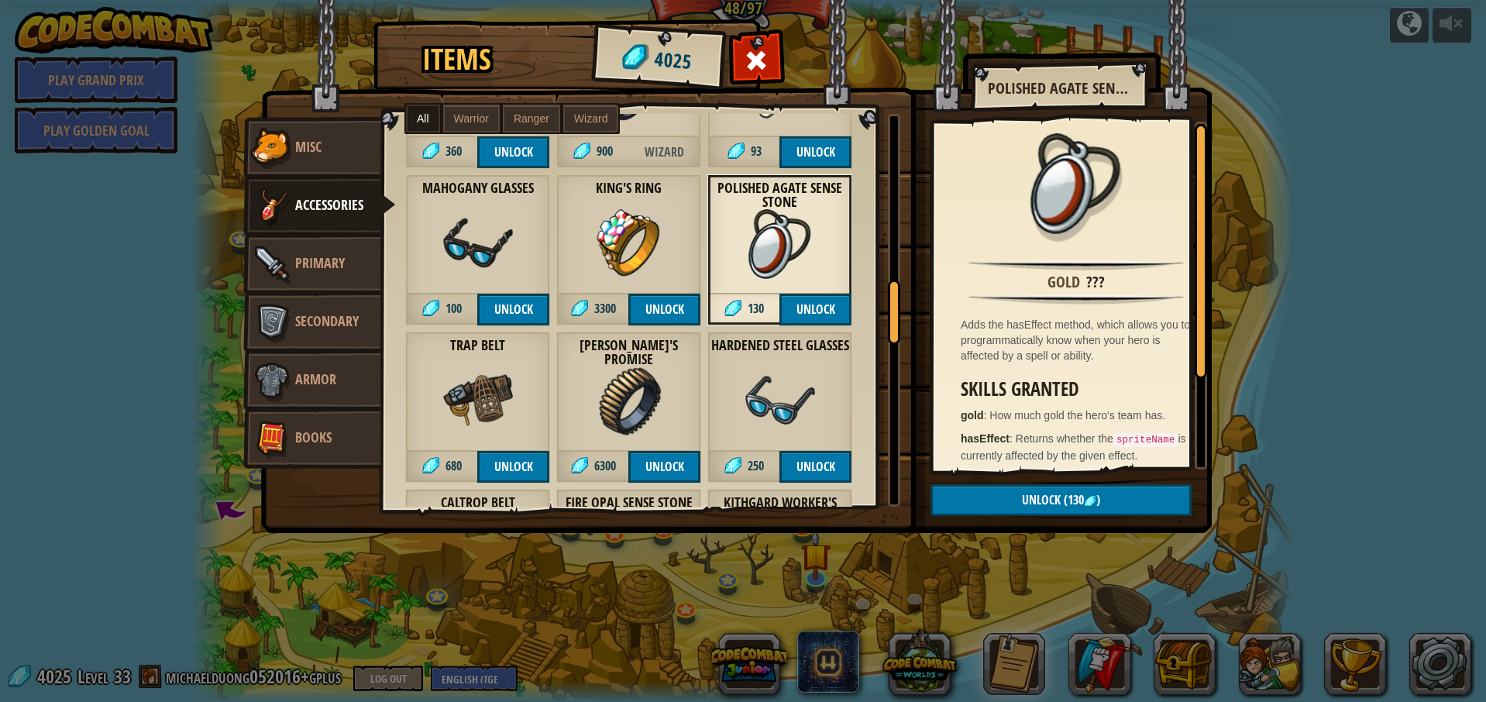
click at [665, 246] on div "King's Ring 3300 Unlock" at bounding box center [628, 249] width 145 height 151
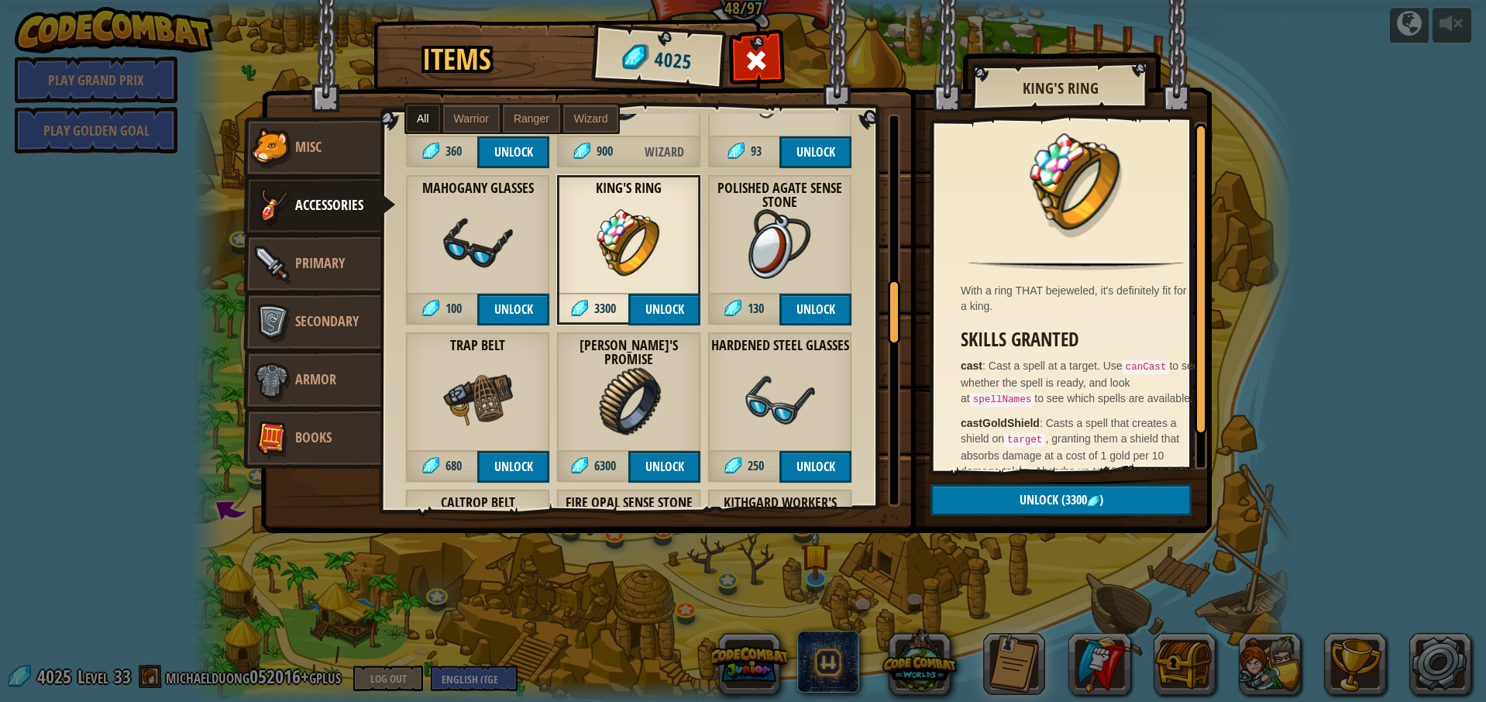
click at [495, 239] on img at bounding box center [478, 244] width 70 height 70
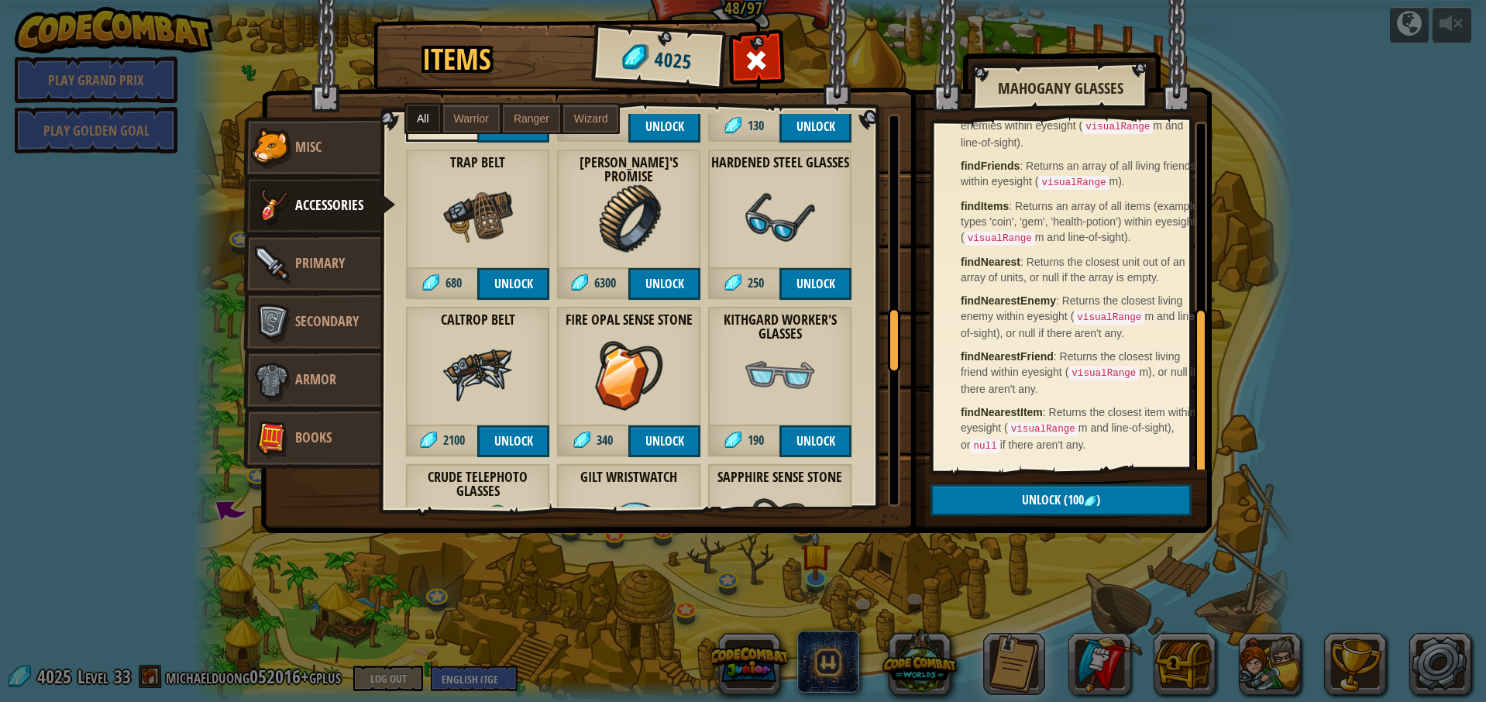
scroll to position [1248, 0]
click at [751, 350] on img at bounding box center [781, 375] width 70 height 70
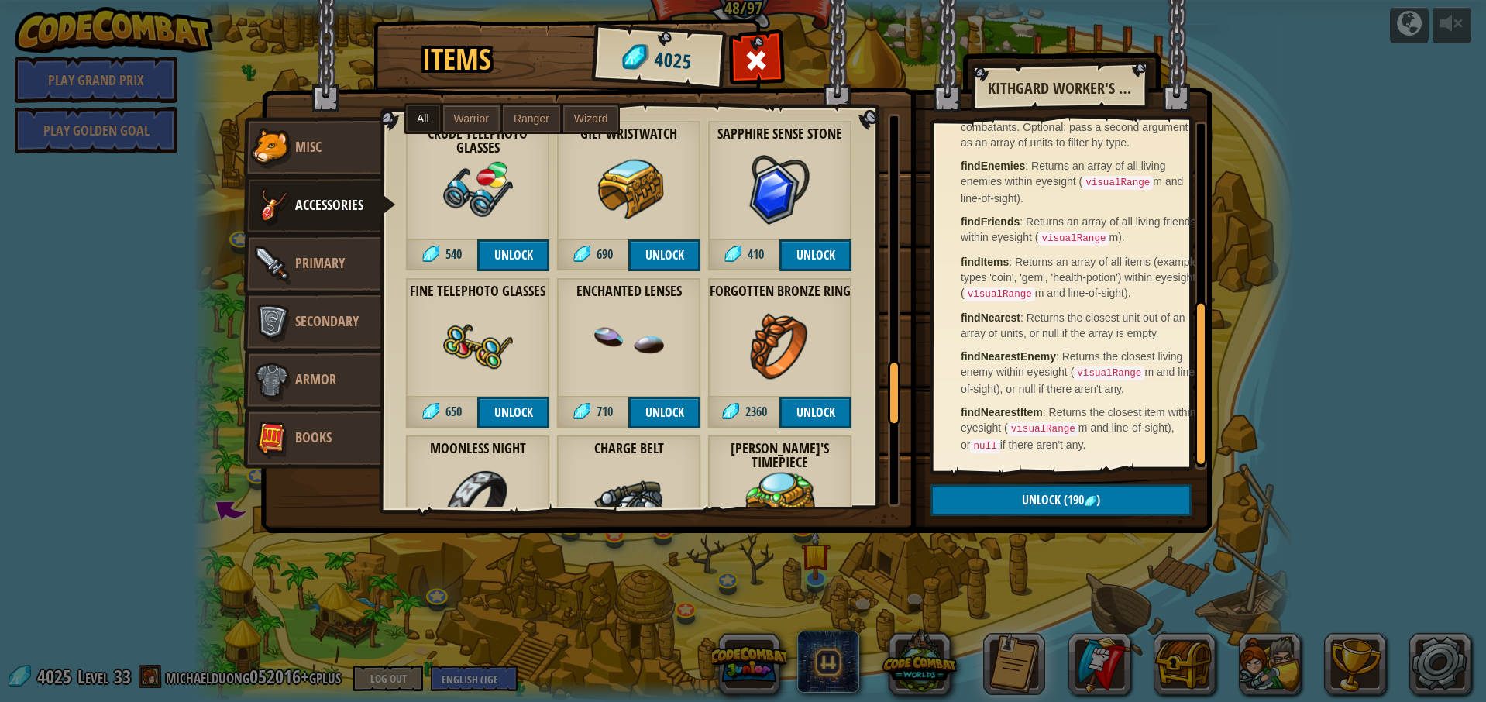
scroll to position [1667, 0]
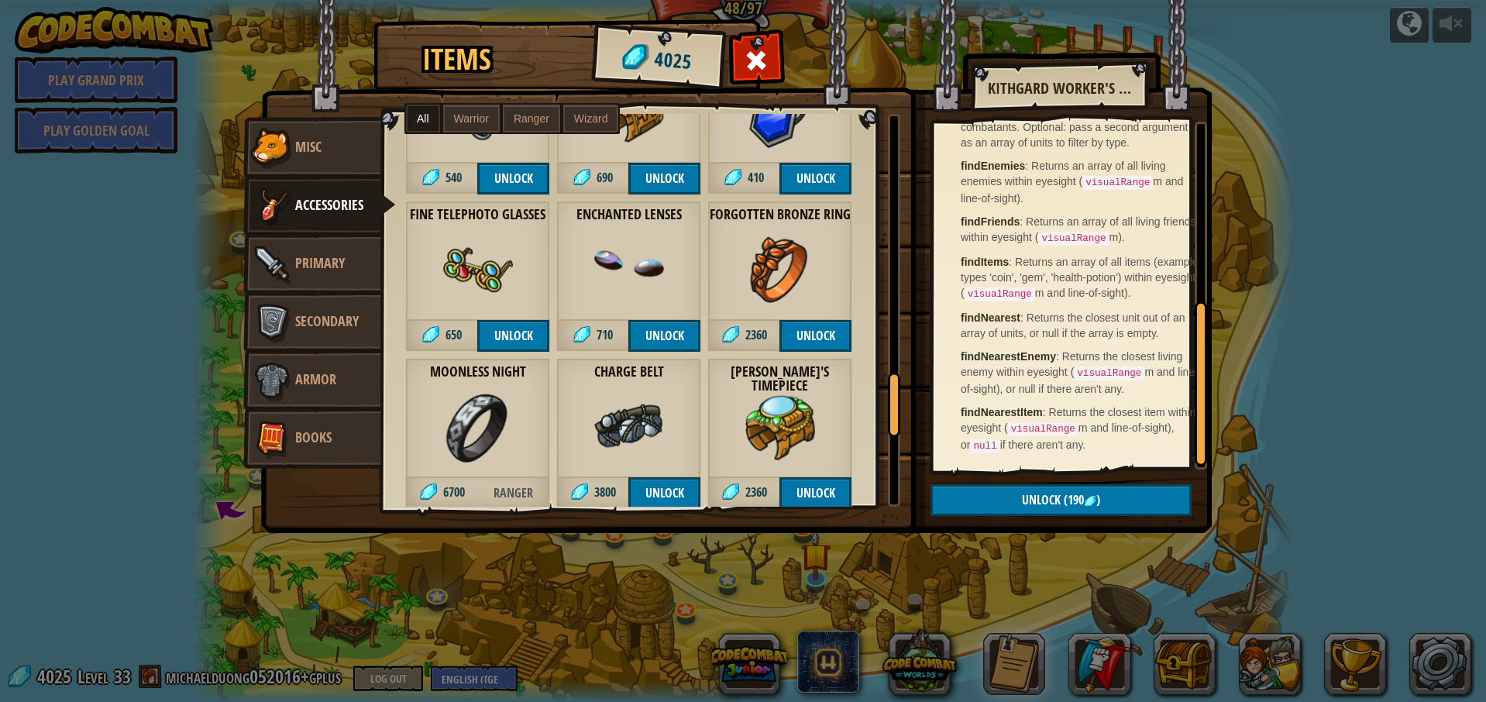
click at [437, 246] on div "Fine Telephoto Glasses 650 Unlock" at bounding box center [477, 276] width 145 height 151
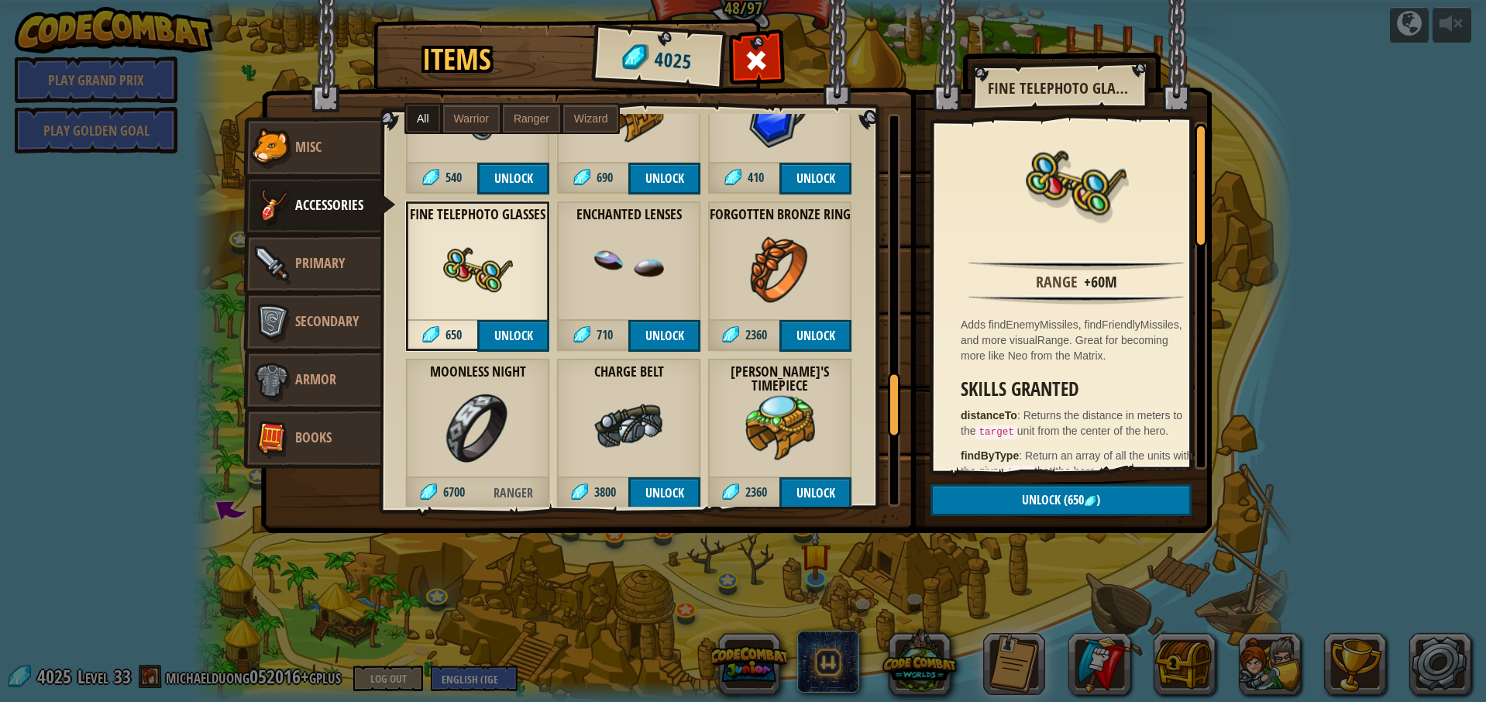
click at [468, 150] on div "Crude Telephoto Glasses 540 Unlock" at bounding box center [477, 118] width 145 height 151
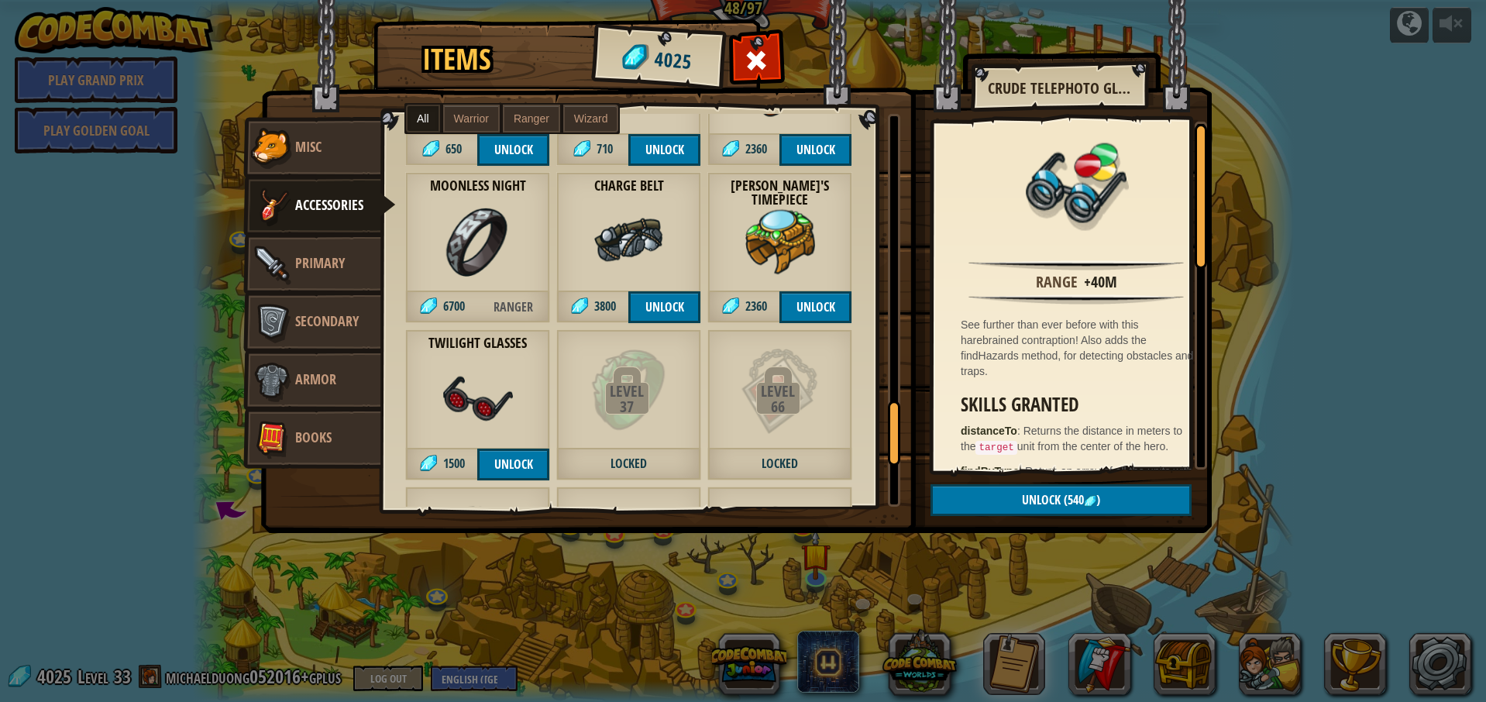
scroll to position [1875, 0]
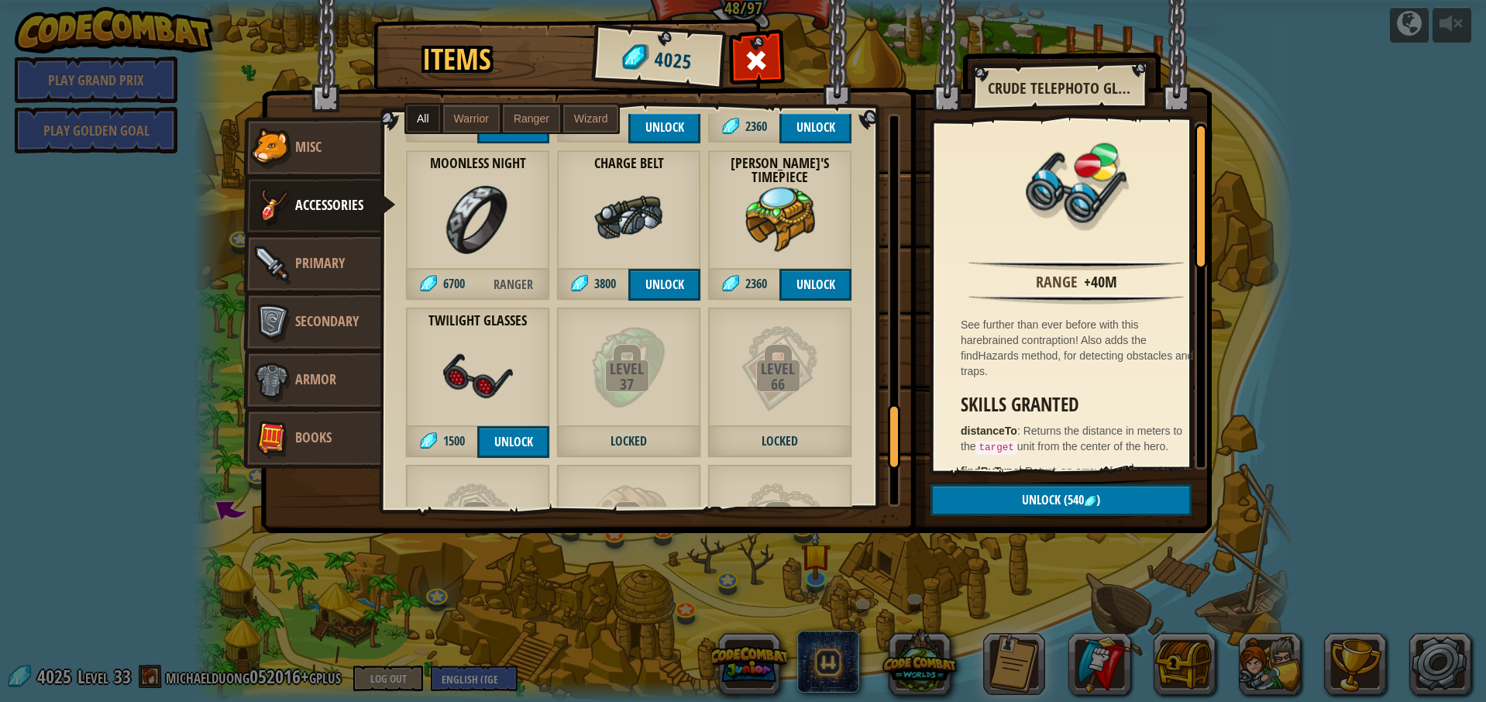
click at [497, 356] on img at bounding box center [478, 377] width 70 height 70
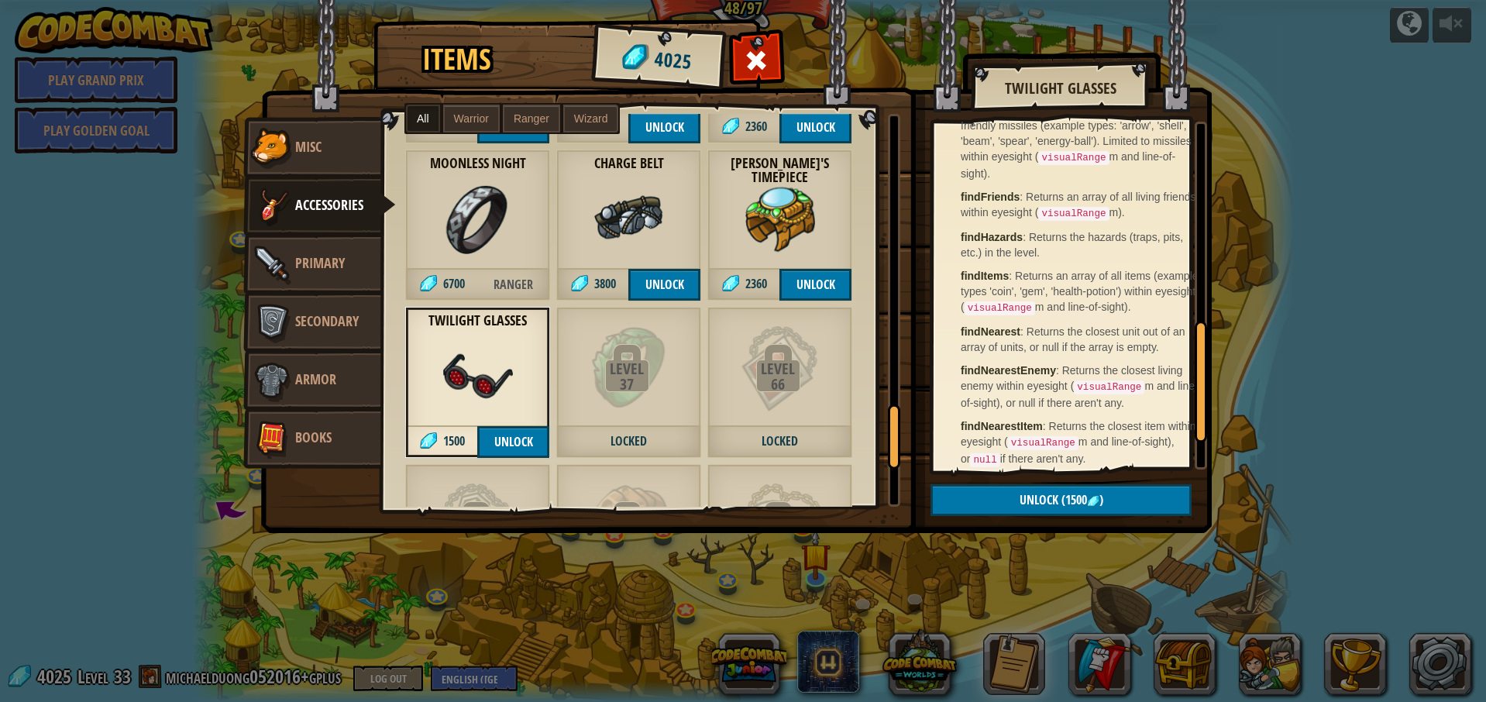
scroll to position [579, 0]
click at [997, 501] on button "Unlock (1500 )" at bounding box center [1061, 500] width 261 height 32
click at [998, 506] on button "Confirm" at bounding box center [1061, 500] width 261 height 32
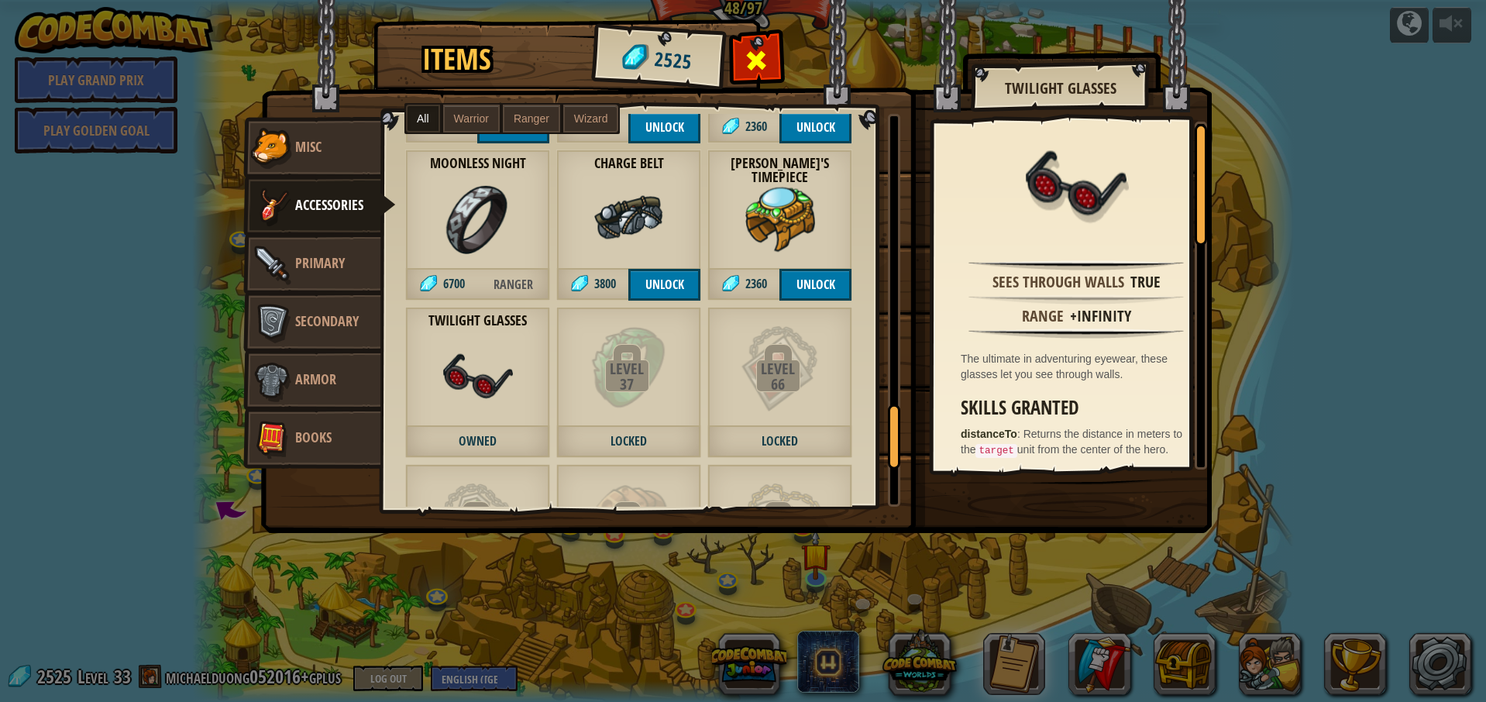
click at [759, 51] on span at bounding box center [757, 60] width 25 height 25
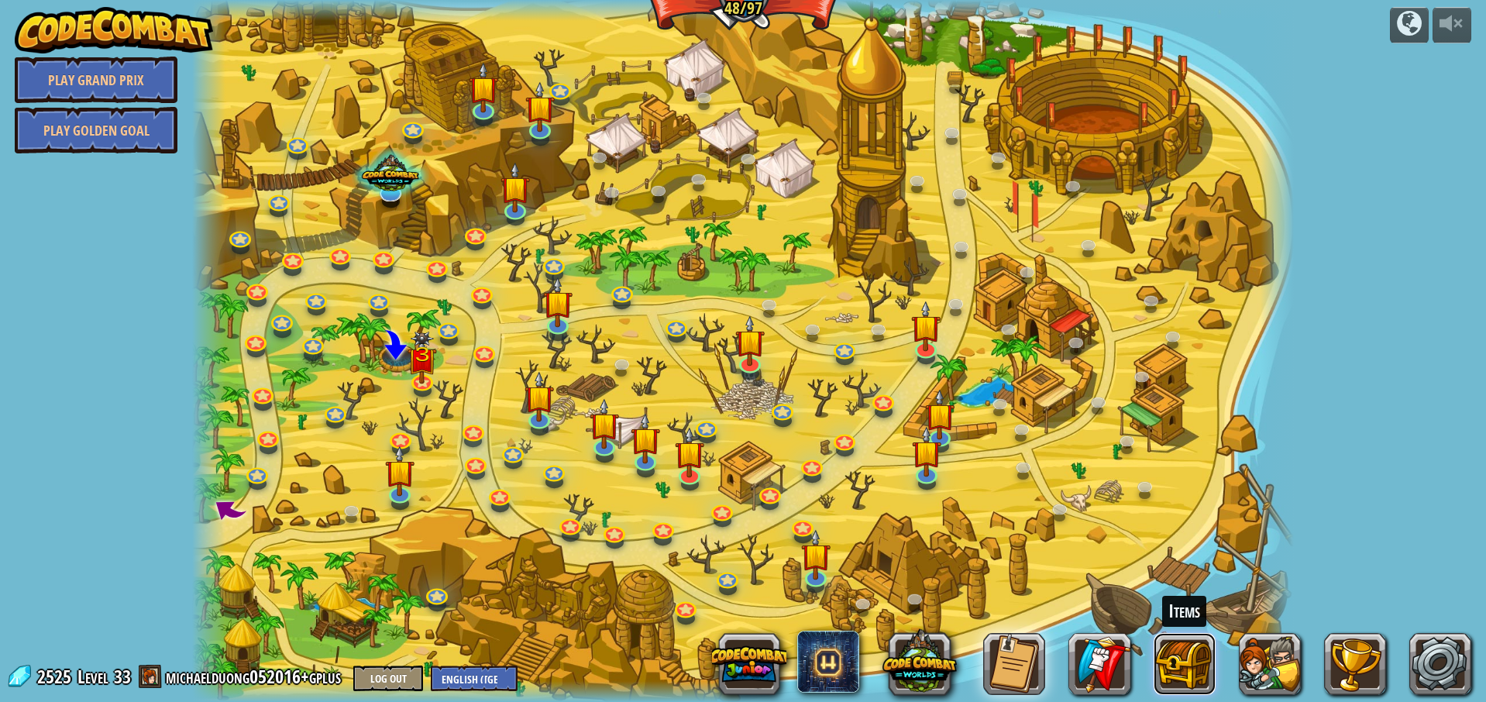
click at [1168, 670] on button at bounding box center [1185, 664] width 62 height 62
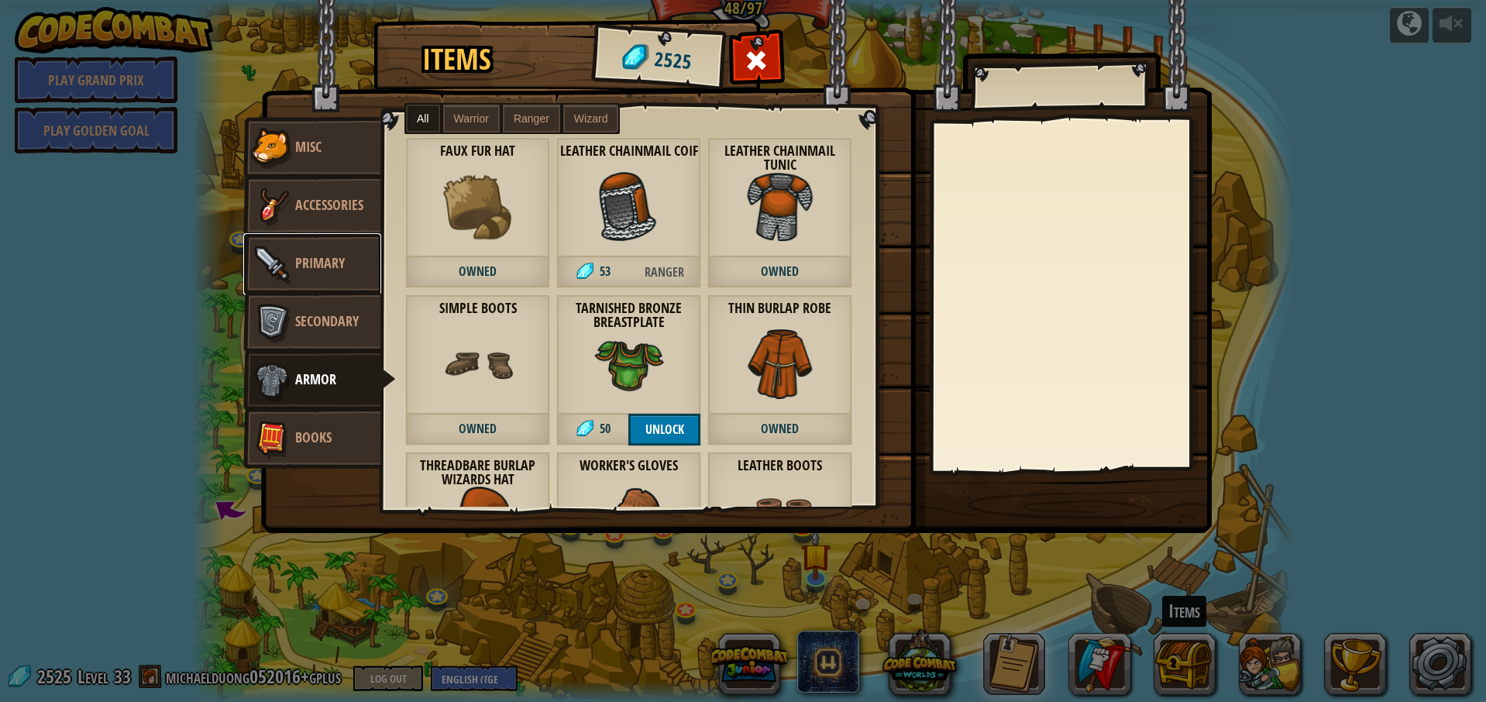
click at [339, 273] on link "Primary" at bounding box center [312, 264] width 138 height 62
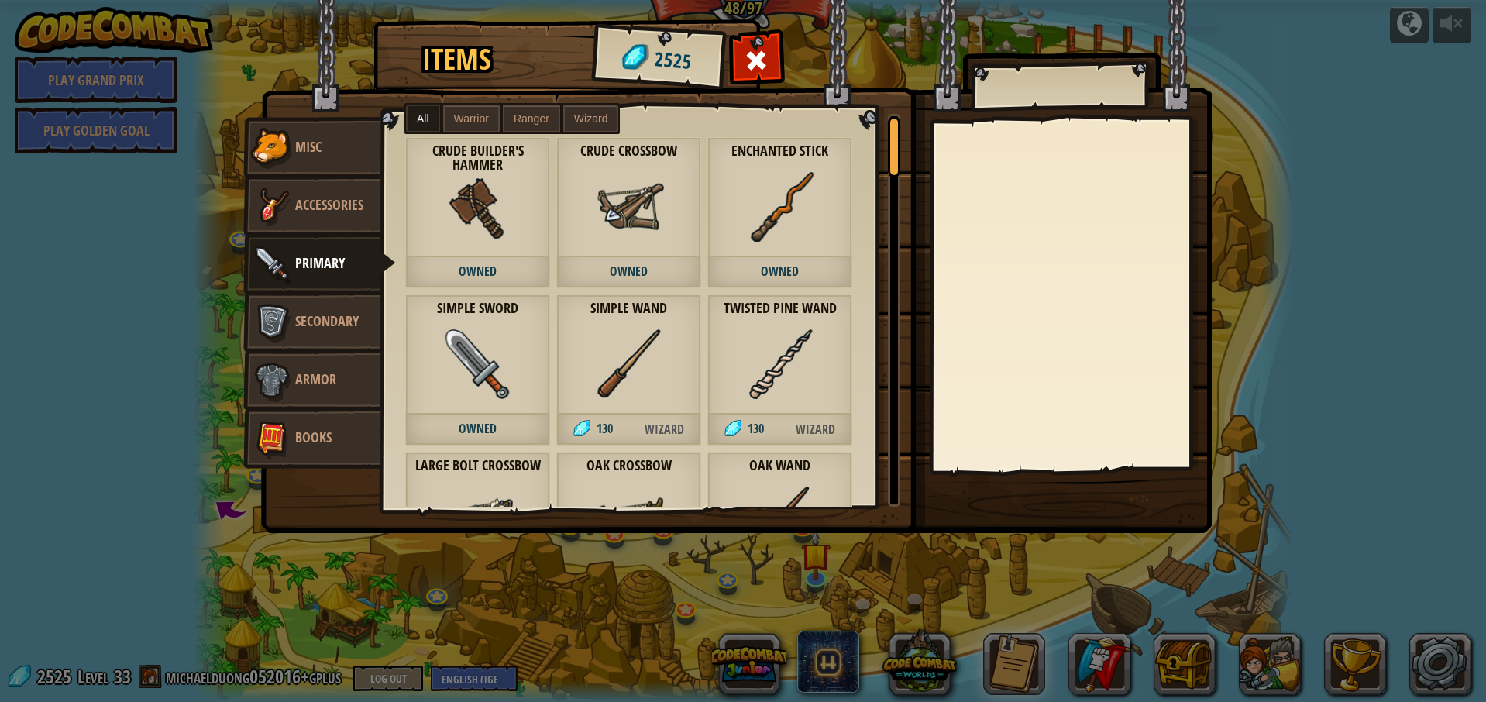
click at [633, 369] on img at bounding box center [629, 364] width 70 height 70
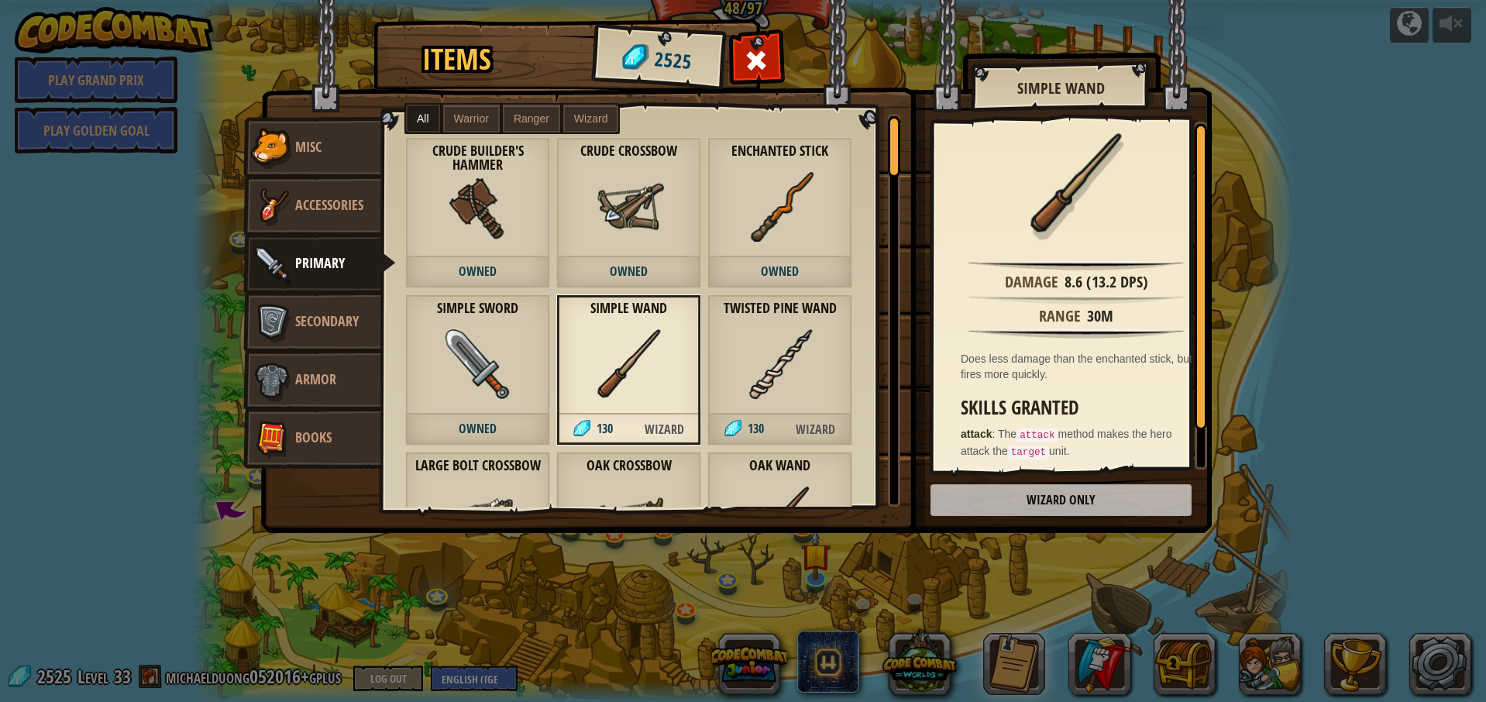
click at [813, 192] on img at bounding box center [781, 207] width 70 height 70
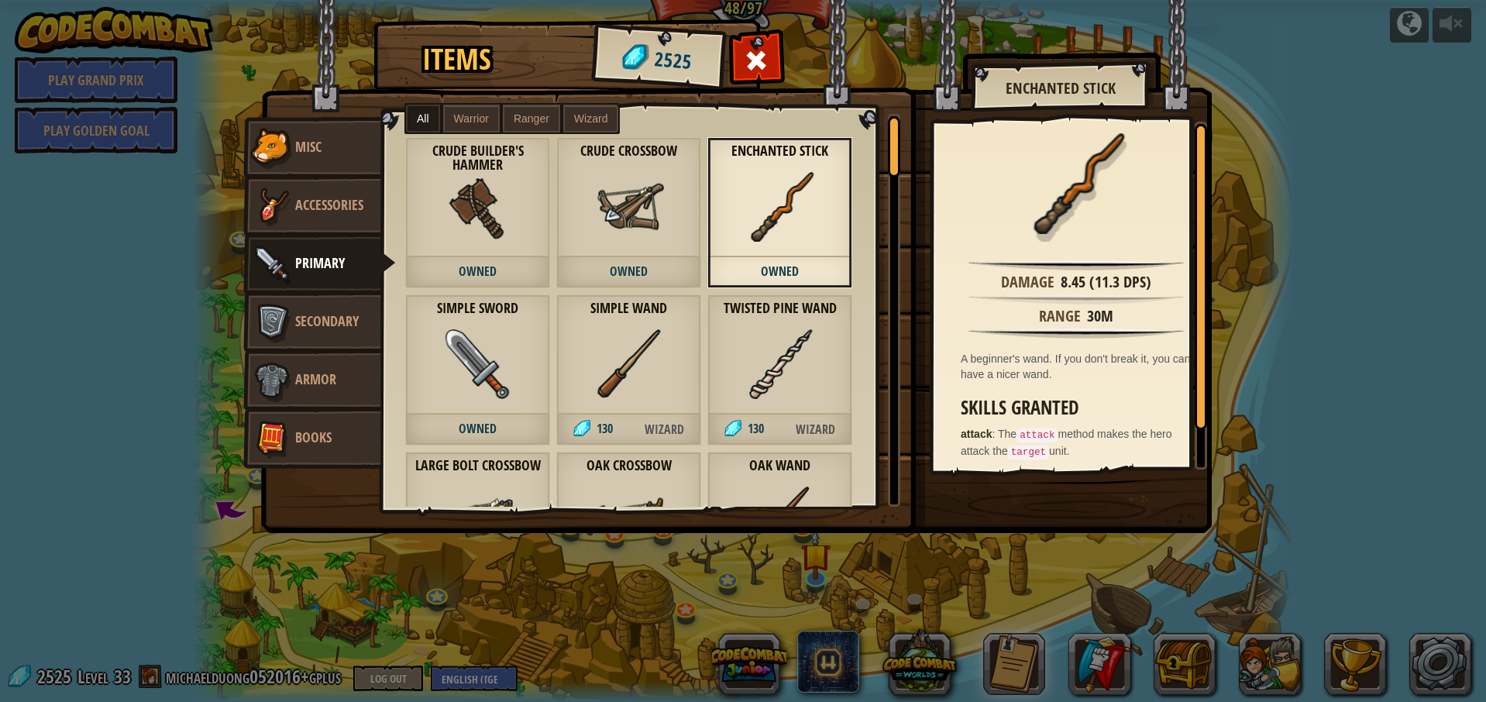
click at [828, 396] on div "Twisted Pine Wand 130 Wizard" at bounding box center [780, 369] width 145 height 151
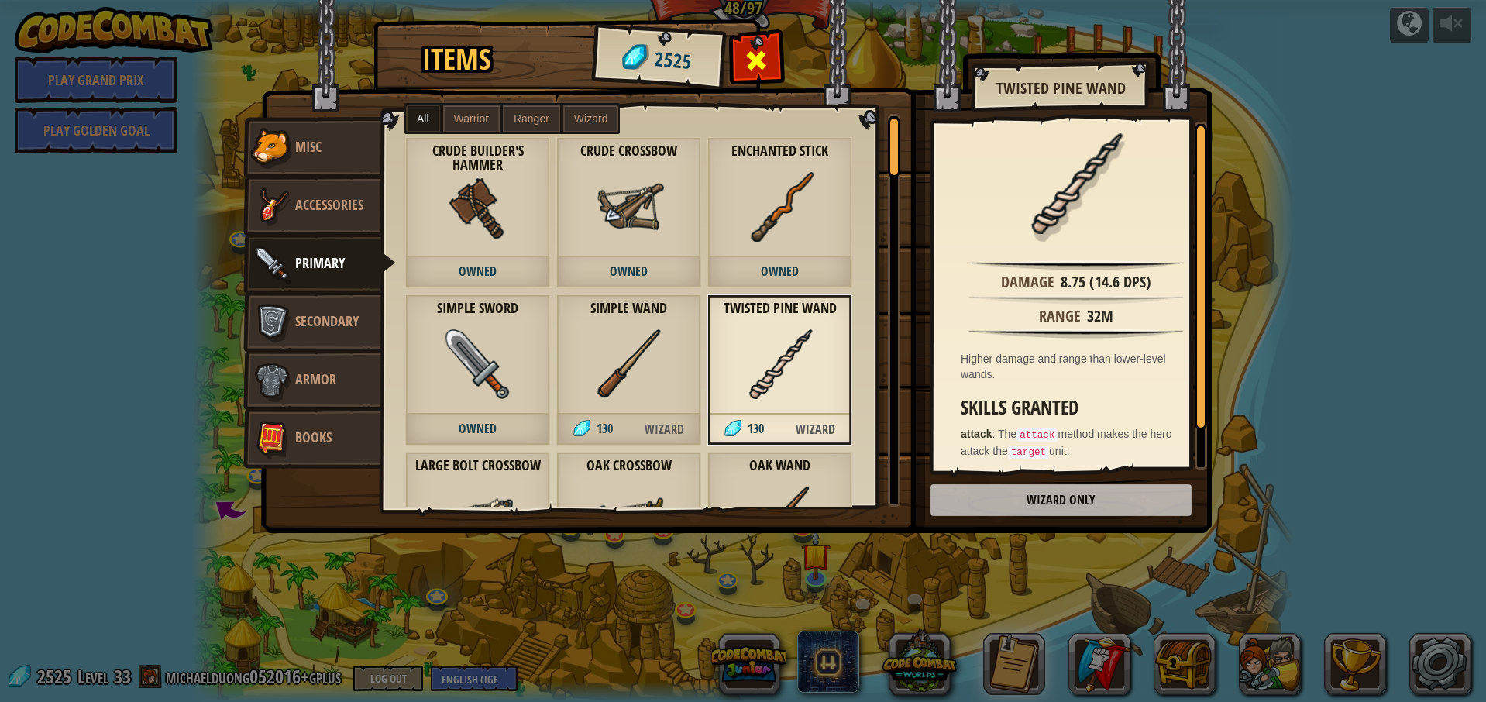
click at [765, 42] on div at bounding box center [756, 64] width 49 height 49
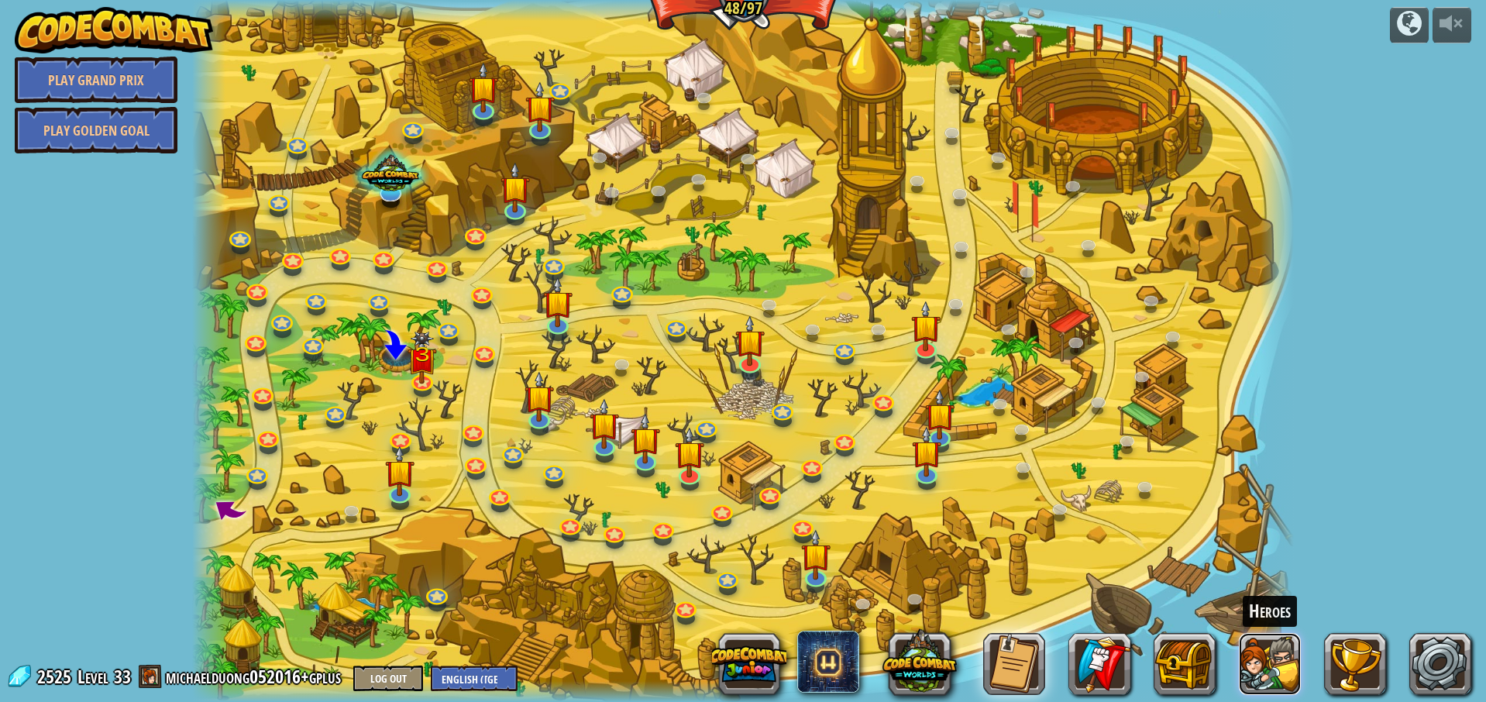
click at [1256, 658] on button at bounding box center [1270, 664] width 62 height 62
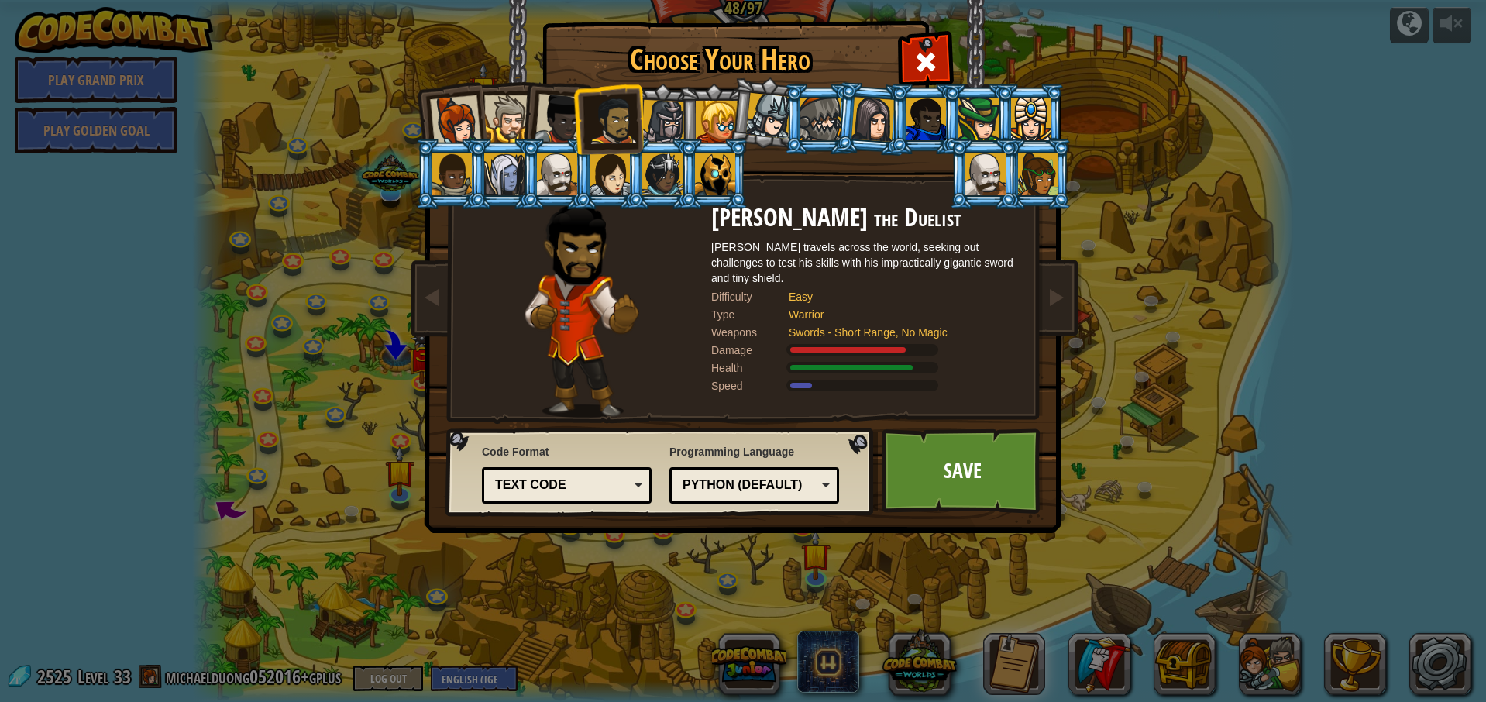
click at [457, 116] on div at bounding box center [455, 120] width 51 height 51
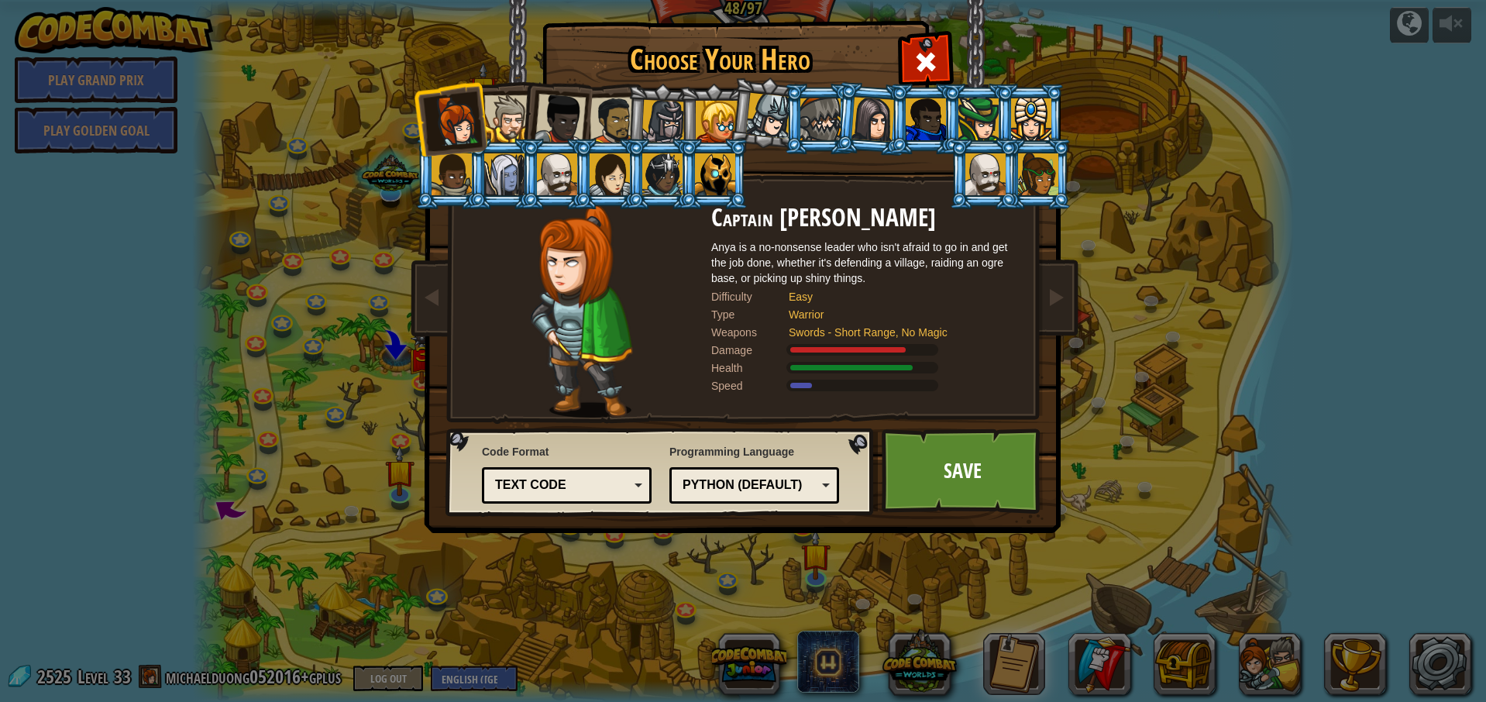
click at [506, 124] on div at bounding box center [507, 118] width 47 height 47
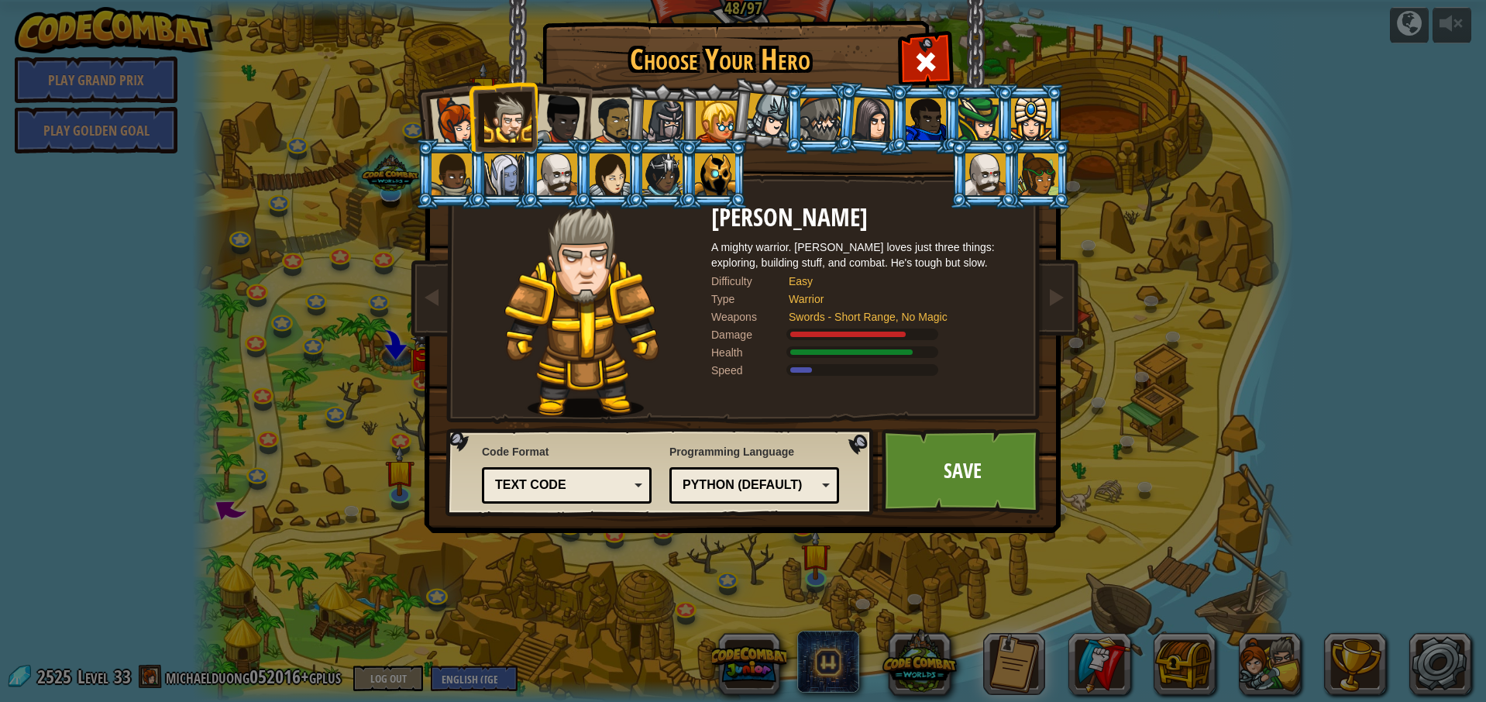
click at [554, 120] on div at bounding box center [560, 119] width 51 height 51
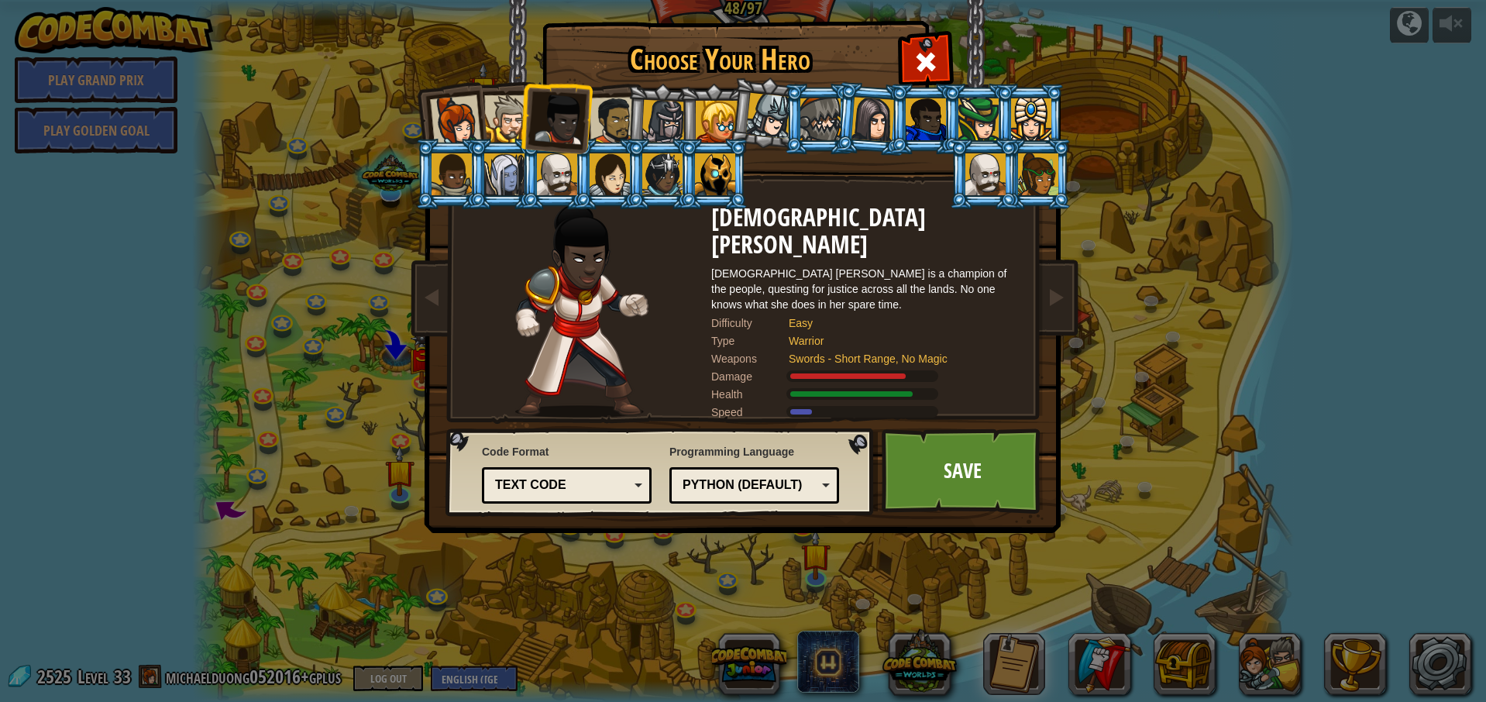
click at [678, 119] on div at bounding box center [664, 122] width 44 height 44
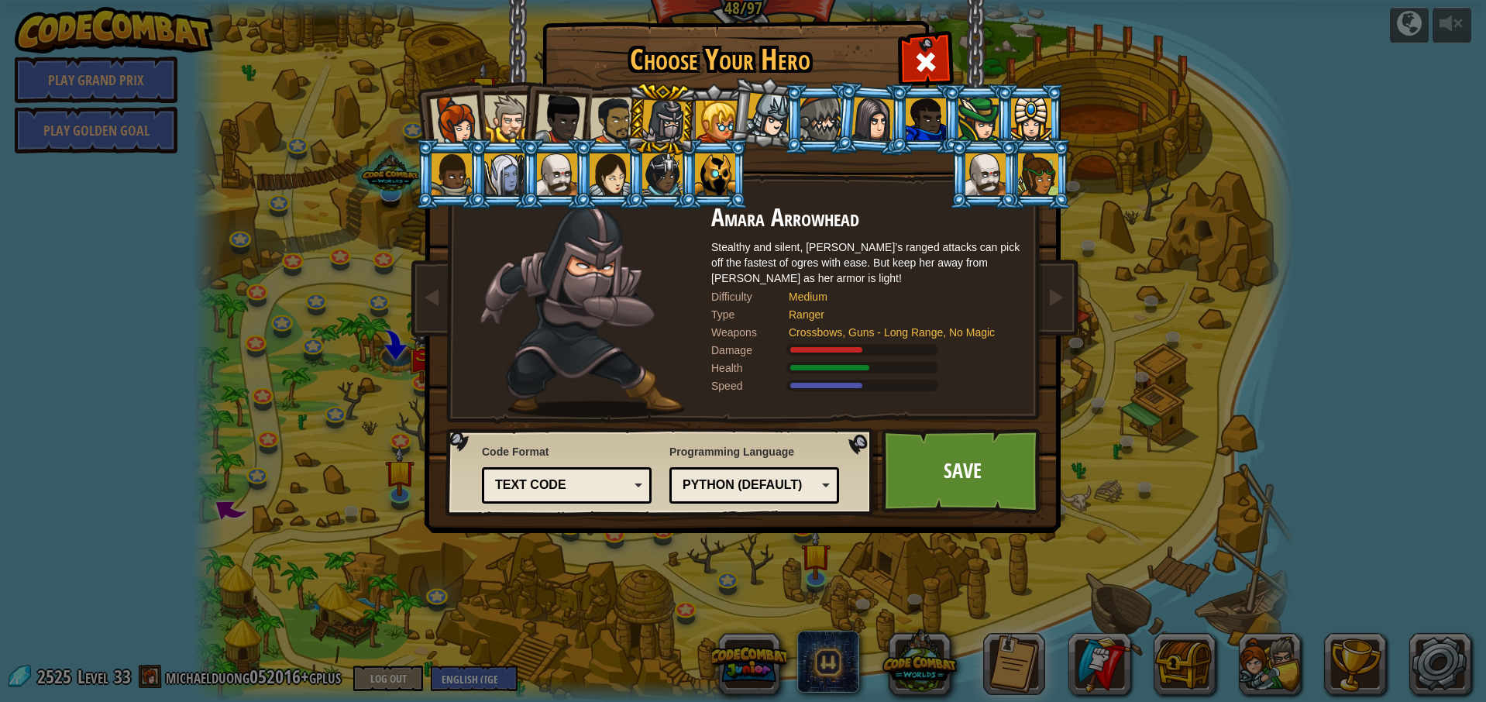
click at [718, 116] on div at bounding box center [717, 122] width 42 height 42
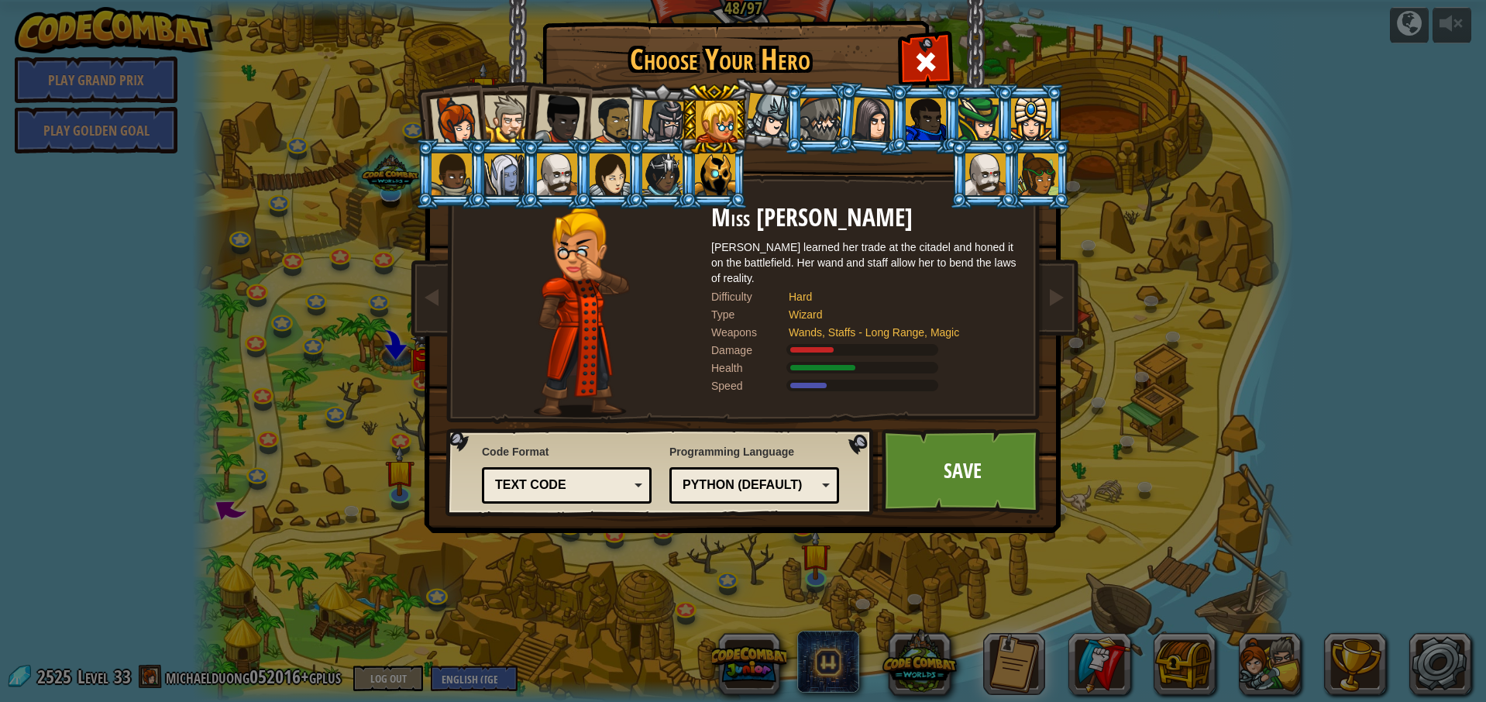
click at [870, 128] on div at bounding box center [873, 119] width 43 height 44
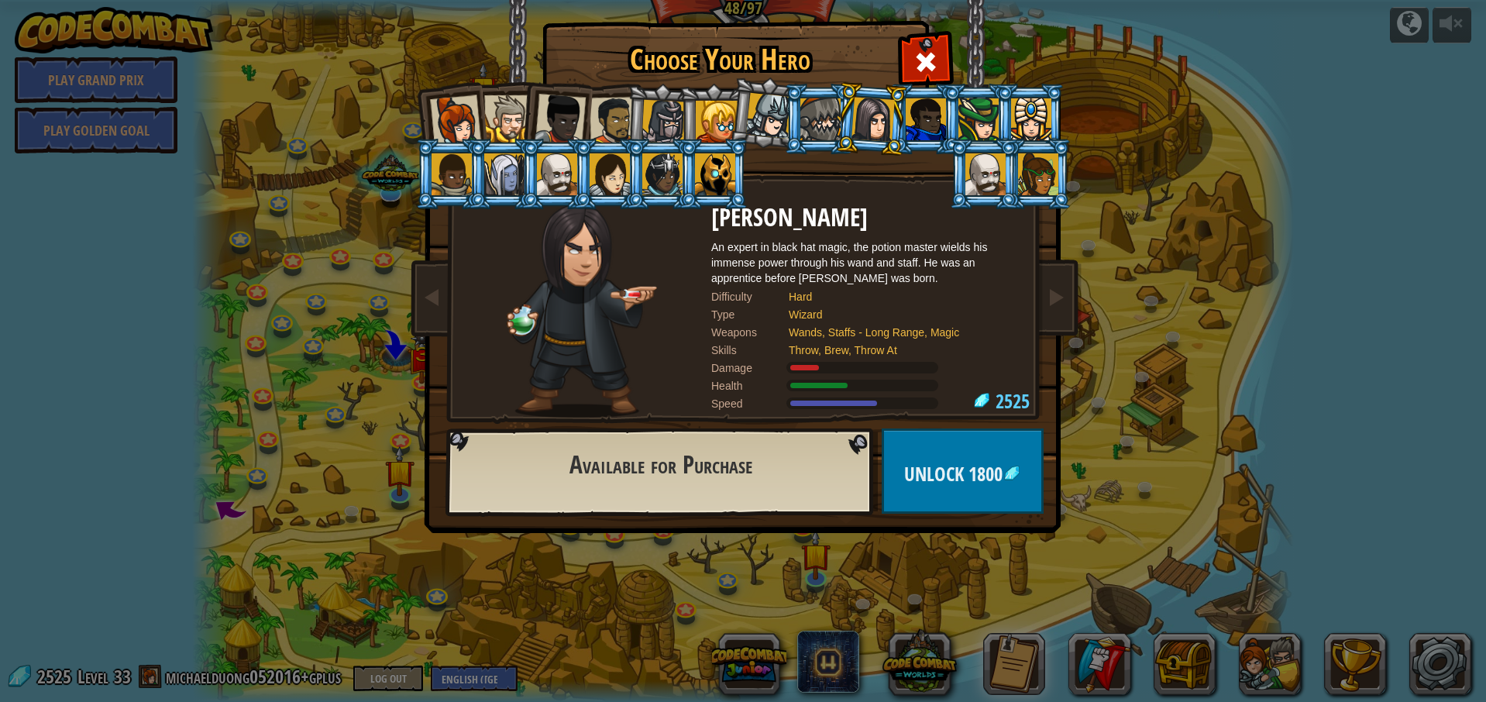
click at [925, 129] on div at bounding box center [926, 119] width 40 height 42
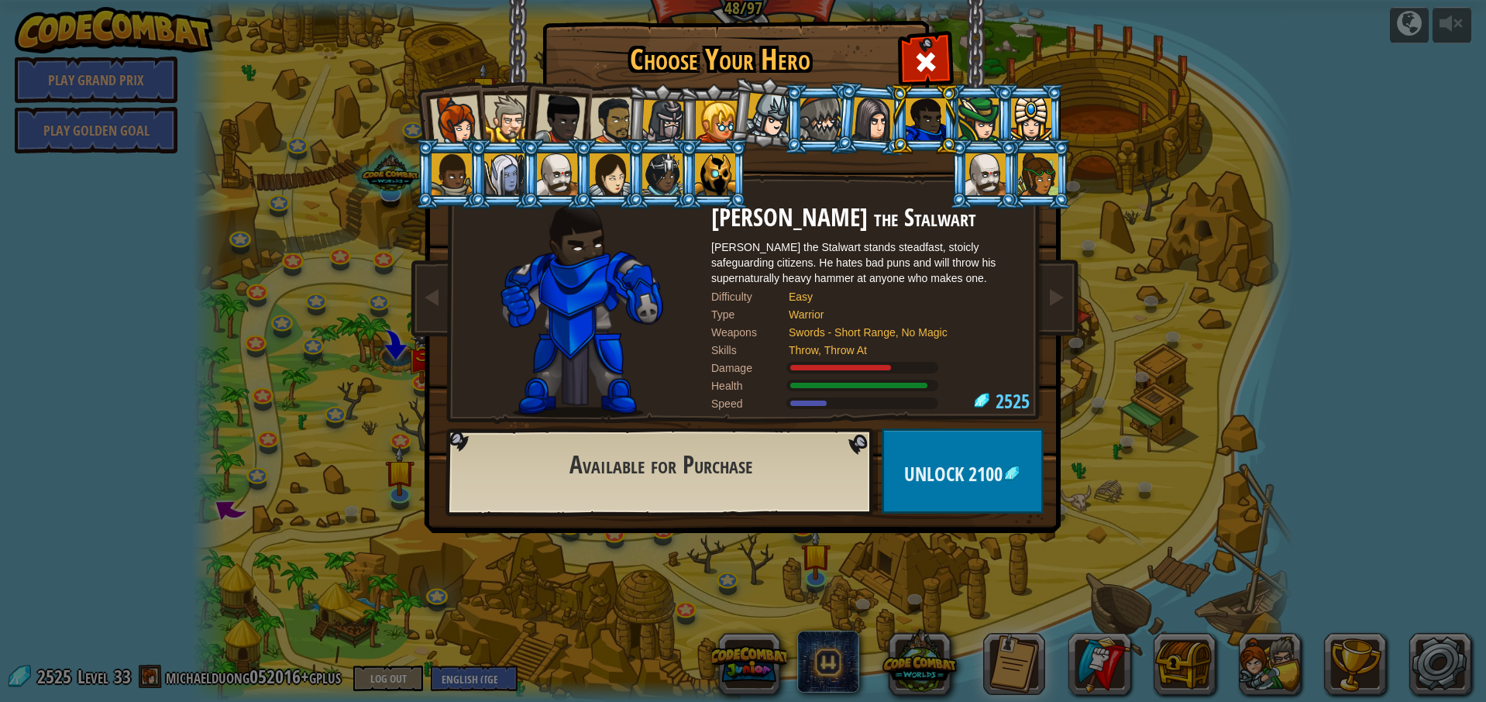
click at [976, 134] on div at bounding box center [979, 119] width 40 height 42
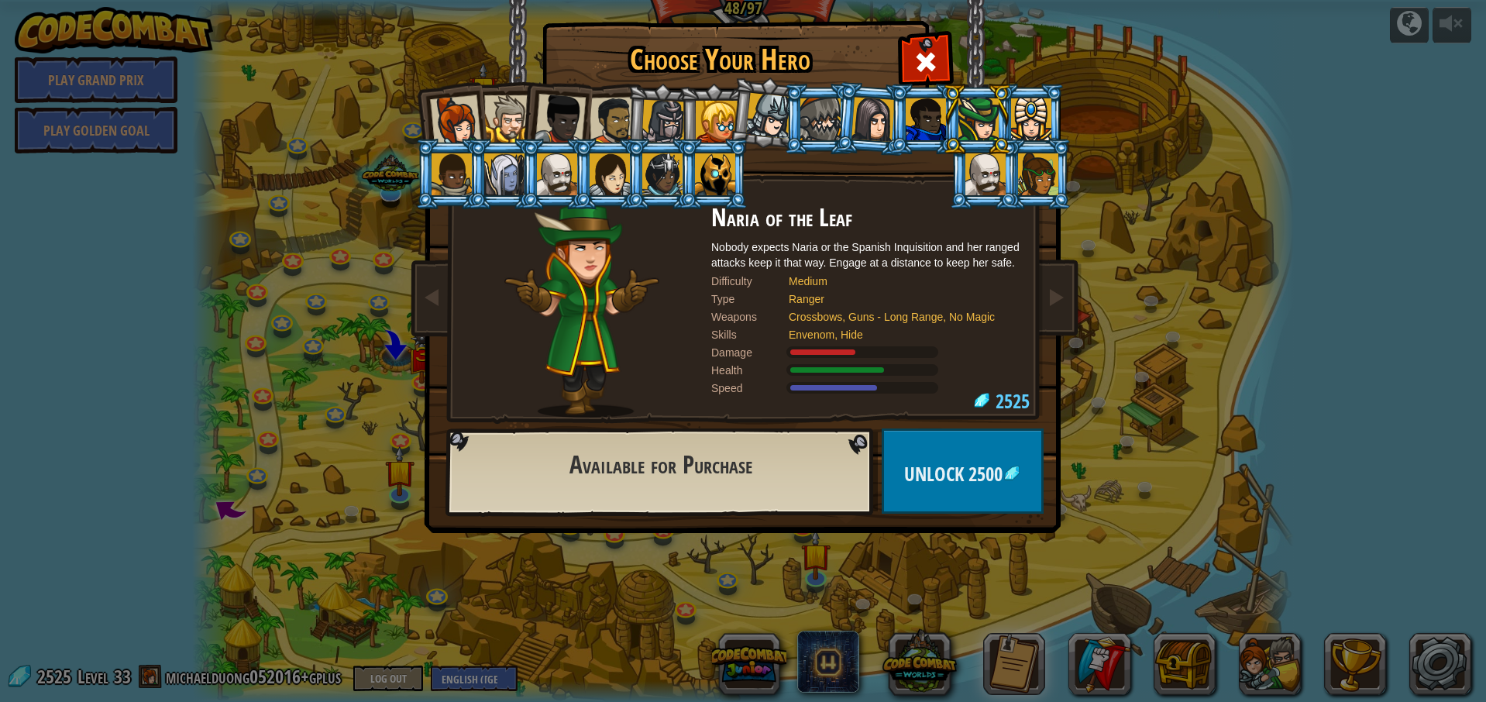
click at [1031, 129] on div at bounding box center [1031, 119] width 40 height 42
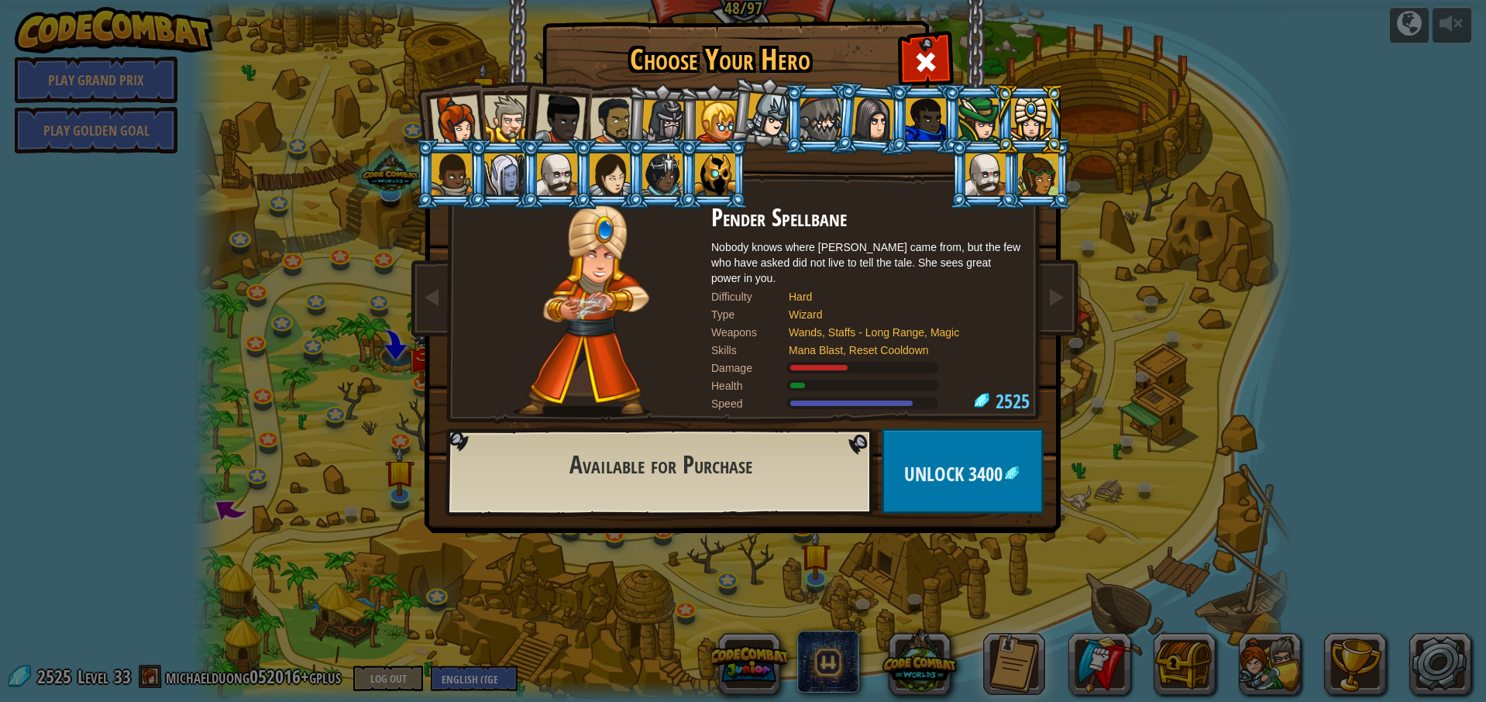
click at [991, 177] on div at bounding box center [986, 174] width 40 height 42
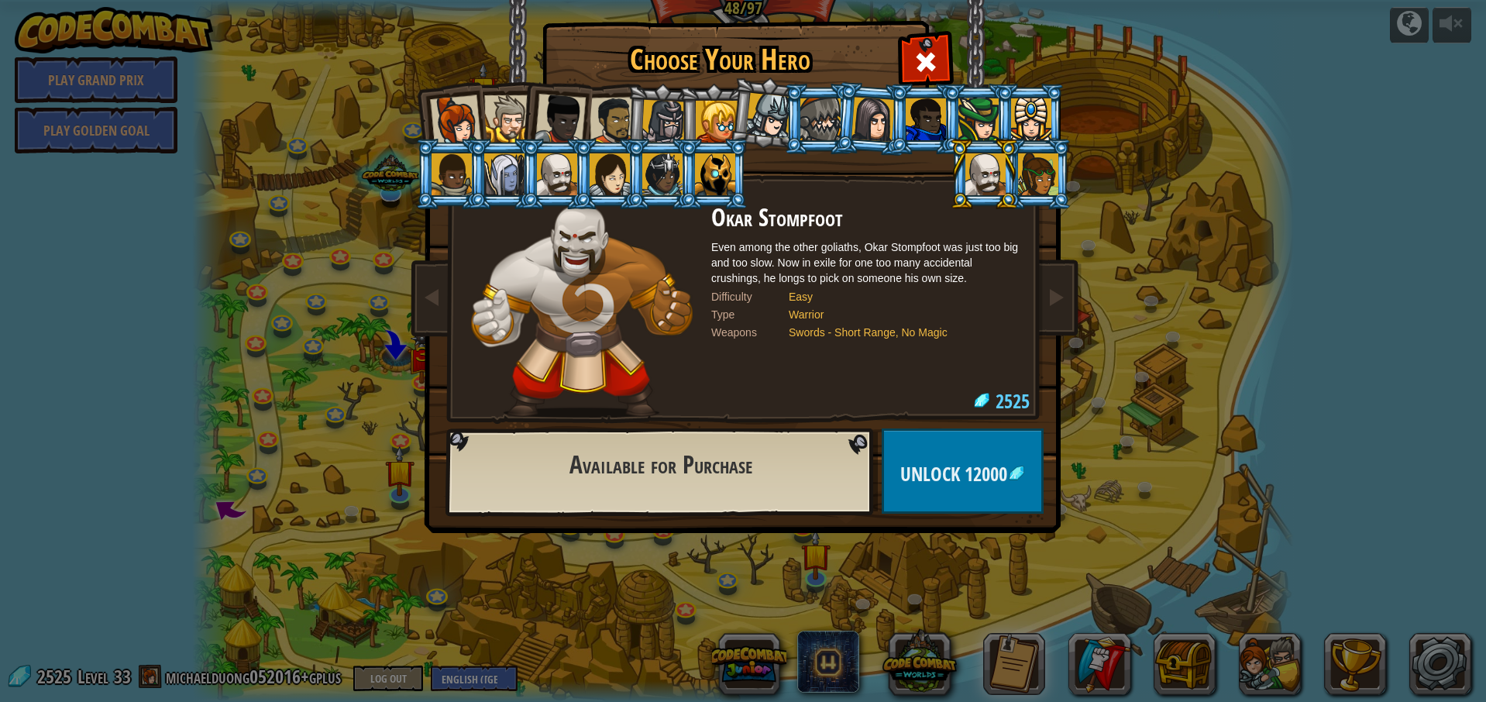
click at [563, 184] on div at bounding box center [557, 174] width 40 height 42
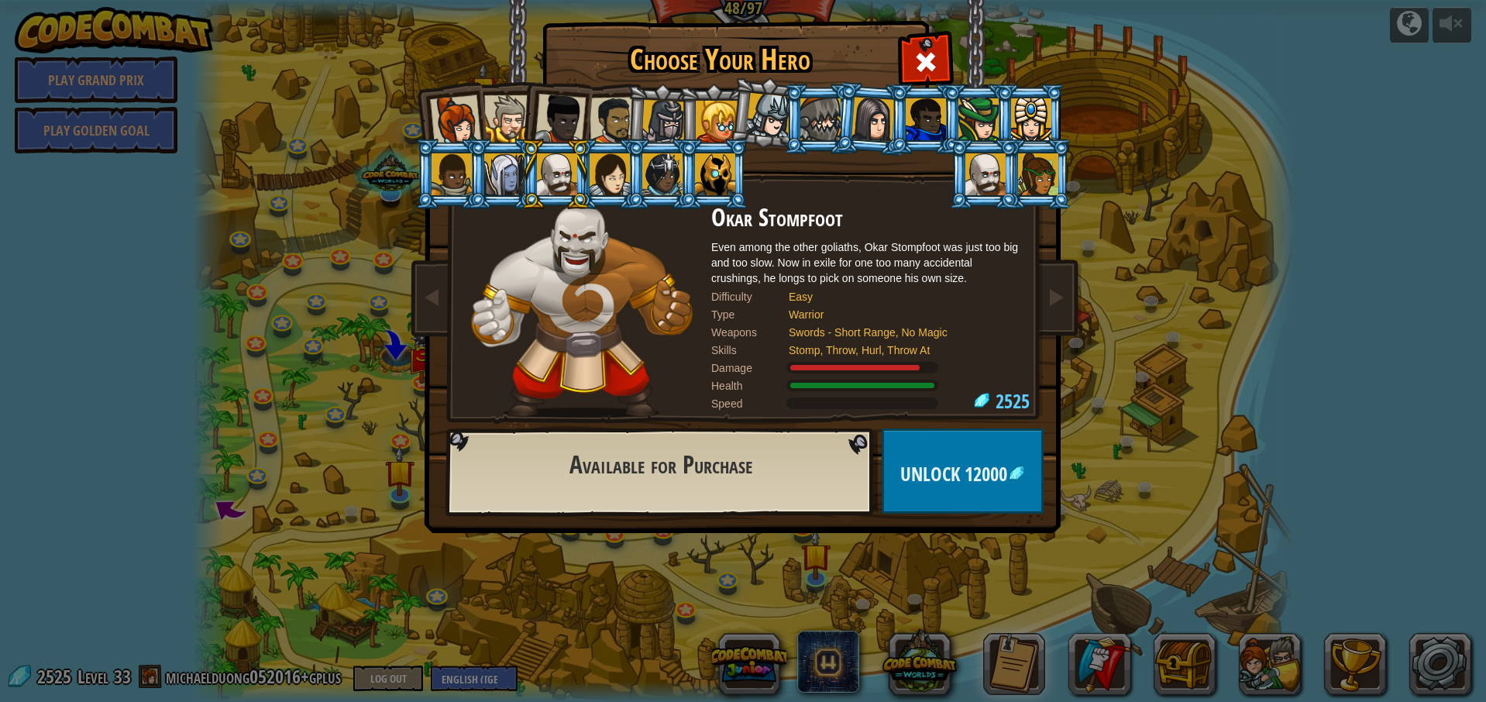
click at [1045, 182] on div at bounding box center [1038, 174] width 40 height 42
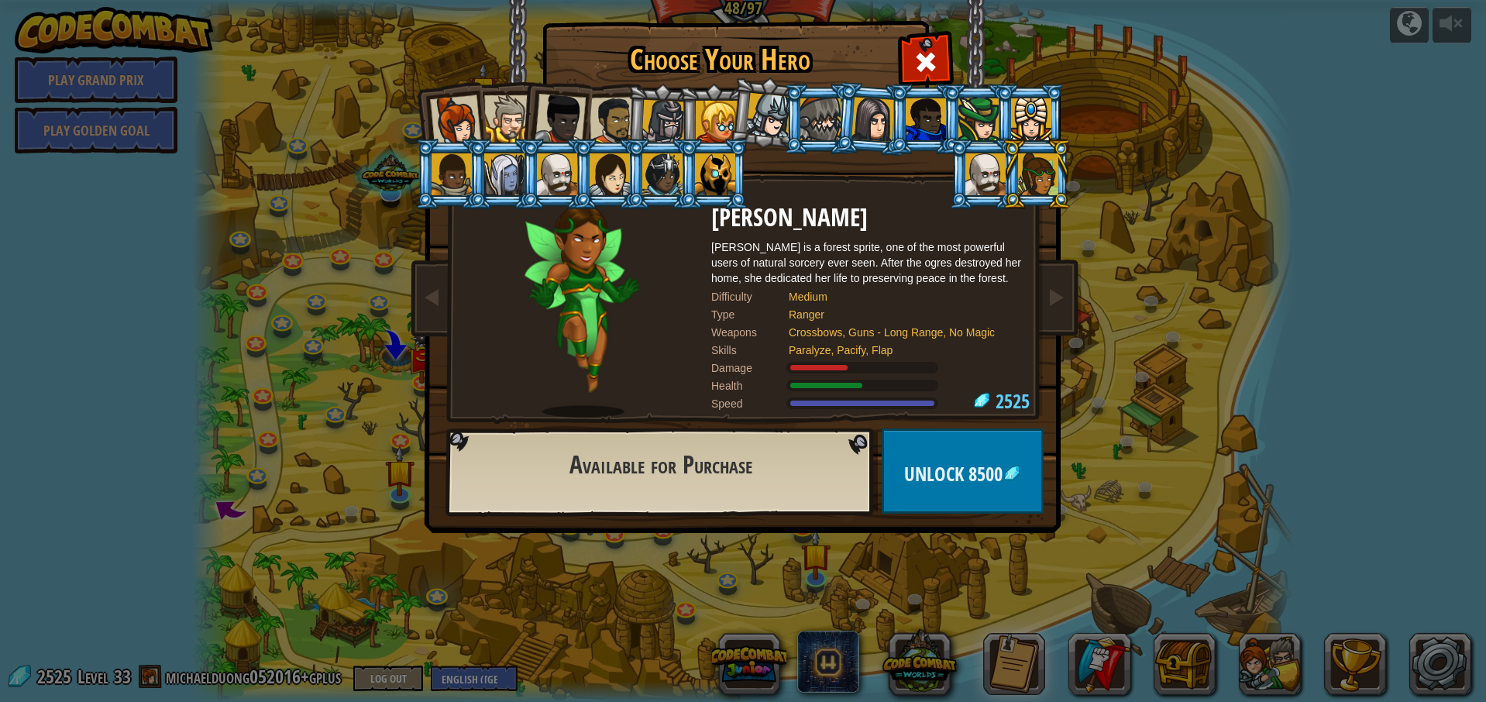
click at [856, 129] on div at bounding box center [873, 119] width 43 height 44
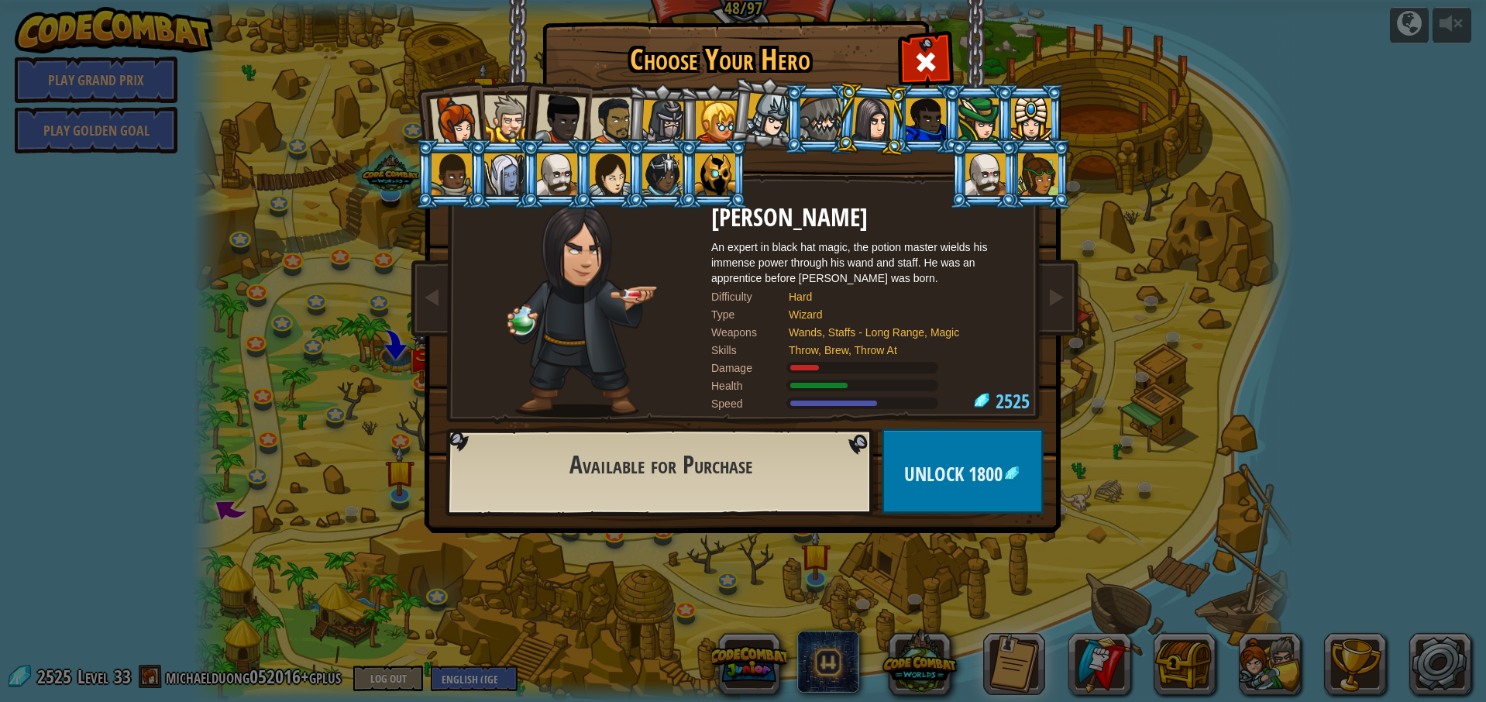
click at [504, 175] on div at bounding box center [504, 174] width 40 height 42
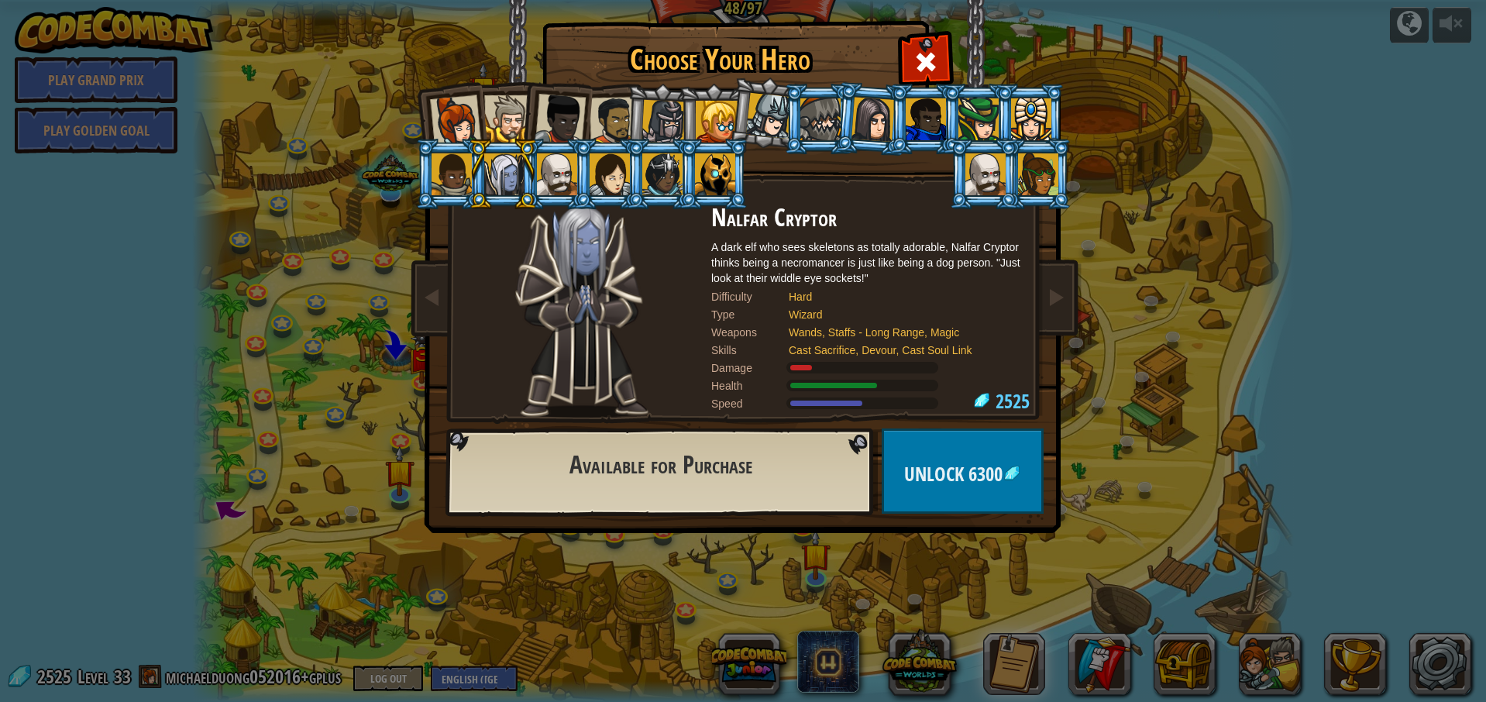
click at [652, 175] on div at bounding box center [662, 174] width 40 height 42
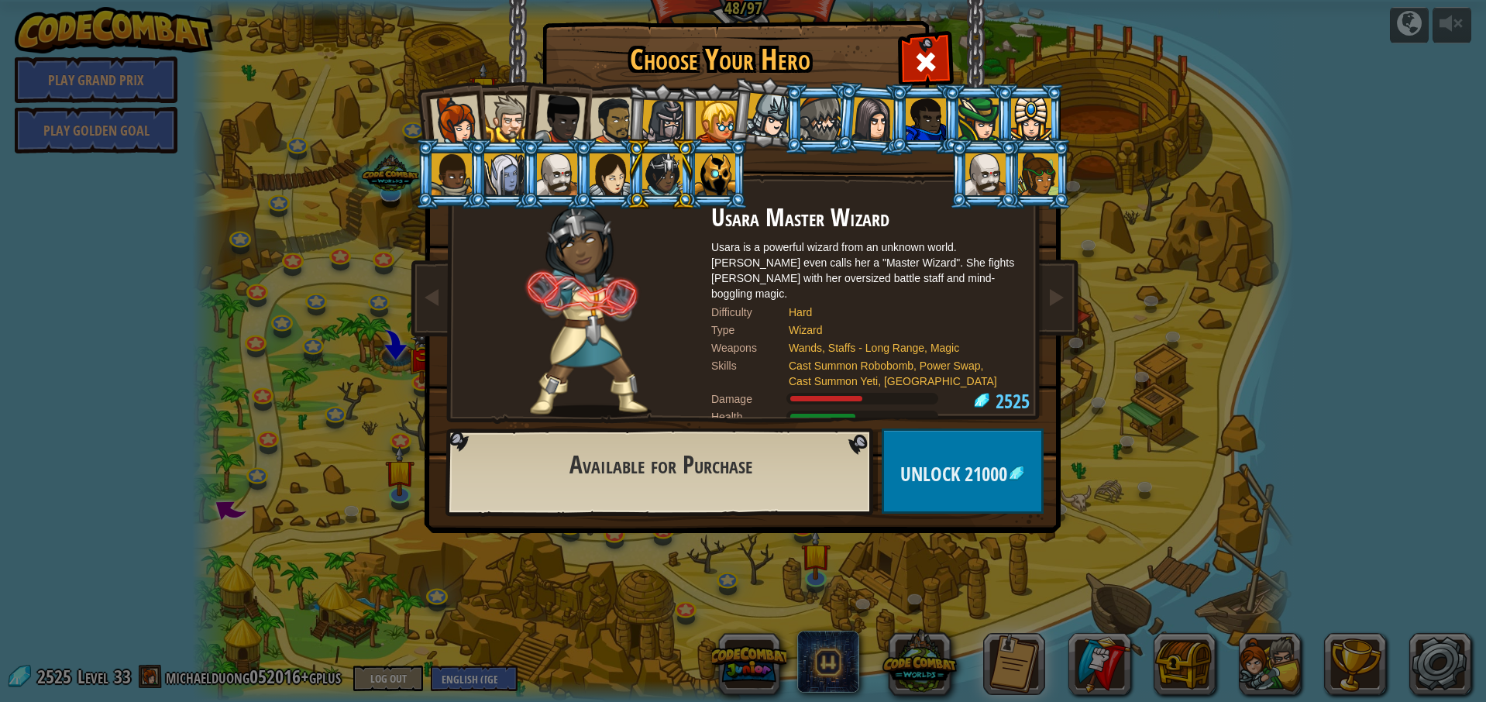
click at [873, 129] on div at bounding box center [873, 119] width 43 height 44
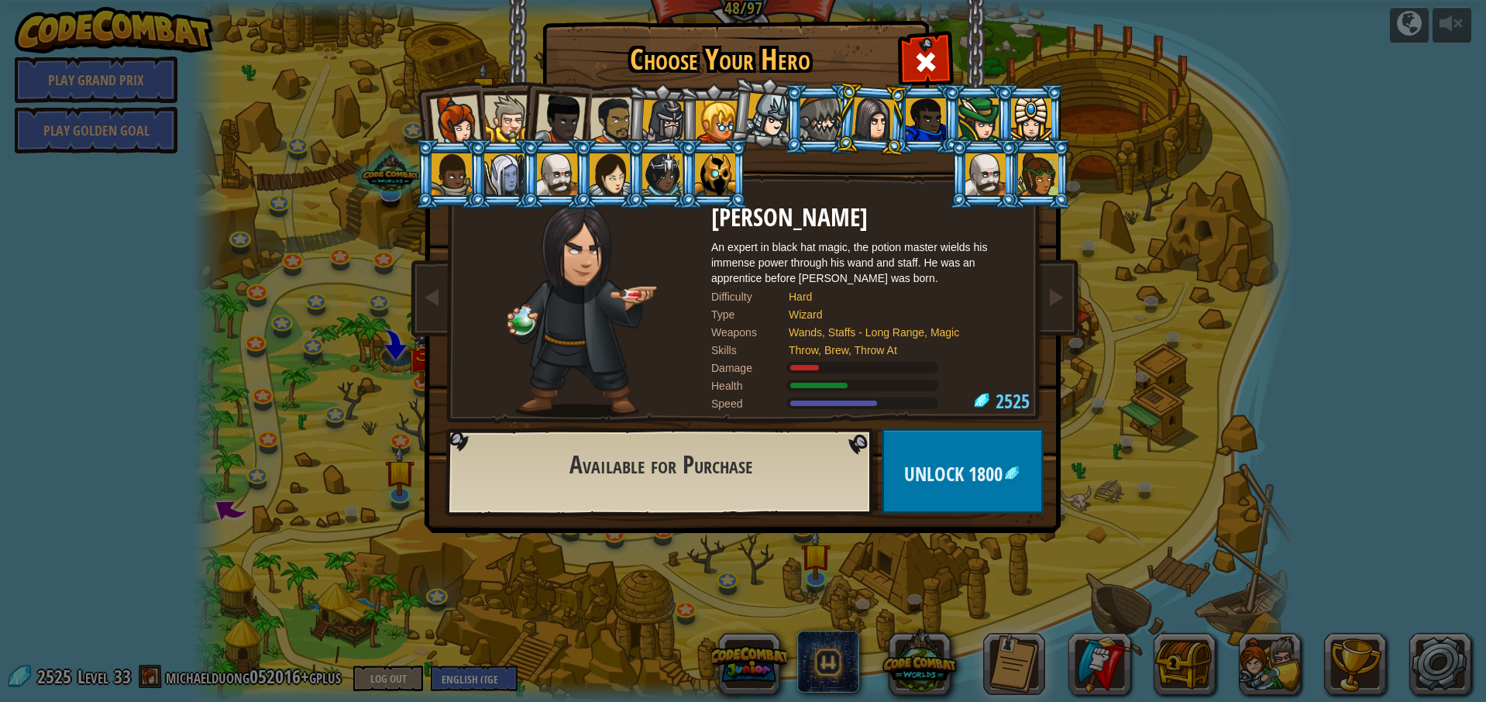
click at [990, 120] on div at bounding box center [979, 119] width 40 height 42
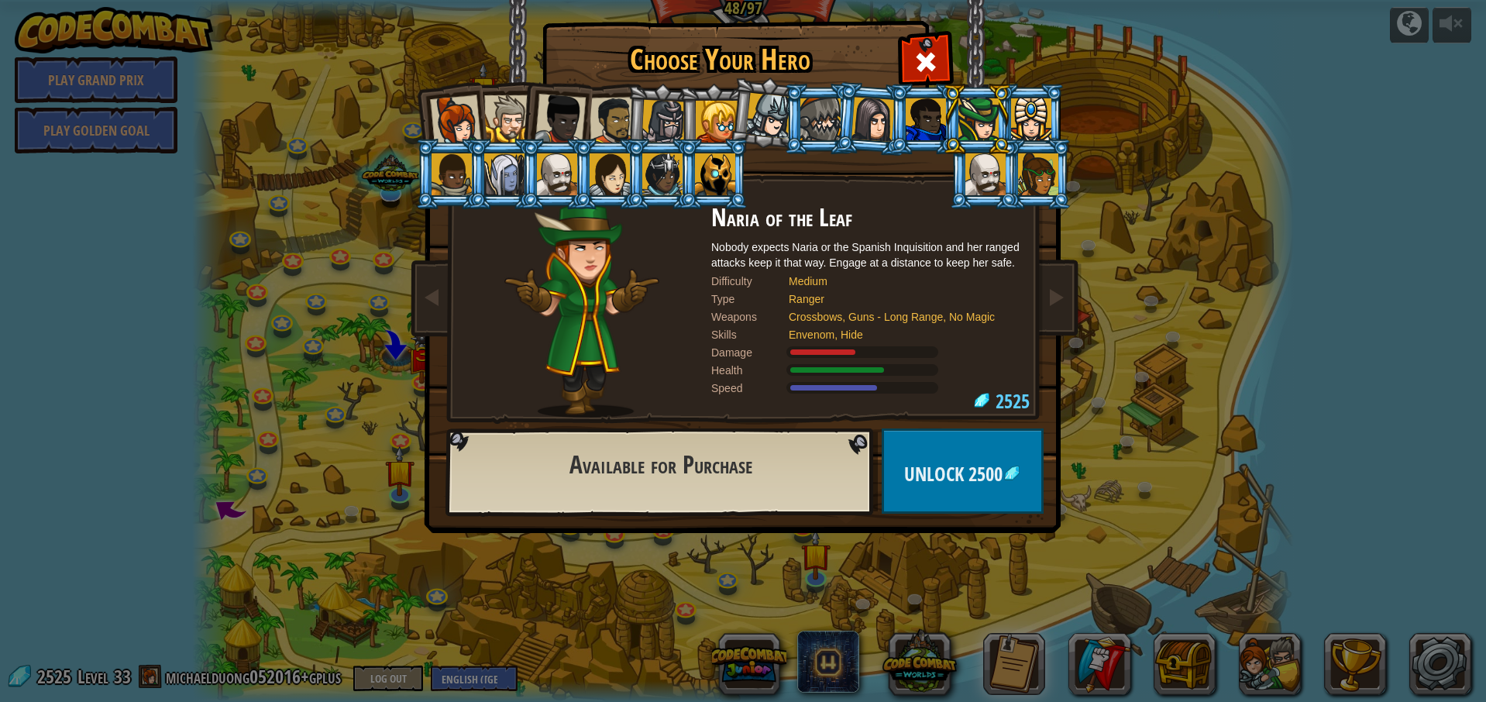
click at [1027, 132] on div at bounding box center [1031, 119] width 40 height 42
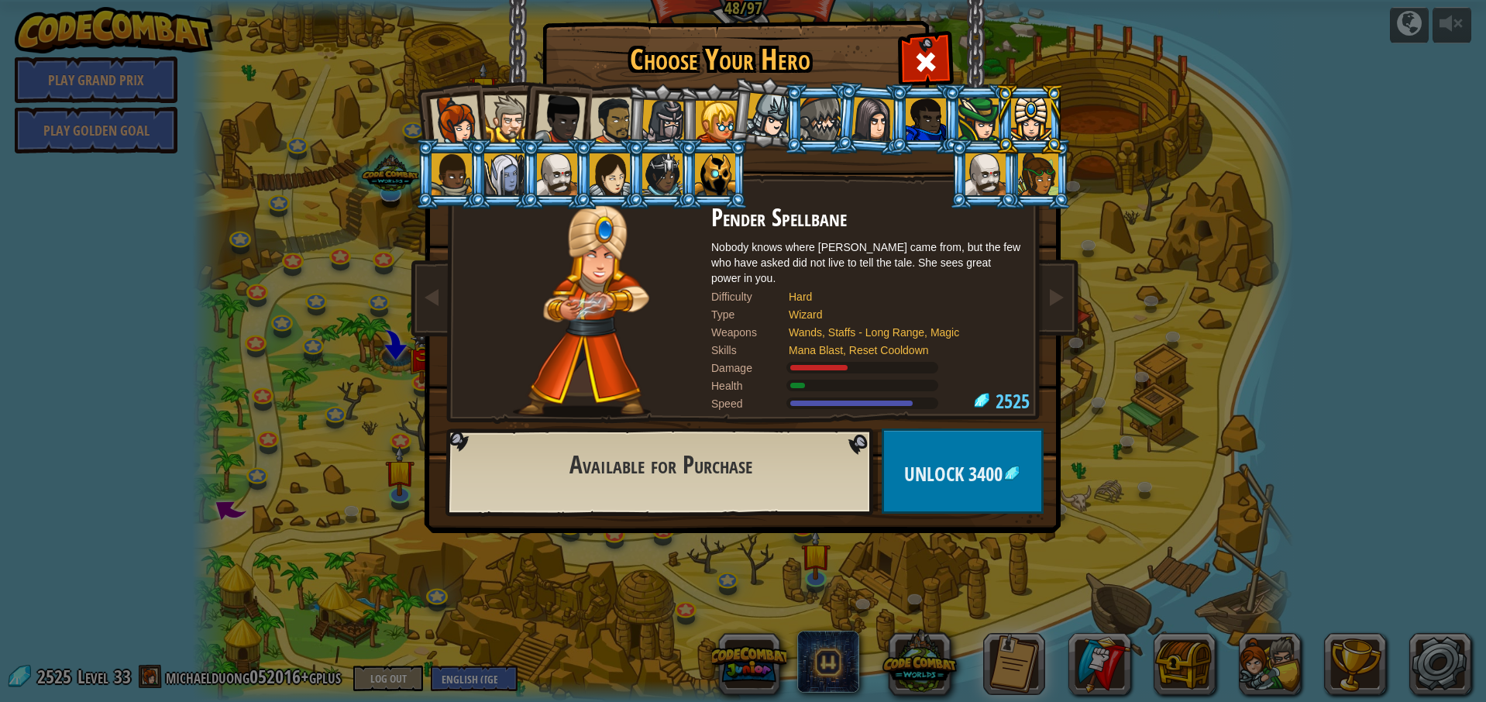
click at [1045, 180] on div at bounding box center [1038, 174] width 40 height 42
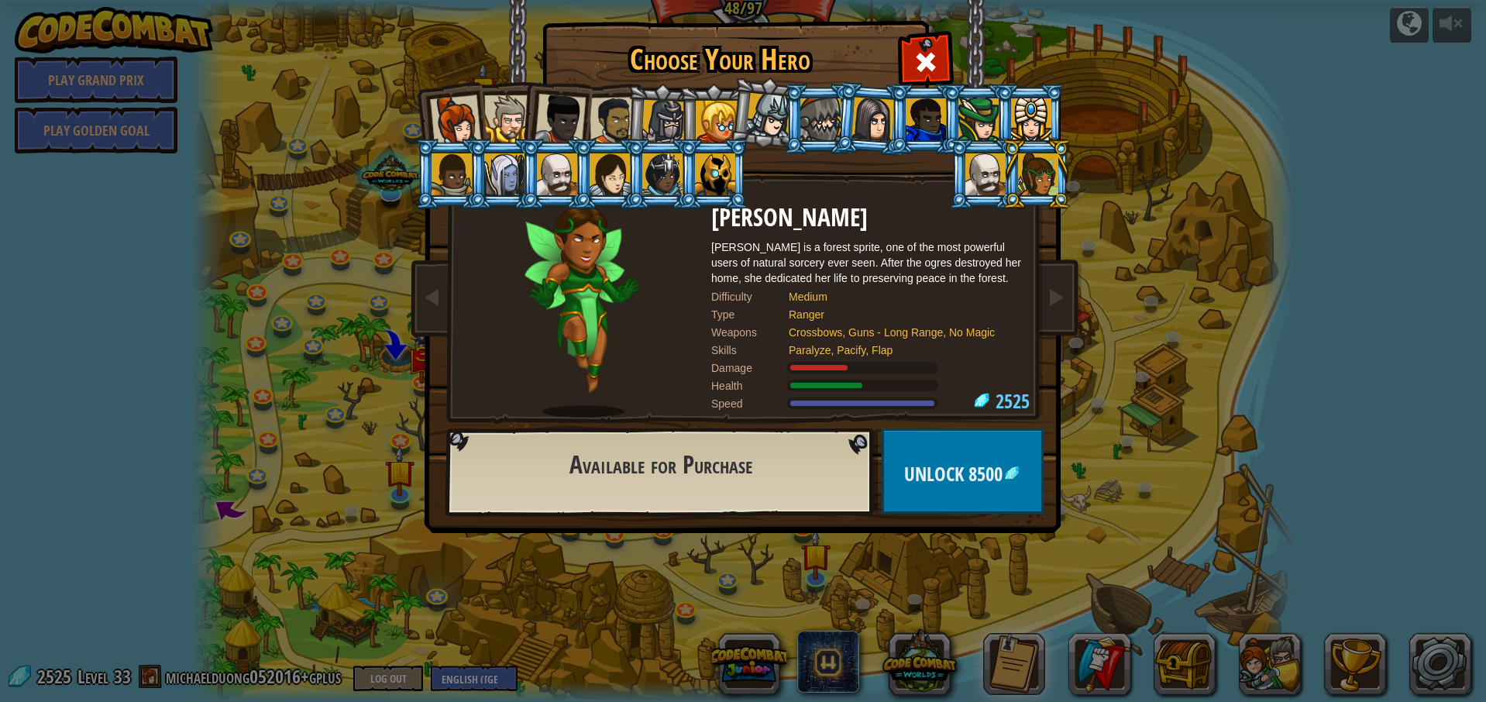
click at [870, 122] on div at bounding box center [873, 119] width 43 height 44
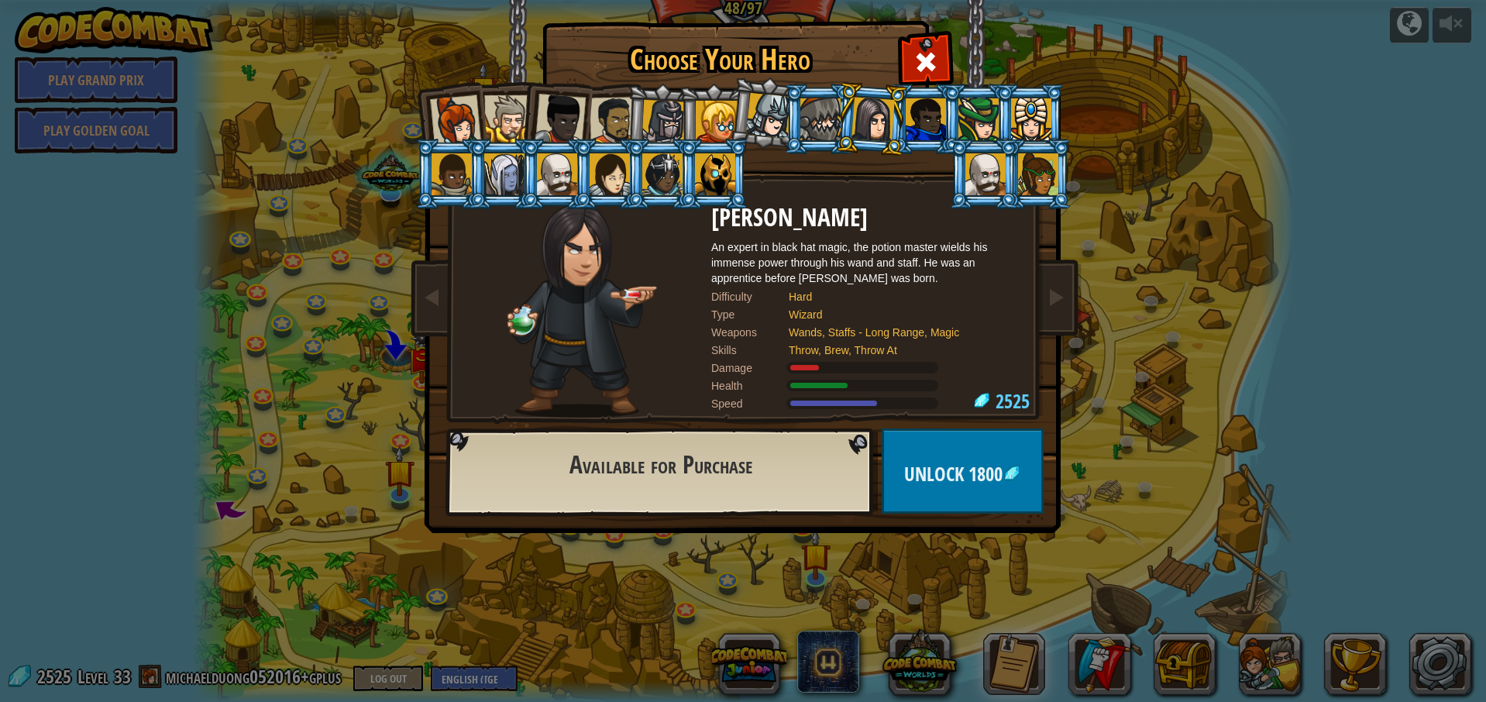
click at [620, 84] on ol at bounding box center [743, 84] width 639 height 0
click at [620, 122] on div at bounding box center [614, 121] width 48 height 48
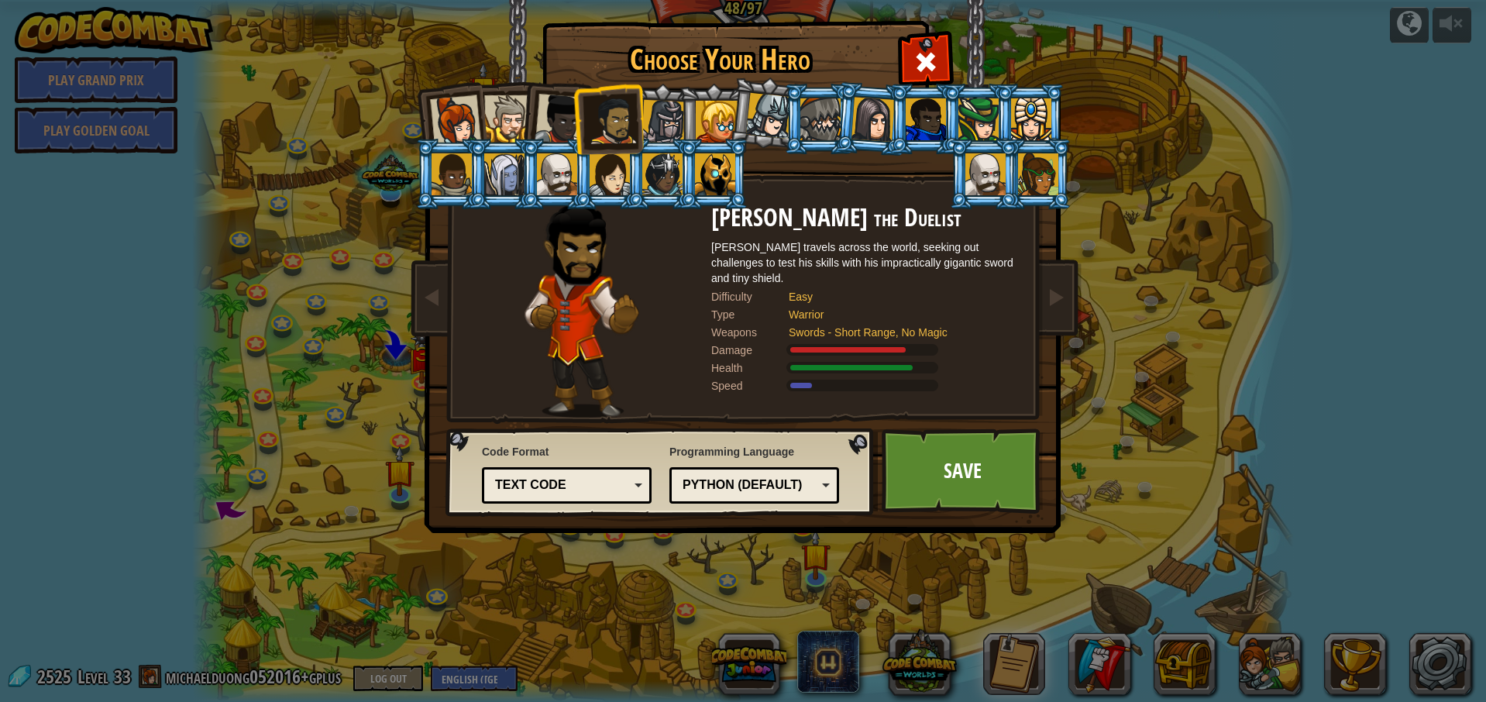
click at [621, 170] on div at bounding box center [610, 174] width 40 height 42
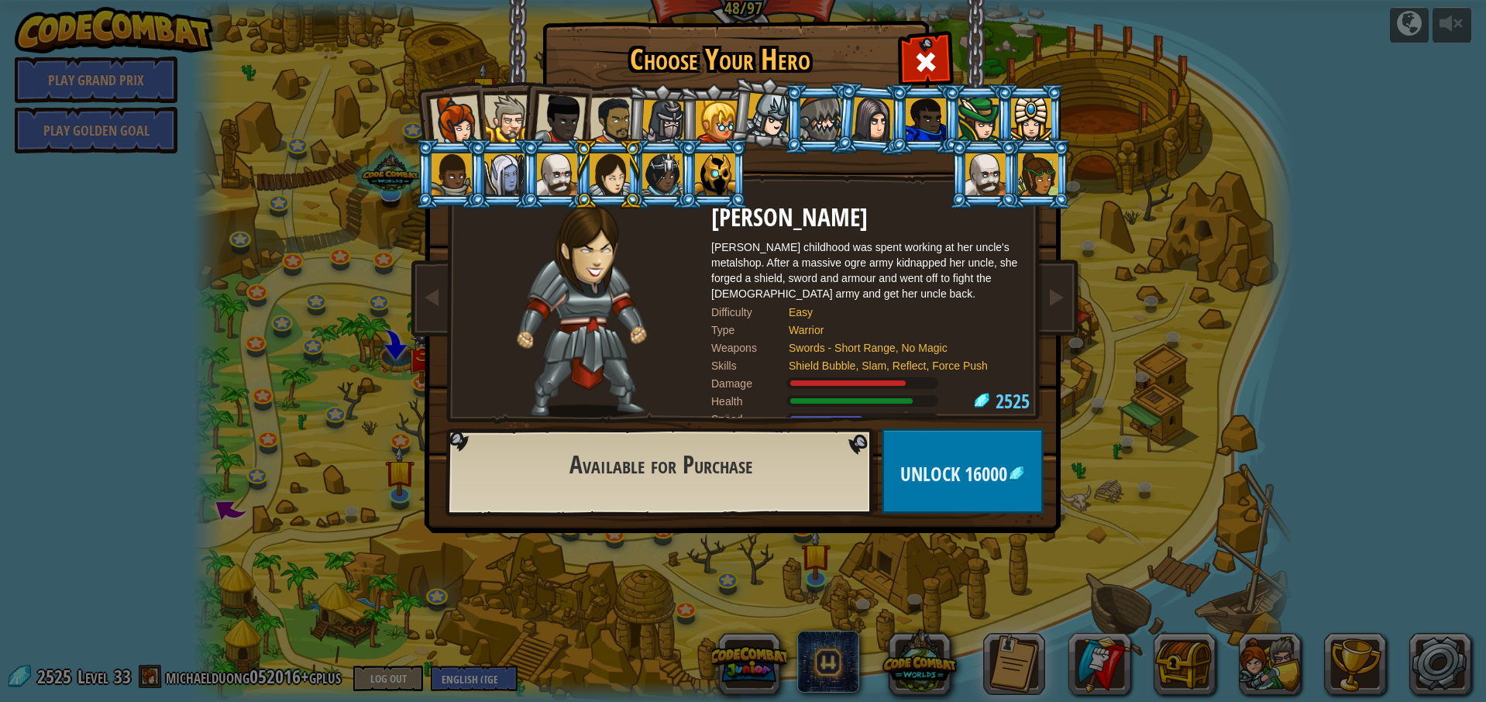
click at [515, 180] on div at bounding box center [504, 174] width 40 height 42
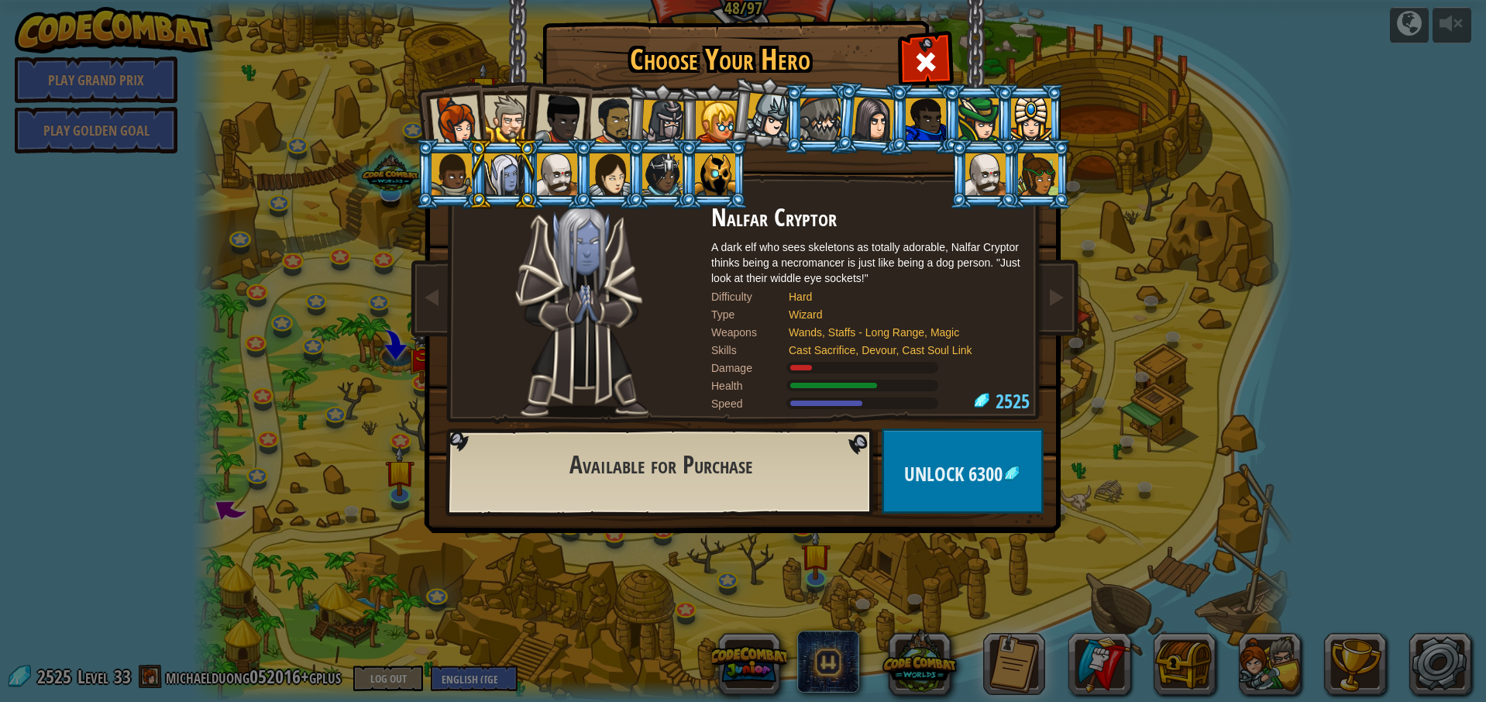
click at [863, 121] on div at bounding box center [873, 119] width 43 height 44
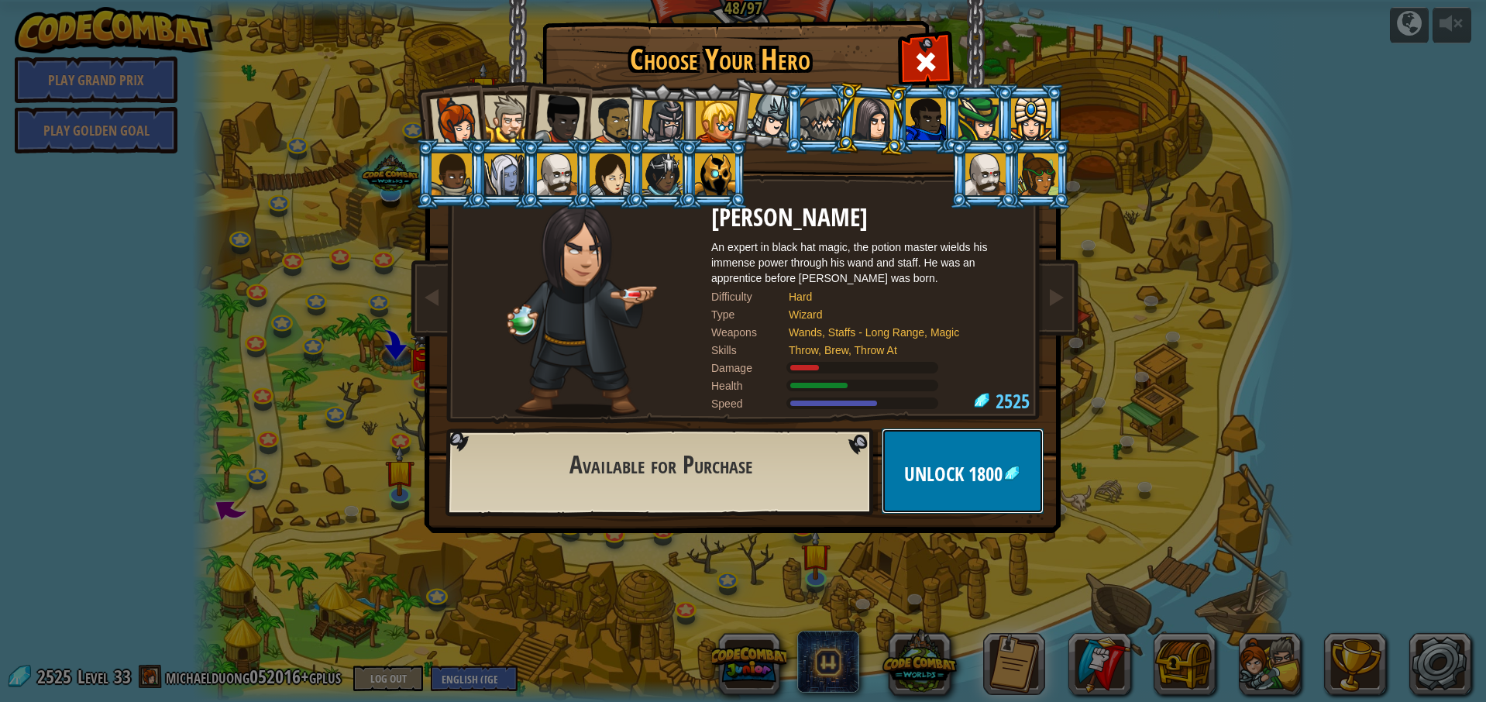
click at [997, 458] on button "Unlock 1800" at bounding box center [963, 471] width 162 height 85
click at [1002, 455] on button "Confirm" at bounding box center [963, 471] width 162 height 85
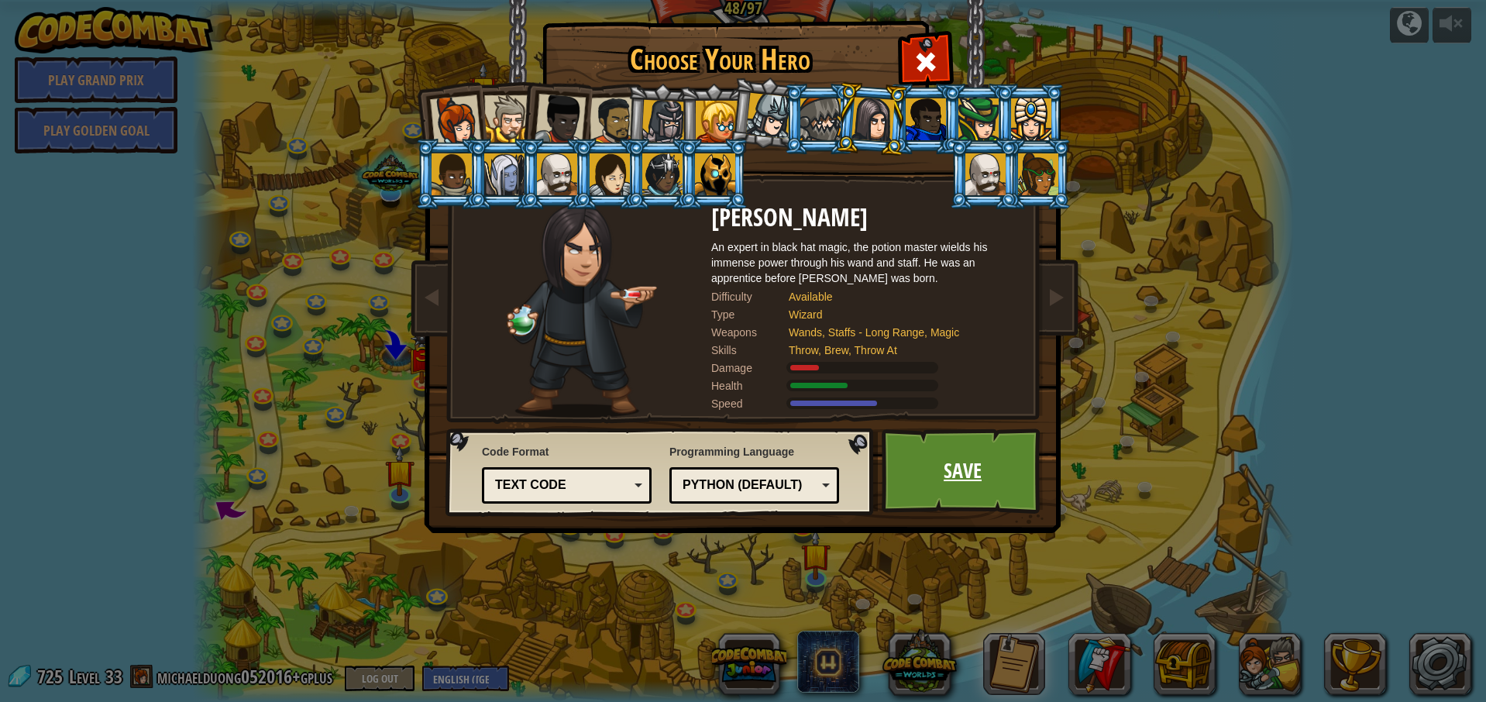
click at [976, 470] on link "Save" at bounding box center [963, 471] width 162 height 85
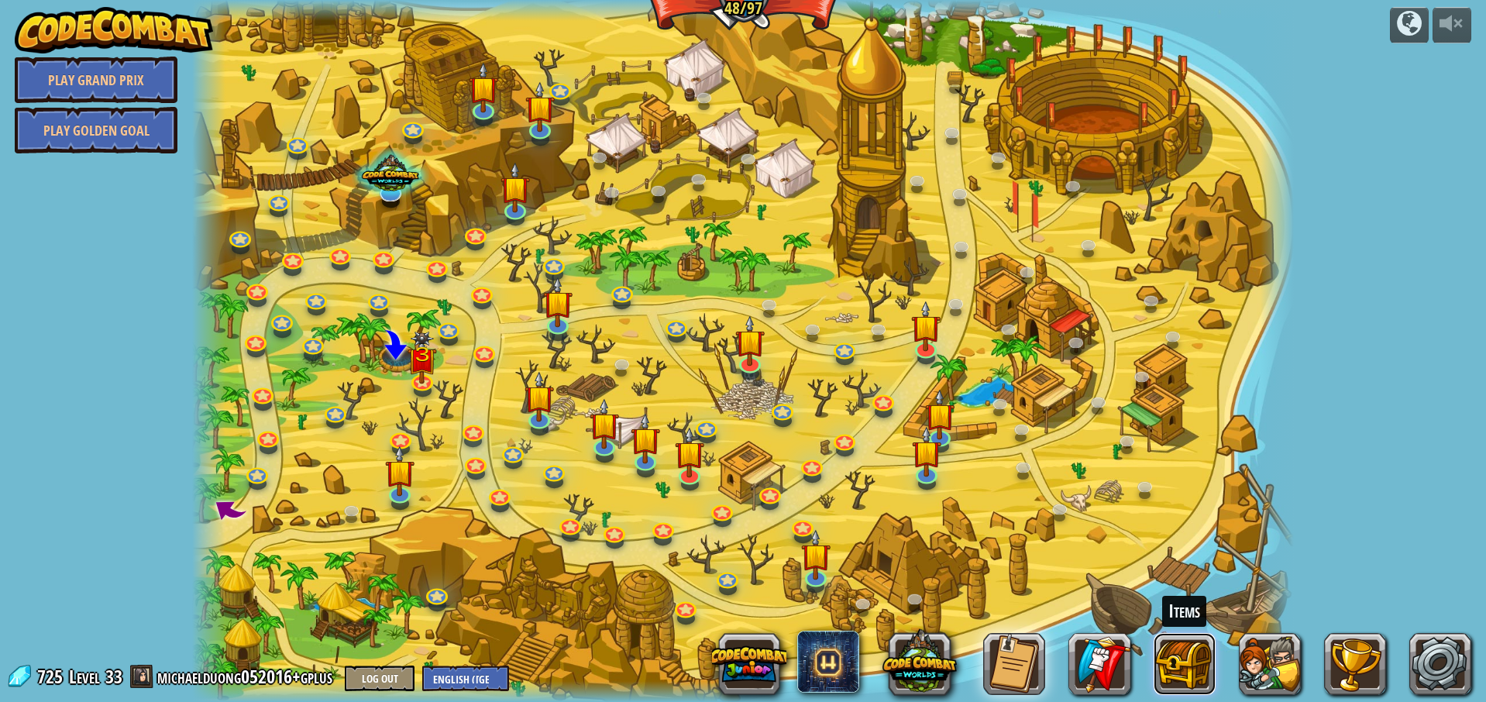
click at [1189, 673] on button at bounding box center [1185, 664] width 62 height 62
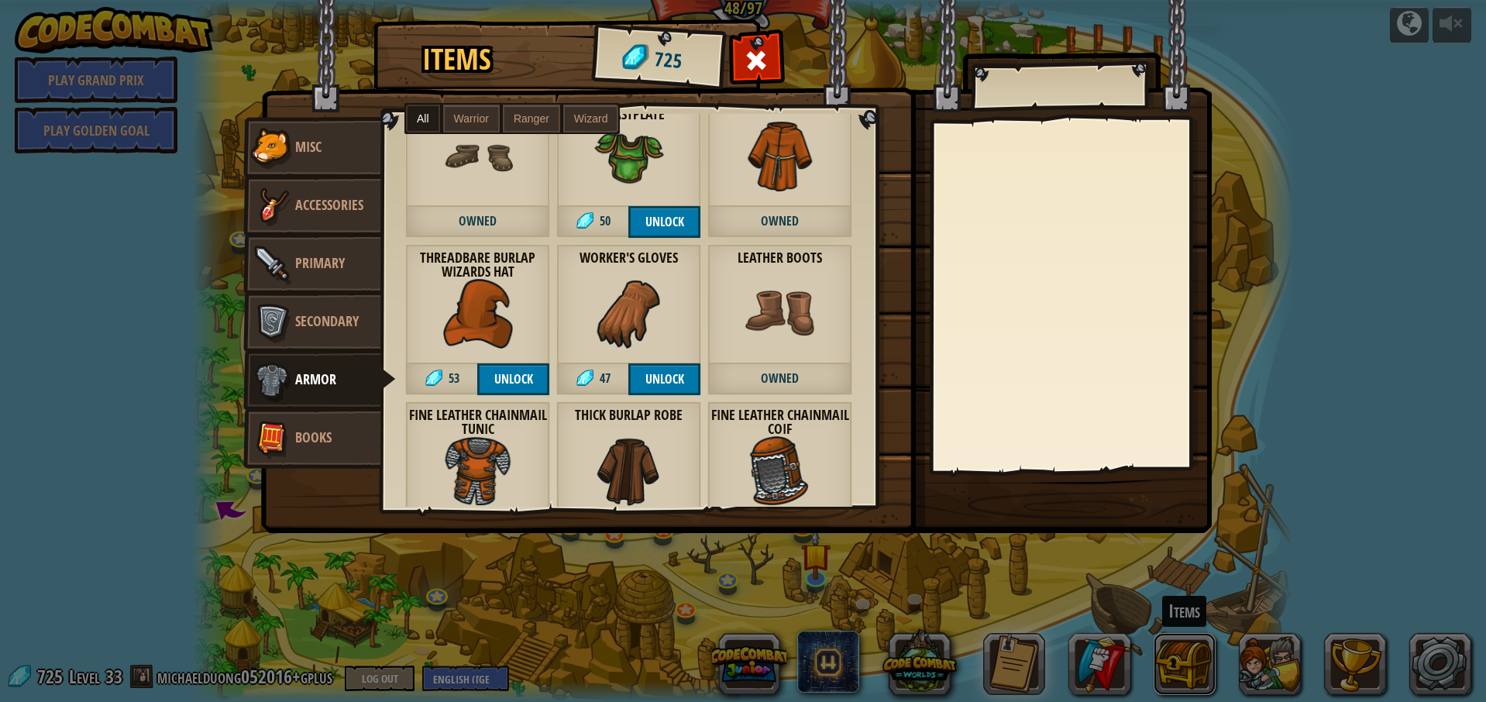
scroll to position [263, 0]
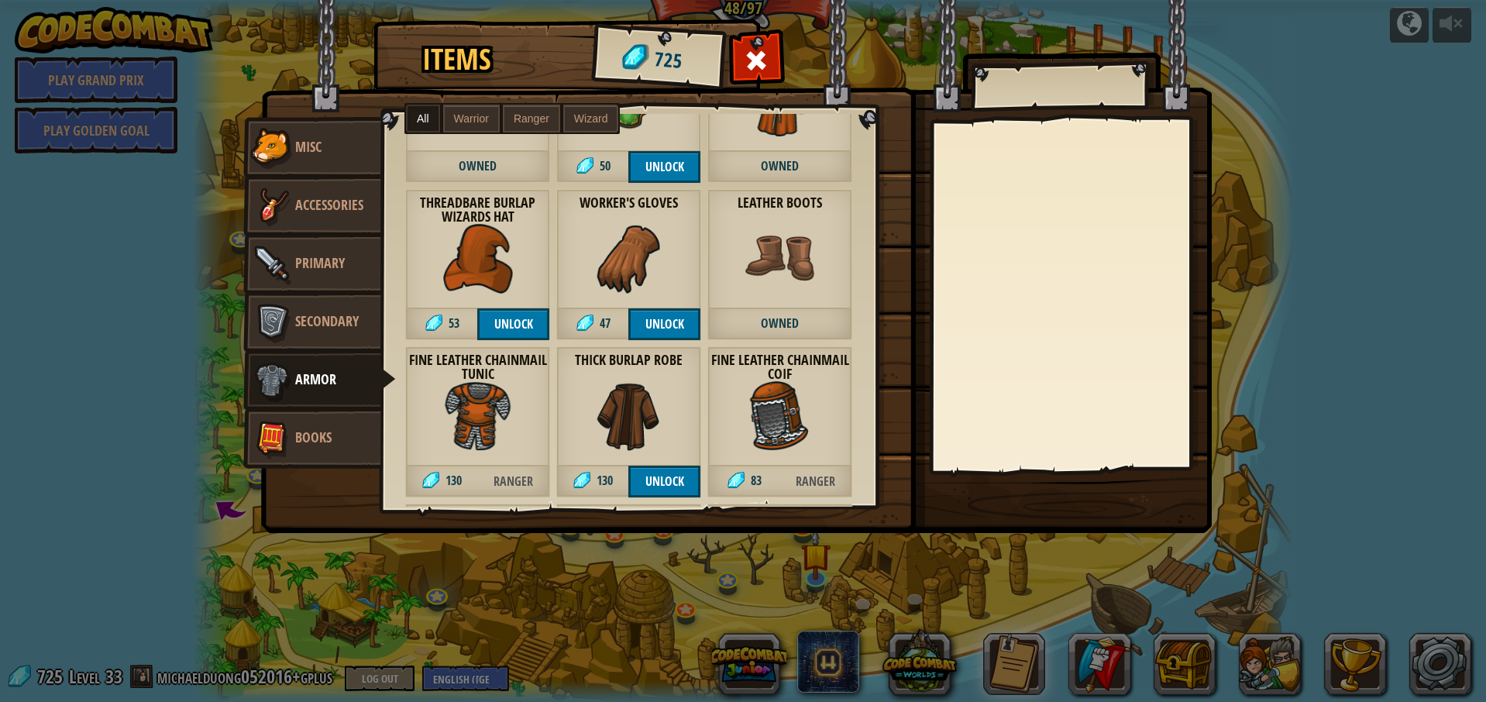
click at [632, 371] on div "Thick Burlap Robe 130 Unlock" at bounding box center [628, 421] width 145 height 151
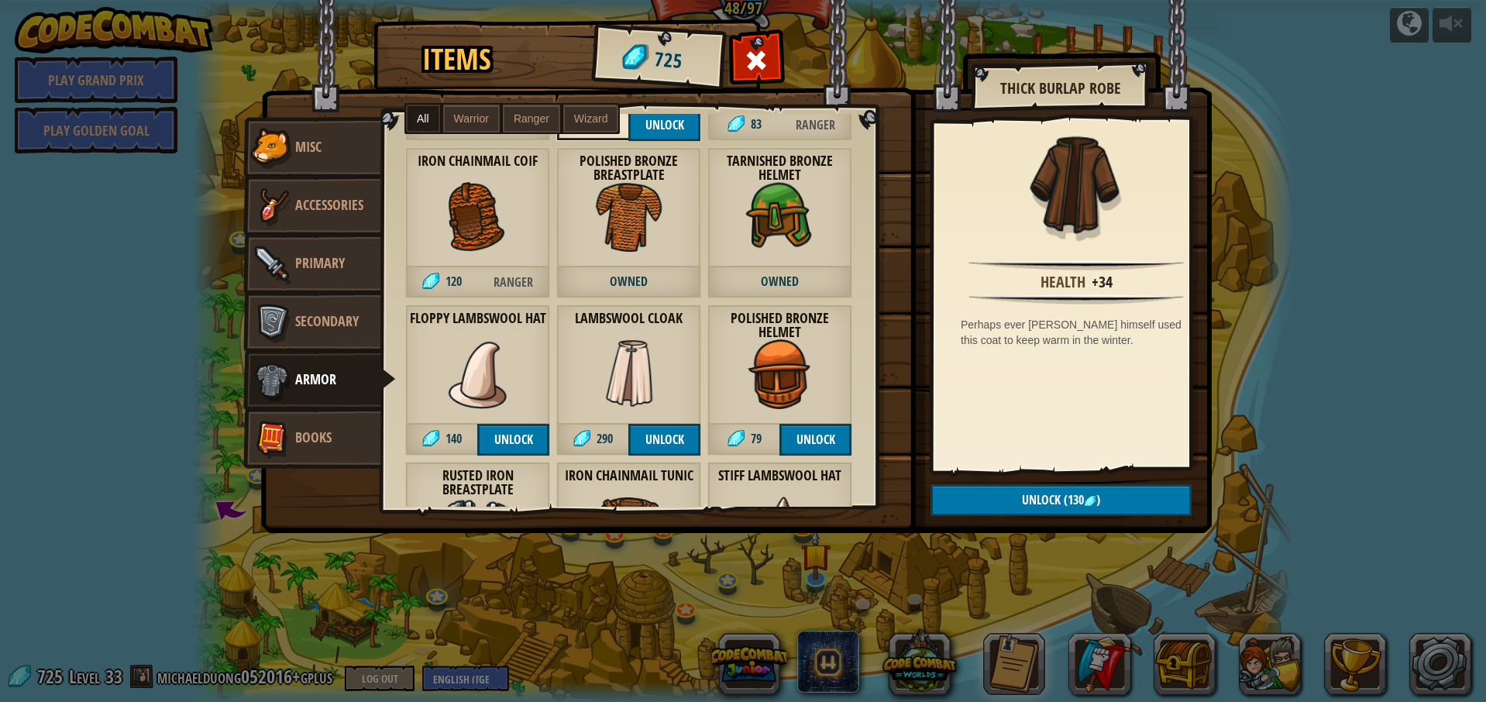
scroll to position [620, 0]
click at [504, 360] on img at bounding box center [478, 374] width 70 height 70
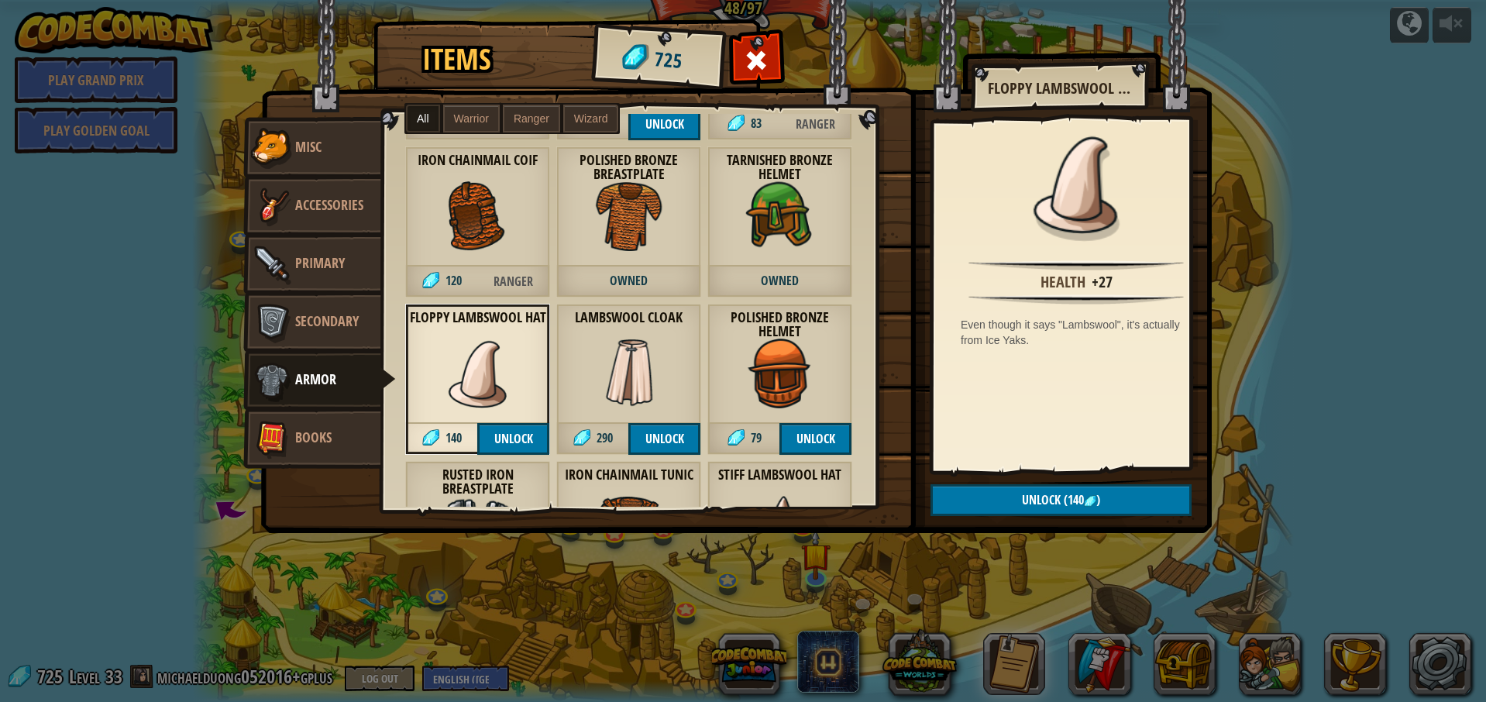
click at [630, 367] on img at bounding box center [629, 374] width 70 height 70
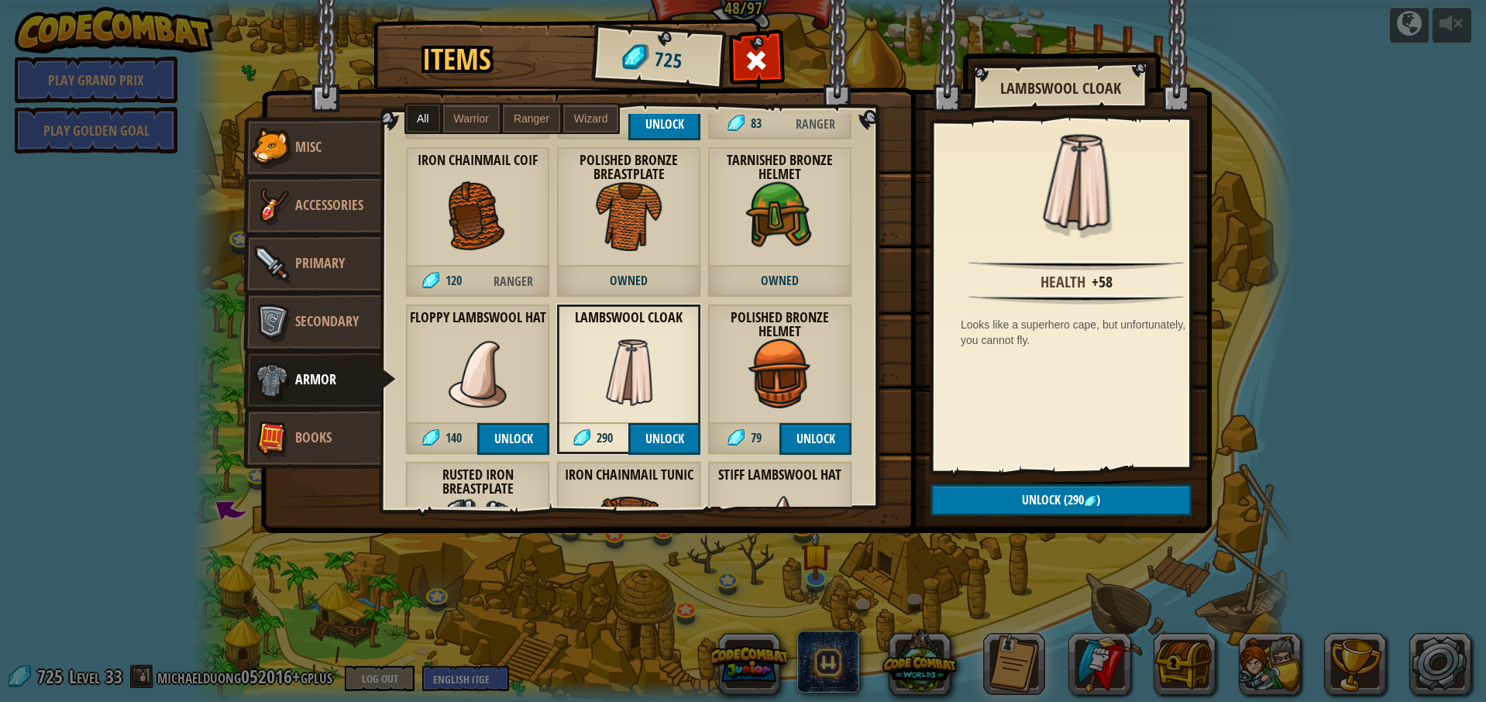
click at [778, 372] on img at bounding box center [781, 374] width 70 height 70
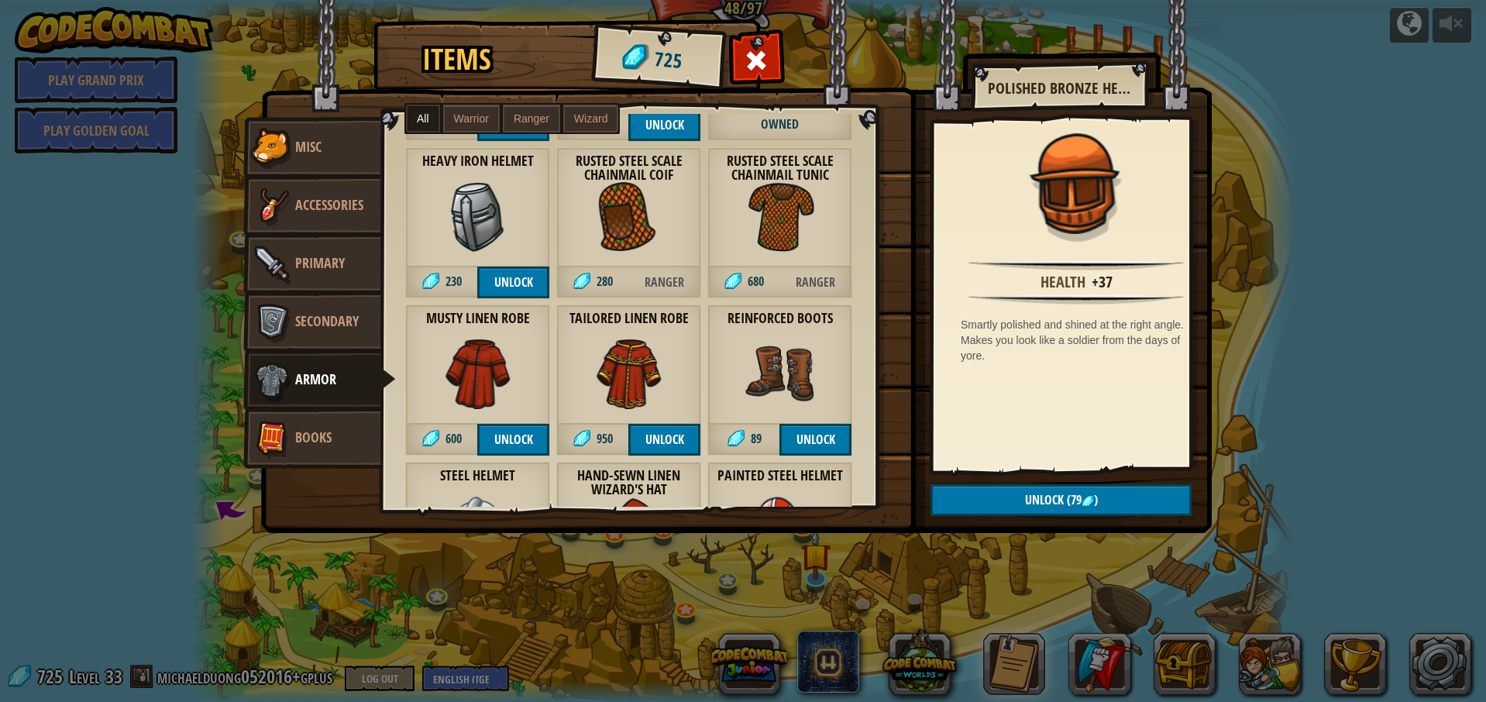
scroll to position [1503, 0]
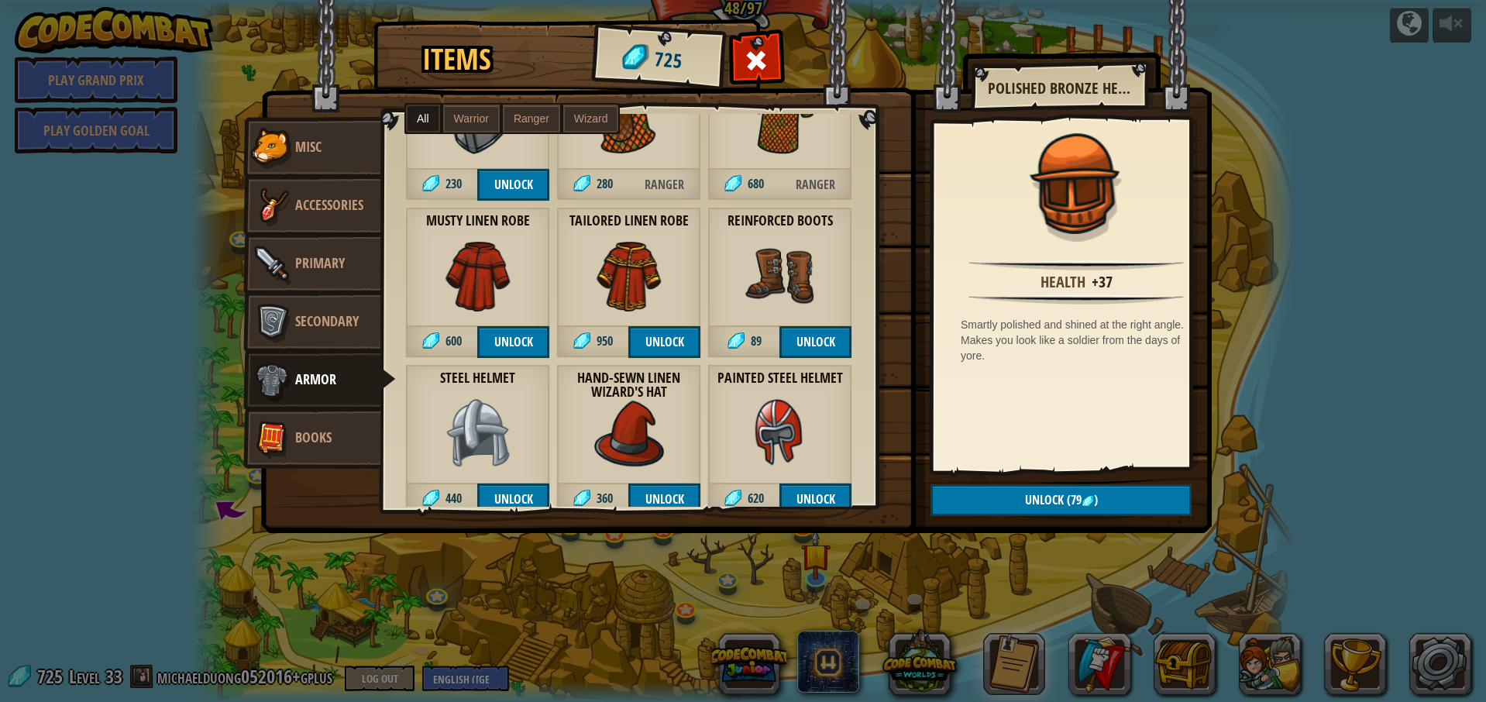
click at [664, 412] on div "Hand-sewn Linen Wizard's Hat 360 Unlock" at bounding box center [628, 439] width 145 height 151
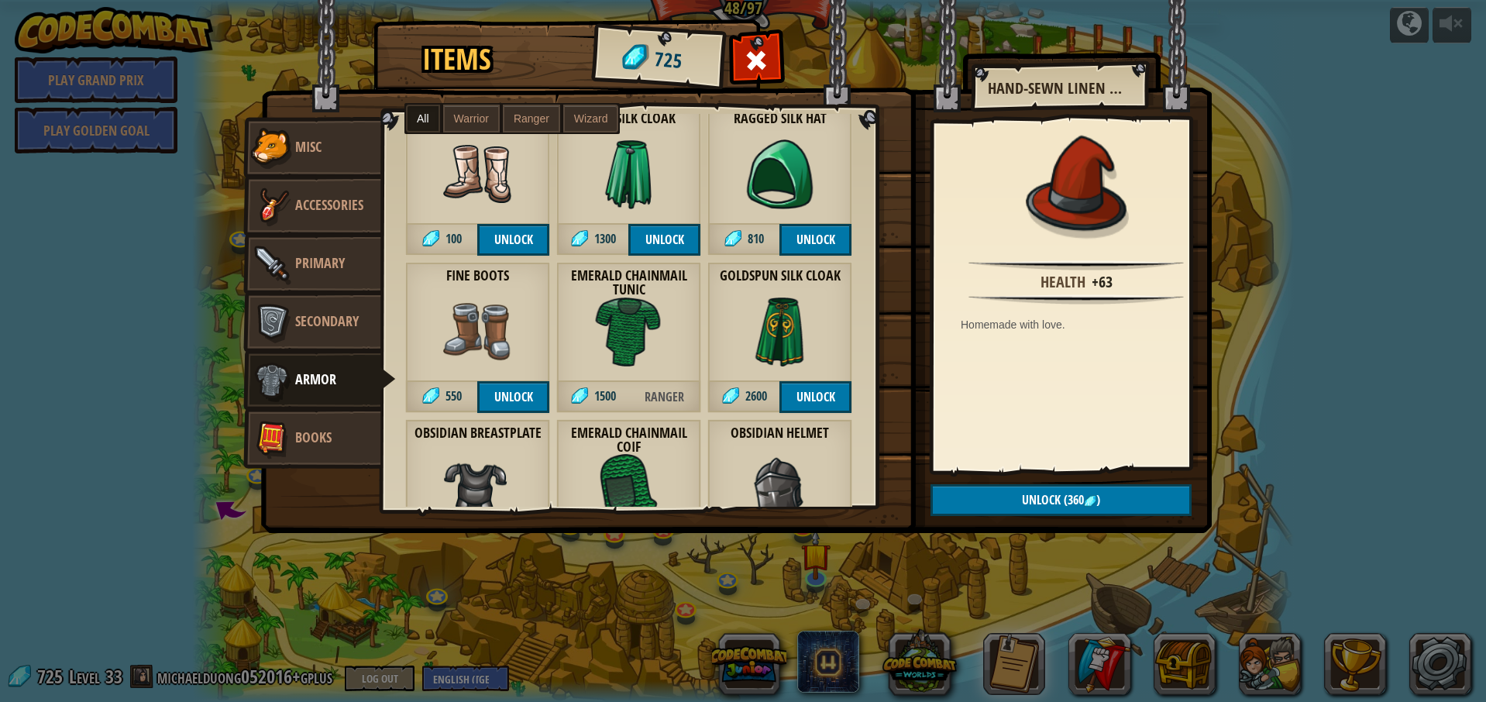
scroll to position [2046, 0]
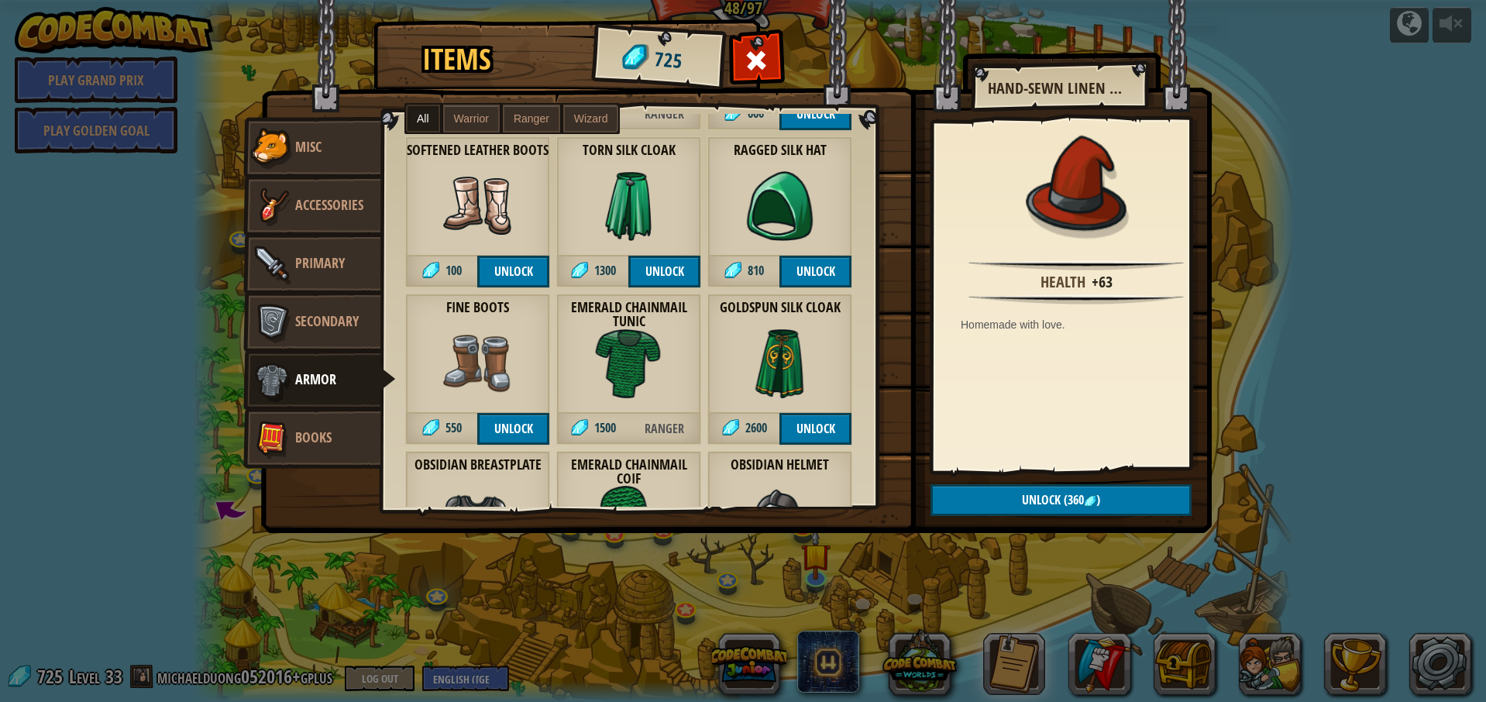
click at [797, 217] on img at bounding box center [781, 206] width 70 height 70
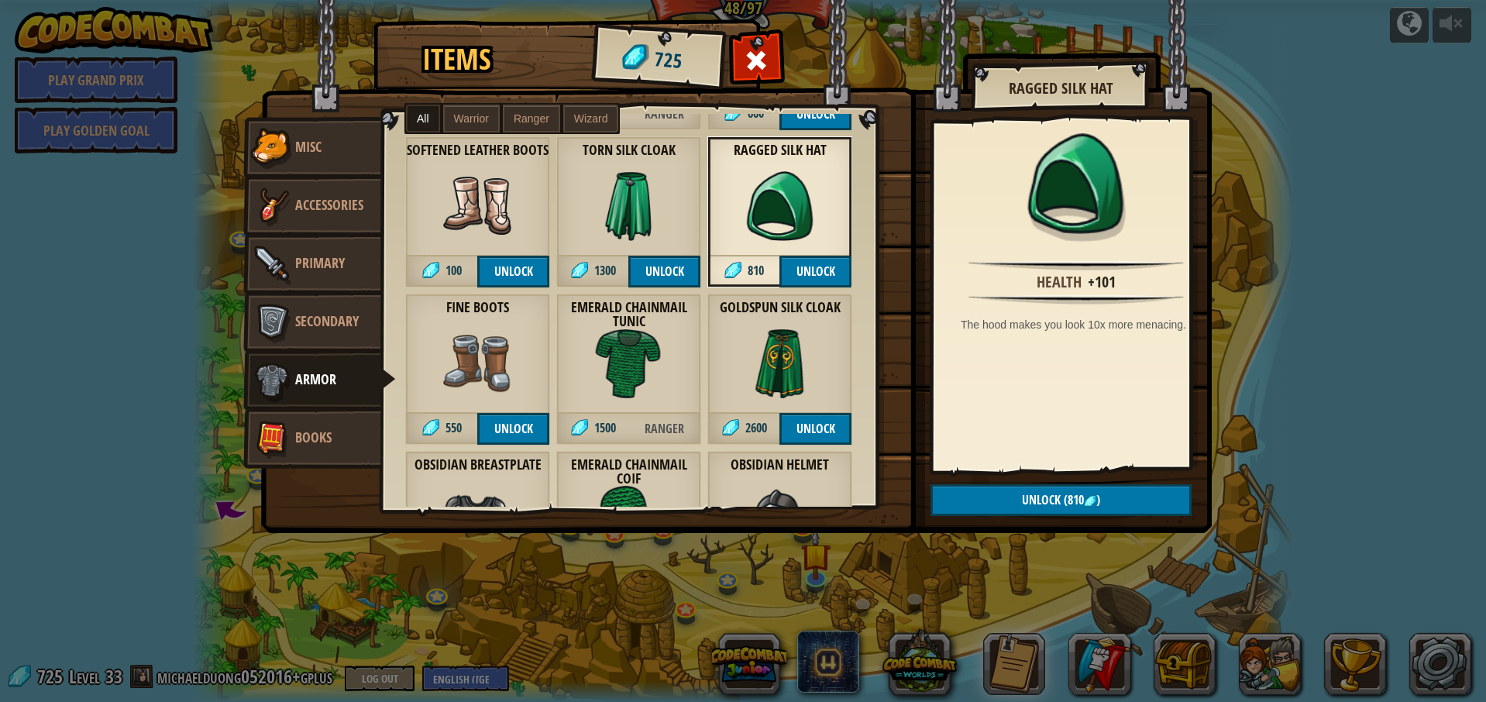
click at [650, 205] on img at bounding box center [629, 206] width 70 height 70
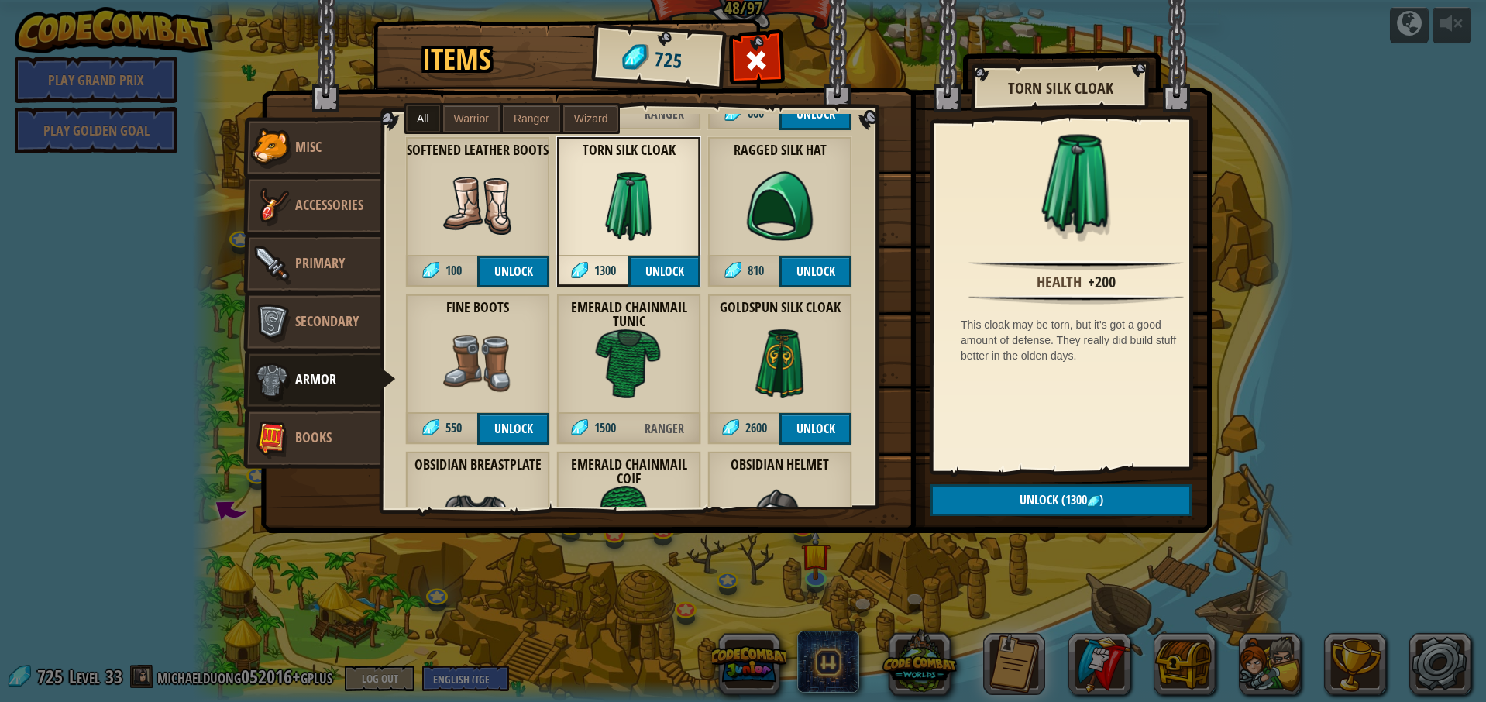
scroll to position [2047, 0]
click at [463, 195] on img at bounding box center [478, 205] width 70 height 70
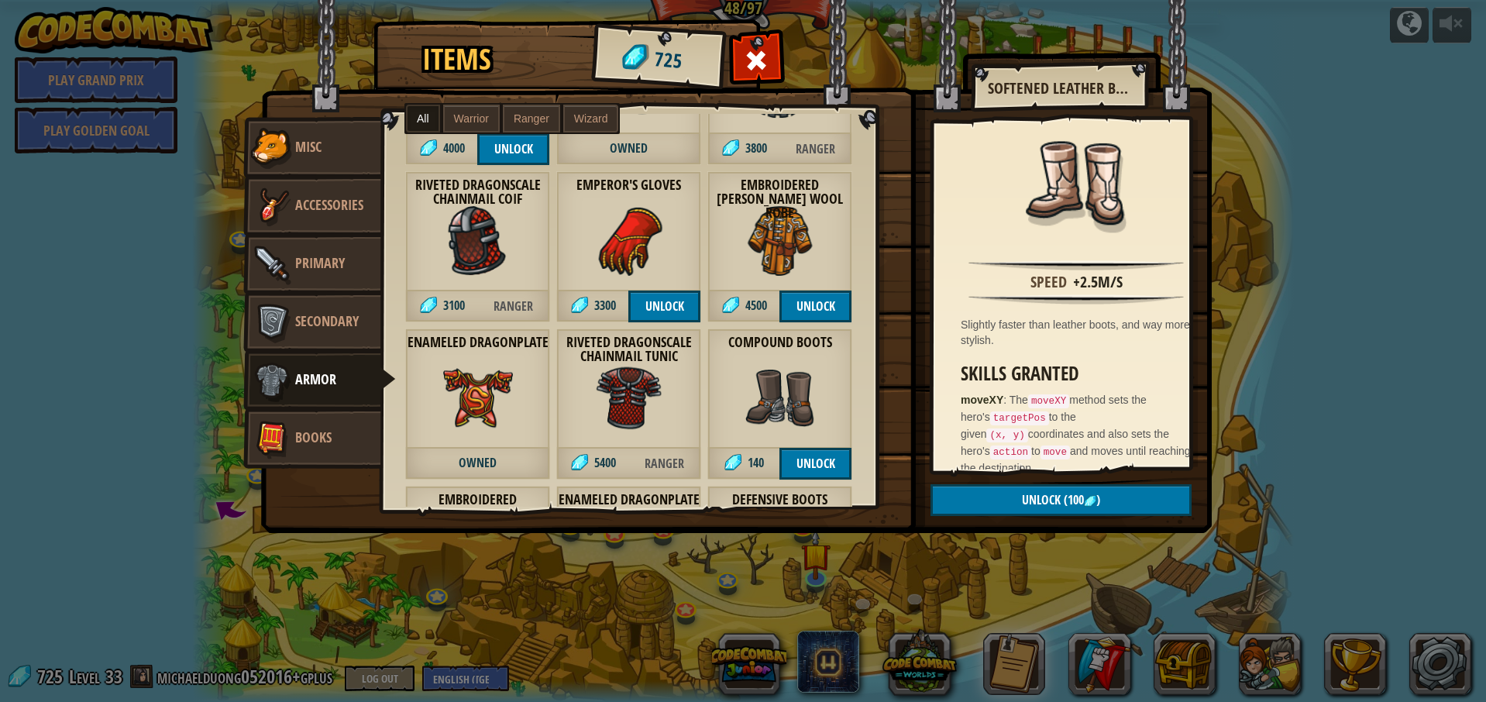
scroll to position [3142, 0]
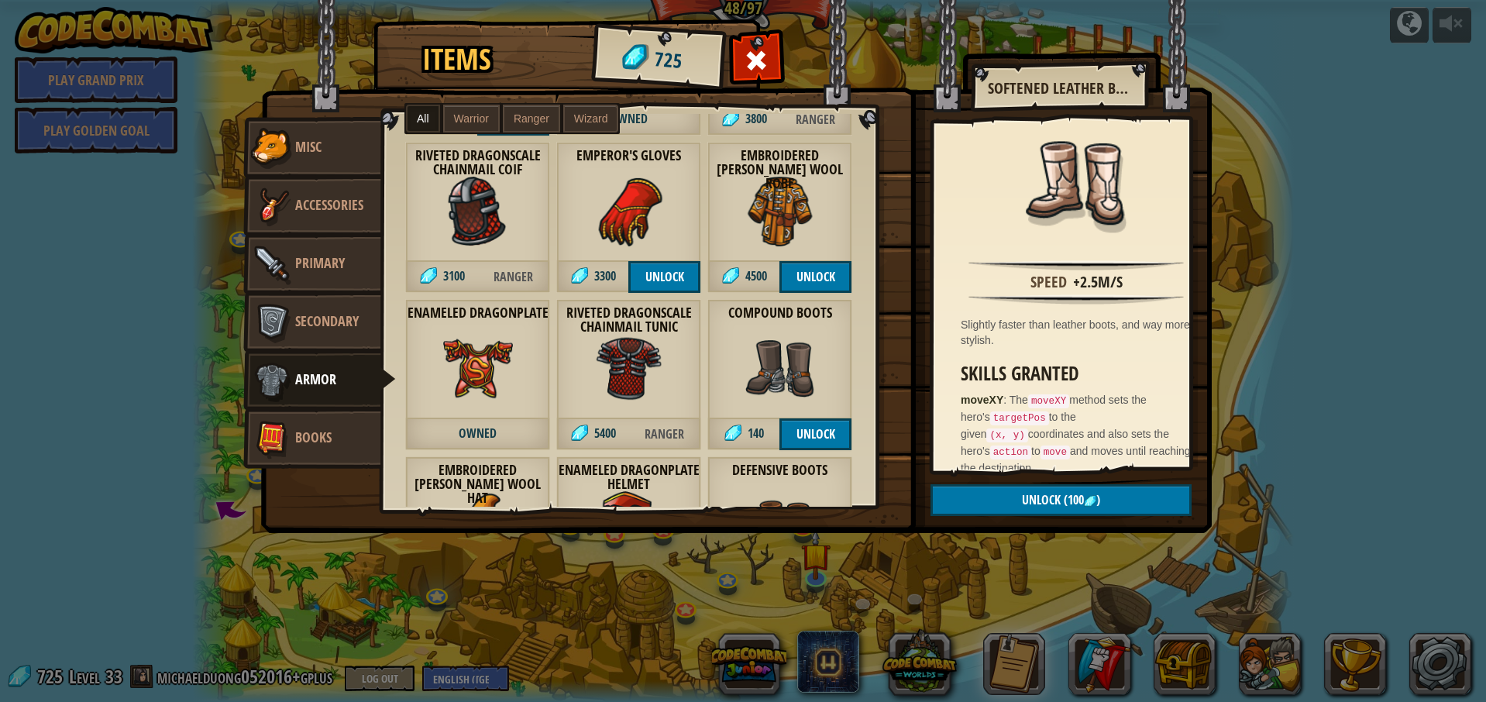
click at [578, 117] on span "Wizard" at bounding box center [591, 118] width 34 height 12
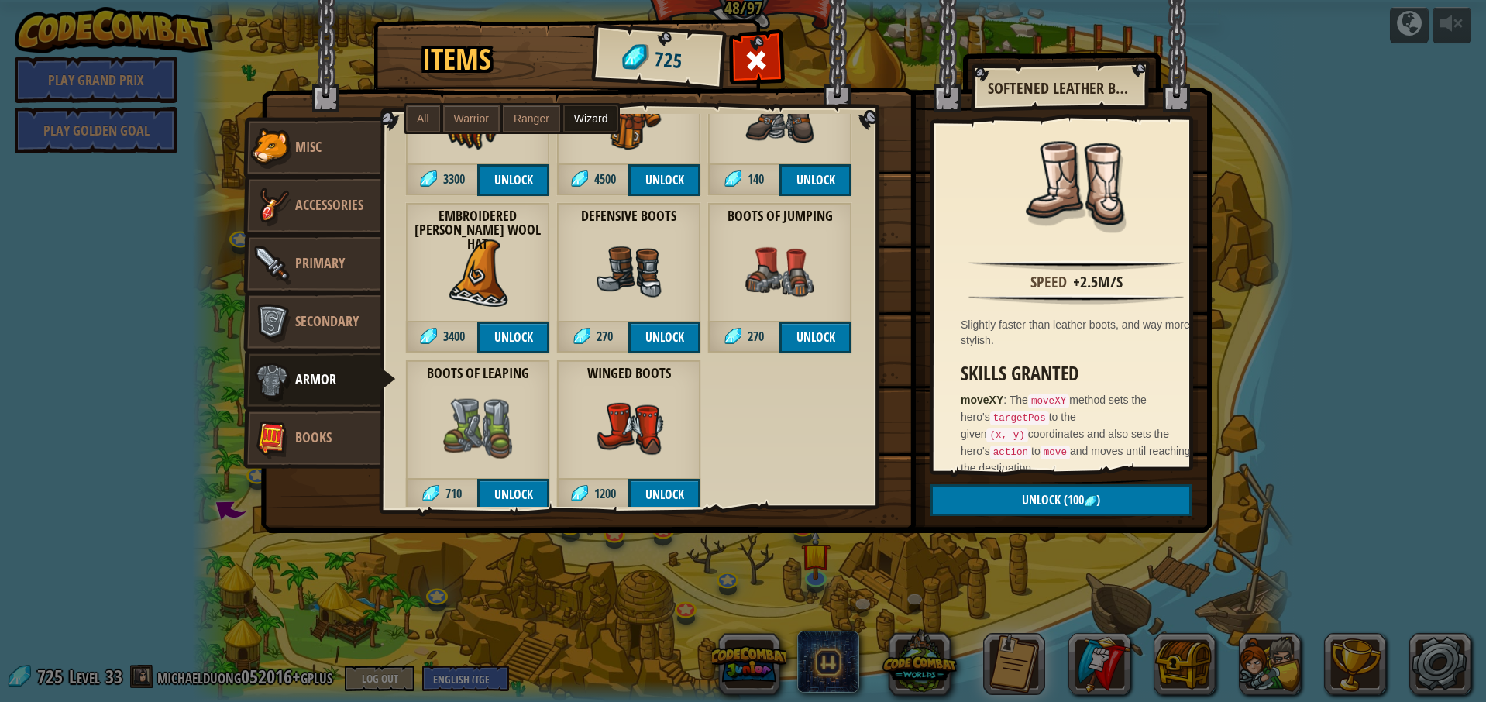
scroll to position [1378, 0]
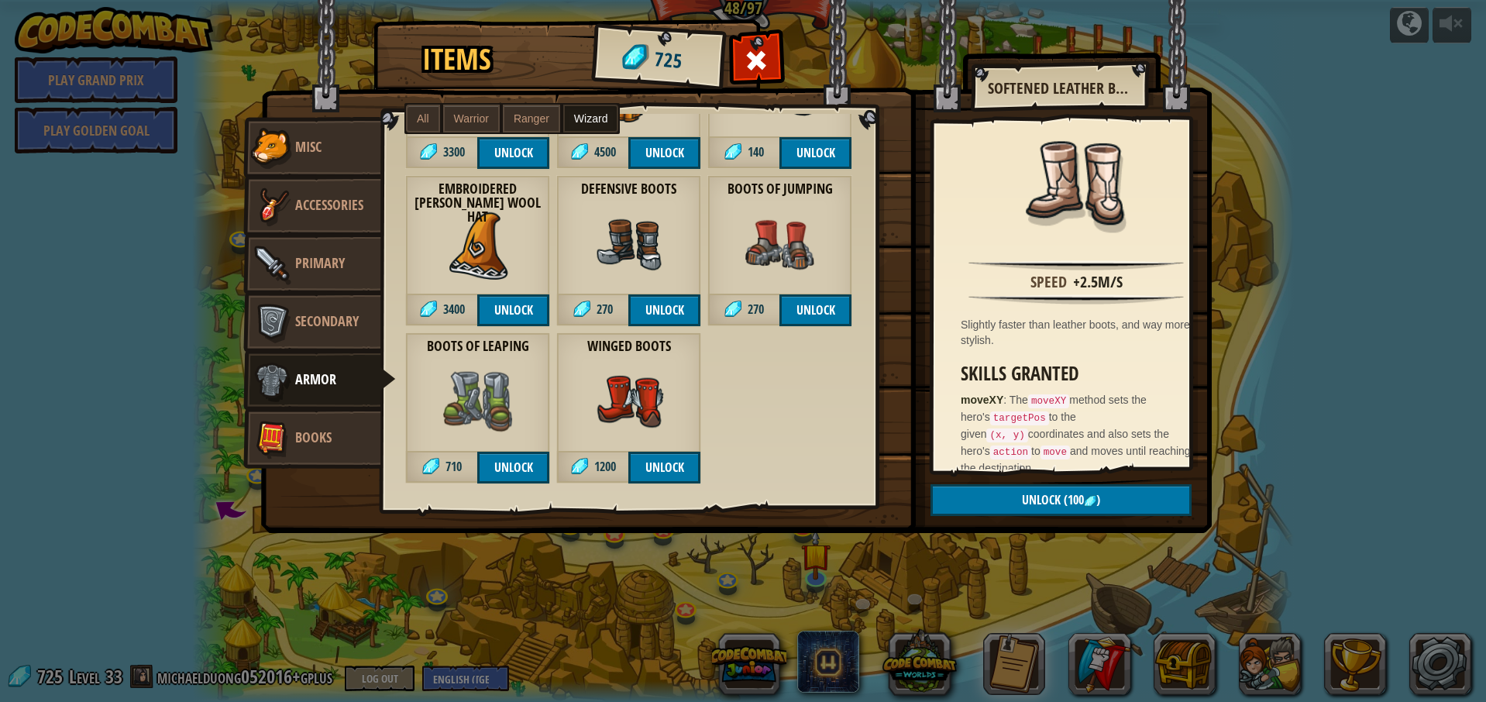
click at [495, 231] on img at bounding box center [478, 245] width 70 height 70
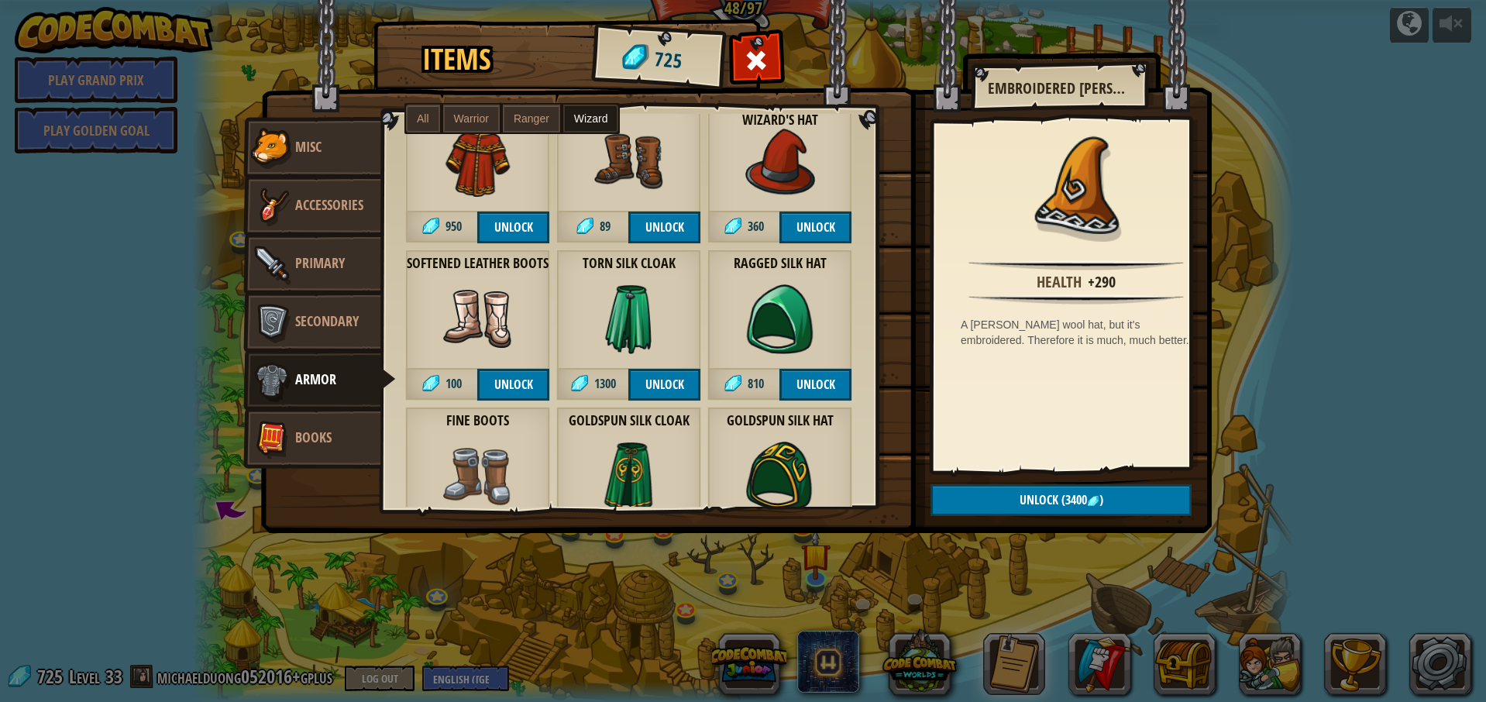
scroll to position [587, 0]
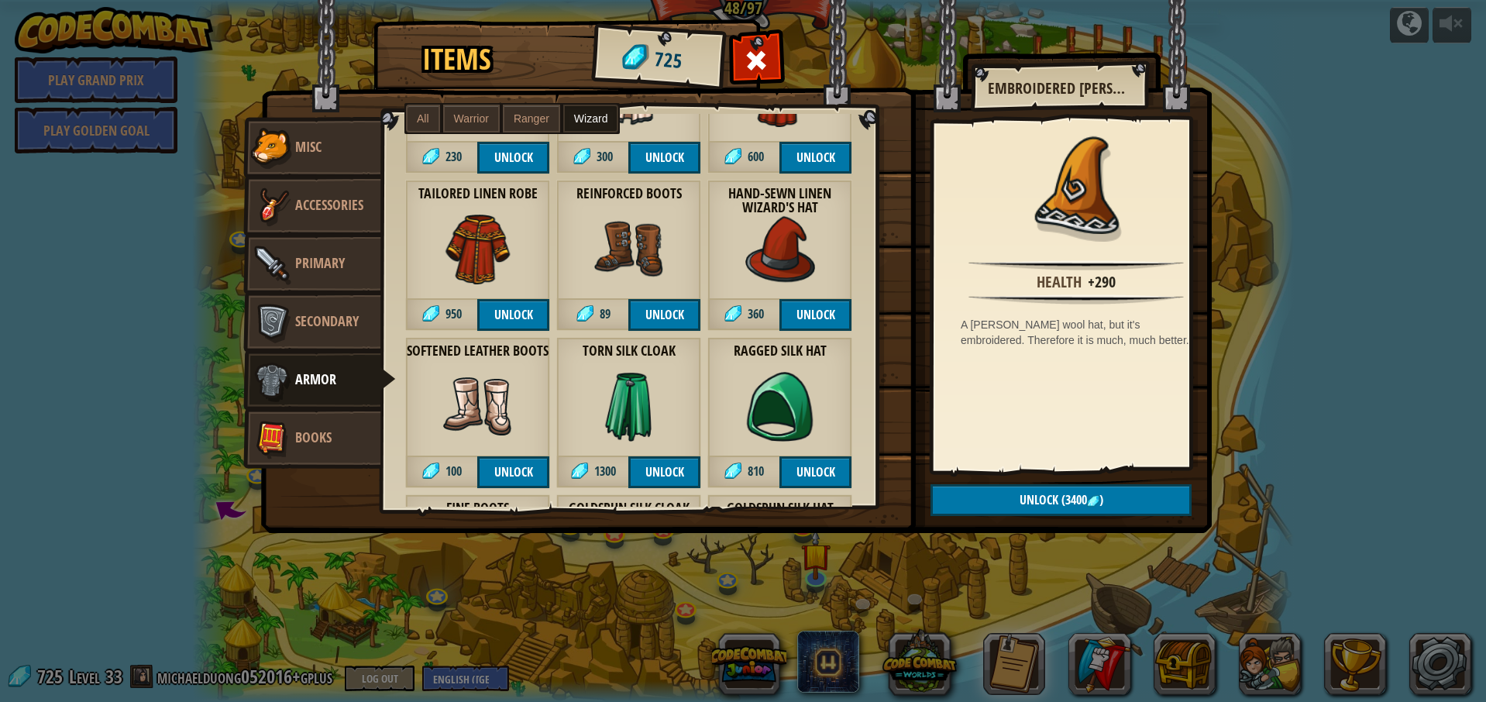
click at [794, 260] on img at bounding box center [781, 250] width 70 height 70
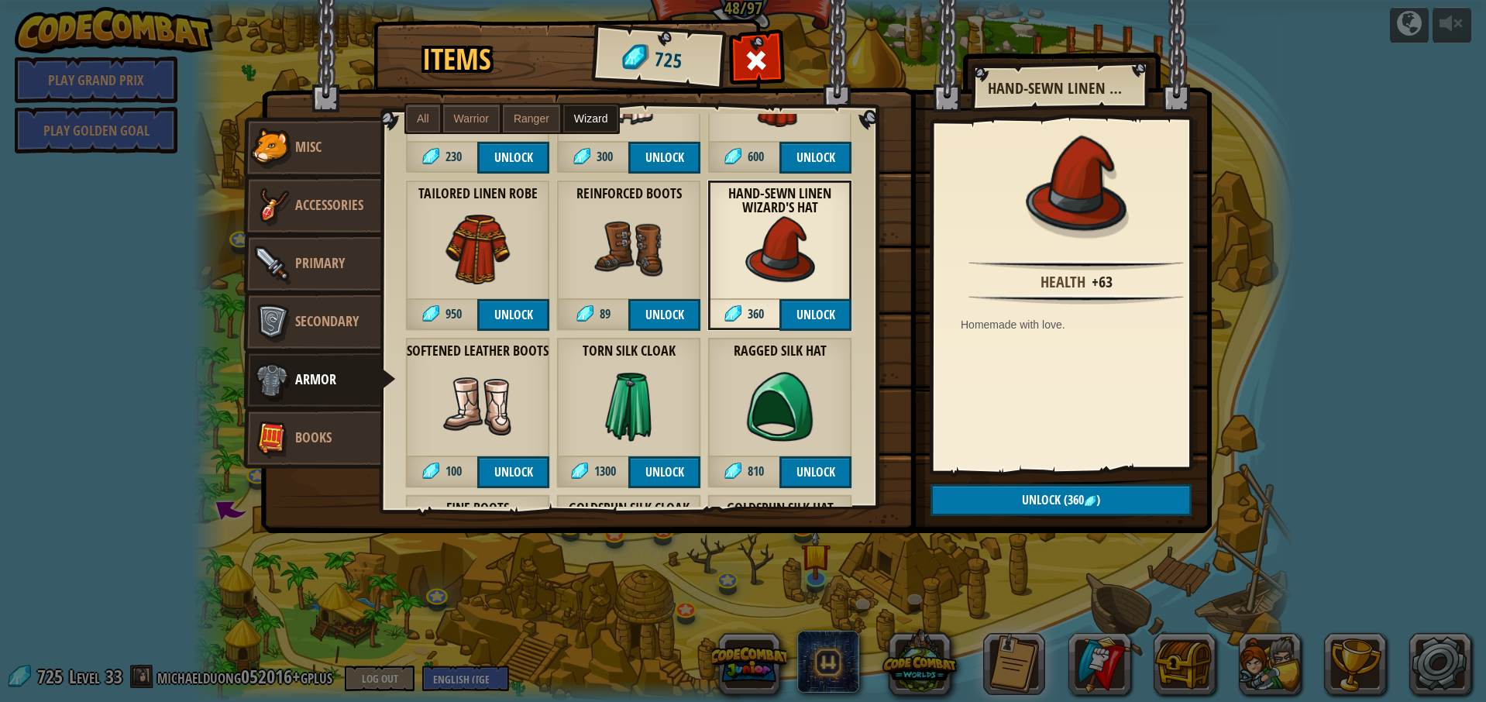
click at [454, 253] on img at bounding box center [478, 250] width 70 height 70
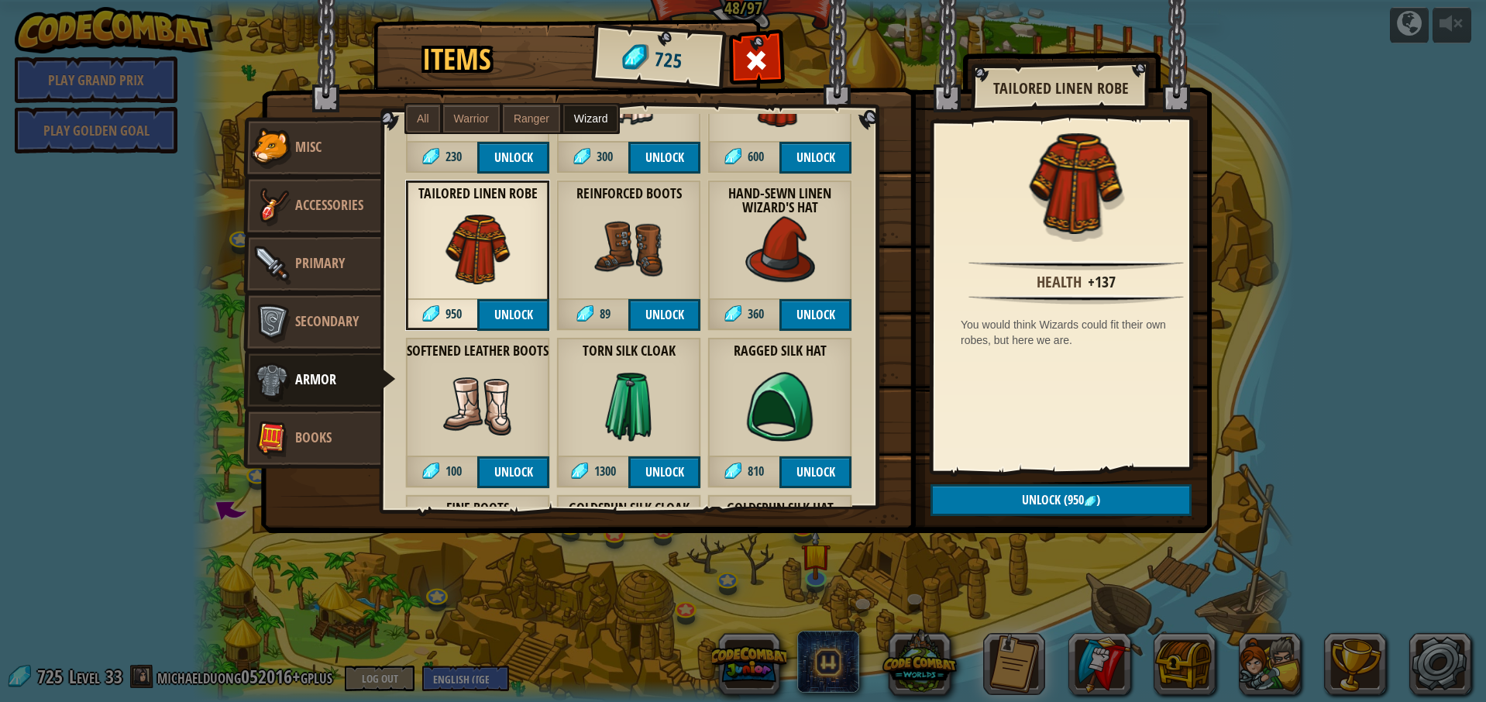
click at [768, 240] on img at bounding box center [781, 250] width 70 height 70
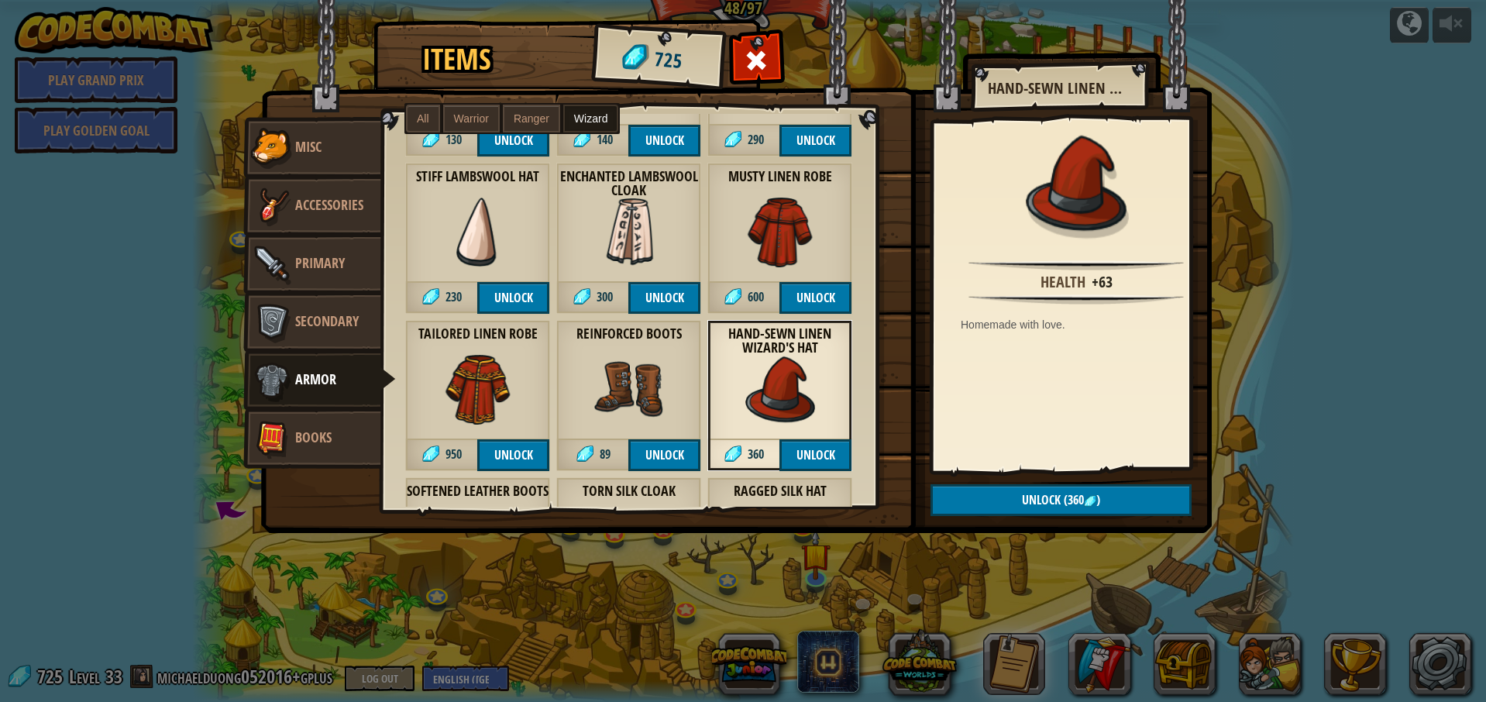
scroll to position [422, 0]
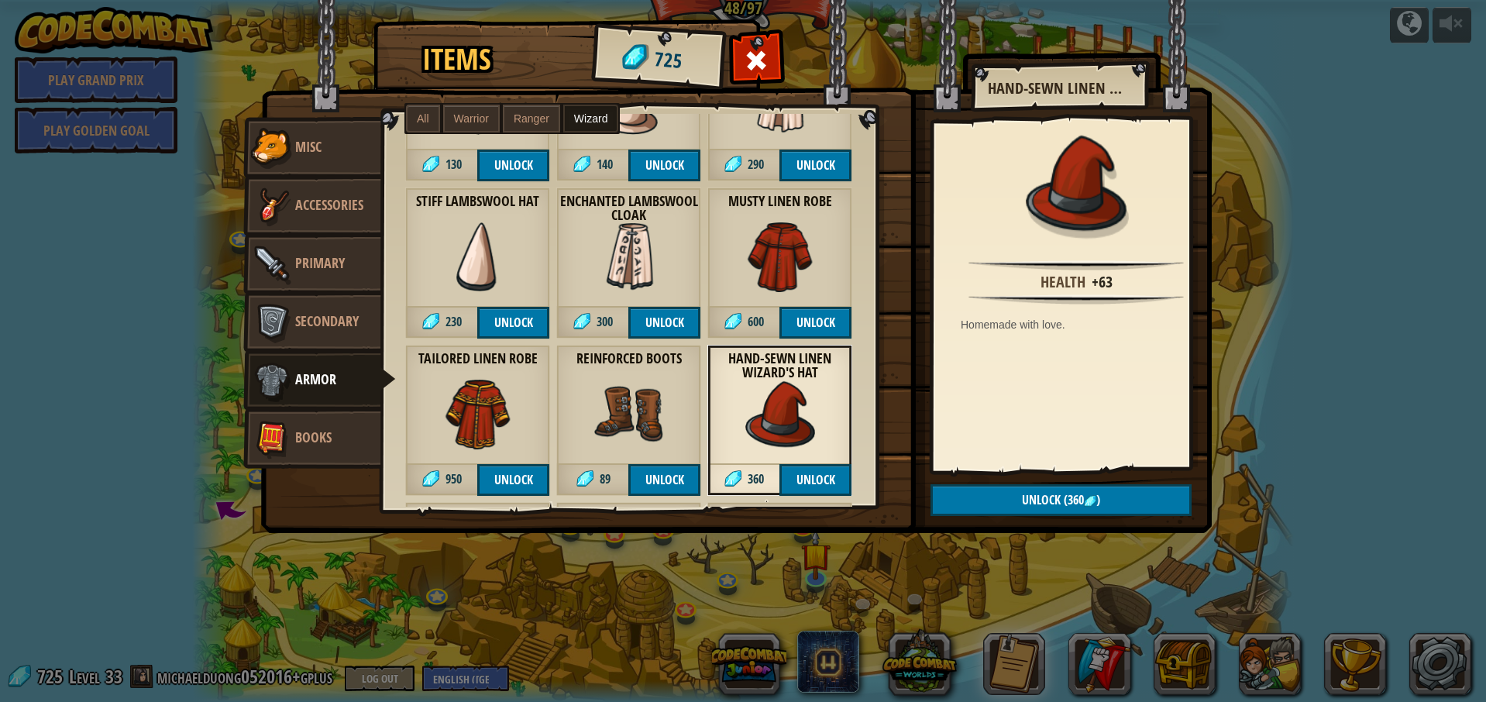
click at [642, 268] on img at bounding box center [629, 257] width 70 height 70
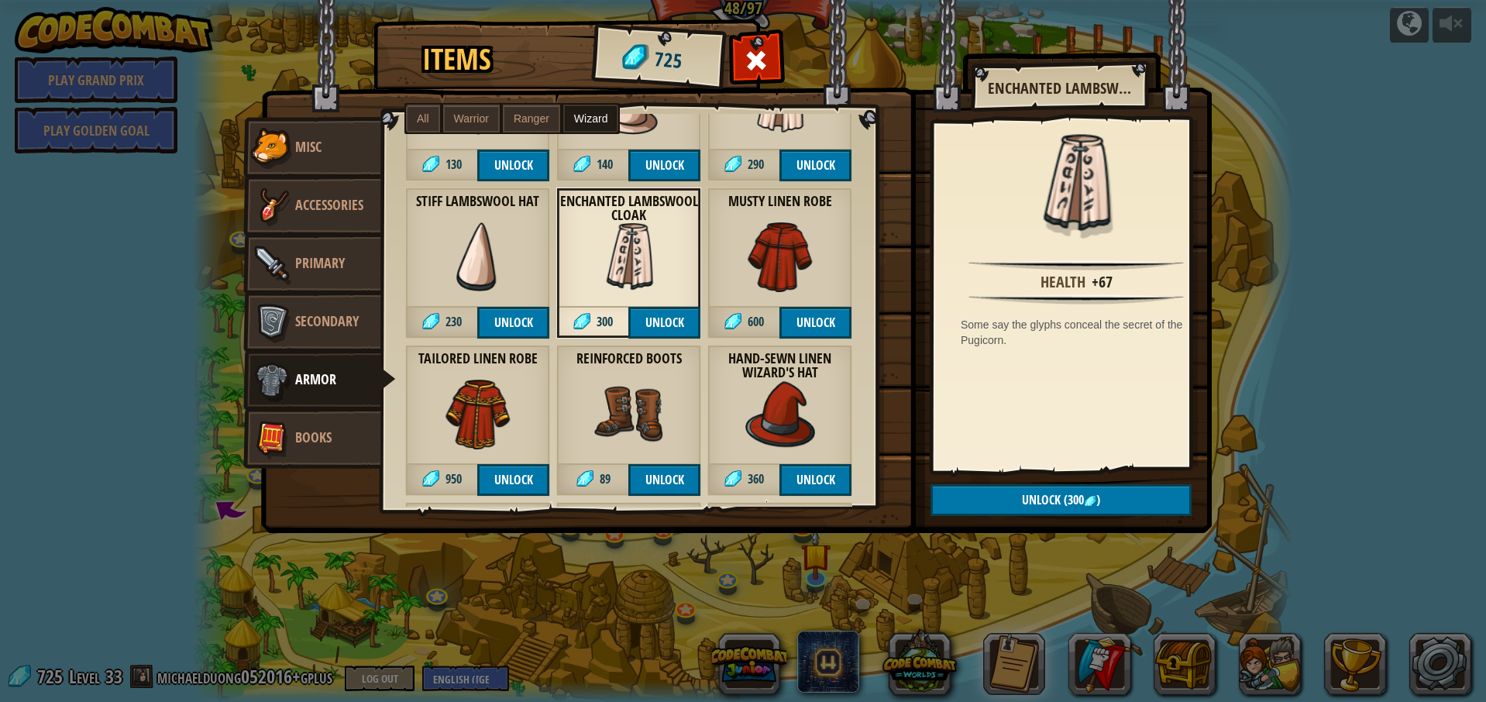
click at [766, 415] on img at bounding box center [781, 415] width 70 height 70
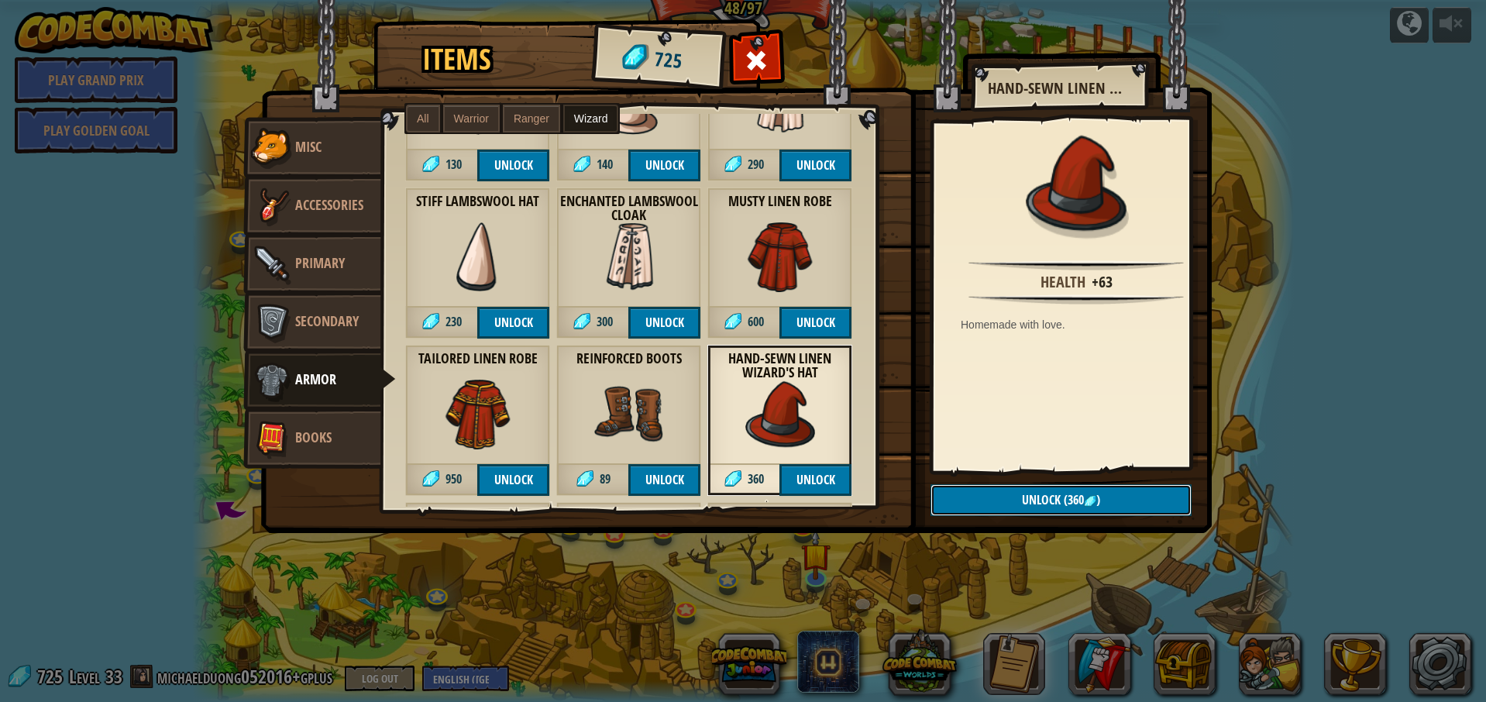
click at [1000, 507] on button "Unlock (360 )" at bounding box center [1061, 500] width 261 height 32
click at [999, 505] on button "Confirm" at bounding box center [1061, 500] width 261 height 32
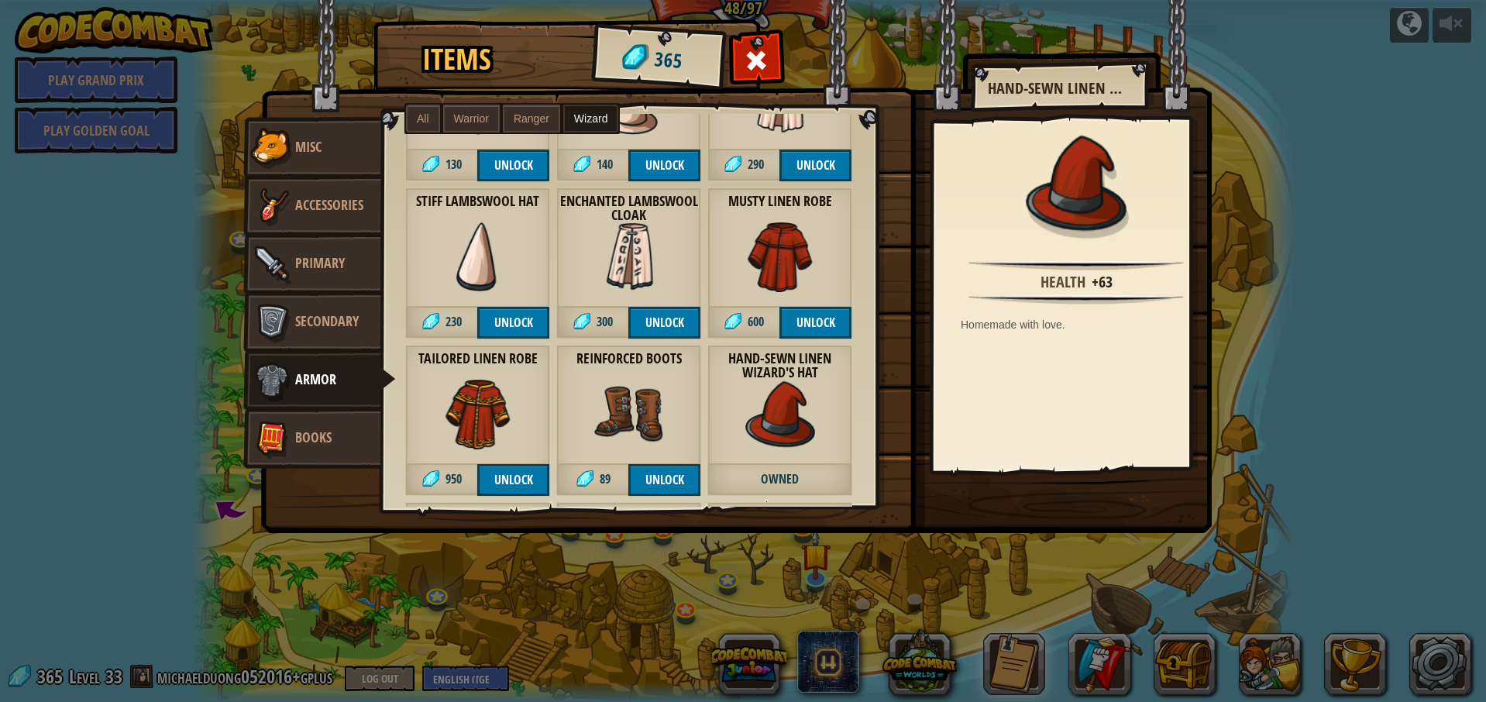
click at [665, 292] on div "Enchanted Lambswool Cloak 300 Unlock" at bounding box center [628, 263] width 145 height 151
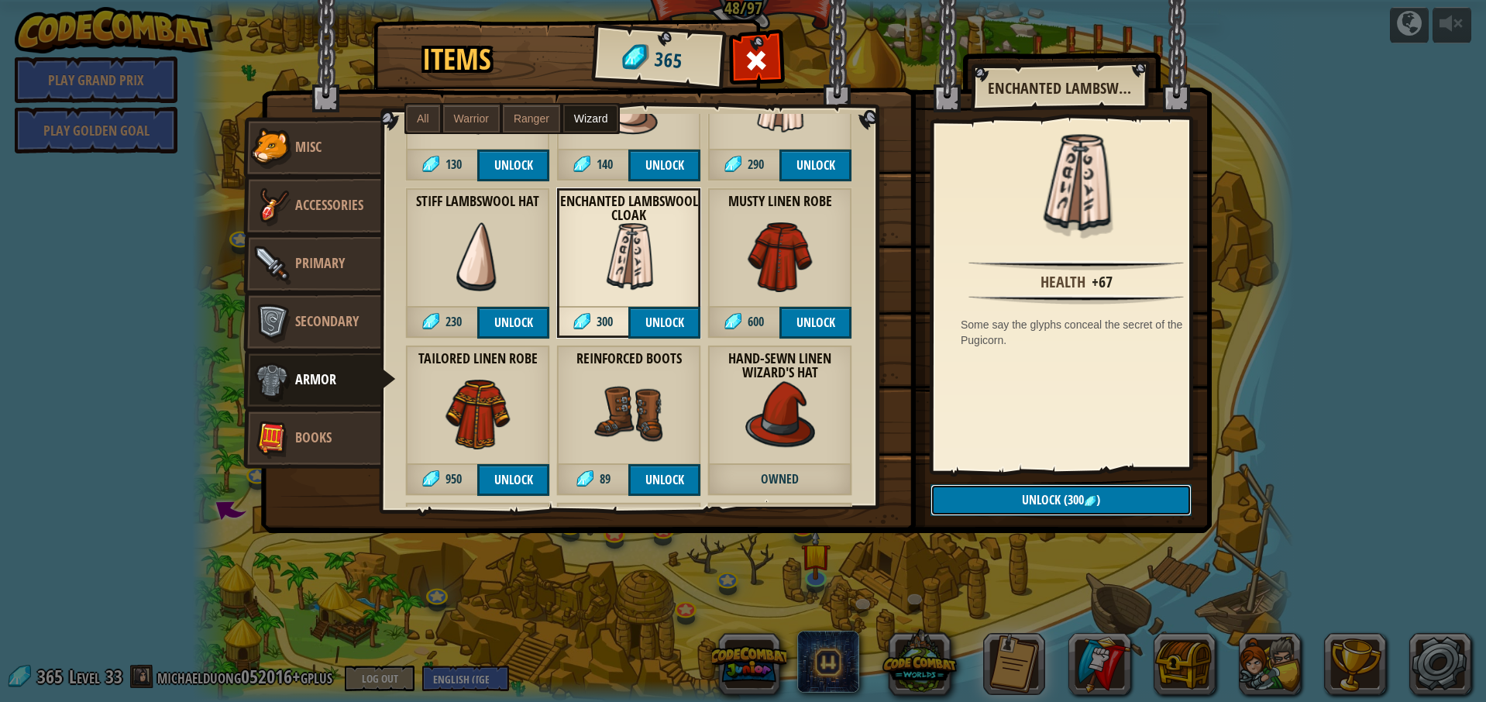
click at [1032, 504] on span "Unlock" at bounding box center [1041, 499] width 39 height 17
click at [1031, 503] on button "Confirm" at bounding box center [1061, 500] width 261 height 32
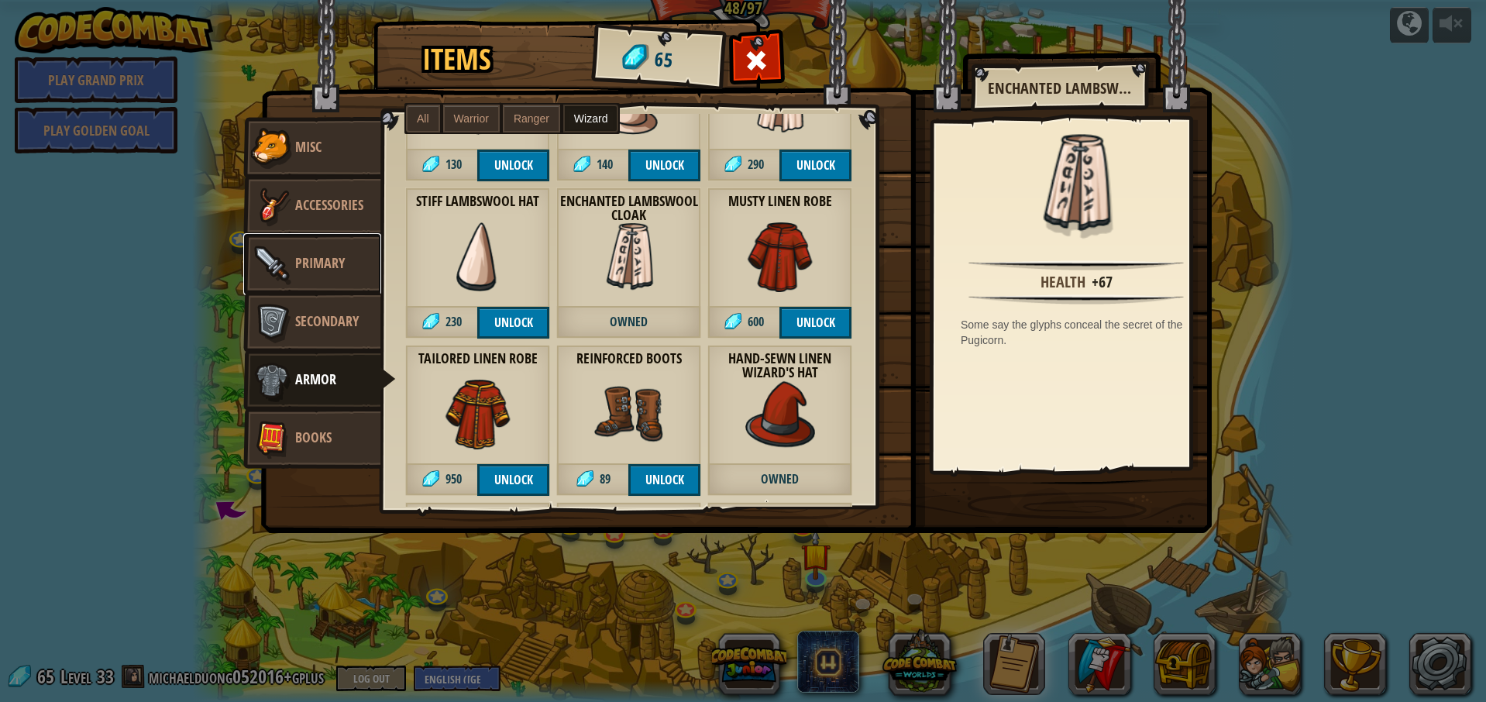
click at [319, 260] on span "Primary" at bounding box center [320, 262] width 50 height 19
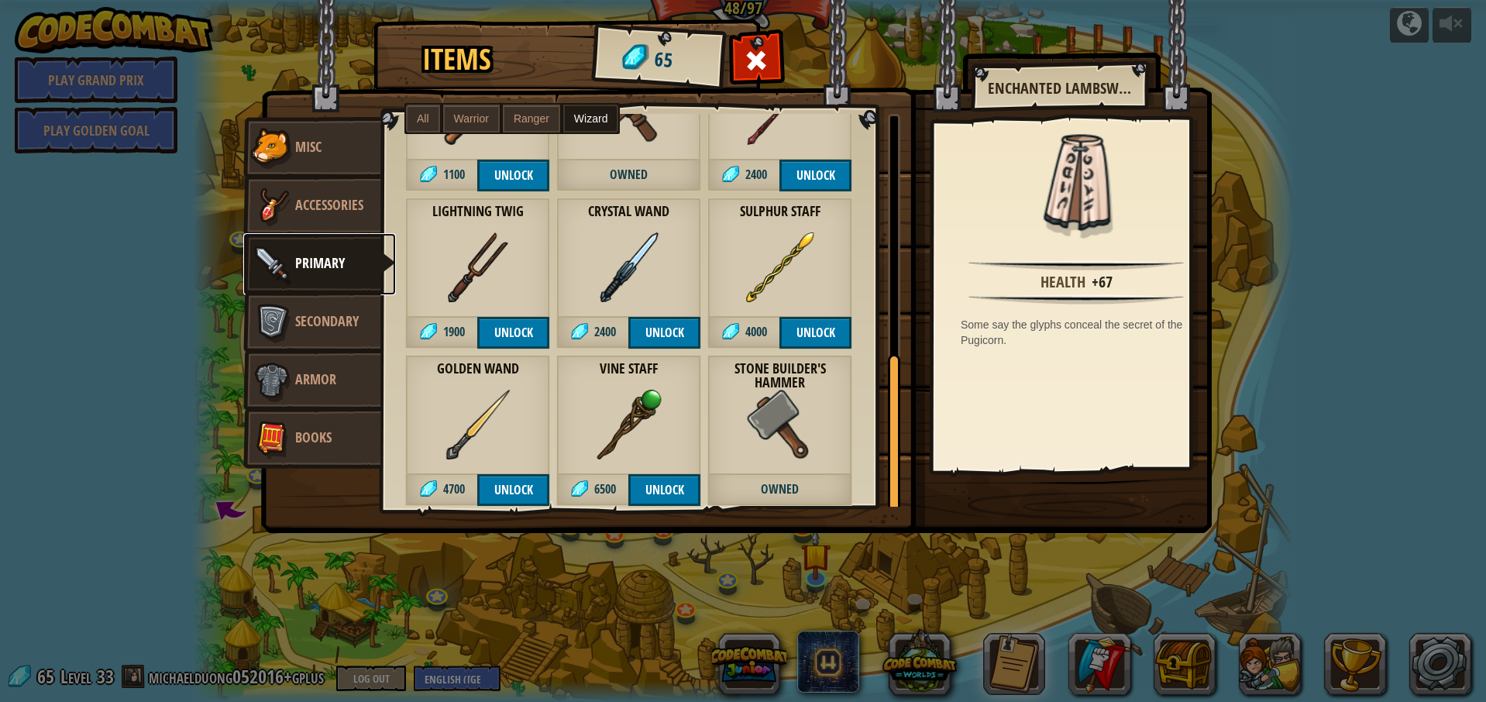
scroll to position [591, 0]
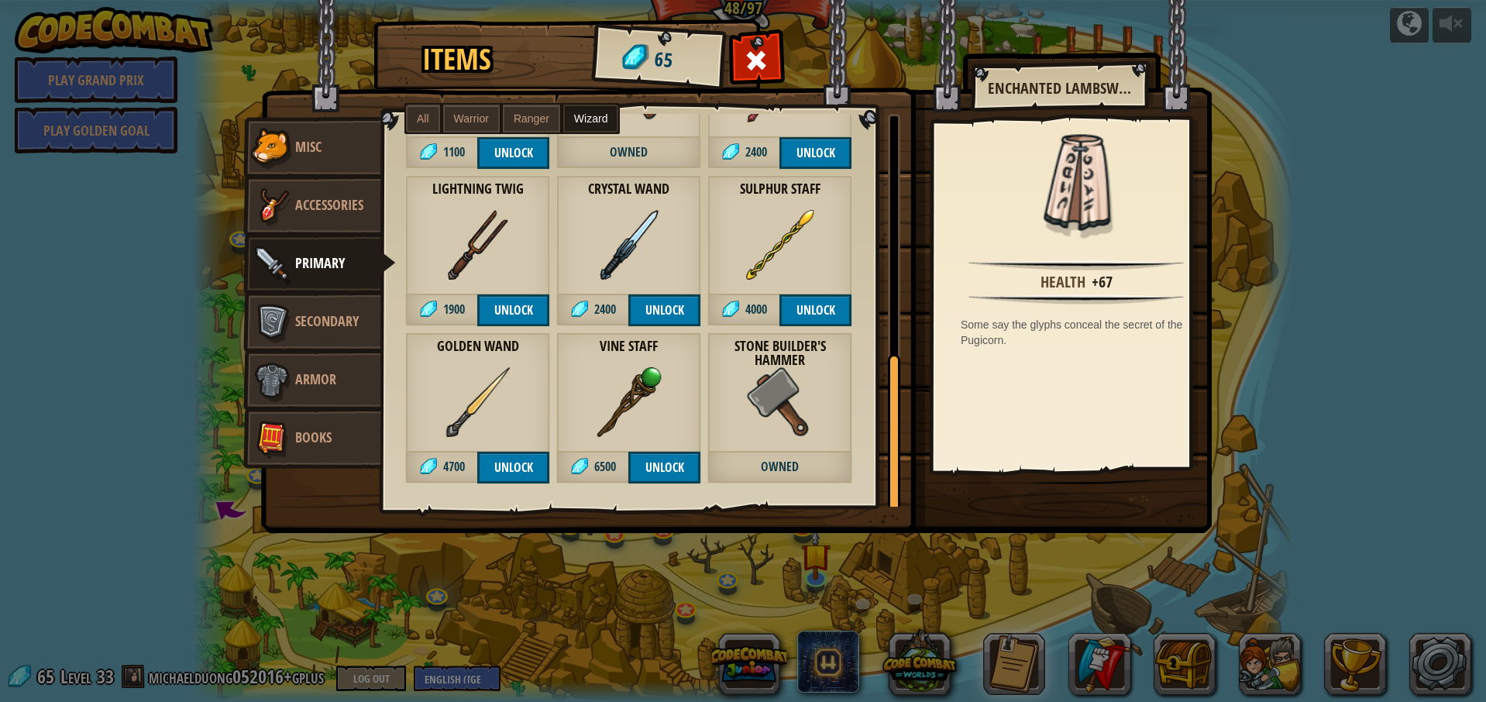
click at [666, 377] on div "Vine Staff 6500 Unlock" at bounding box center [628, 407] width 145 height 151
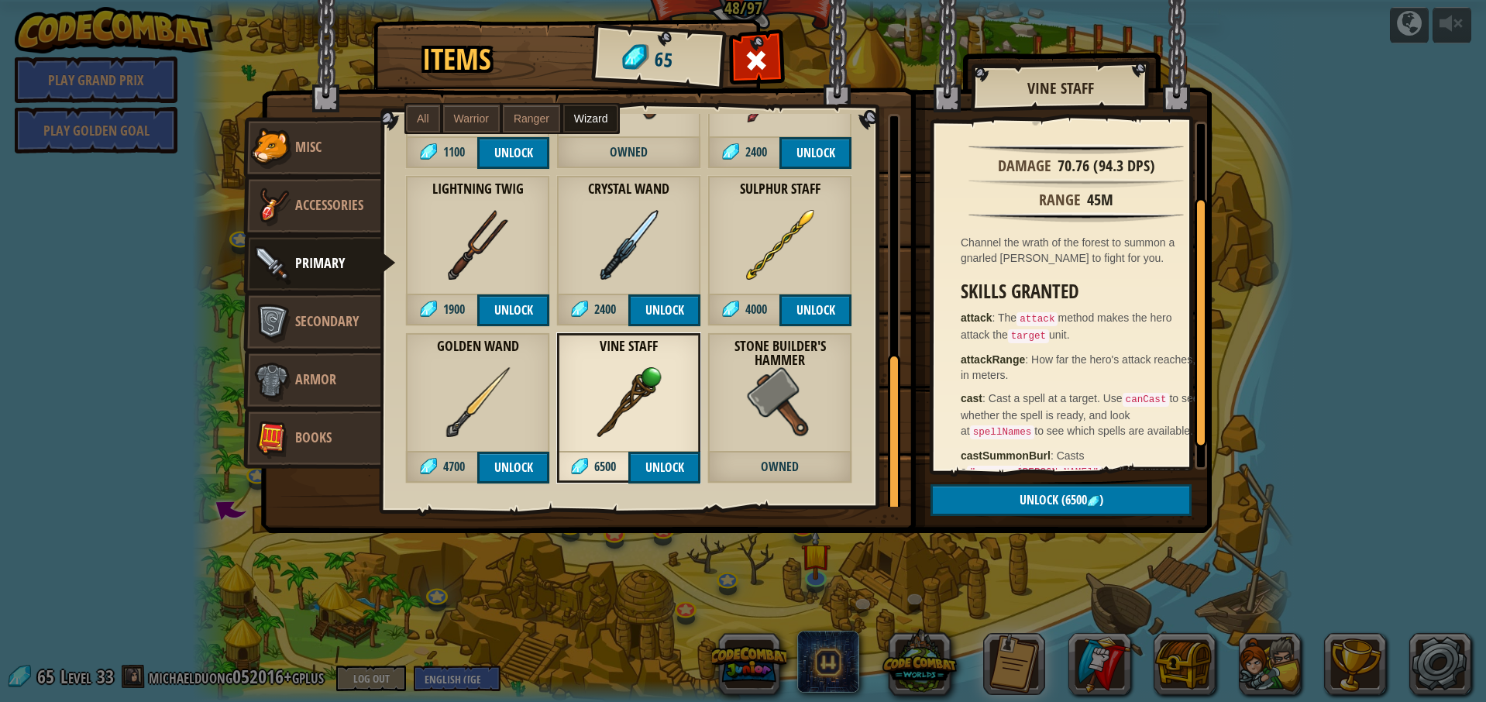
scroll to position [135, 0]
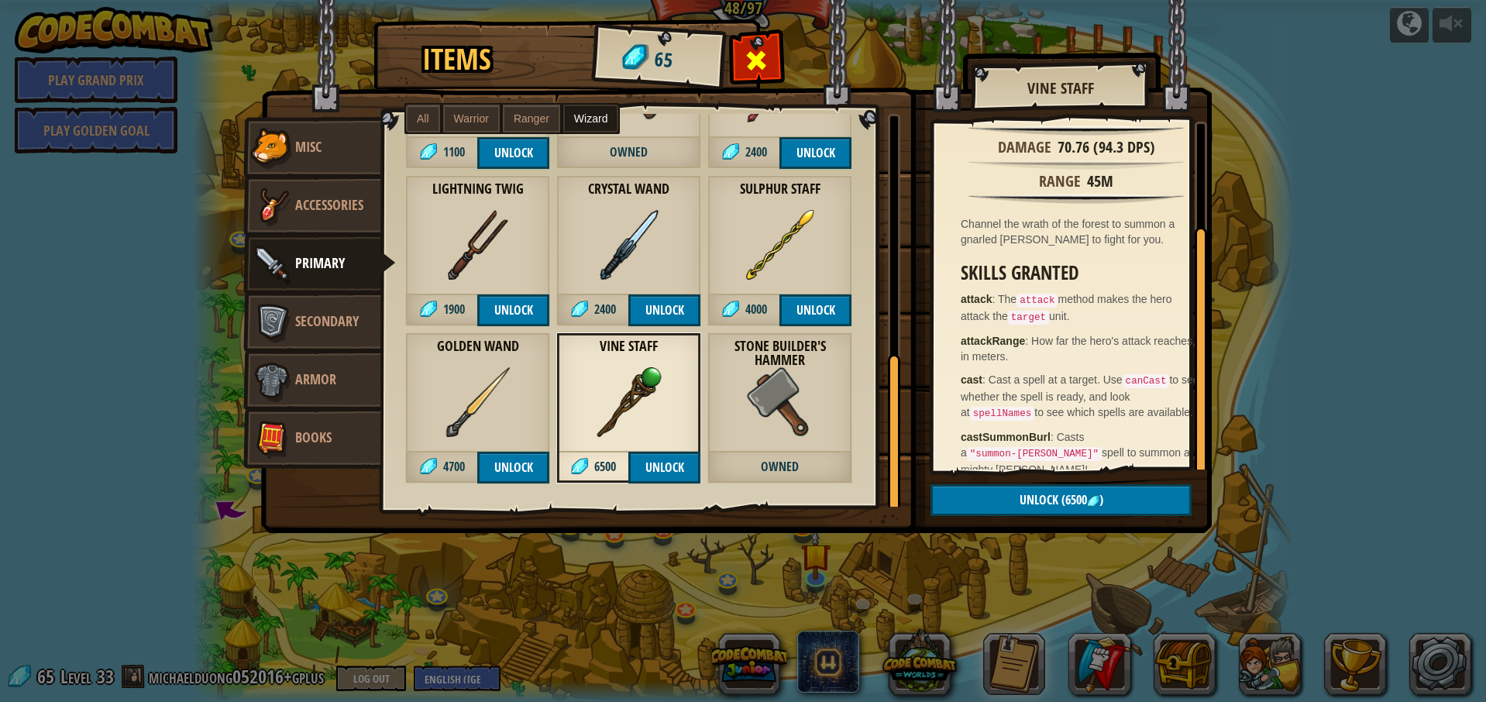
click at [769, 69] on span at bounding box center [757, 60] width 25 height 25
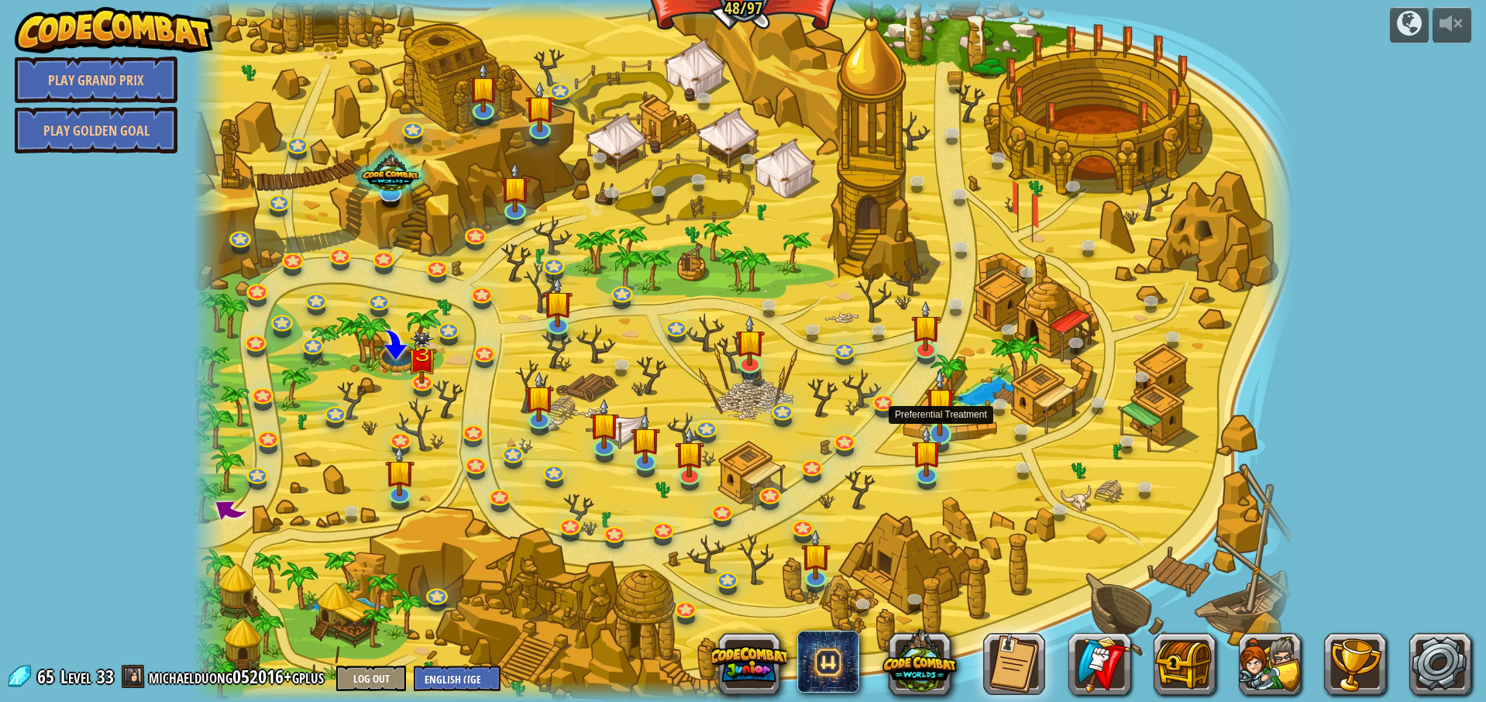
click at [945, 422] on img at bounding box center [939, 402] width 29 height 68
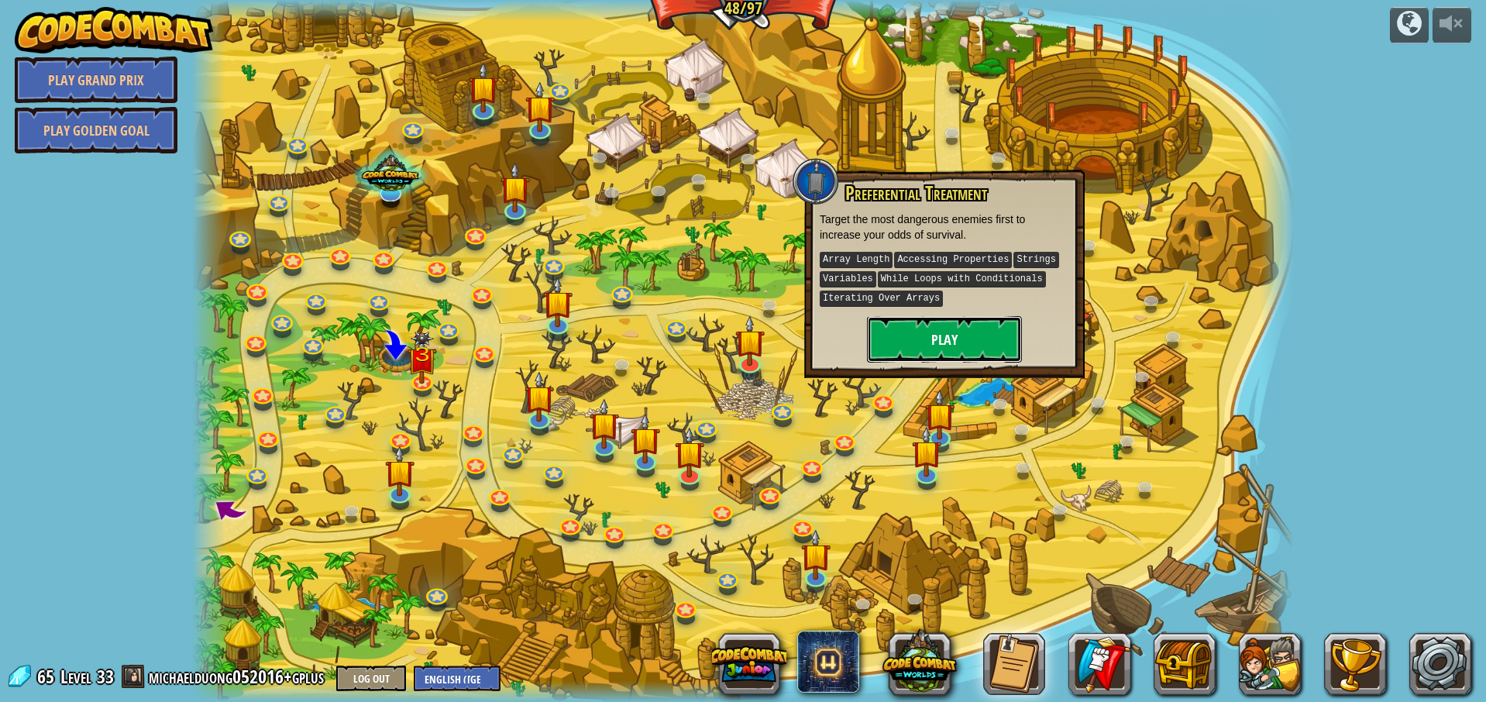
click at [915, 325] on button "Play" at bounding box center [944, 339] width 155 height 46
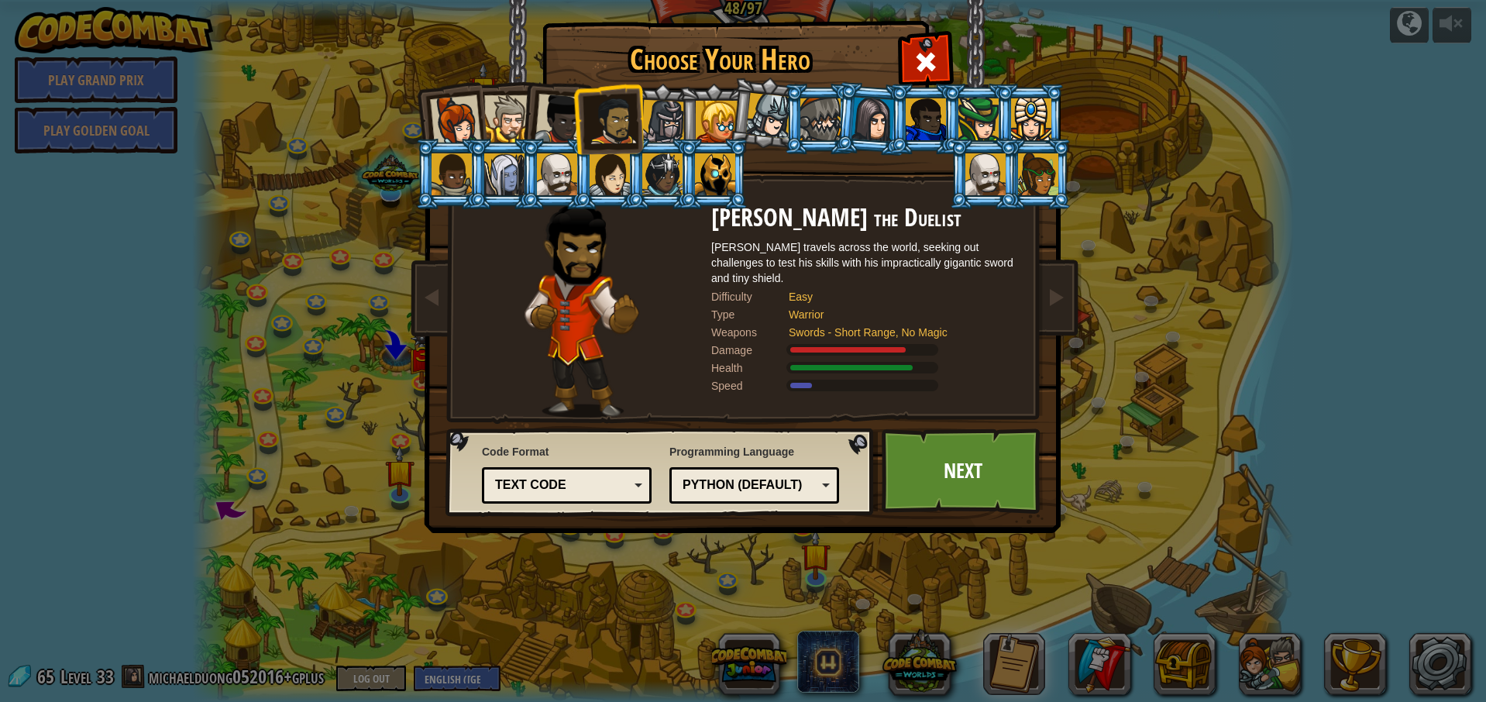
click at [878, 115] on div at bounding box center [873, 119] width 43 height 44
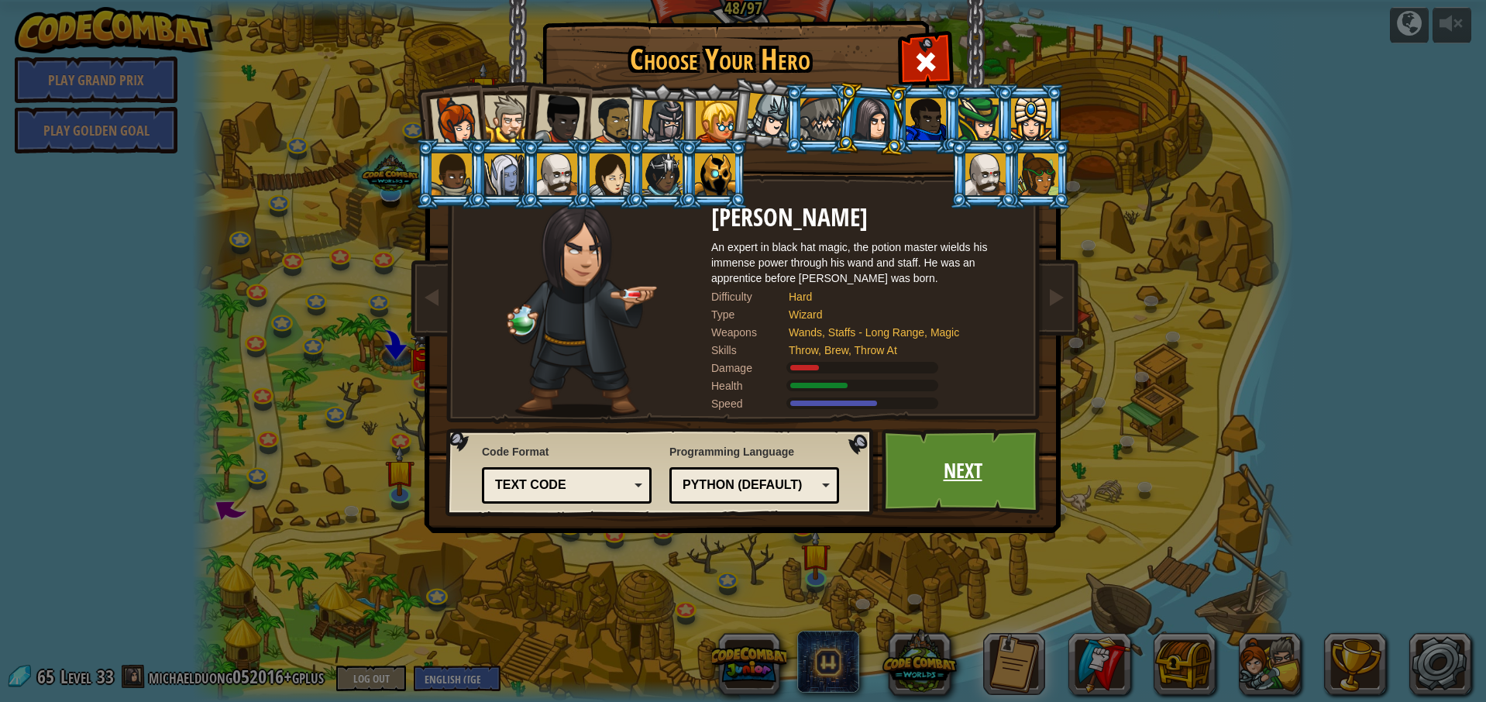
click at [956, 472] on link "Next" at bounding box center [963, 471] width 162 height 85
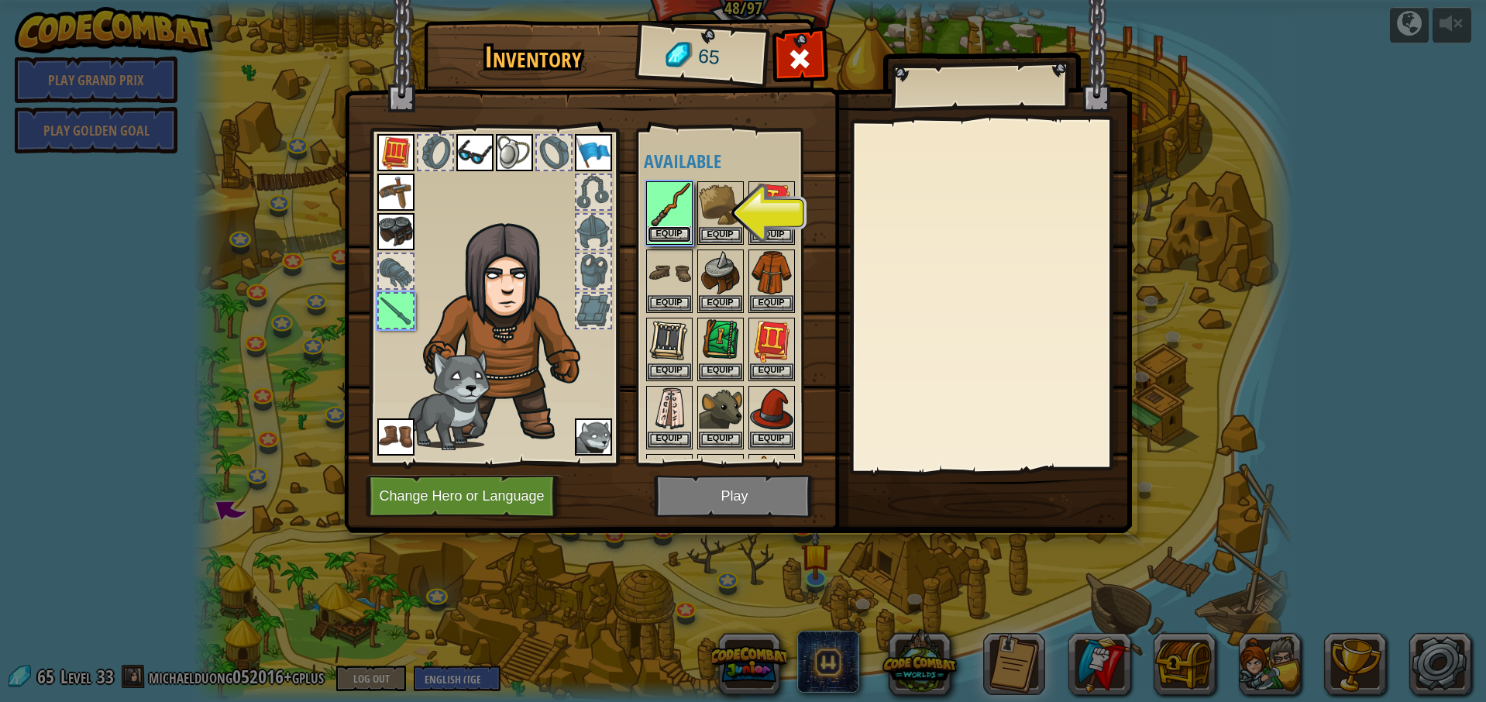
click at [674, 231] on button "Equip" at bounding box center [669, 234] width 43 height 16
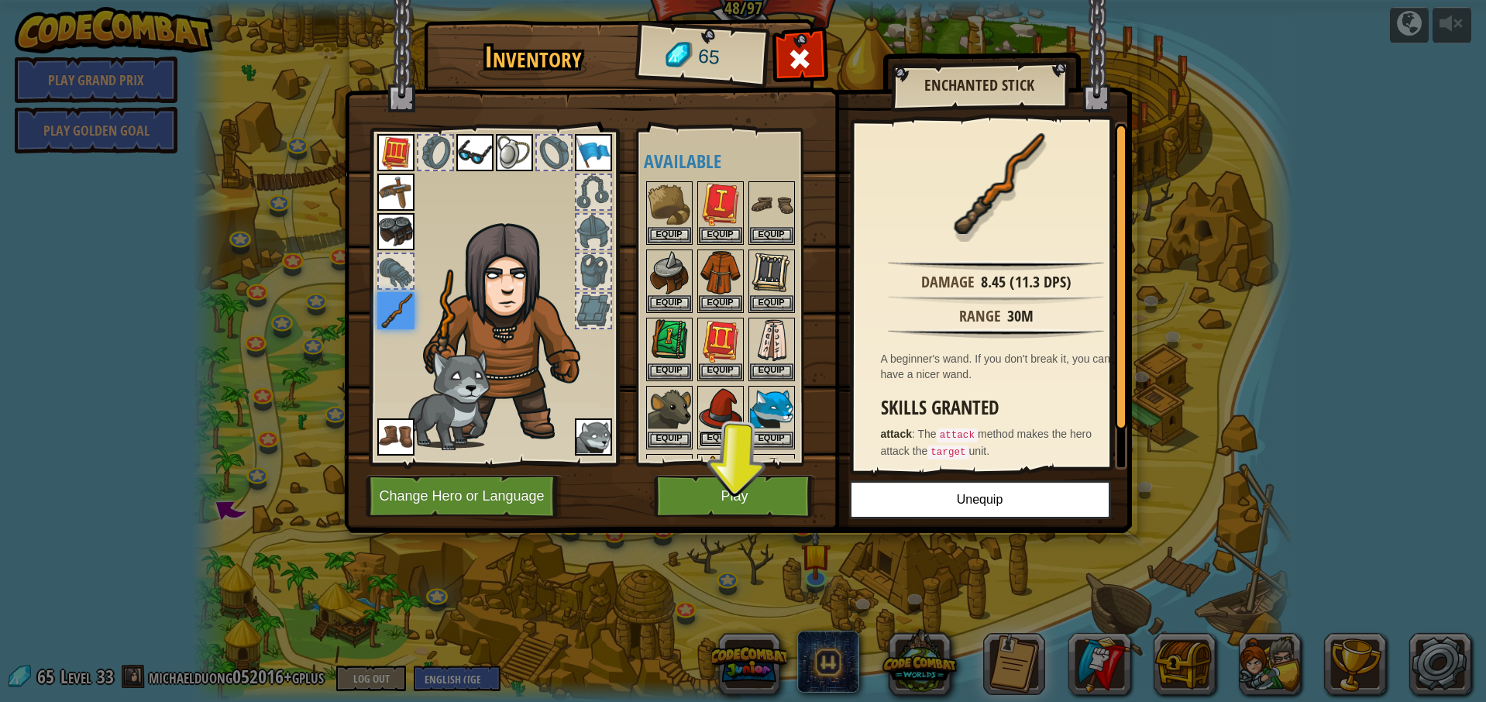
click at [712, 436] on button "Equip" at bounding box center [720, 439] width 43 height 16
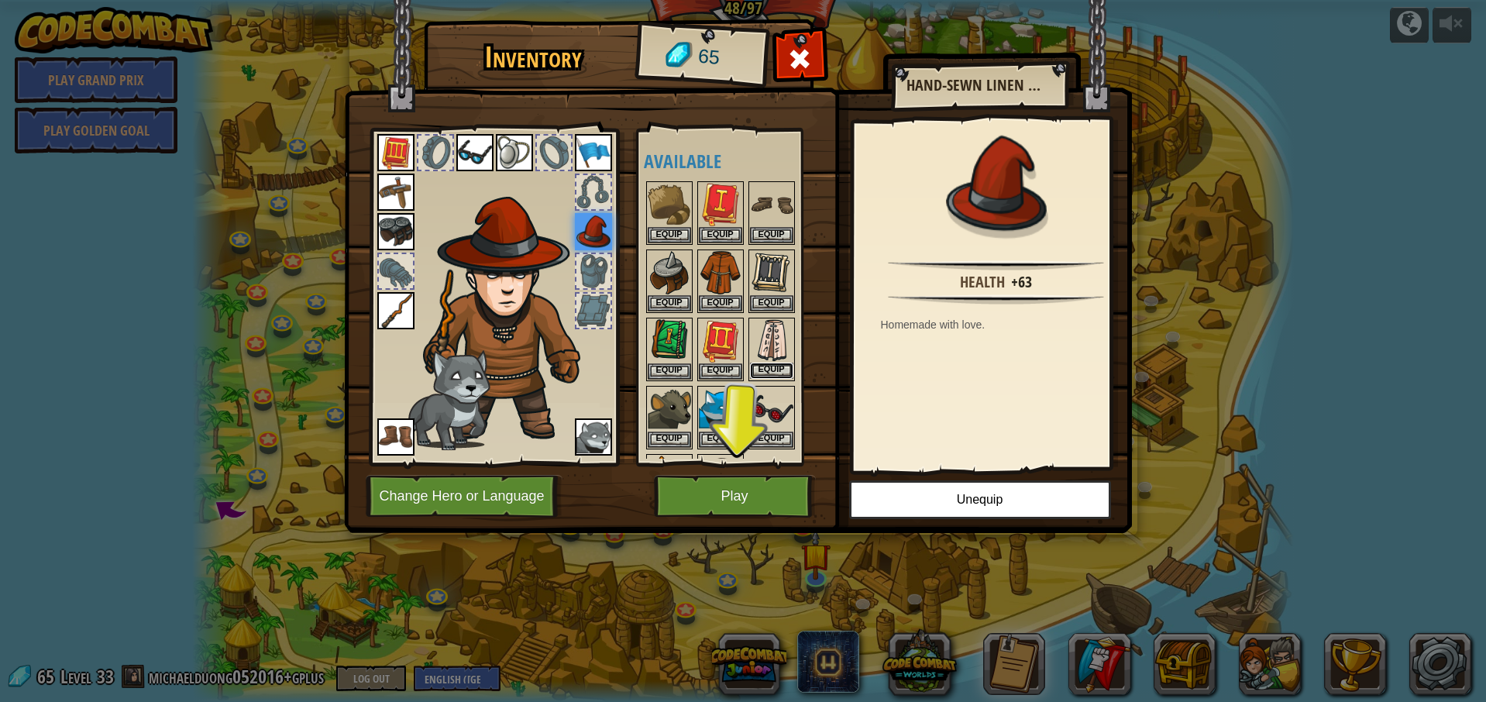
click at [780, 367] on button "Equip" at bounding box center [771, 371] width 43 height 16
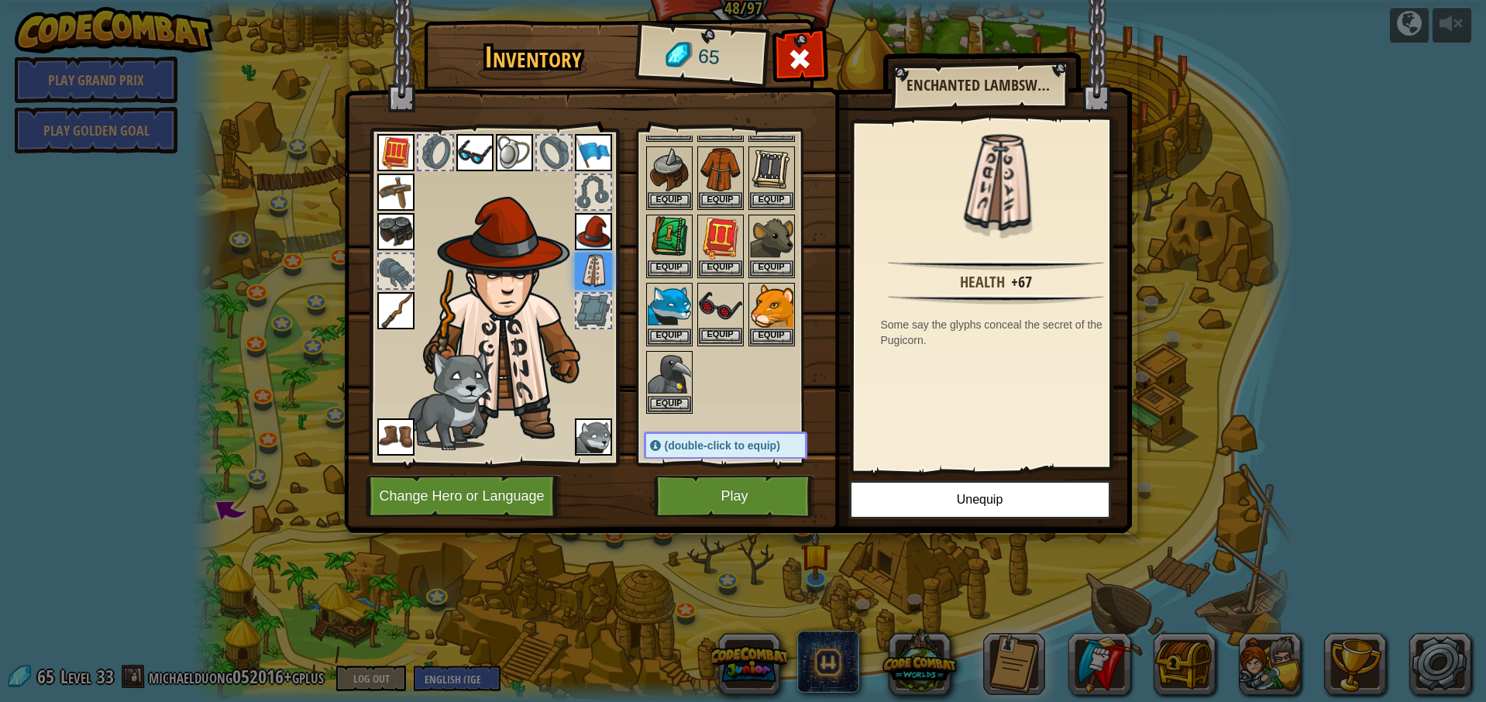
scroll to position [104, 0]
click at [728, 334] on button "Equip" at bounding box center [720, 335] width 43 height 16
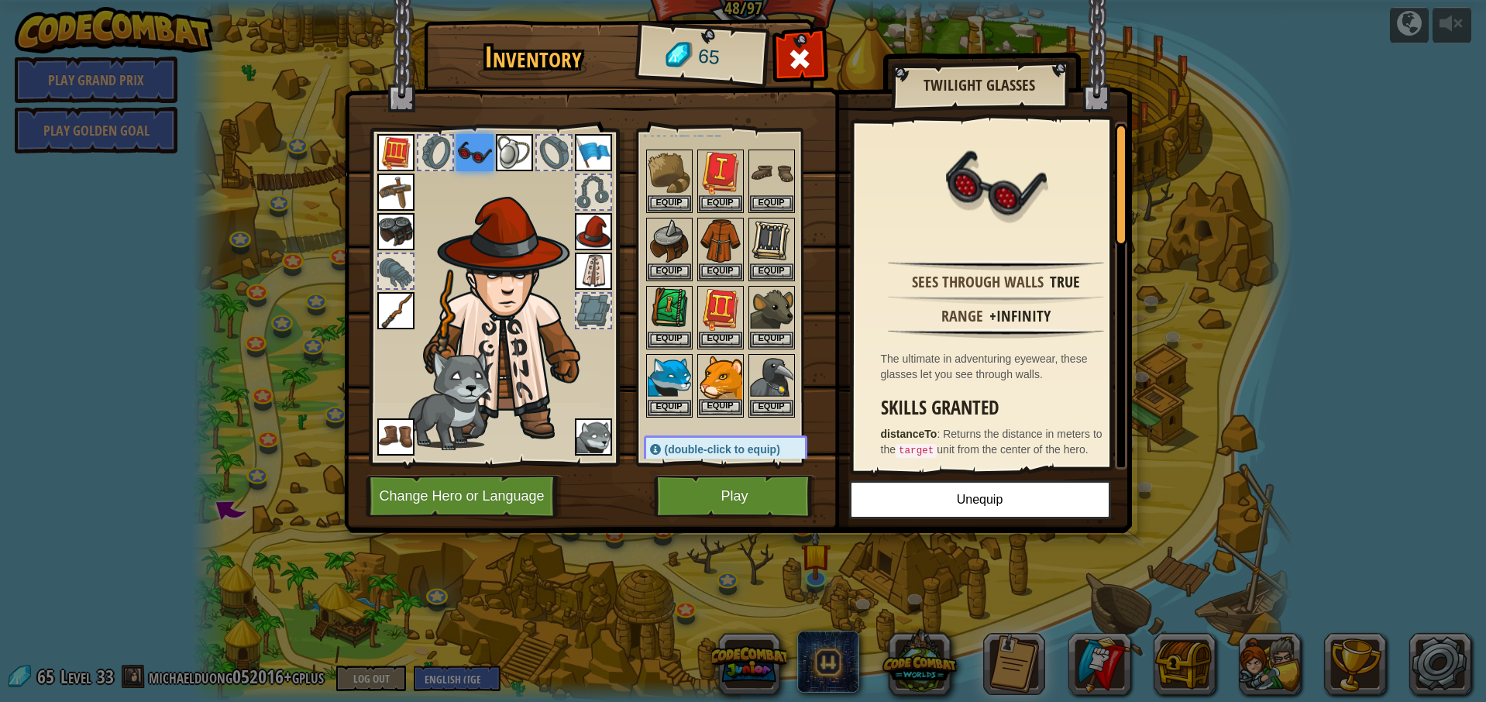
scroll to position [0, 0]
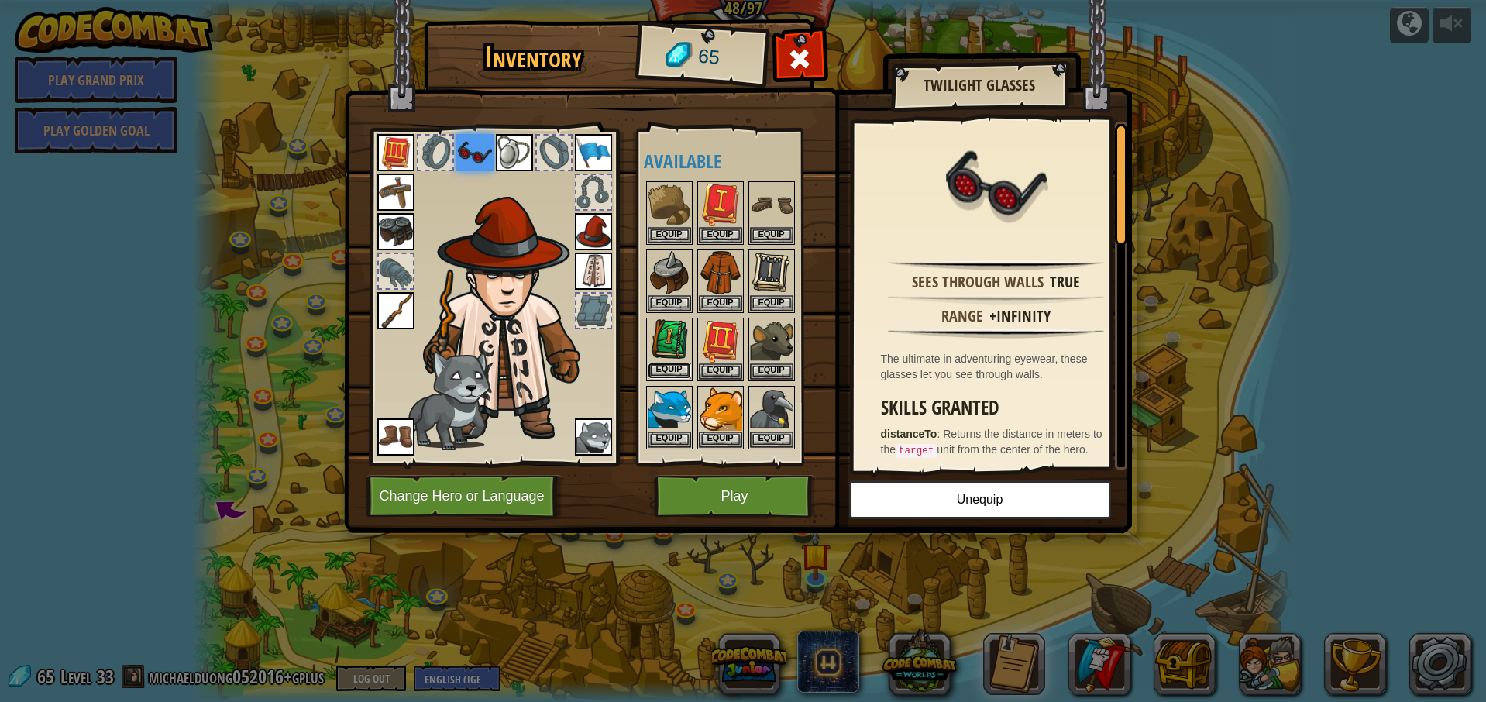
click at [670, 367] on button "Equip" at bounding box center [669, 371] width 43 height 16
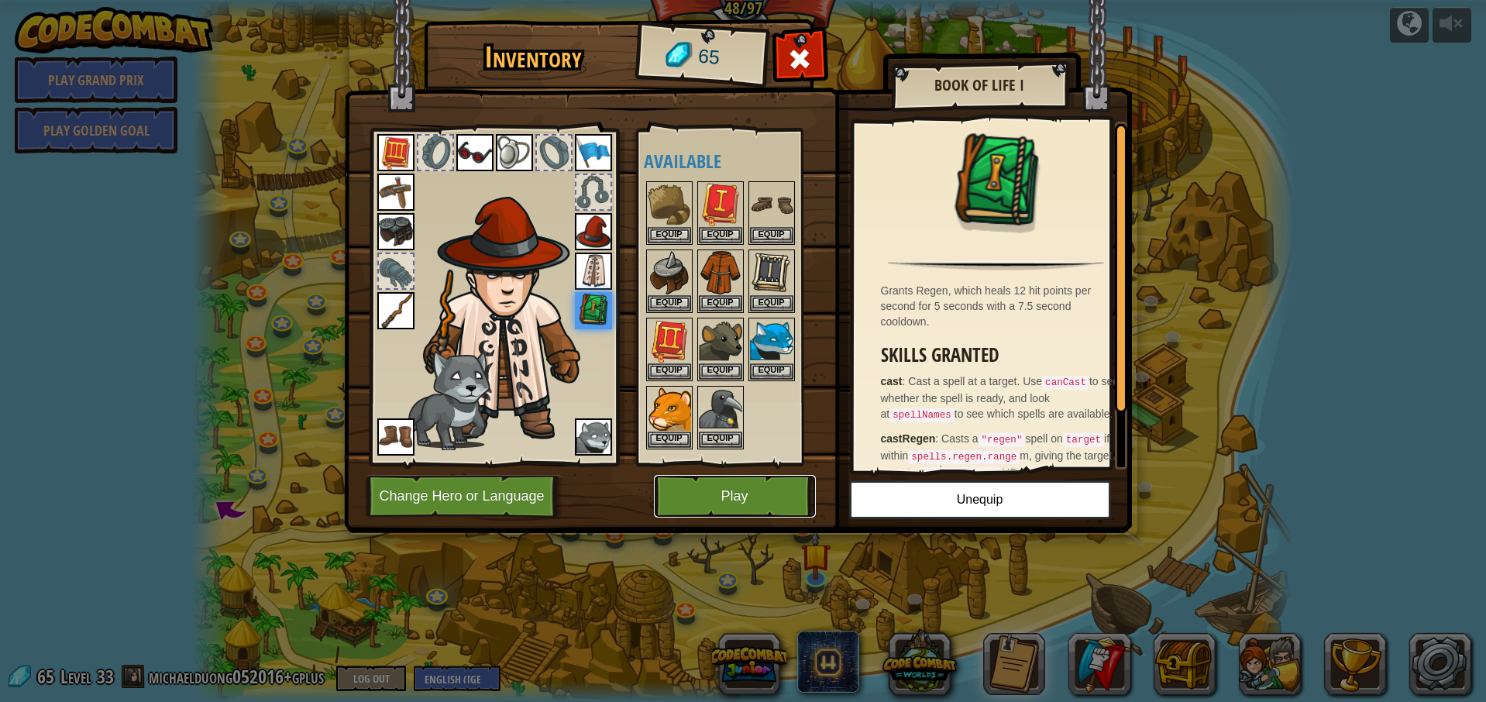
click at [742, 481] on button "Play" at bounding box center [735, 496] width 162 height 43
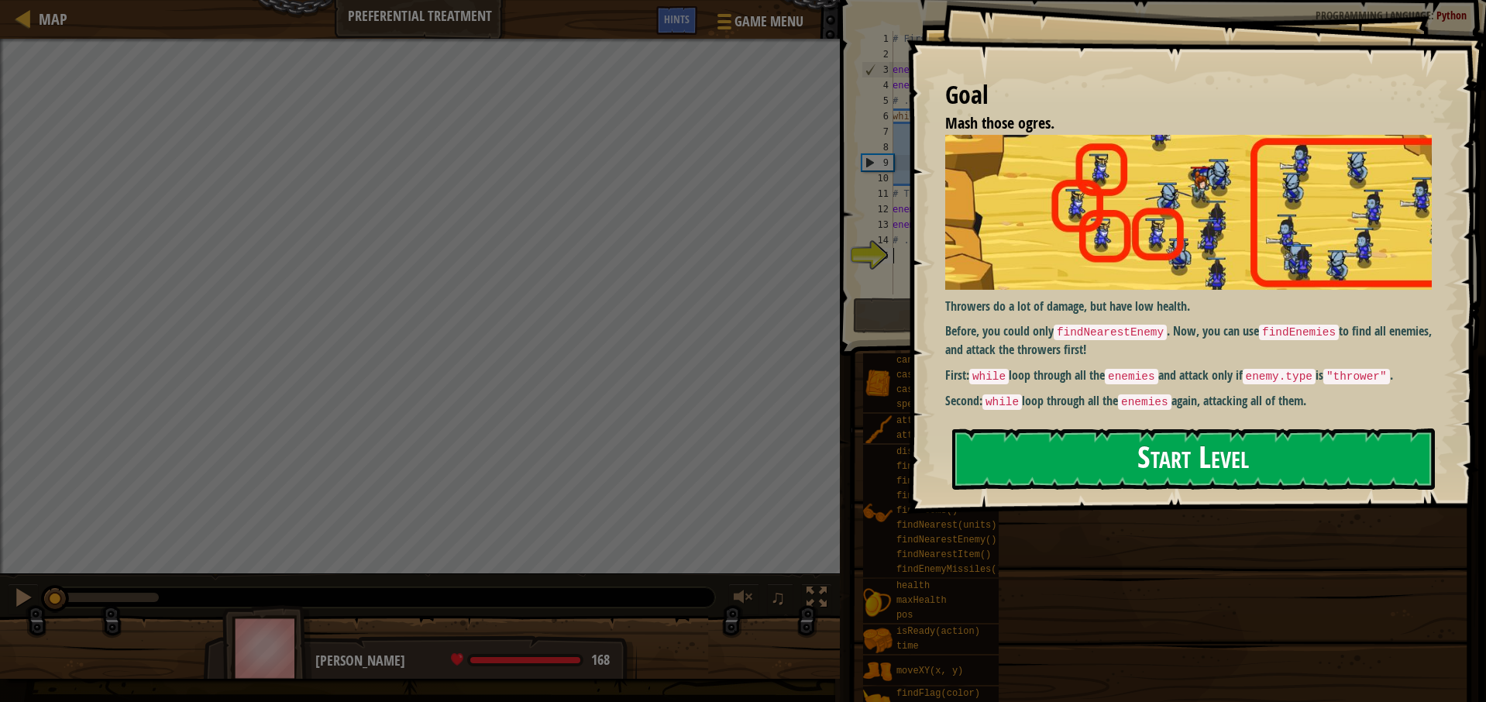
click at [1119, 480] on button "Start Level" at bounding box center [1193, 459] width 483 height 61
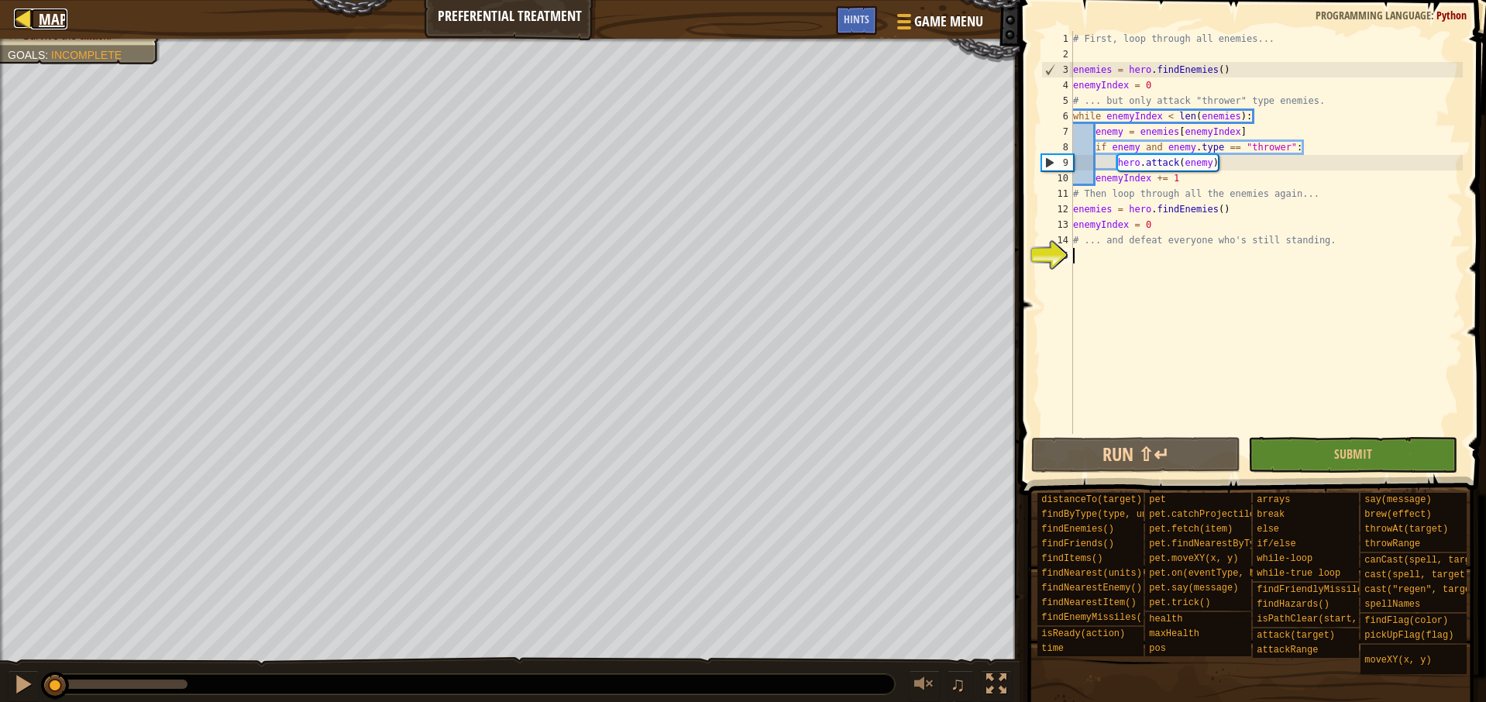
click at [50, 26] on span "Map" at bounding box center [53, 19] width 29 height 21
